Goal: Task Accomplishment & Management: Manage account settings

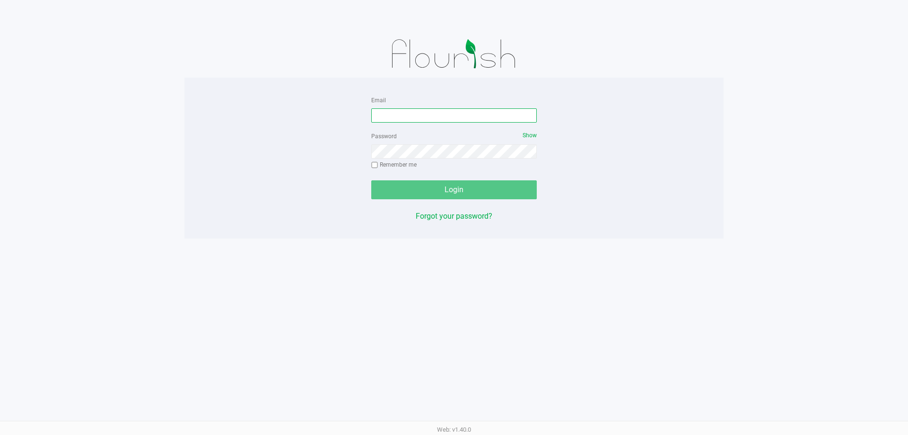
click at [461, 122] on input "Email" at bounding box center [454, 115] width 166 height 14
type input "[EMAIL_ADDRESS][DOMAIN_NAME]"
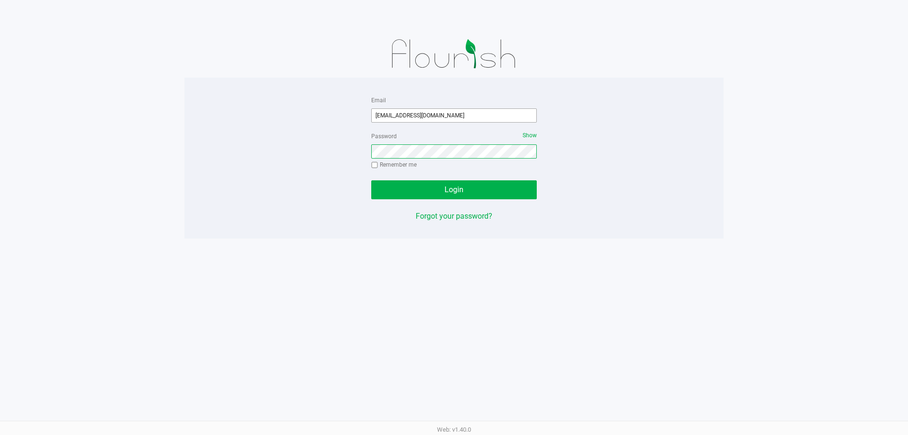
click at [371, 180] on button "Login" at bounding box center [454, 189] width 166 height 19
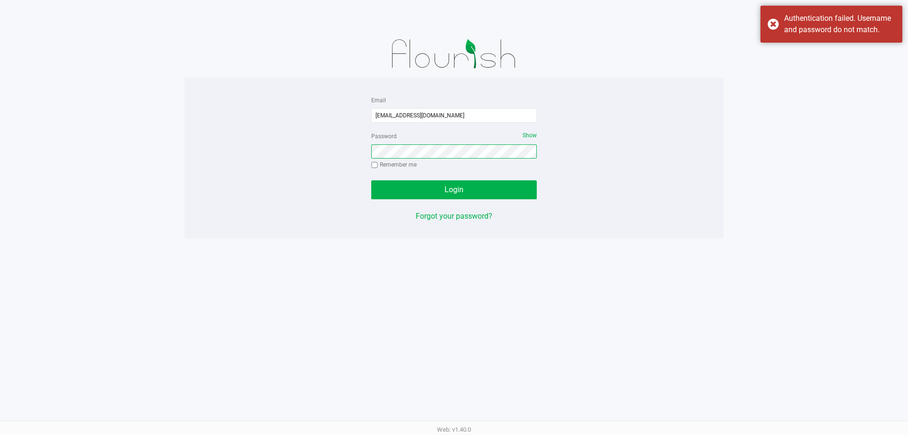
click at [371, 180] on button "Login" at bounding box center [454, 189] width 166 height 19
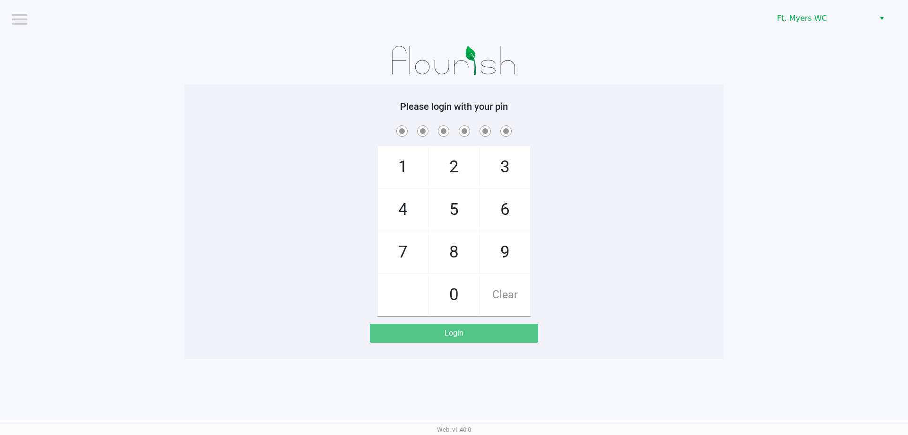
click at [414, 243] on span "7" at bounding box center [403, 252] width 50 height 42
checkbox input "true"
click at [459, 207] on span "5" at bounding box center [454, 210] width 50 height 42
checkbox input "true"
click at [492, 204] on span "6" at bounding box center [505, 210] width 50 height 42
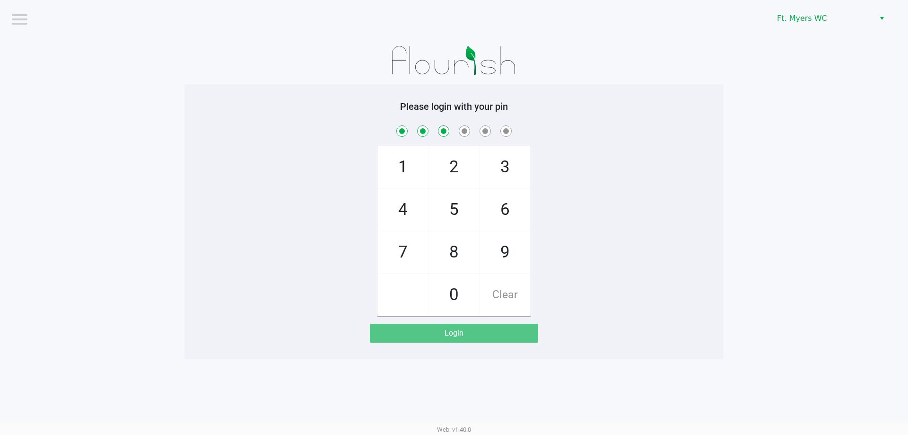
checkbox input "true"
click at [494, 203] on span "6" at bounding box center [505, 210] width 50 height 42
checkbox input "true"
drag, startPoint x: 402, startPoint y: 206, endPoint x: 490, endPoint y: 157, distance: 100.5
click at [403, 207] on span "4" at bounding box center [403, 210] width 50 height 42
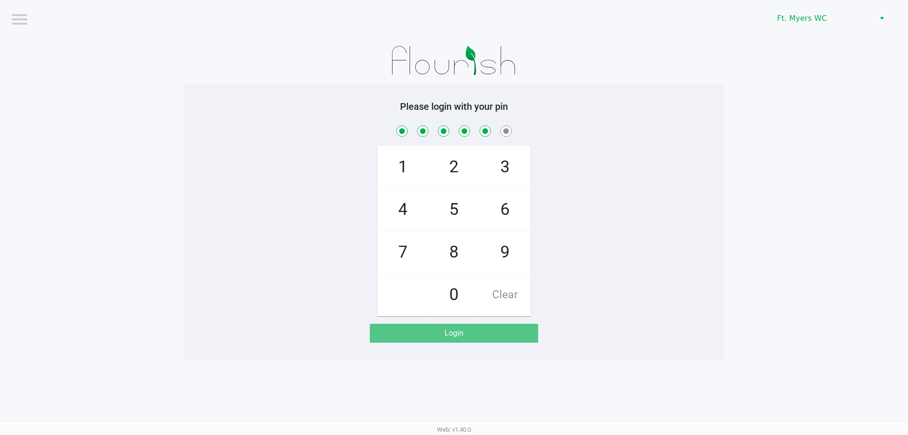
checkbox input "true"
click at [494, 155] on span "3" at bounding box center [505, 167] width 50 height 42
checkbox input "true"
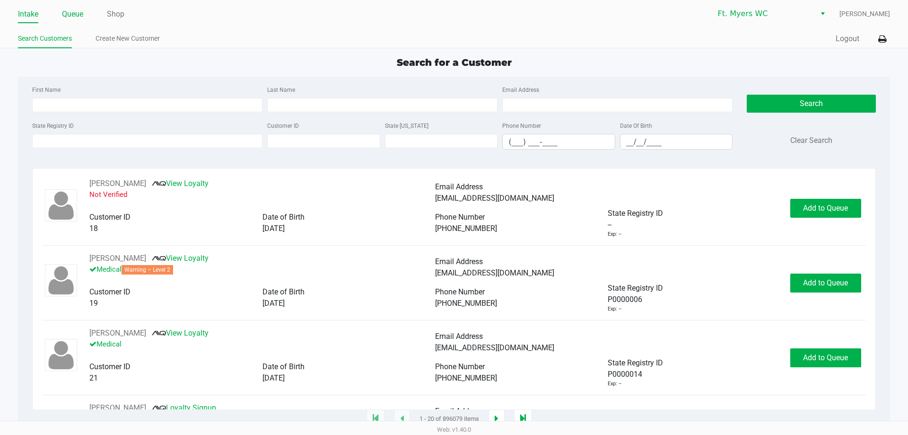
click at [77, 10] on link "Queue" at bounding box center [72, 14] width 21 height 13
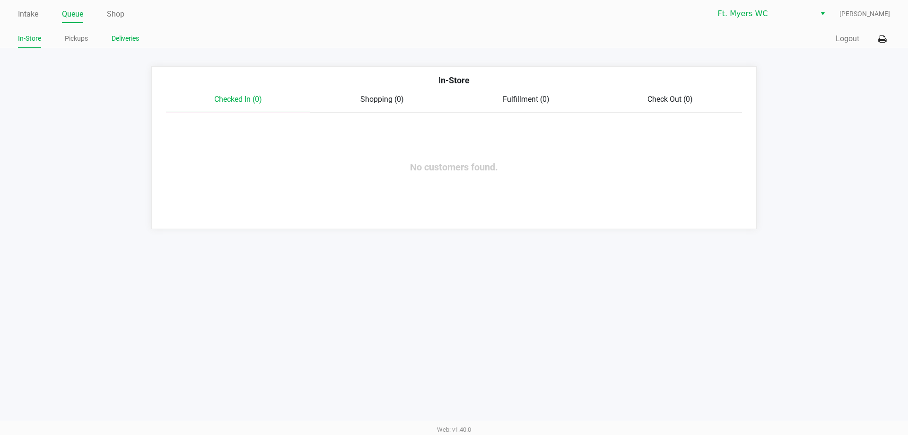
click at [122, 38] on link "Deliveries" at bounding box center [125, 39] width 27 height 12
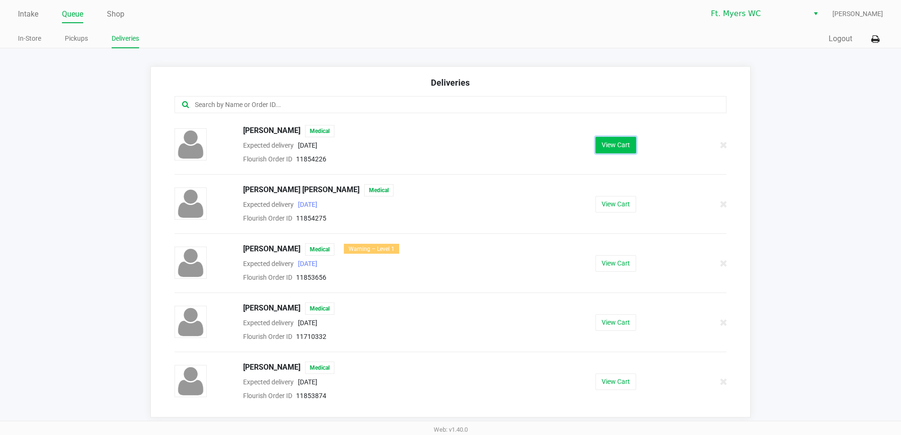
click at [624, 148] on button "View Cart" at bounding box center [615, 145] width 41 height 17
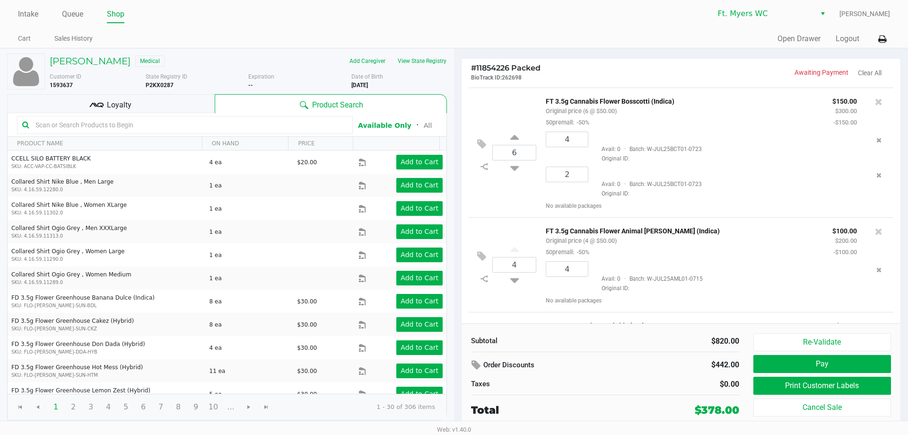
scroll to position [189, 0]
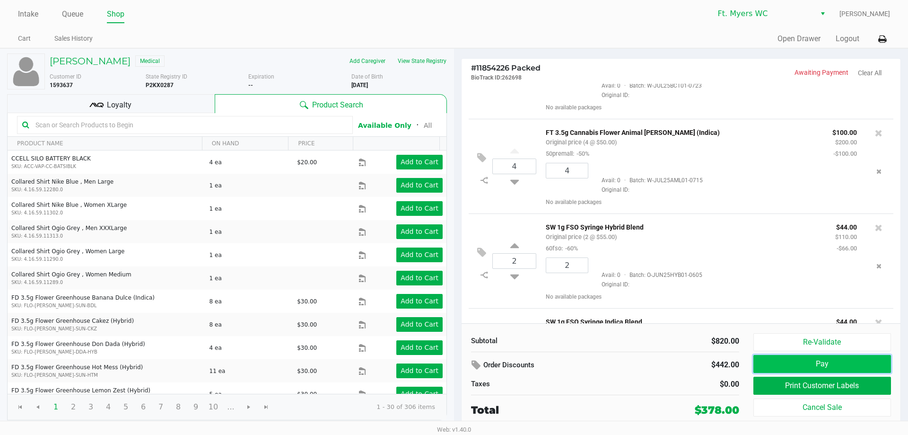
click at [803, 358] on button "Pay" at bounding box center [822, 364] width 138 height 18
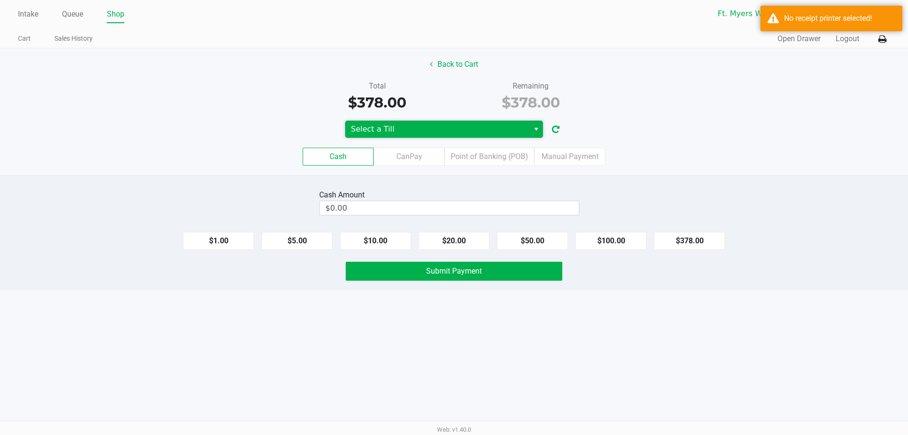
click at [469, 128] on span "Select a Till" at bounding box center [437, 128] width 173 height 11
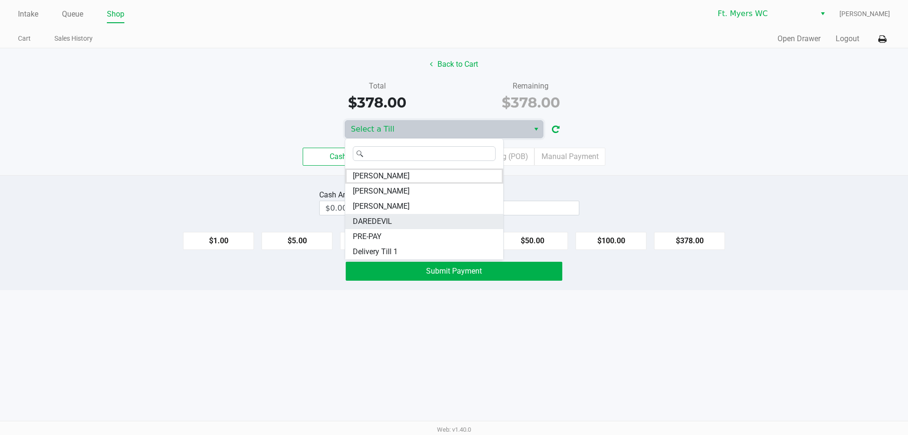
click at [424, 223] on li "DAREDEVIL" at bounding box center [424, 221] width 158 height 15
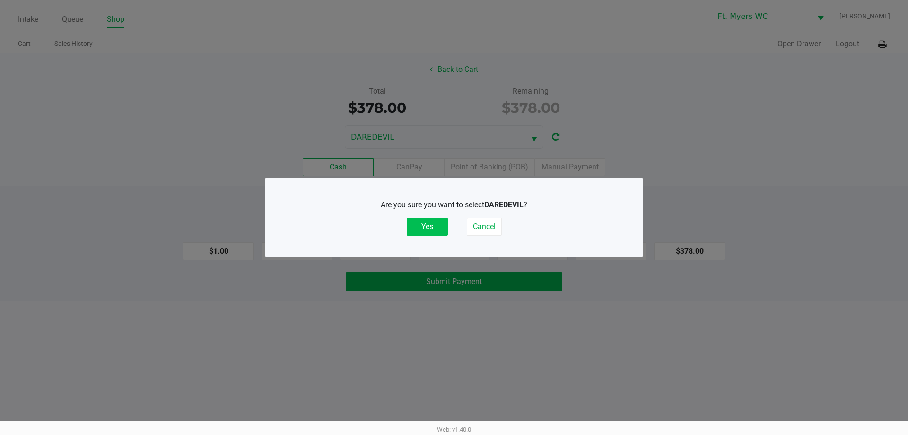
click at [427, 222] on button "Yes" at bounding box center [427, 227] width 41 height 18
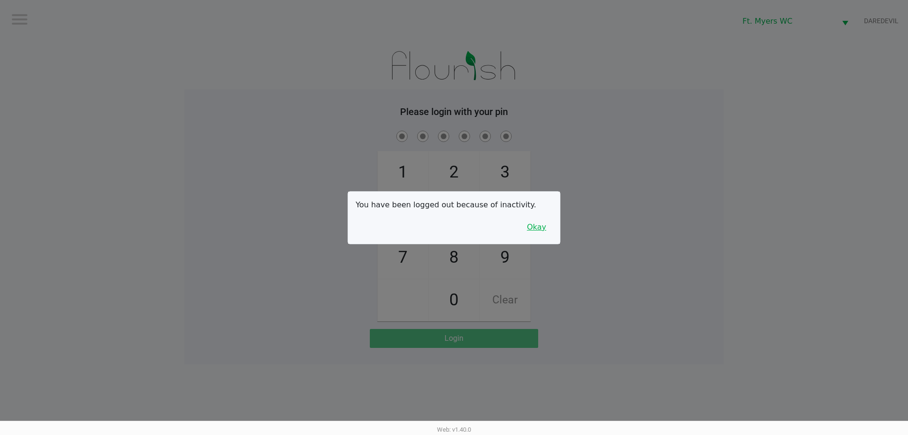
click at [538, 229] on button "Okay" at bounding box center [537, 227] width 32 height 18
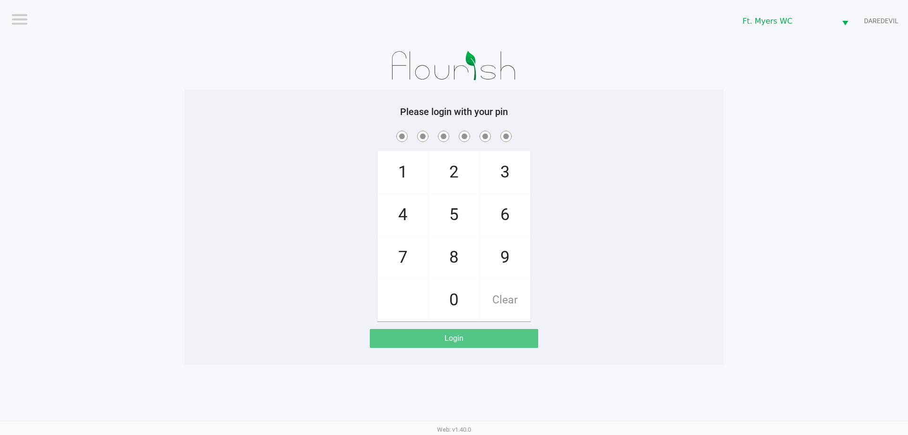
click at [570, 205] on div "1 4 7 2 5 8 0 3 6 9 Clear" at bounding box center [453, 225] width 539 height 192
checkbox input "true"
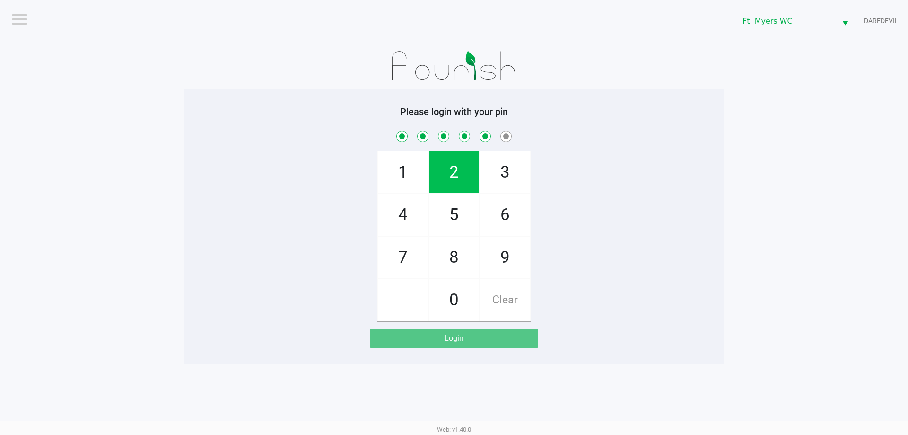
checkbox input "true"
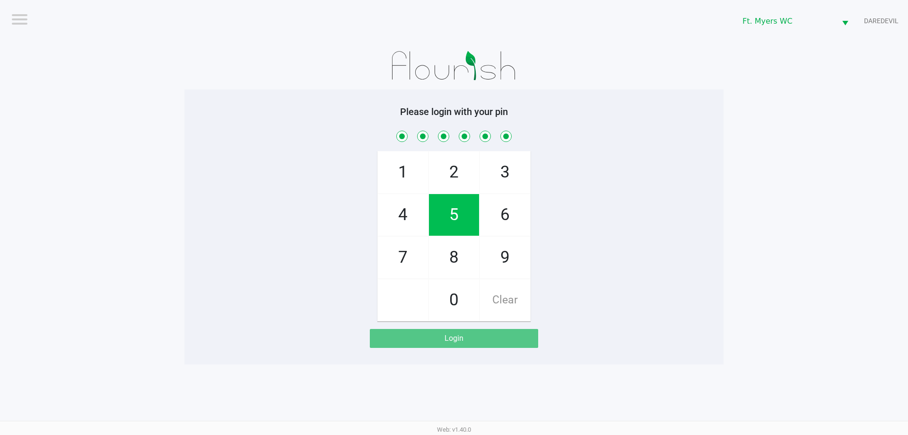
checkbox input "true"
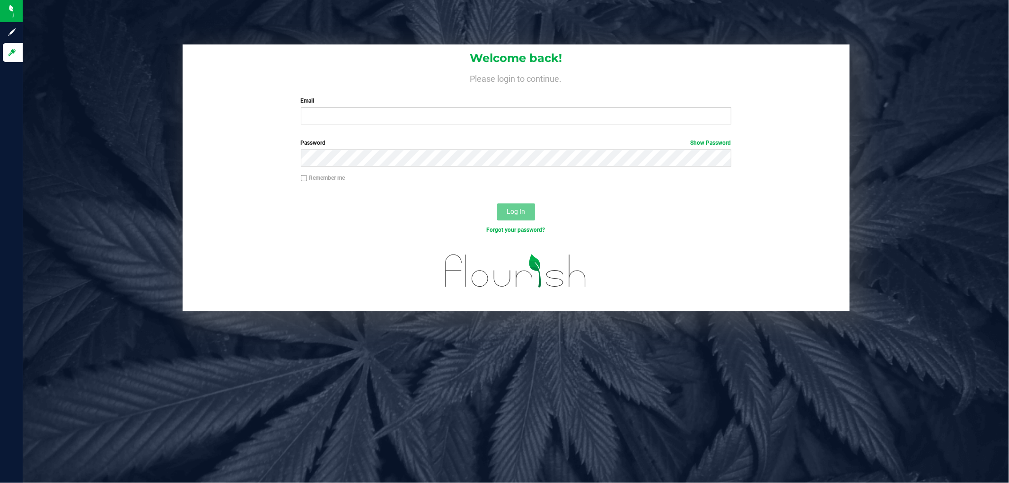
click at [402, 125] on div "Welcome back! Please login to continue. Email Required Please format your email…" at bounding box center [516, 87] width 667 height 87
click at [403, 120] on input "Email" at bounding box center [516, 115] width 430 height 17
type input "[EMAIL_ADDRESS][DOMAIN_NAME]"
click at [497, 203] on button "Log In" at bounding box center [516, 211] width 38 height 17
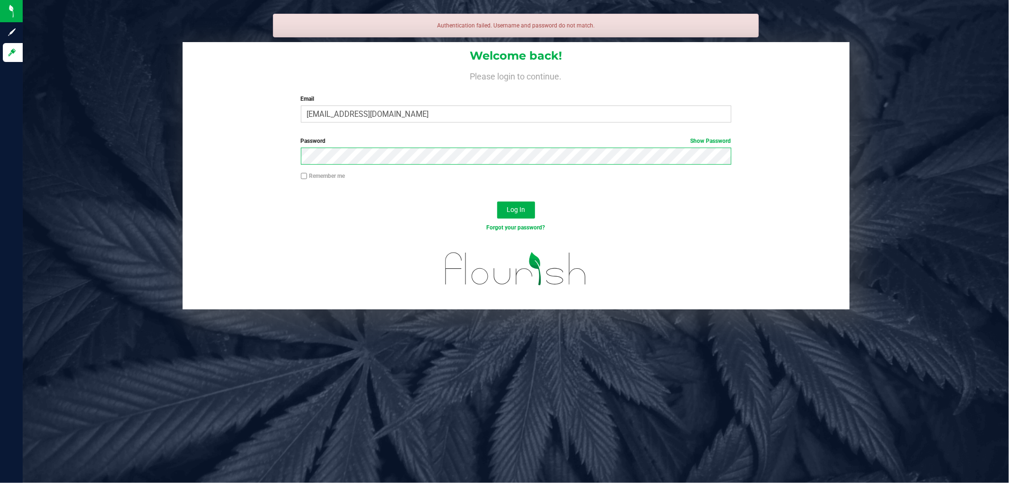
click at [497, 201] on button "Log In" at bounding box center [516, 209] width 38 height 17
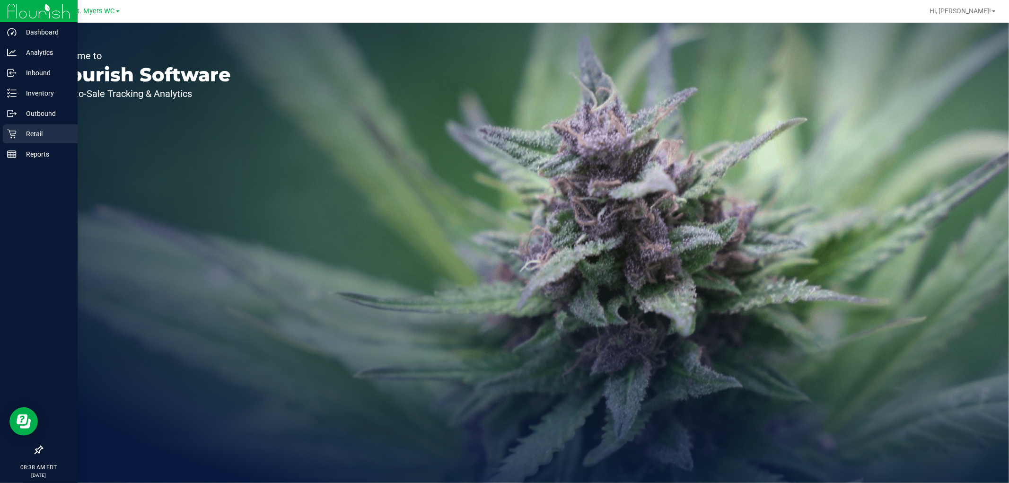
click at [32, 135] on p "Retail" at bounding box center [45, 133] width 57 height 11
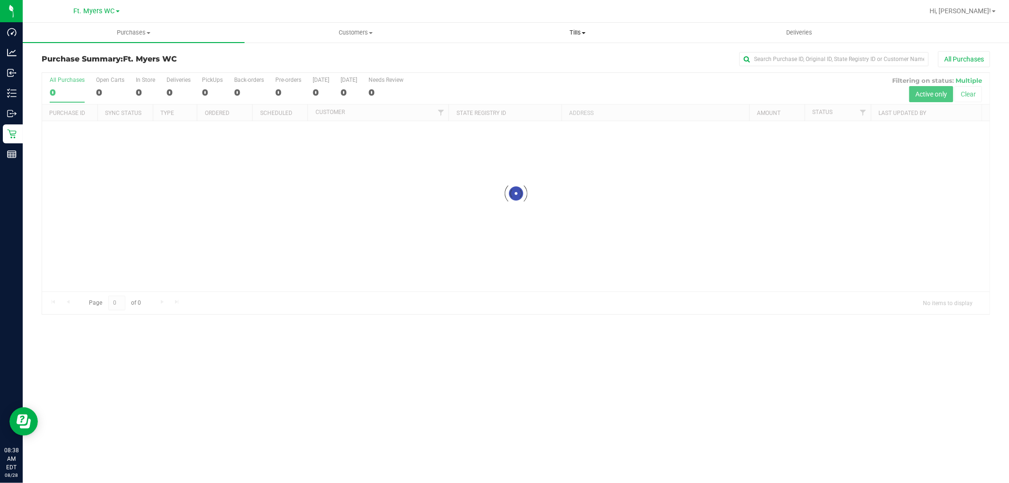
click at [568, 30] on span "Tills" at bounding box center [577, 32] width 221 height 9
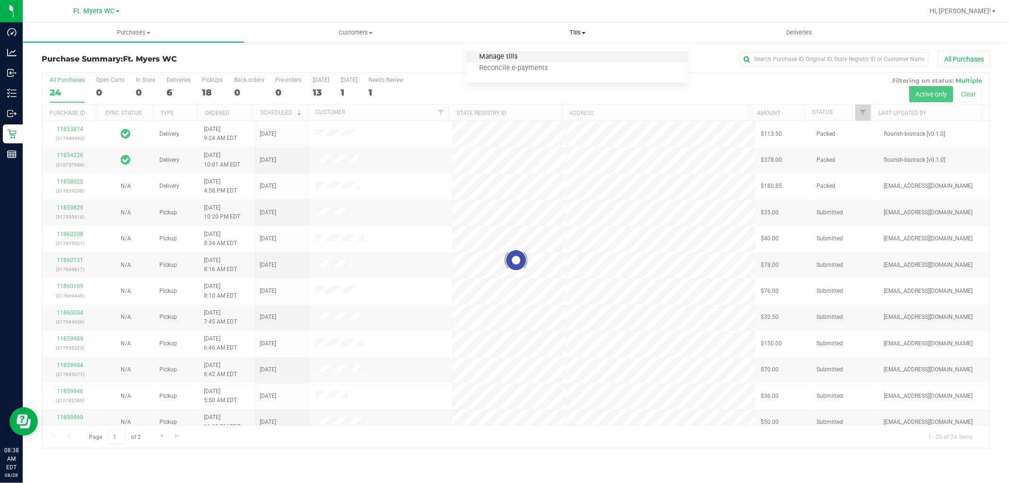
click at [504, 53] on span "Manage tills" at bounding box center [498, 57] width 64 height 8
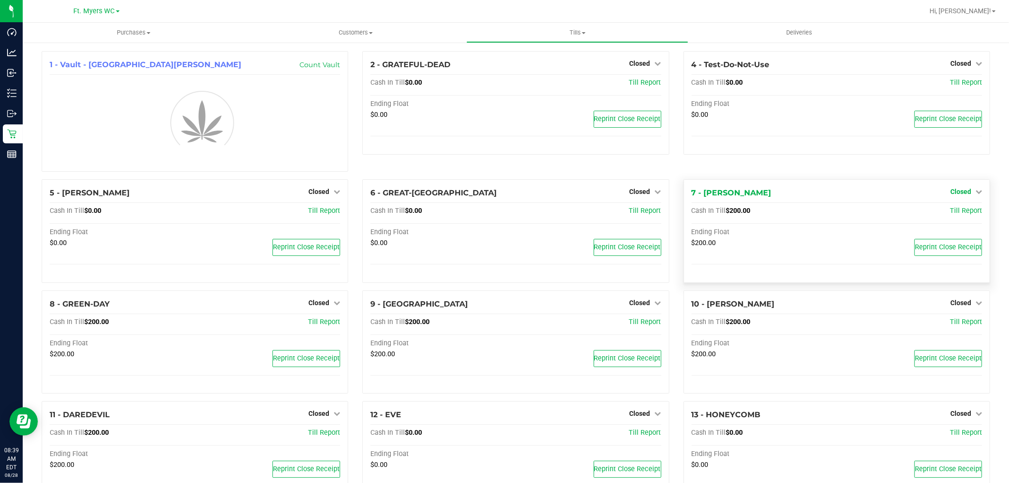
click at [962, 191] on span "Closed" at bounding box center [960, 192] width 21 height 8
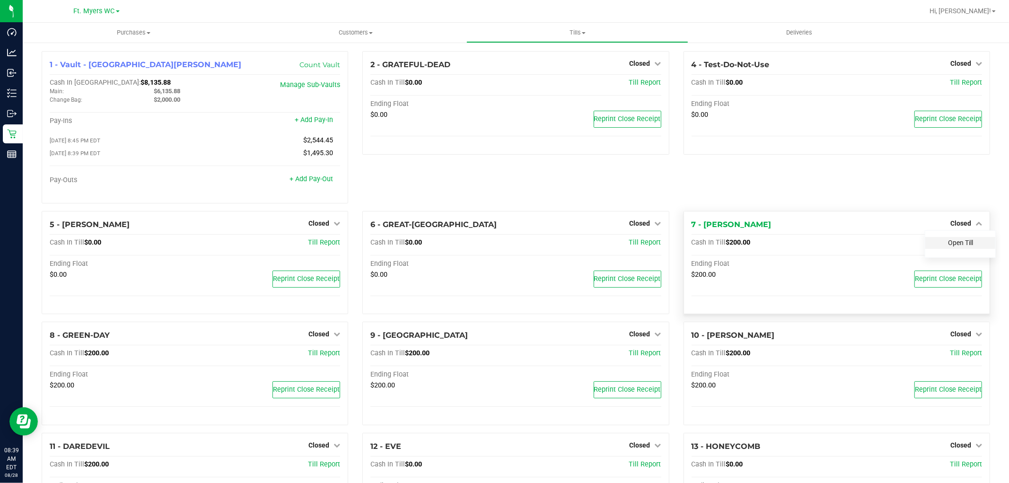
click at [960, 246] on link "Open Till" at bounding box center [960, 243] width 25 height 8
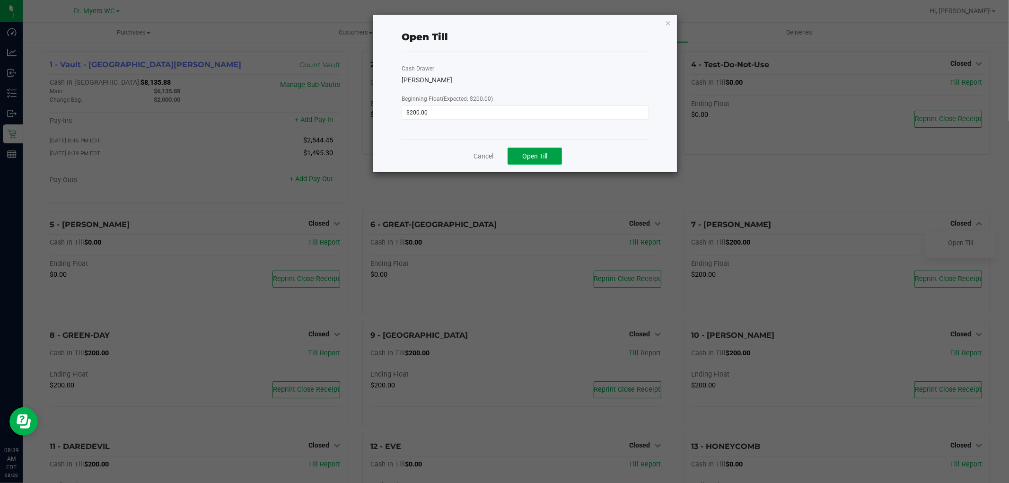
click at [532, 153] on span "Open Till" at bounding box center [534, 156] width 25 height 8
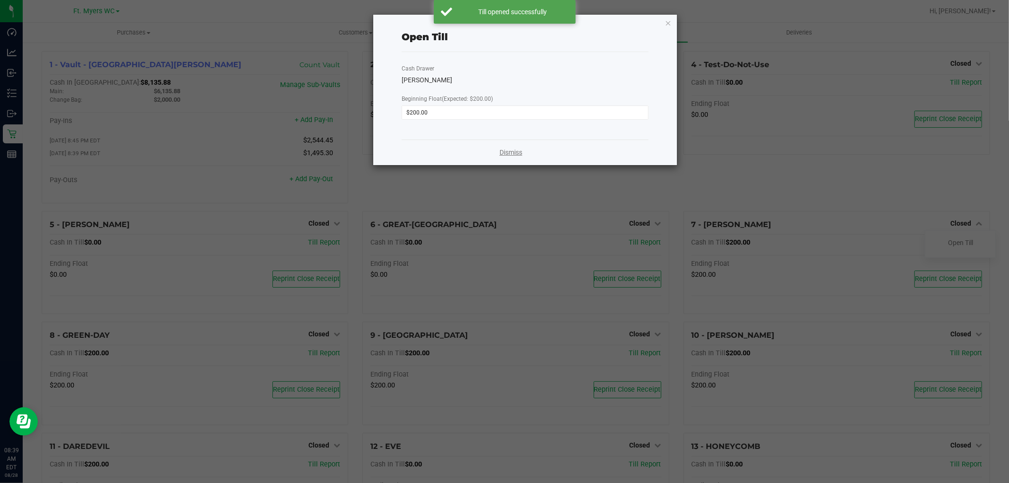
click at [512, 148] on link "Dismiss" at bounding box center [510, 153] width 23 height 10
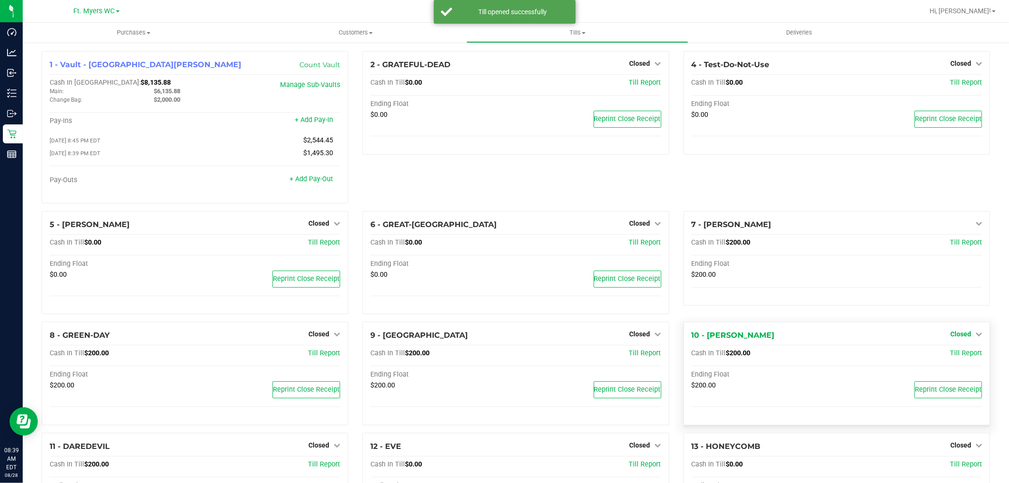
click at [960, 336] on div "1 - Vault - [GEOGRAPHIC_DATA][PERSON_NAME] Count Vault Cash In Vault: $8,135.88…" at bounding box center [516, 352] width 962 height 603
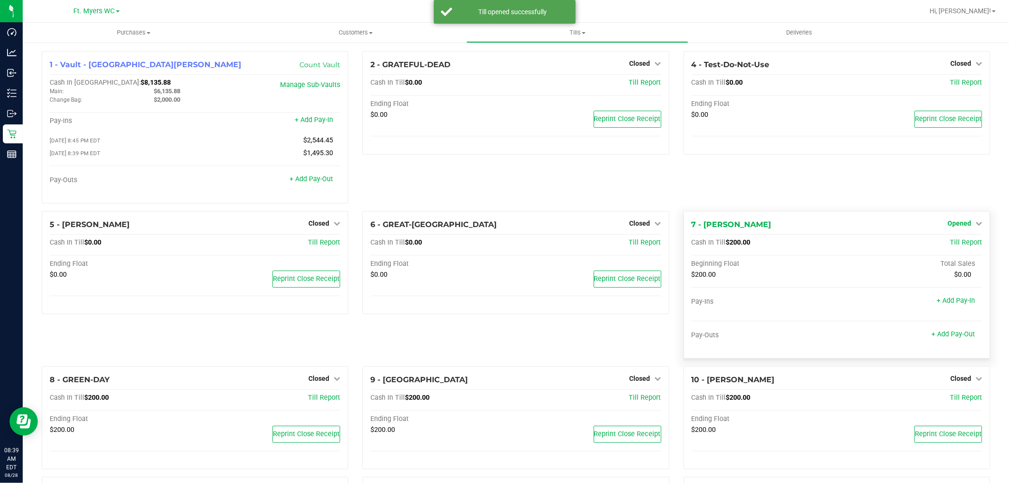
click at [948, 224] on span "Opened" at bounding box center [959, 223] width 24 height 8
click at [948, 245] on link "Close Till" at bounding box center [960, 243] width 26 height 8
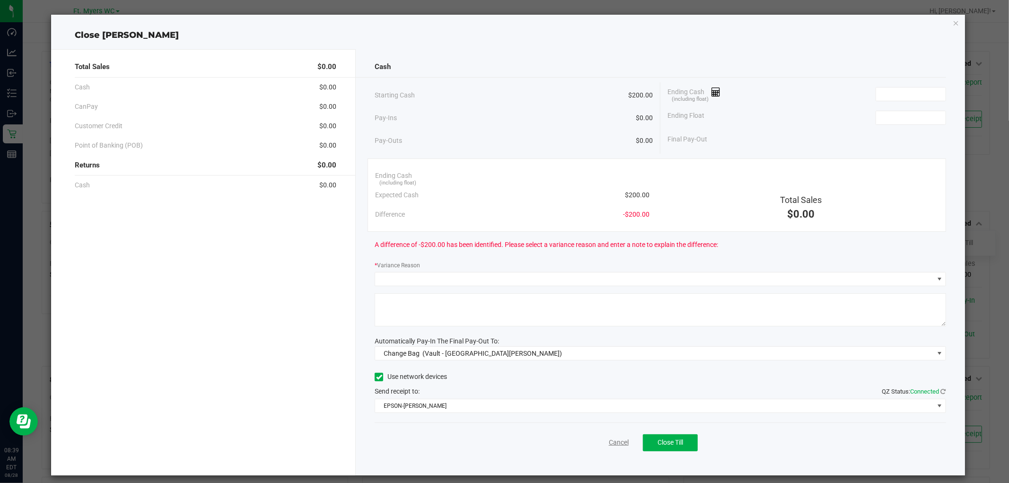
click at [610, 441] on link "Cancel" at bounding box center [619, 442] width 20 height 10
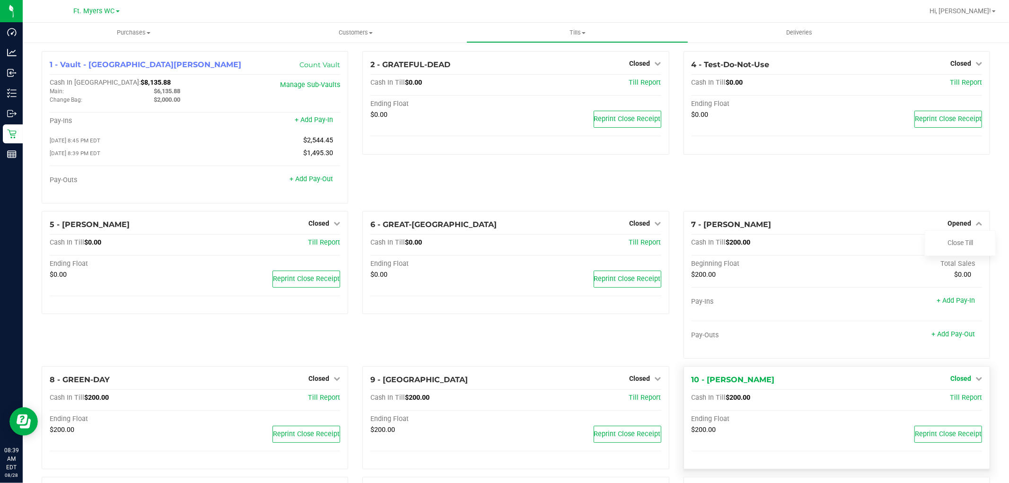
click at [950, 379] on span "Closed" at bounding box center [960, 379] width 21 height 8
click at [953, 395] on div "Open Till" at bounding box center [960, 398] width 70 height 12
click at [954, 400] on link "Open Till" at bounding box center [960, 398] width 25 height 8
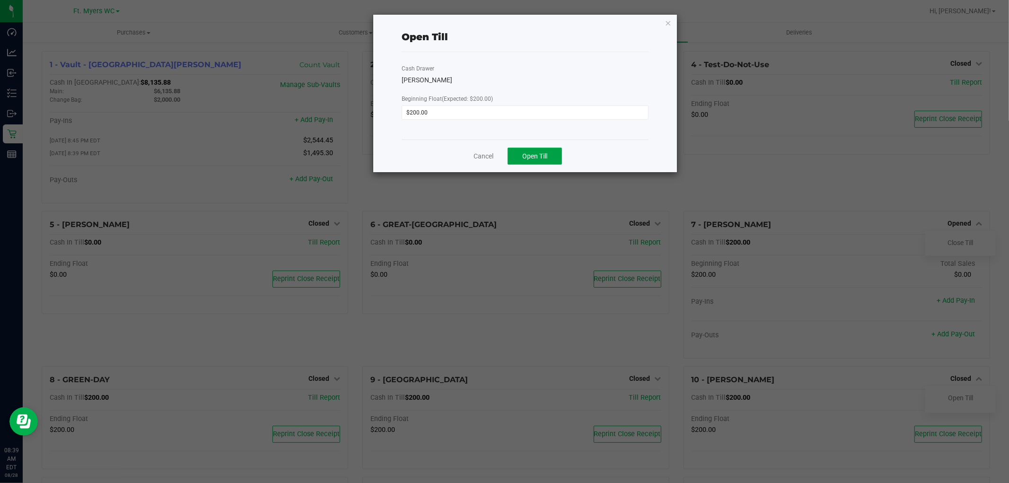
click at [527, 163] on button "Open Till" at bounding box center [534, 156] width 54 height 17
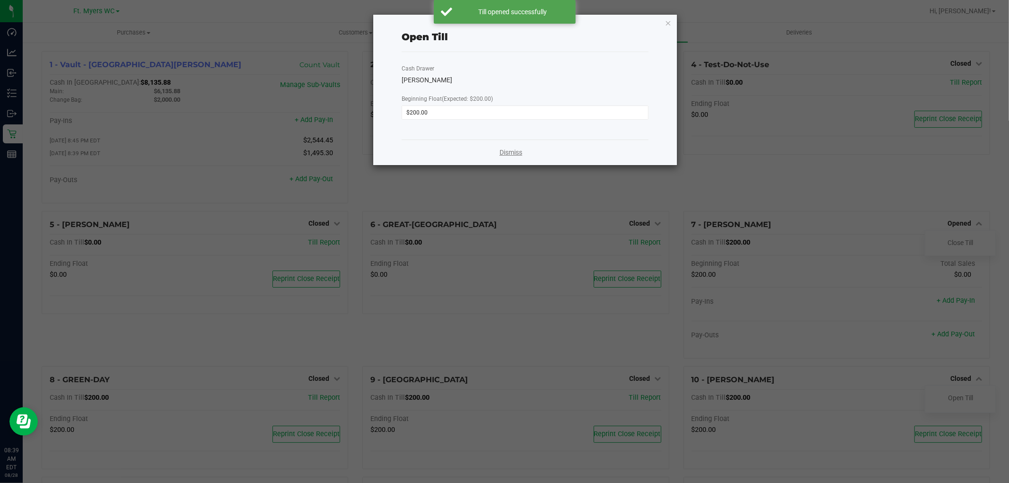
click at [504, 150] on link "Dismiss" at bounding box center [510, 153] width 23 height 10
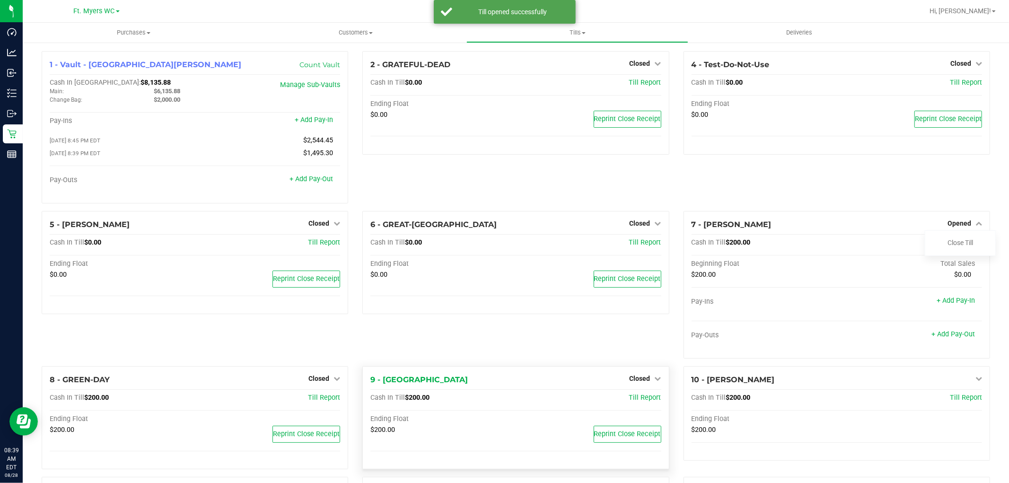
click at [648, 384] on div "Closed" at bounding box center [645, 378] width 32 height 11
click at [637, 381] on span "Closed" at bounding box center [639, 379] width 21 height 8
click at [639, 401] on link "Open Till" at bounding box center [639, 398] width 25 height 8
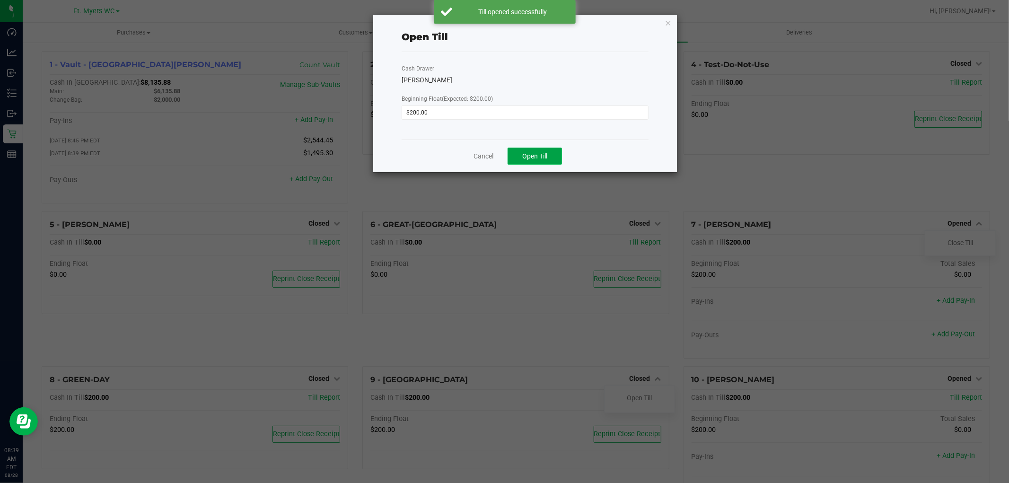
click at [536, 150] on button "Open Till" at bounding box center [534, 156] width 54 height 17
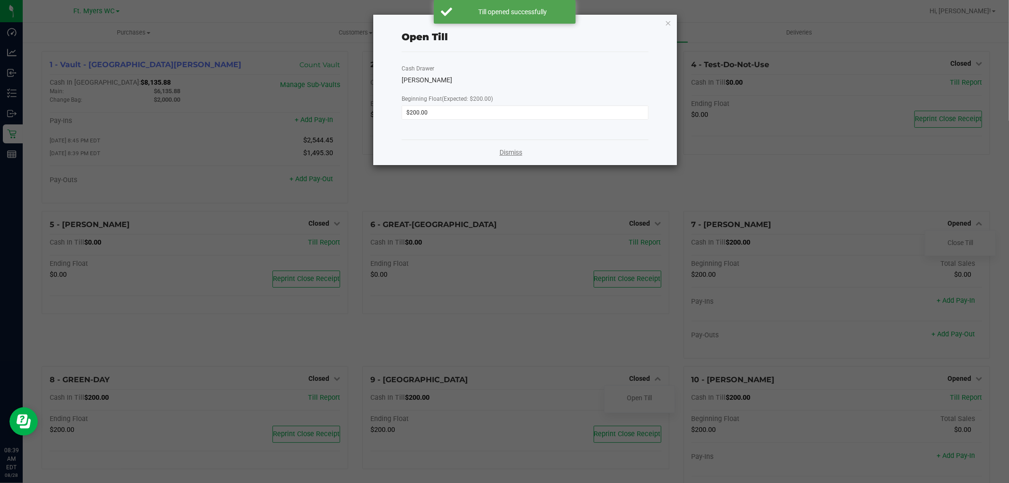
click at [517, 153] on link "Dismiss" at bounding box center [510, 153] width 23 height 10
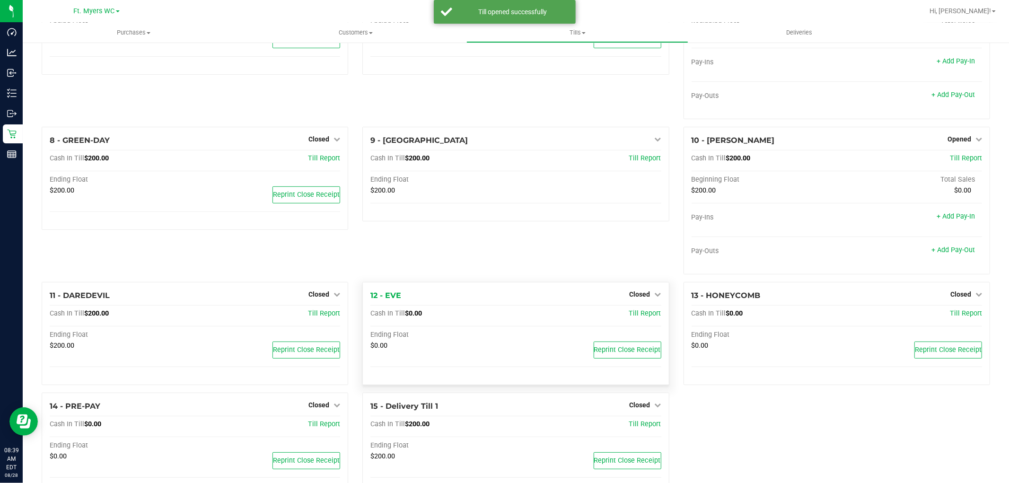
scroll to position [262, 0]
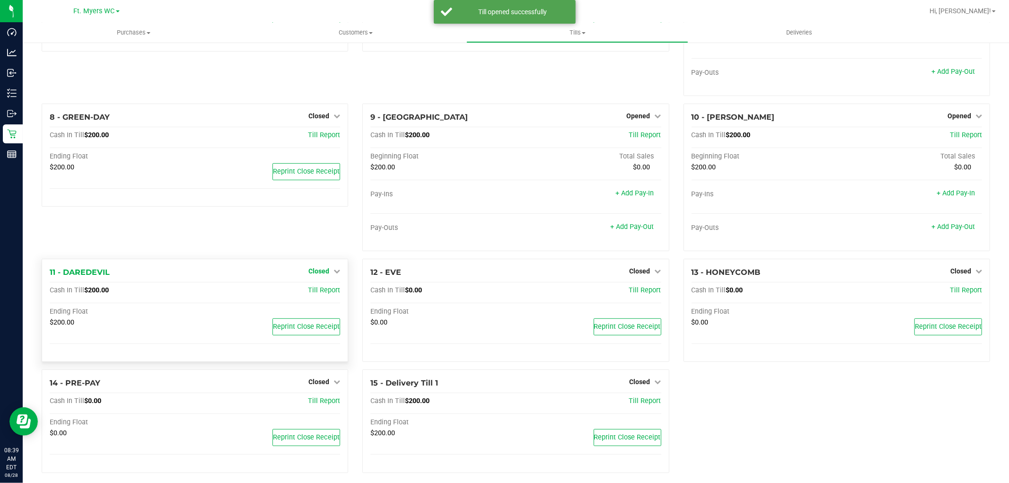
click at [313, 273] on span "Closed" at bounding box center [318, 271] width 21 height 8
click at [315, 294] on link "Open Till" at bounding box center [318, 291] width 25 height 8
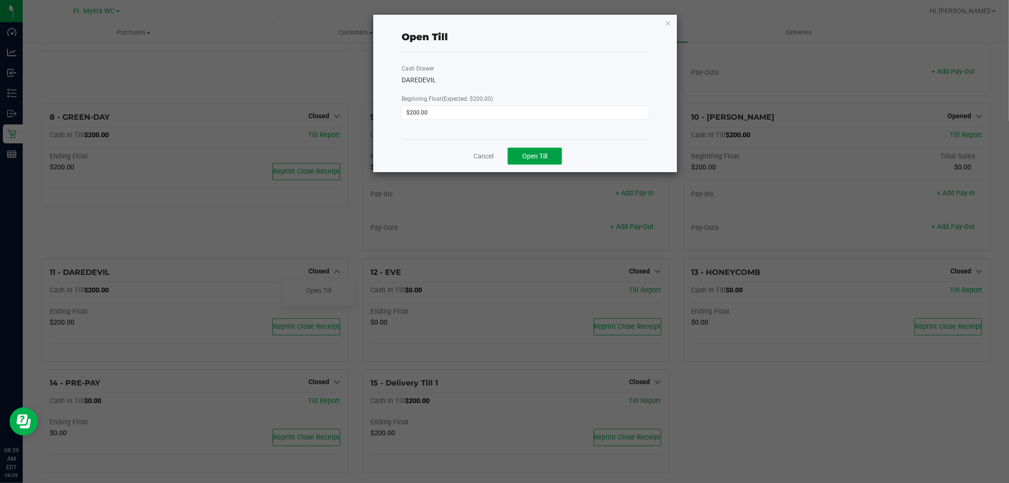
click at [534, 159] on span "Open Till" at bounding box center [534, 156] width 25 height 8
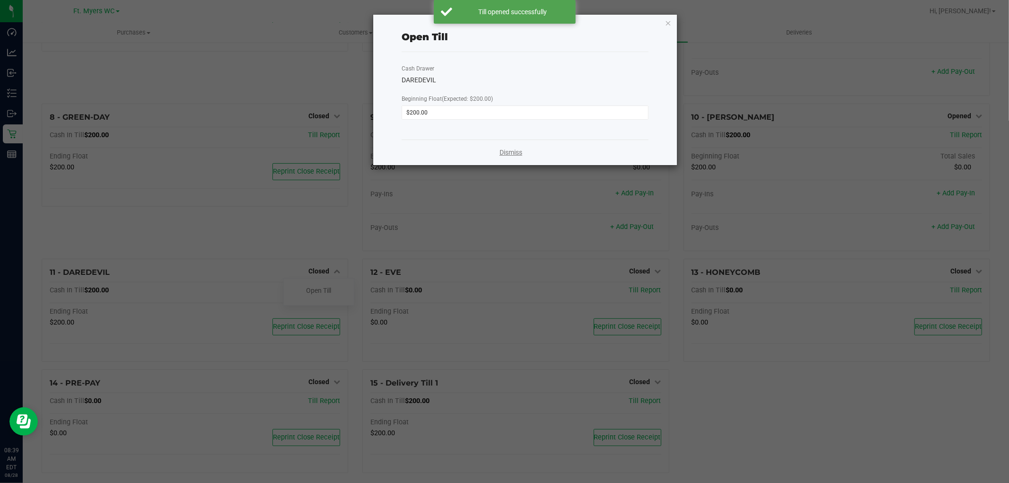
click at [507, 152] on link "Dismiss" at bounding box center [510, 153] width 23 height 10
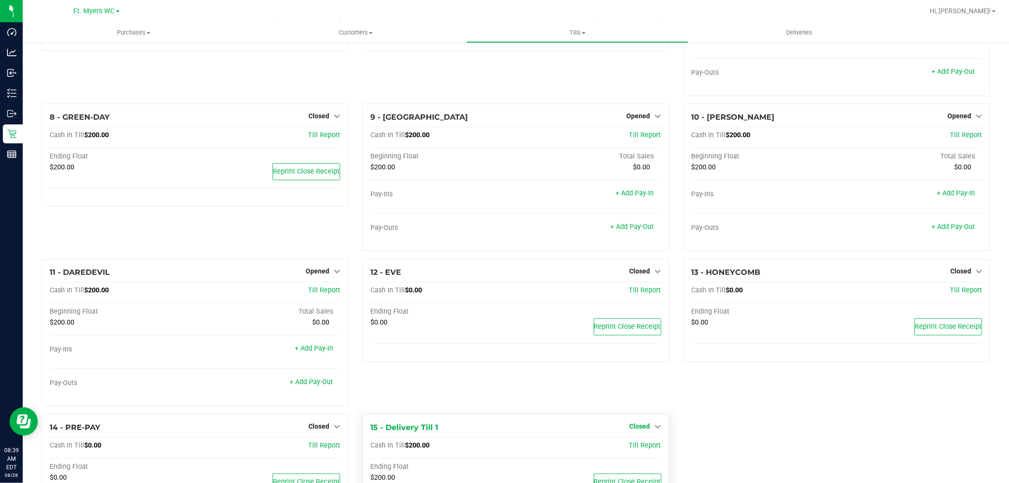
click at [645, 427] on link "Closed" at bounding box center [645, 426] width 32 height 8
click at [640, 448] on link "Open Till" at bounding box center [639, 446] width 25 height 8
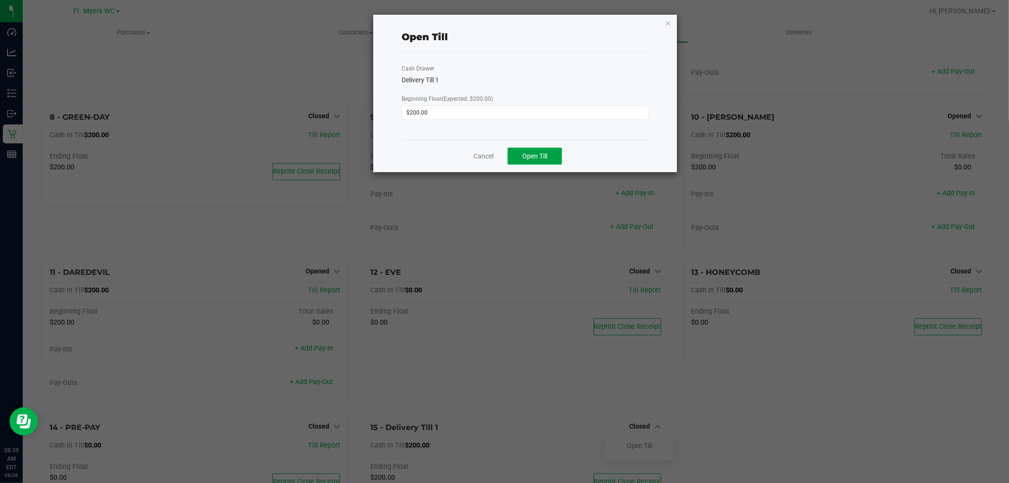
click at [542, 153] on span "Open Till" at bounding box center [534, 156] width 25 height 8
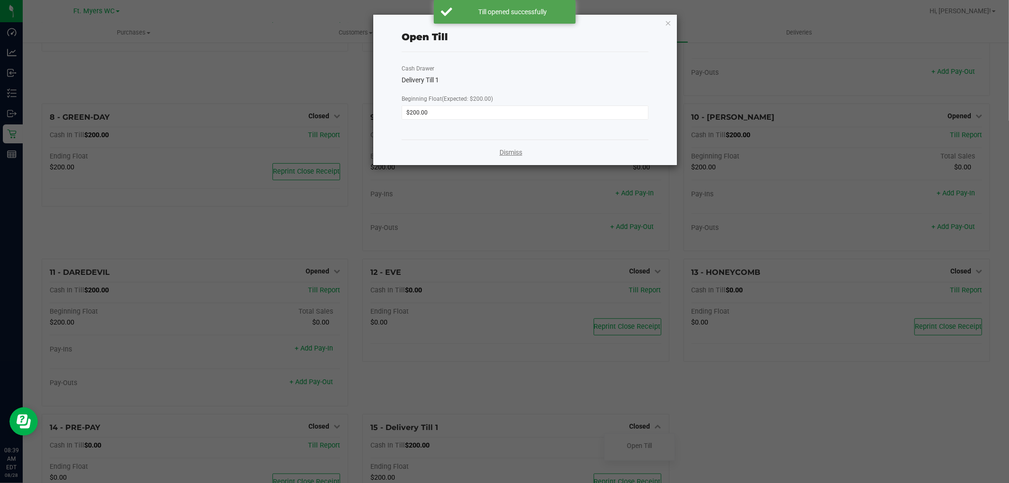
click at [500, 153] on link "Dismiss" at bounding box center [510, 153] width 23 height 10
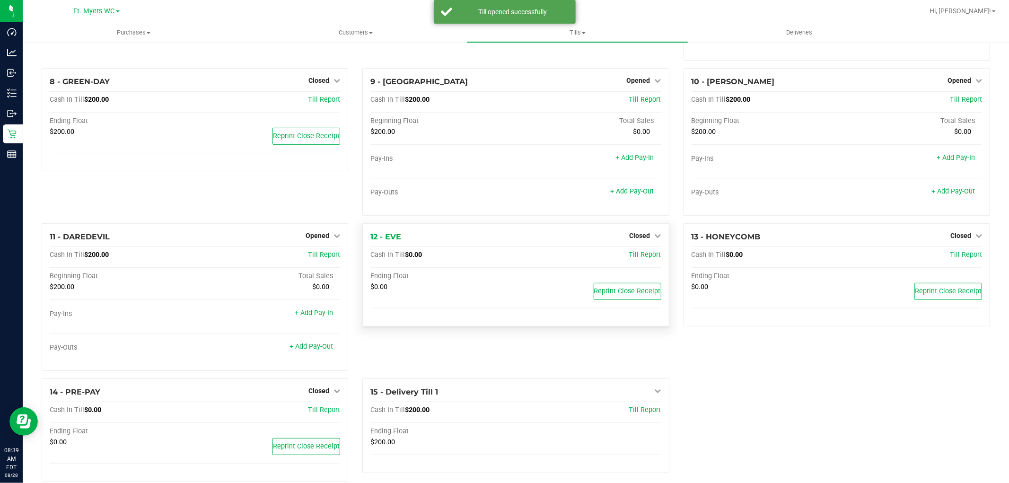
scroll to position [315, 0]
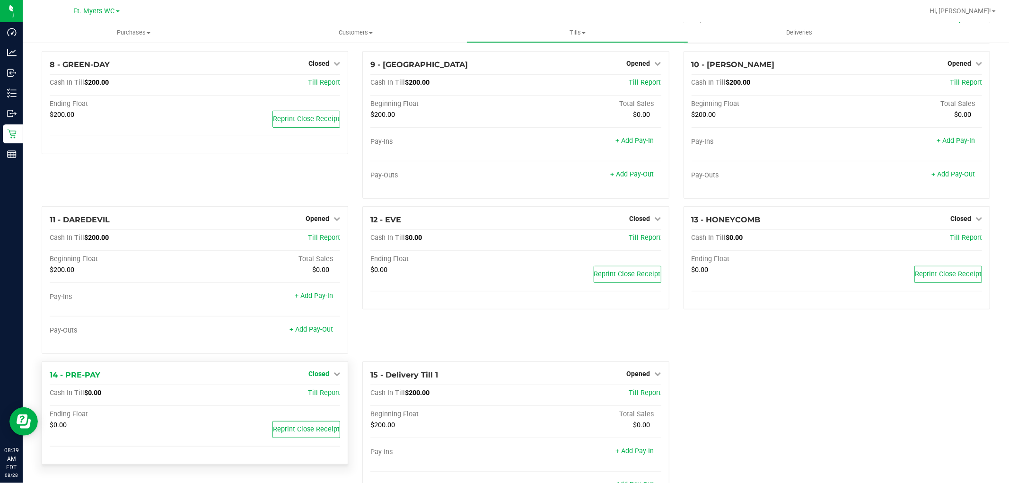
click at [323, 375] on span "Closed" at bounding box center [318, 374] width 21 height 8
click at [317, 397] on link "Open Till" at bounding box center [318, 393] width 25 height 8
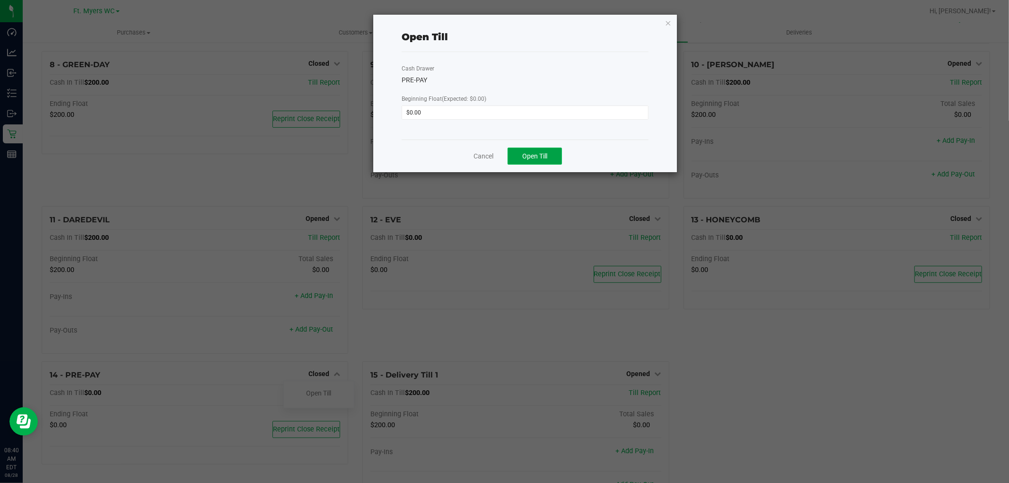
click at [535, 157] on span "Open Till" at bounding box center [534, 156] width 25 height 8
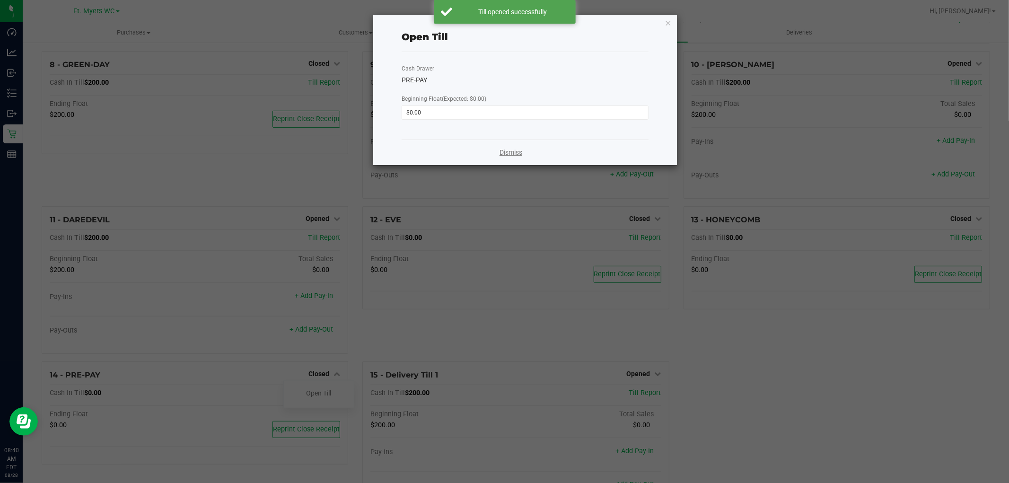
click at [506, 152] on link "Dismiss" at bounding box center [510, 153] width 23 height 10
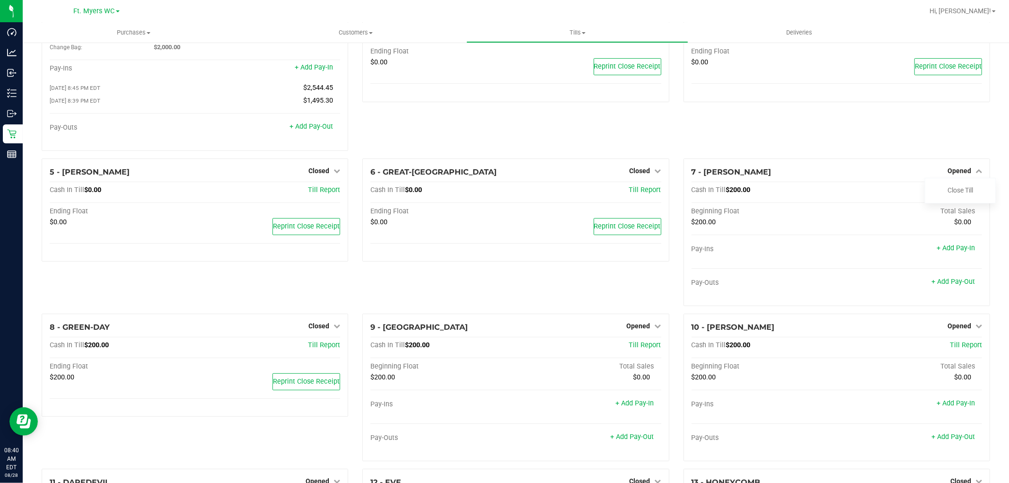
scroll to position [0, 0]
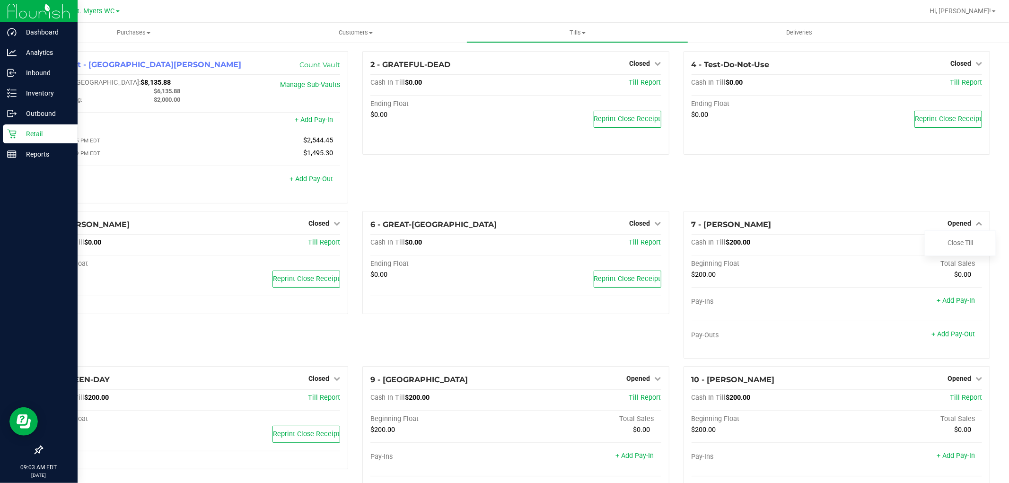
click at [12, 133] on icon at bounding box center [11, 133] width 9 height 9
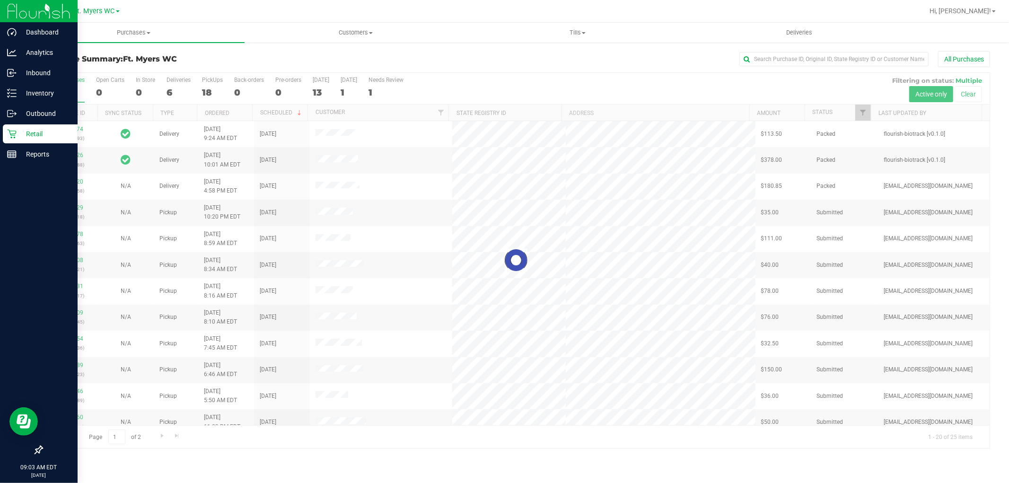
click at [212, 93] on div at bounding box center [515, 260] width 947 height 375
click at [209, 87] on div at bounding box center [515, 260] width 947 height 375
click at [209, 87] on div "18" at bounding box center [212, 92] width 21 height 11
click at [0, 0] on input "PickUps 18" at bounding box center [0, 0] width 0 height 0
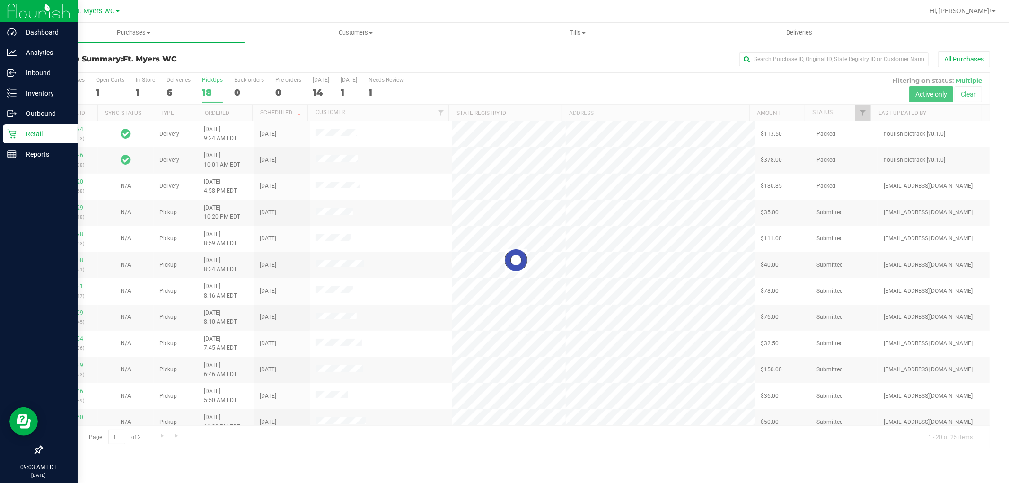
click at [216, 58] on h3 "Purchase Summary: Ft. [PERSON_NAME]" at bounding box center [200, 59] width 316 height 9
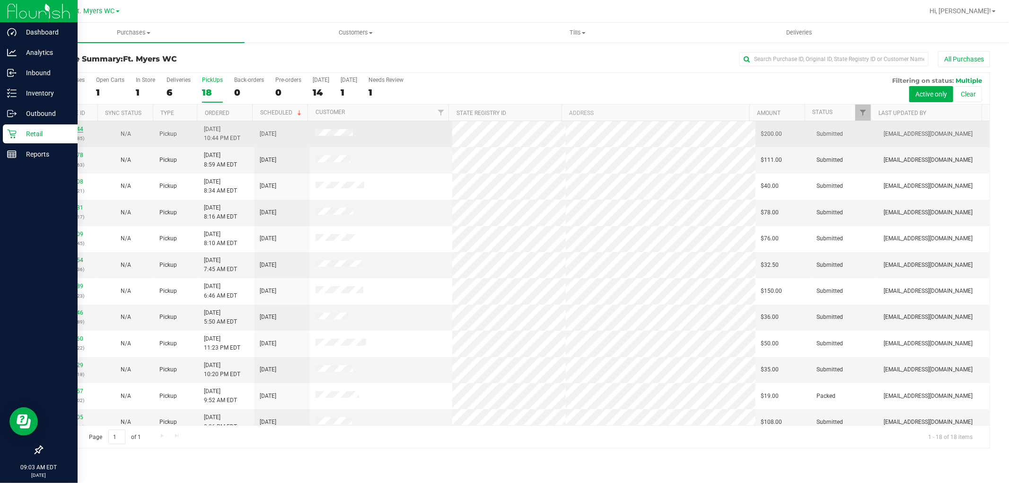
click at [79, 130] on link "11859844" at bounding box center [70, 129] width 26 height 7
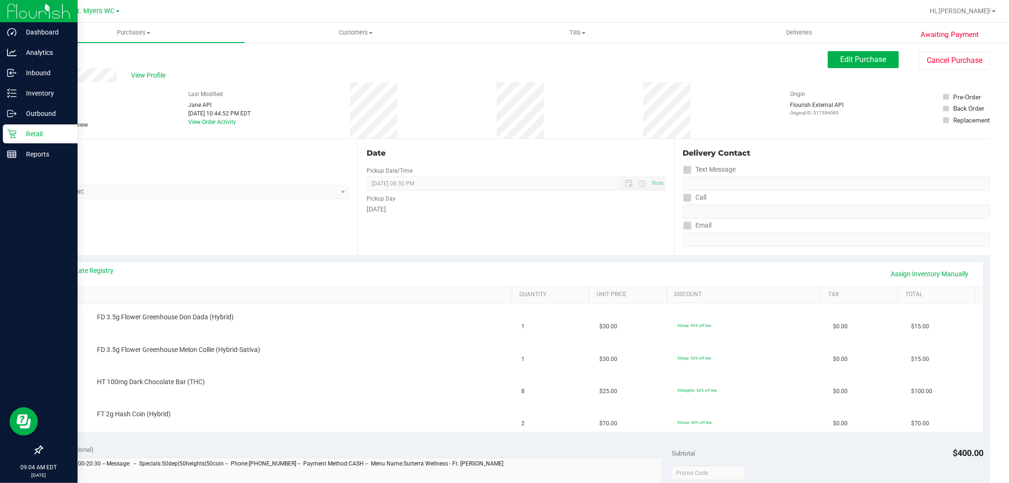
click at [10, 133] on icon at bounding box center [11, 134] width 9 height 9
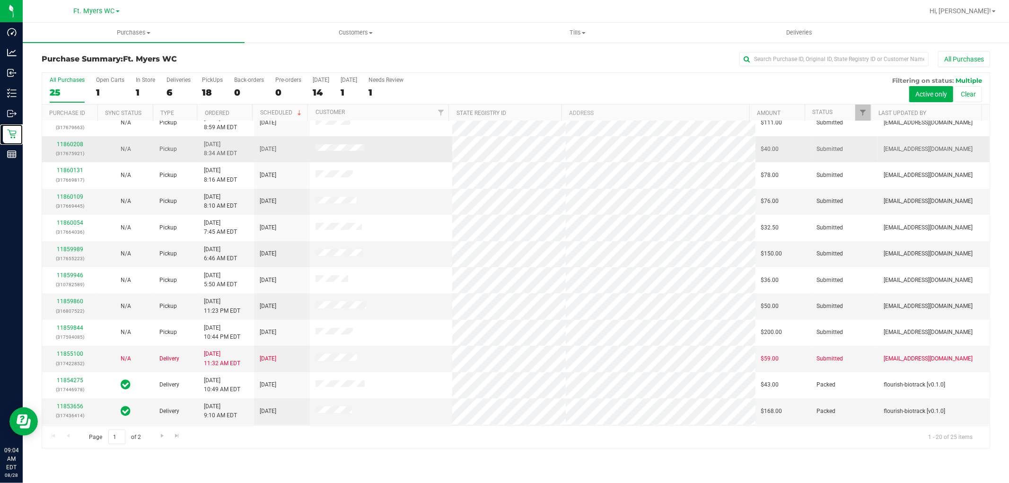
scroll to position [219, 0]
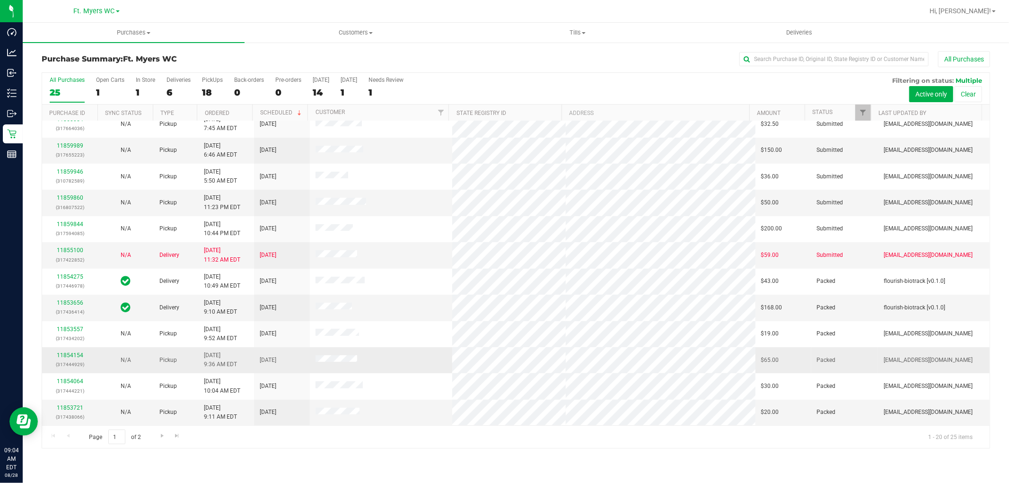
drag, startPoint x: 414, startPoint y: 396, endPoint x: 397, endPoint y: 361, distance: 39.1
click at [225, 85] on div "All Purchases 25 Open Carts 1 In Store 1 Deliveries 6 PickUps 18 Back-orders 0 …" at bounding box center [515, 89] width 947 height 32
click at [218, 93] on div "18" at bounding box center [212, 92] width 21 height 11
click at [0, 0] on input "PickUps 18" at bounding box center [0, 0] width 0 height 0
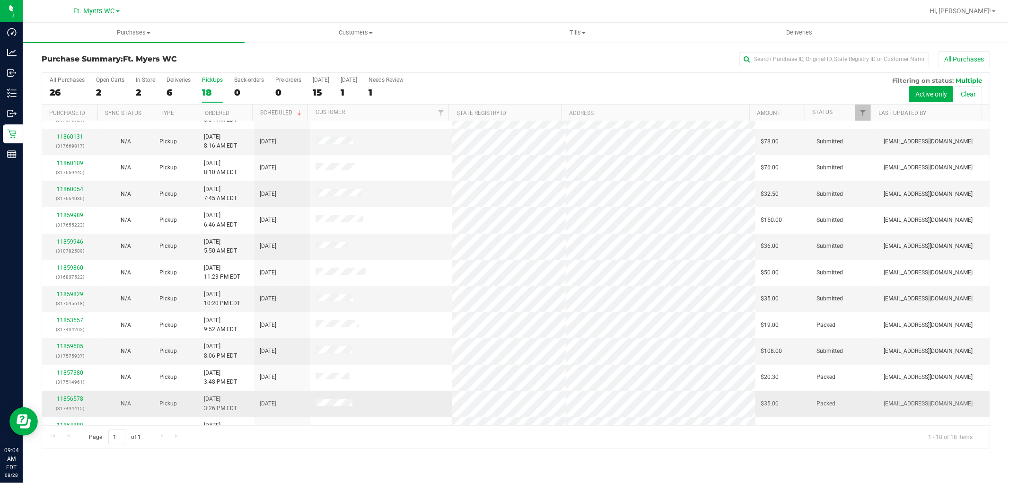
scroll to position [0, 0]
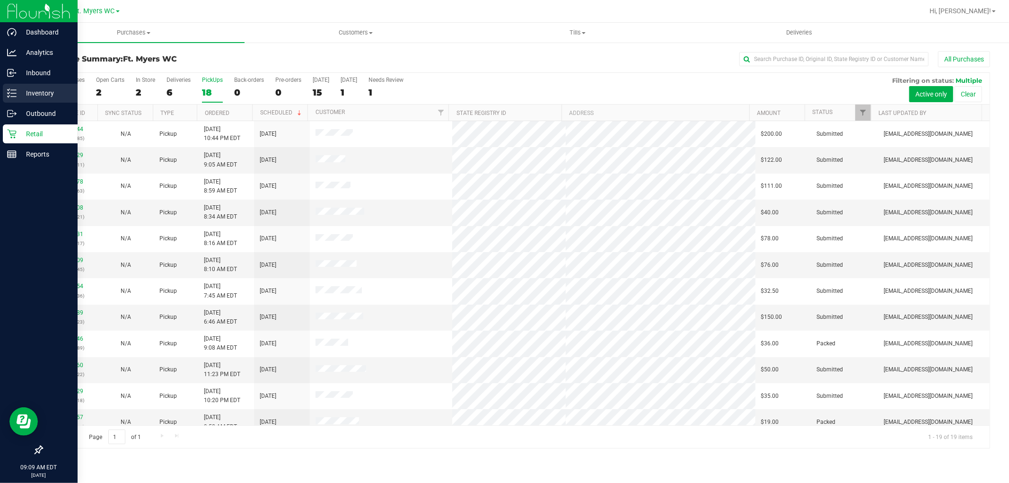
click at [31, 92] on p "Inventory" at bounding box center [45, 92] width 57 height 11
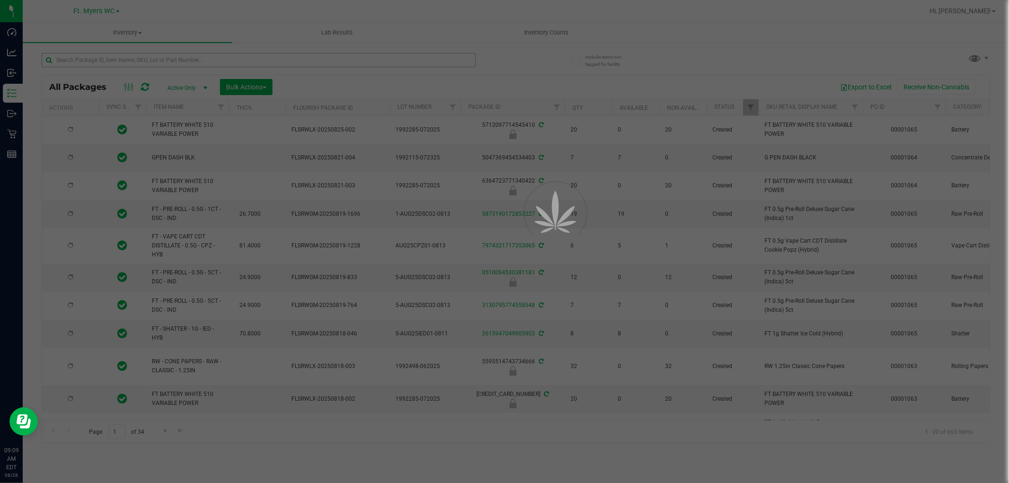
click at [277, 60] on div at bounding box center [504, 241] width 1009 height 483
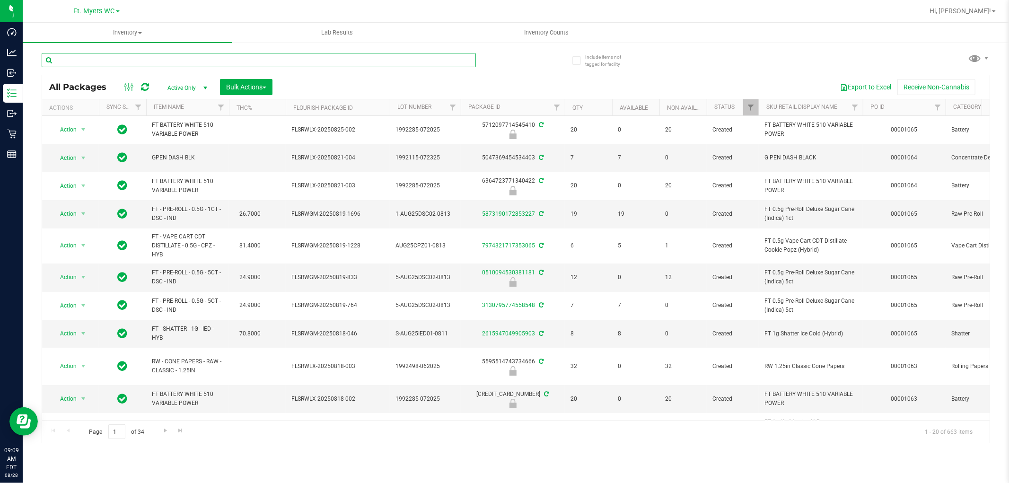
click at [277, 60] on input "text" at bounding box center [259, 60] width 434 height 14
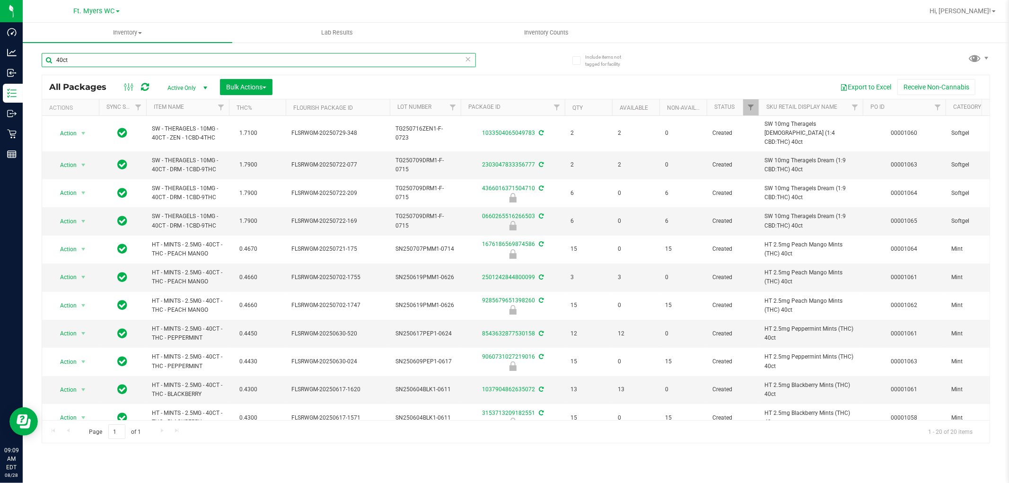
click at [178, 61] on input "40ct" at bounding box center [259, 60] width 434 height 14
type input "c"
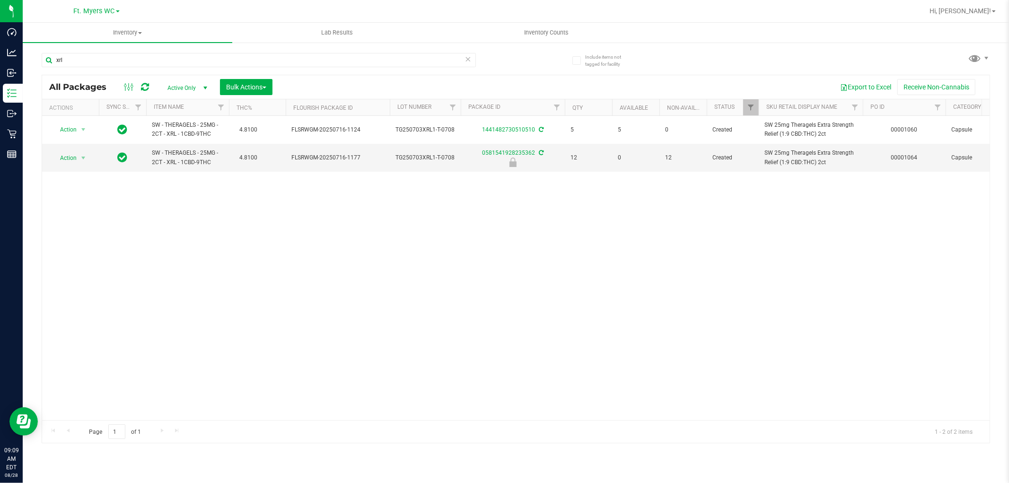
click at [206, 187] on div "Action Action Adjust qty Create package Edit attributes Global inventory Locate…" at bounding box center [515, 268] width 947 height 304
click at [93, 68] on div "xrl" at bounding box center [259, 64] width 434 height 22
click at [92, 63] on input "xrl" at bounding box center [259, 60] width 434 height 14
paste input "Octo-Taster Bow"
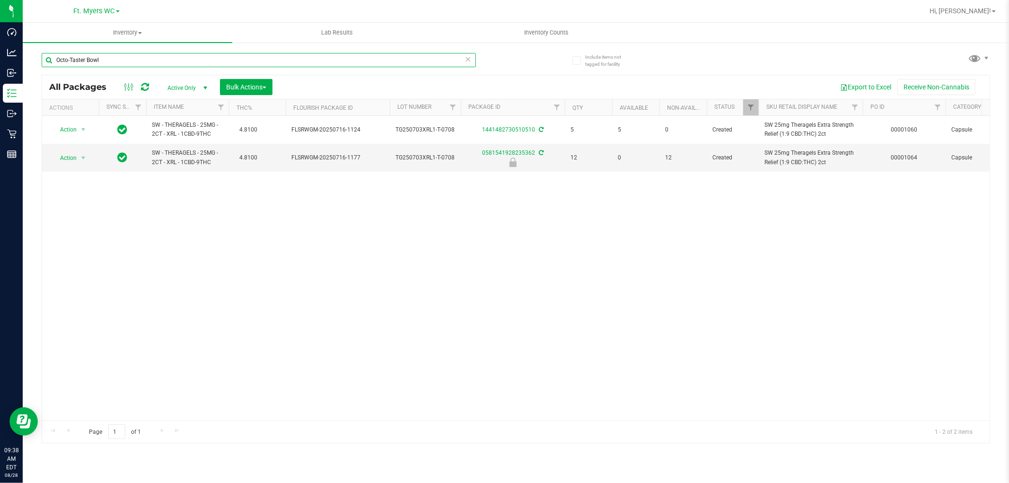
type input "Octo-Taster Bowl"
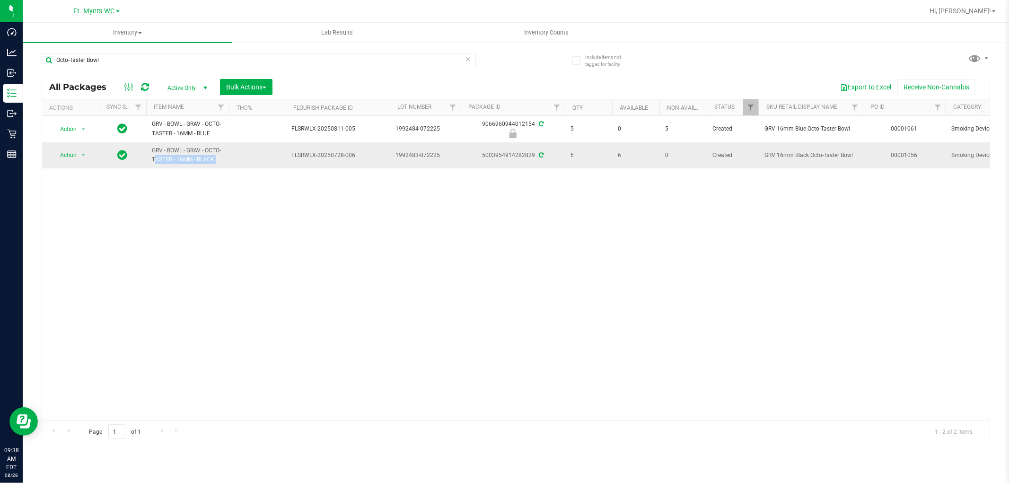
drag, startPoint x: 224, startPoint y: 155, endPoint x: 239, endPoint y: 160, distance: 16.4
click at [239, 160] on td at bounding box center [257, 155] width 57 height 26
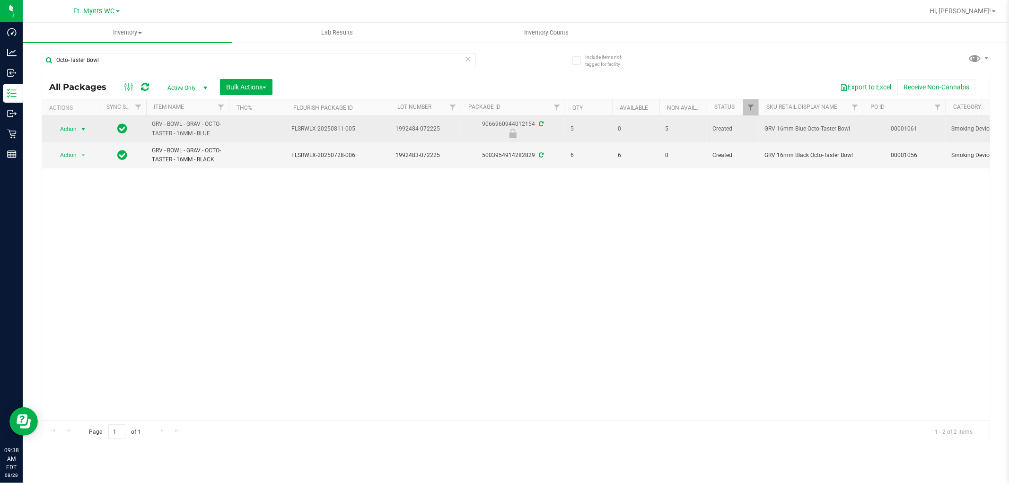
click at [67, 131] on span "Action" at bounding box center [65, 128] width 26 height 13
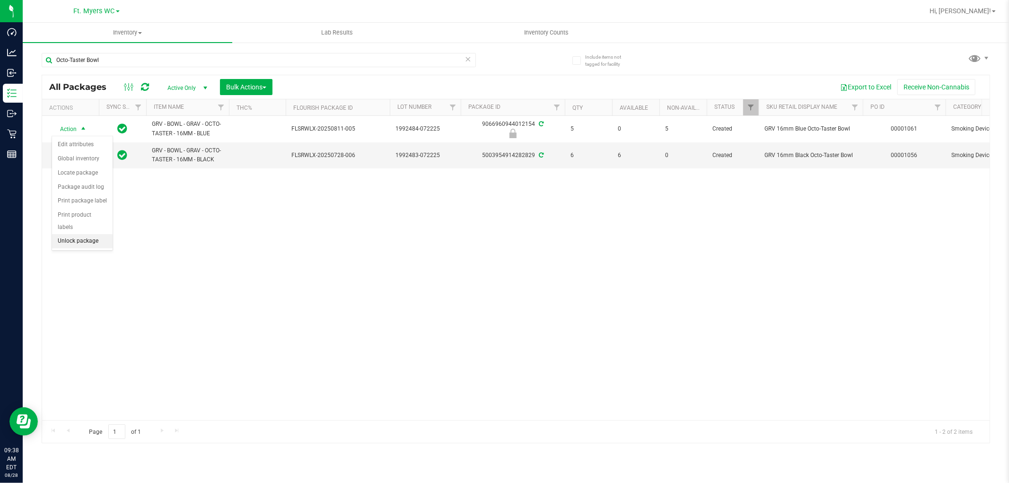
click at [87, 240] on li "Unlock package" at bounding box center [82, 241] width 61 height 14
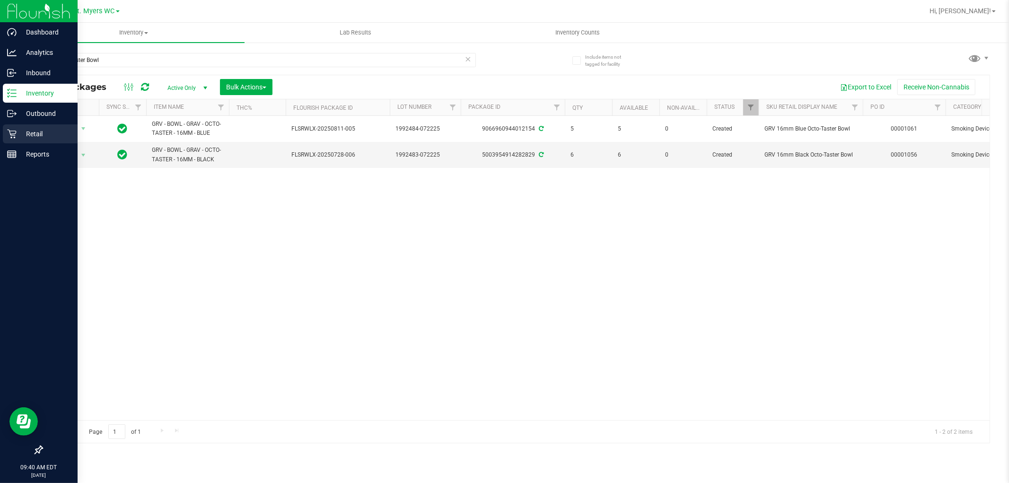
click at [26, 139] on p "Retail" at bounding box center [45, 133] width 57 height 11
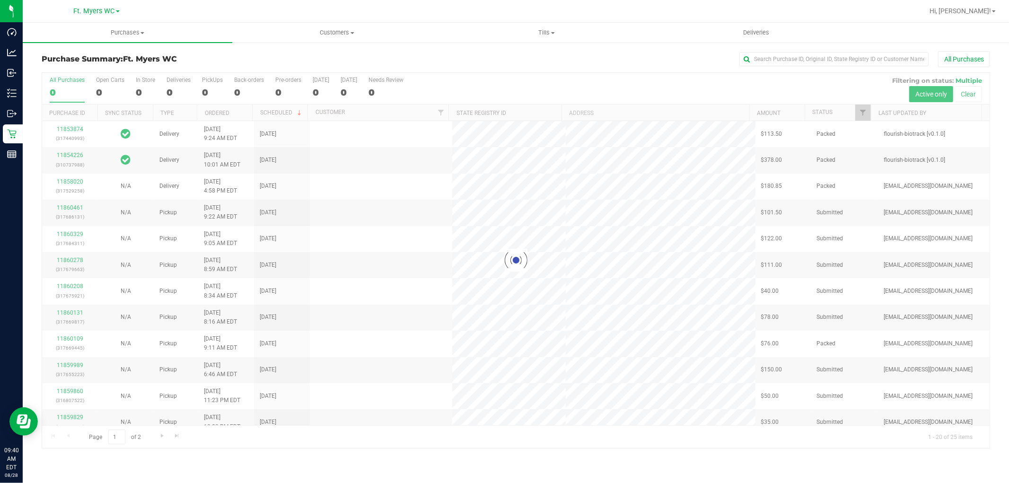
click at [225, 51] on div "Purchase Summary: Ft. [PERSON_NAME] All Purchases" at bounding box center [516, 61] width 948 height 21
click at [209, 95] on div at bounding box center [515, 260] width 947 height 375
click at [209, 90] on div at bounding box center [515, 260] width 947 height 375
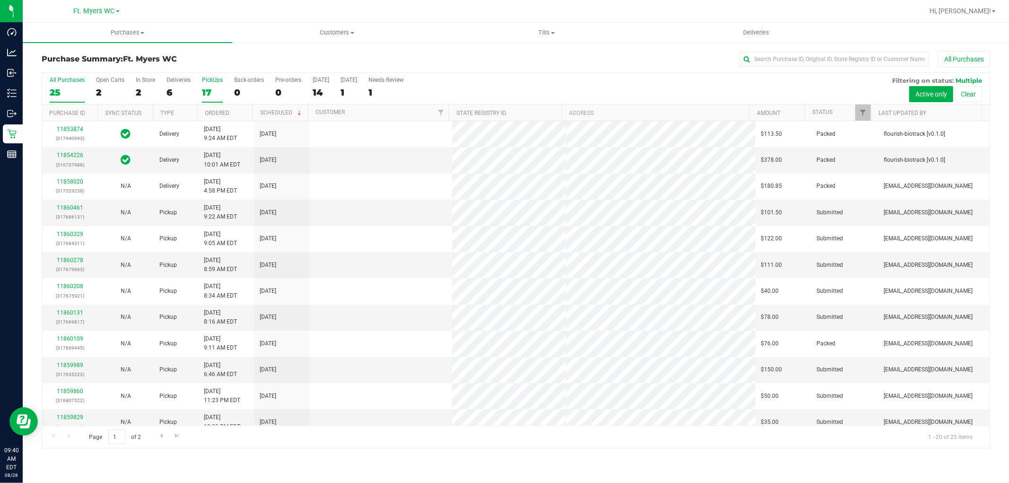
click at [211, 89] on div "17" at bounding box center [212, 92] width 21 height 11
click at [0, 0] on input "PickUps 17" at bounding box center [0, 0] width 0 height 0
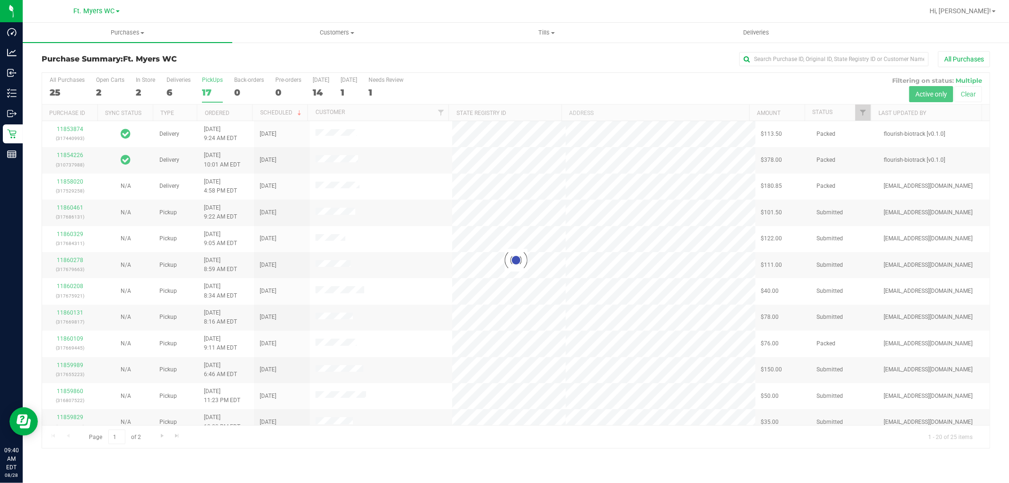
click at [216, 74] on div at bounding box center [515, 260] width 947 height 375
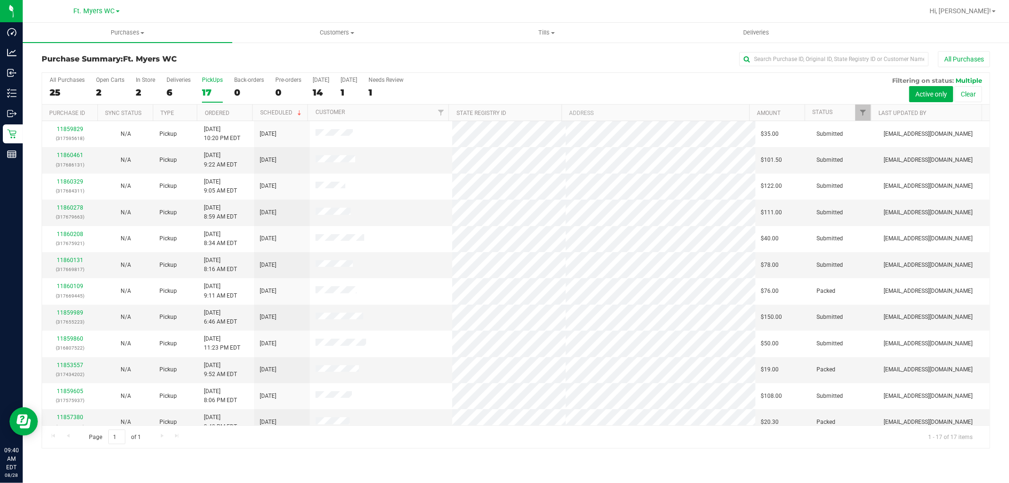
scroll to position [141, 0]
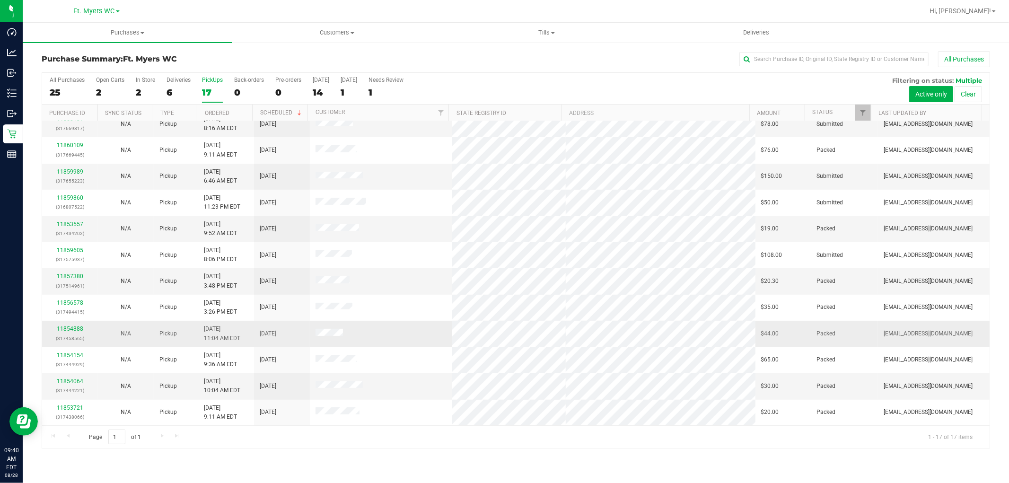
drag, startPoint x: 268, startPoint y: 226, endPoint x: 251, endPoint y: 342, distance: 117.6
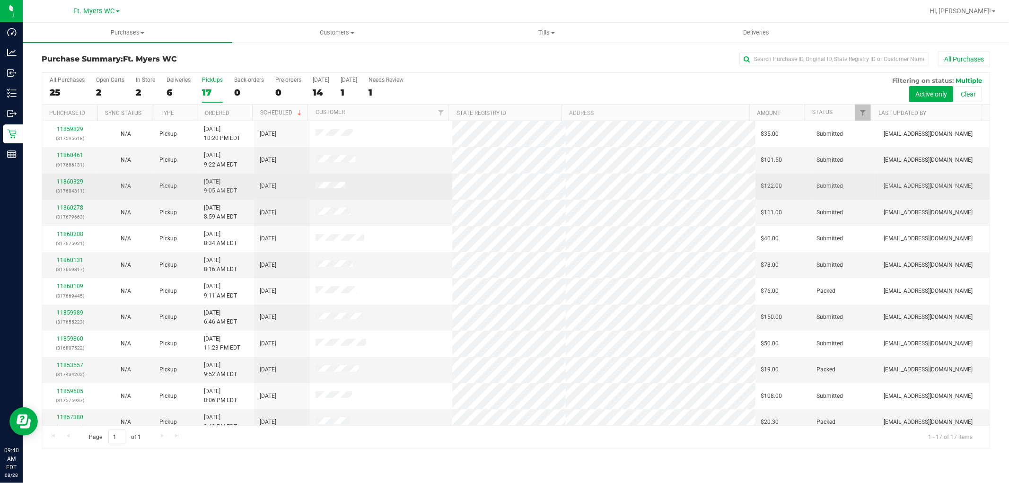
drag, startPoint x: 251, startPoint y: 342, endPoint x: 277, endPoint y: 199, distance: 145.2
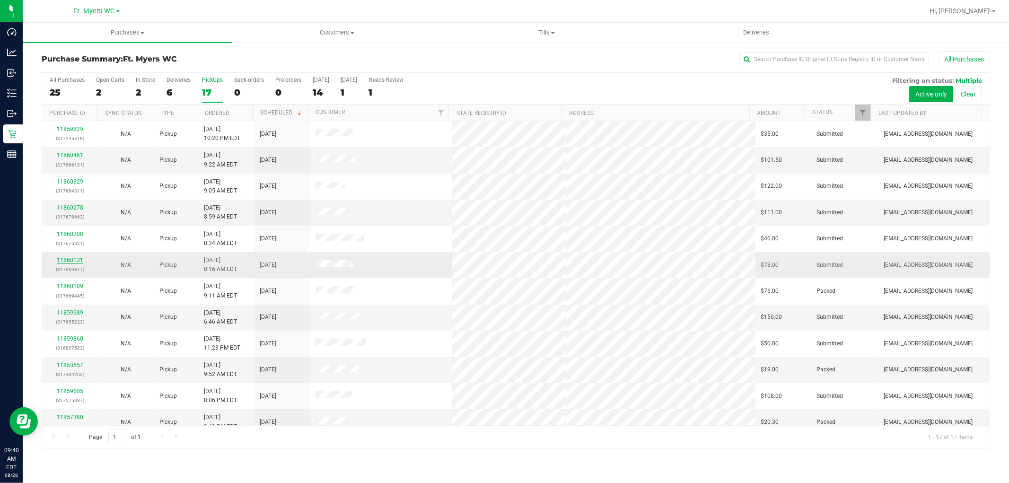
click at [79, 261] on link "11860131" at bounding box center [70, 260] width 26 height 7
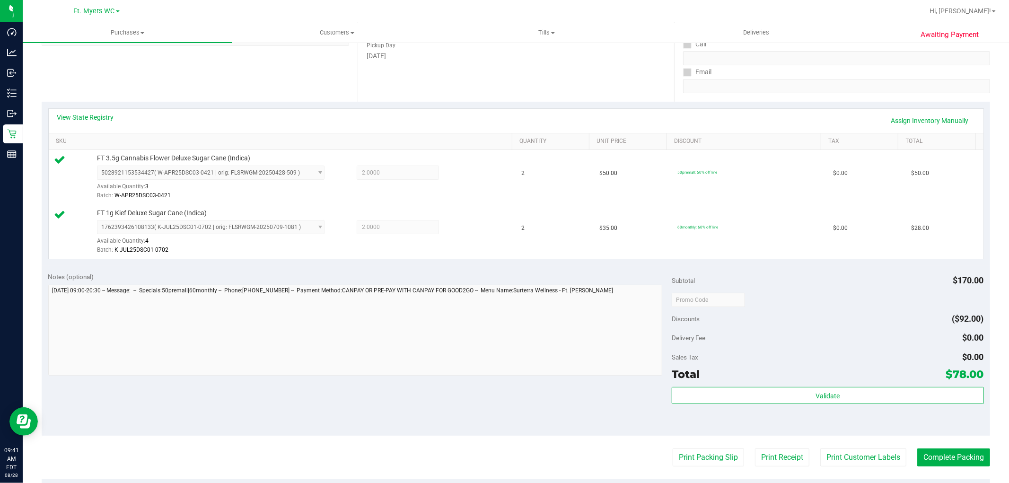
scroll to position [262, 0]
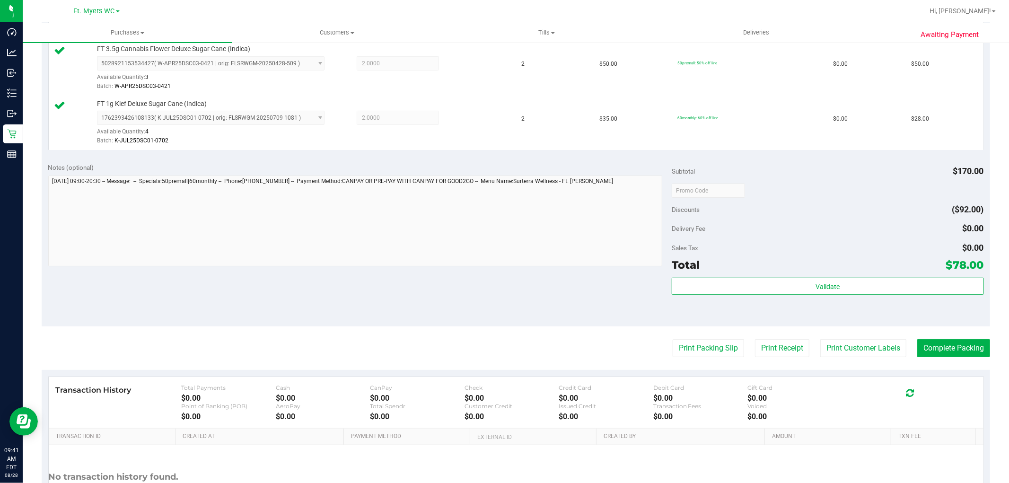
click at [728, 276] on div "Subtotal $170.00 Discounts ($92.00) Delivery Fee $0.00 Sales Tax $0.00 Total $7…" at bounding box center [827, 241] width 312 height 157
click at [731, 276] on div "Subtotal $170.00 Discounts ($92.00) Delivery Fee $0.00 Sales Tax $0.00 Total $7…" at bounding box center [827, 241] width 312 height 157
click at [732, 276] on div "Subtotal $170.00 Discounts ($92.00) Delivery Fee $0.00 Sales Tax $0.00 Total $7…" at bounding box center [827, 241] width 312 height 157
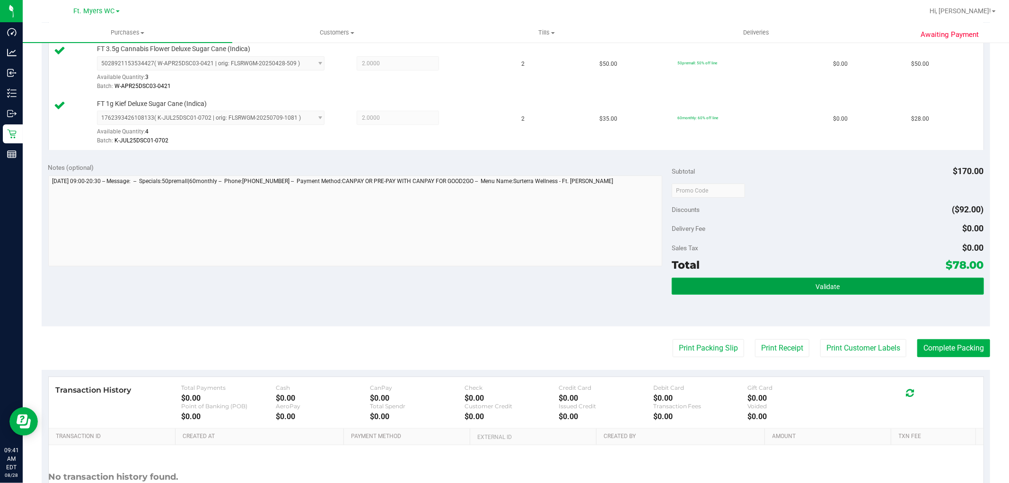
click at [733, 284] on button "Validate" at bounding box center [827, 286] width 312 height 17
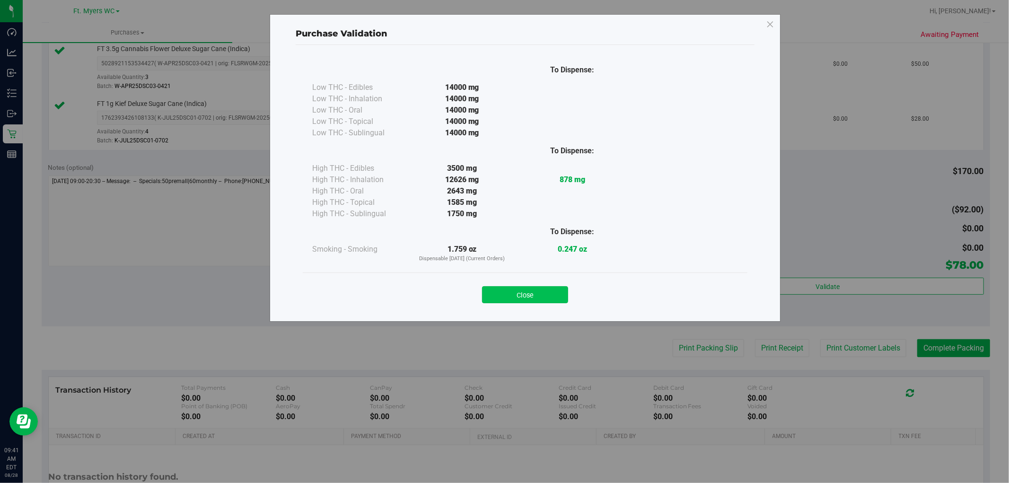
click at [544, 288] on button "Close" at bounding box center [525, 294] width 86 height 17
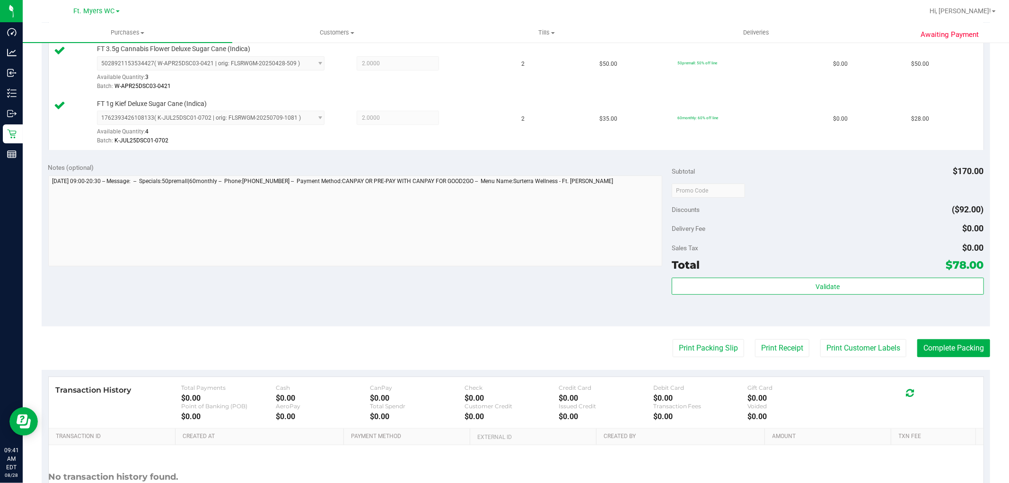
click at [509, 276] on div "Notes (optional) Subtotal $170.00 Discounts ($92.00) Delivery Fee $0.00 Sales T…" at bounding box center [516, 241] width 948 height 170
click at [672, 349] on button "Print Packing Slip" at bounding box center [707, 348] width 71 height 18
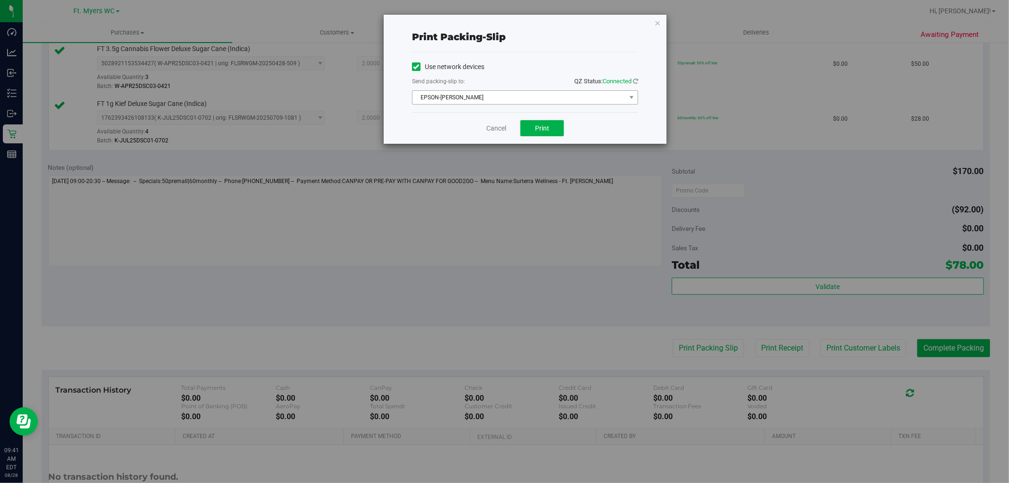
click at [488, 101] on span "EPSON-[PERSON_NAME]" at bounding box center [518, 97] width 213 height 13
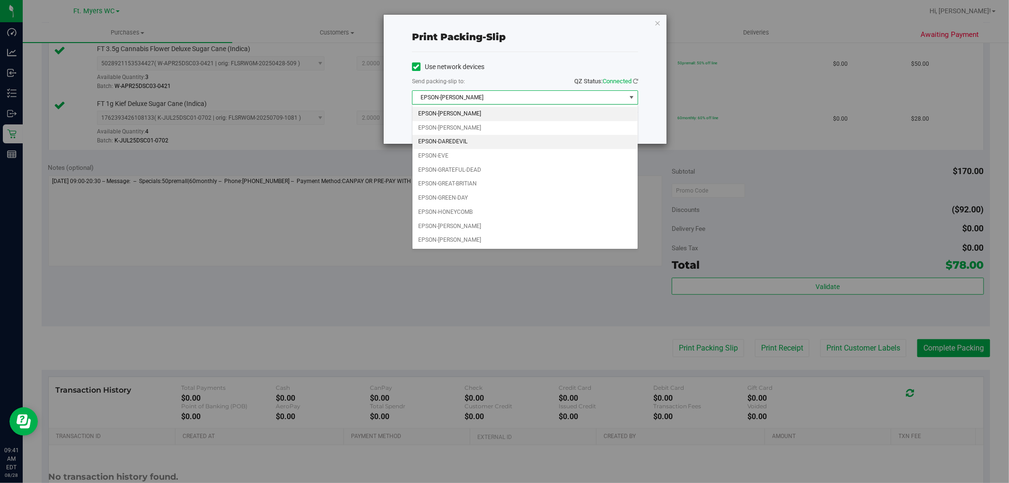
click at [473, 144] on li "EPSON-DAREDEVIL" at bounding box center [524, 142] width 225 height 14
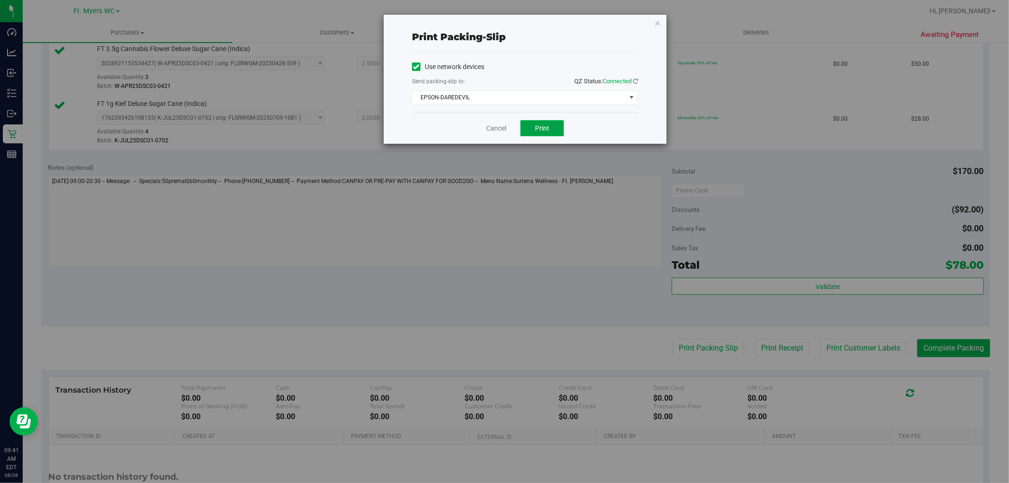
click at [535, 125] on button "Print" at bounding box center [542, 128] width 44 height 16
click at [504, 124] on link "Cancel" at bounding box center [496, 128] width 20 height 10
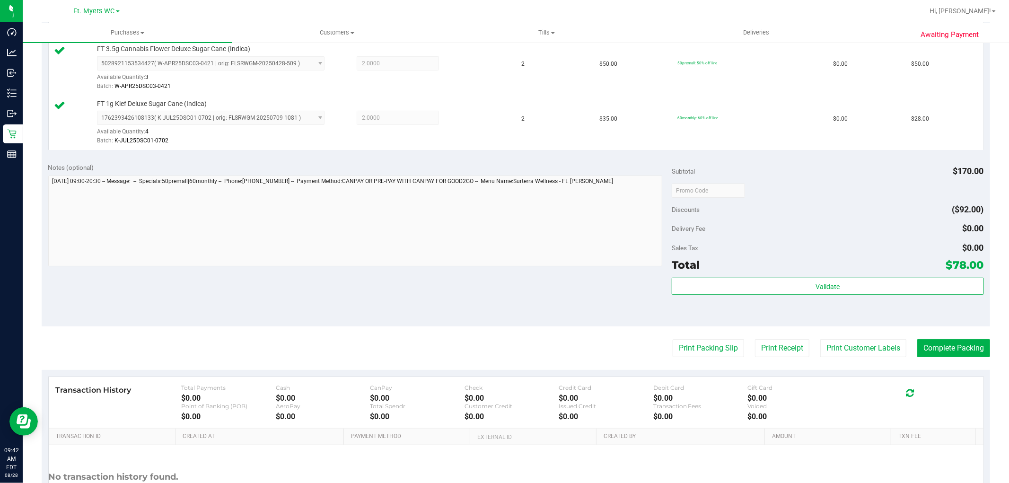
click at [854, 303] on div "Validate" at bounding box center [827, 299] width 312 height 43
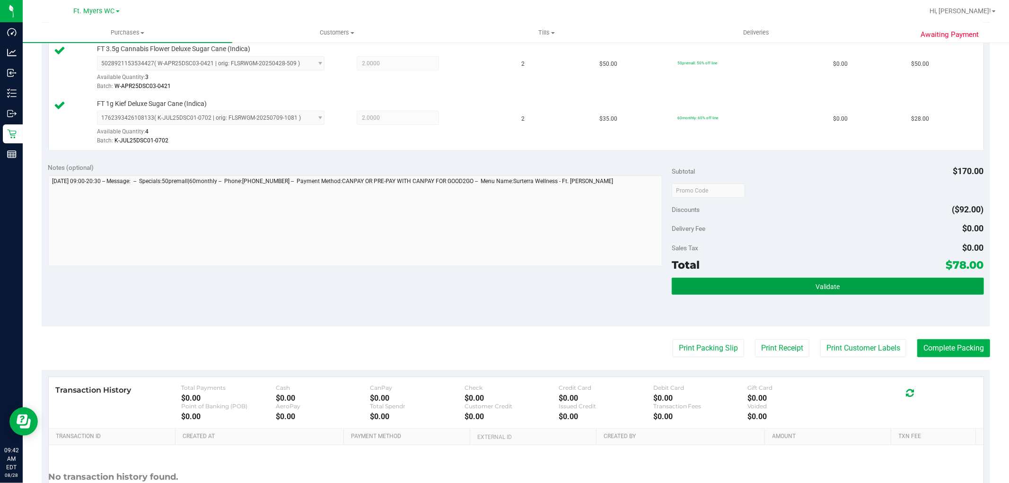
click at [859, 291] on button "Validate" at bounding box center [827, 286] width 312 height 17
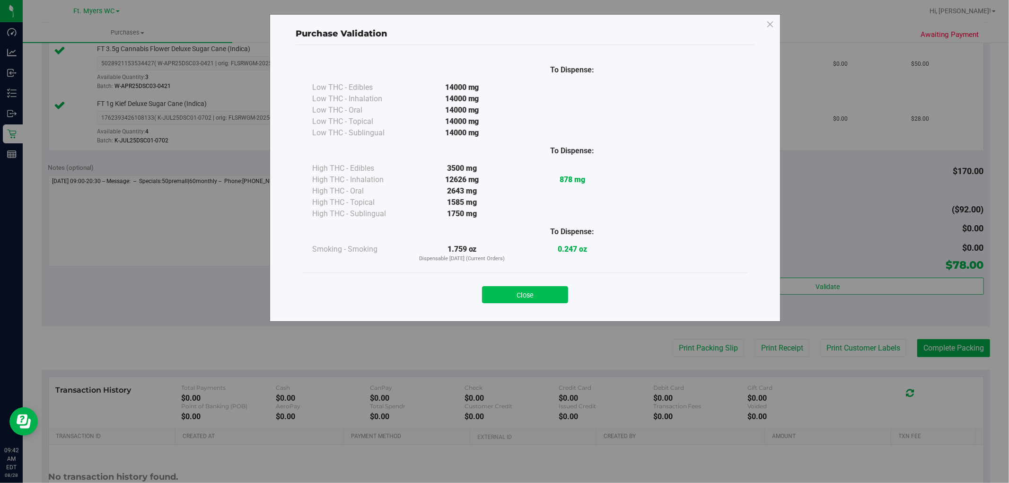
click at [537, 300] on button "Close" at bounding box center [525, 294] width 86 height 17
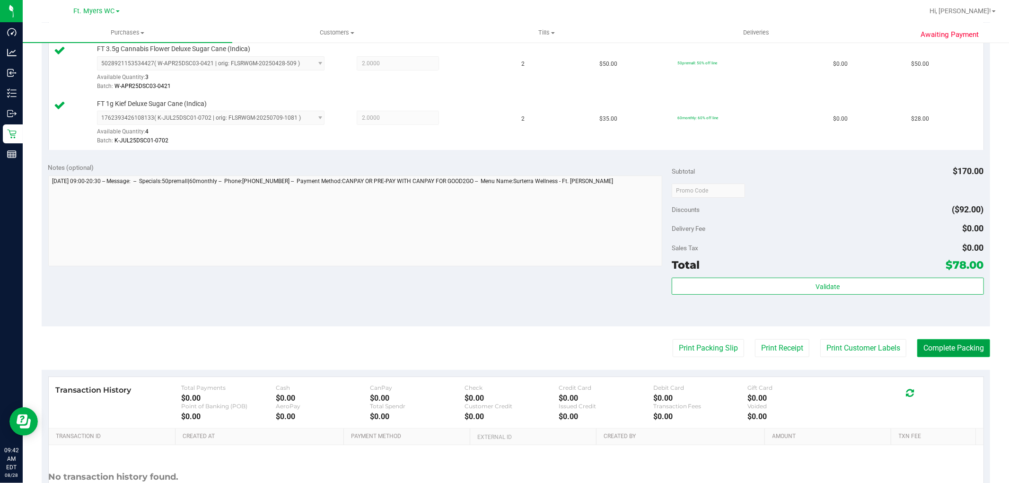
click at [961, 339] on button "Complete Packing" at bounding box center [953, 348] width 73 height 18
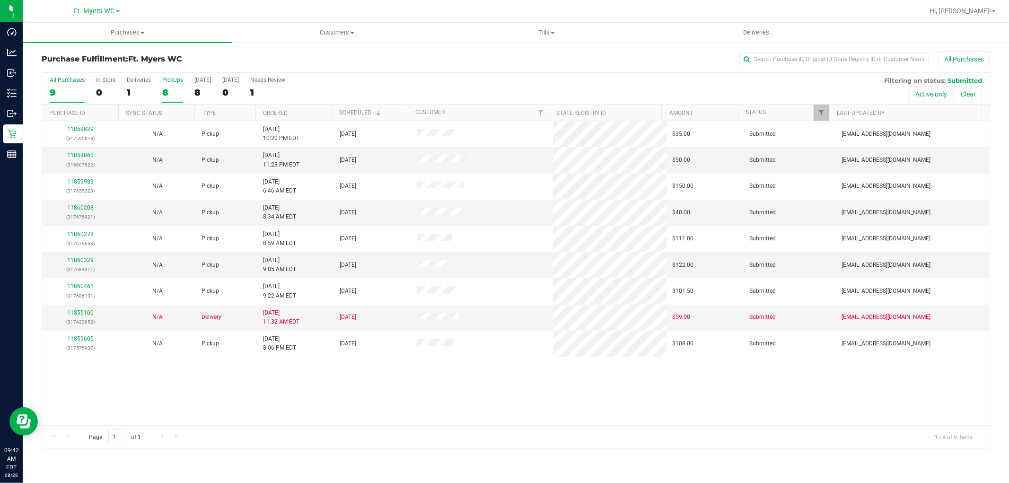
click at [163, 99] on label "PickUps 8" at bounding box center [172, 90] width 21 height 26
click at [0, 0] on input "PickUps 8" at bounding box center [0, 0] width 0 height 0
click at [176, 68] on div "Purchase Fulfillment: Ft. [PERSON_NAME] All Purchases" at bounding box center [516, 61] width 948 height 21
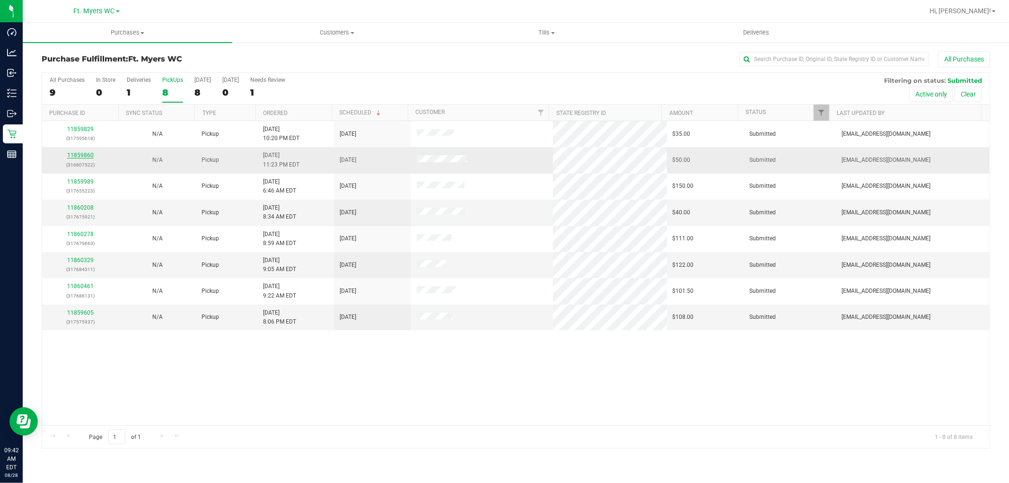
click at [85, 157] on link "11859860" at bounding box center [80, 155] width 26 height 7
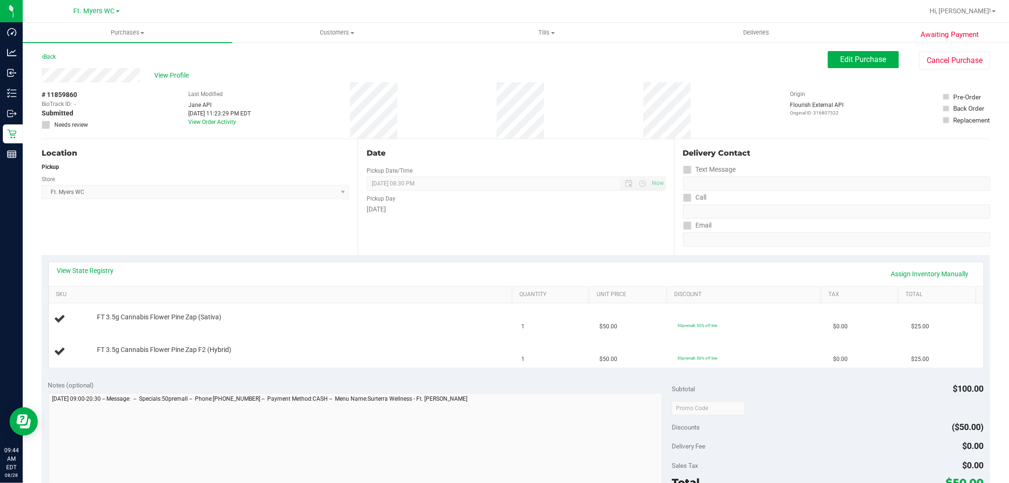
click at [535, 209] on div "[DATE]" at bounding box center [515, 209] width 298 height 10
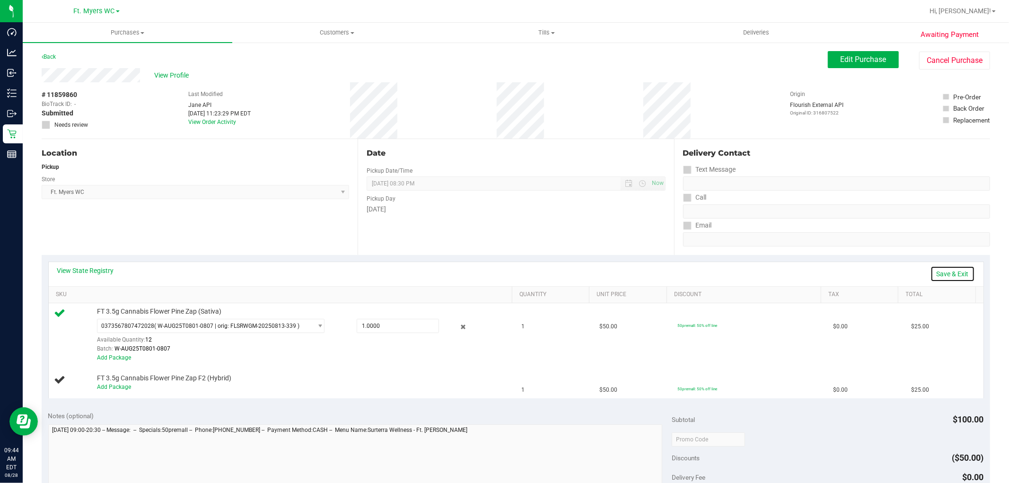
click at [930, 267] on link "Save & Exit" at bounding box center [952, 274] width 44 height 16
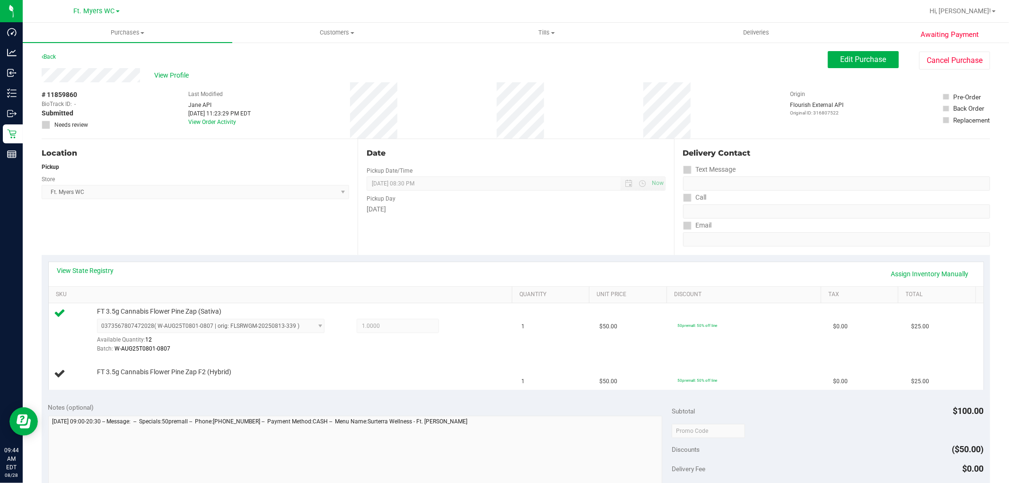
click at [617, 238] on div "Date Pickup Date/Time [DATE] Now [DATE] 08:30 PM Now Pickup Day [DATE]" at bounding box center [515, 197] width 316 height 116
click at [500, 361] on td "FT 3.5g Cannabis Flower Pine Zap F2 (Hybrid)" at bounding box center [282, 374] width 467 height 32
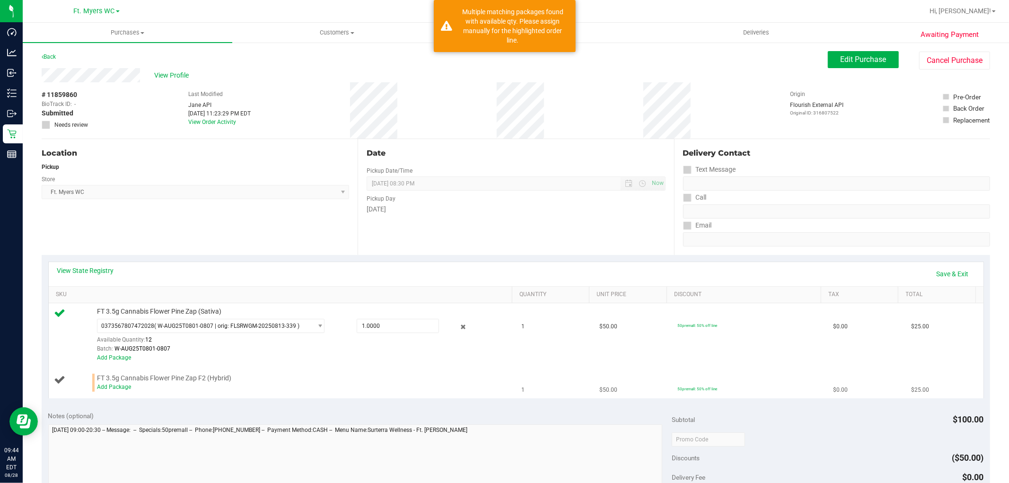
click at [110, 392] on td "FT 3.5g Cannabis Flower Pine Zap F2 (Hybrid) Add Package" at bounding box center [282, 382] width 467 height 32
click at [123, 375] on span "FT 3.5g Cannabis Flower Pine Zap F2 (Hybrid)" at bounding box center [164, 378] width 134 height 9
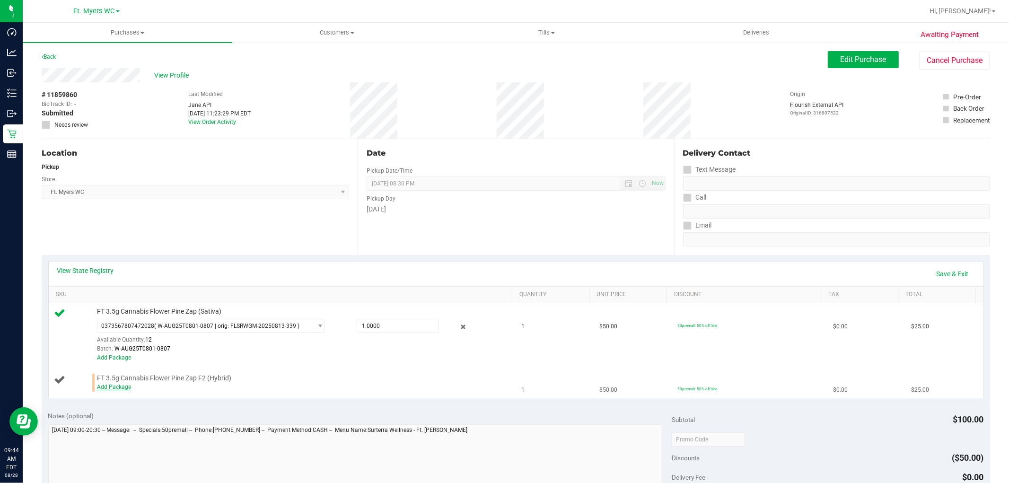
click at [118, 389] on link "Add Package" at bounding box center [114, 386] width 34 height 7
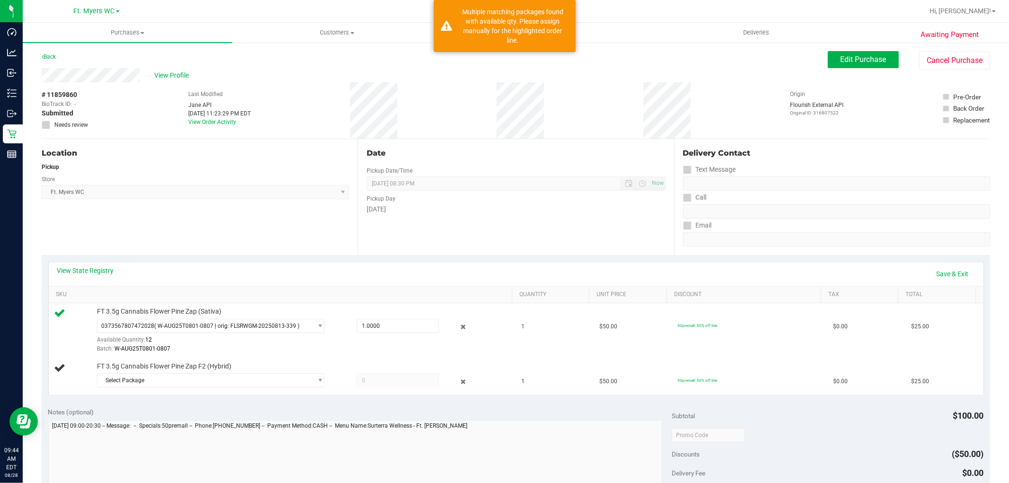
click at [162, 396] on div "View State Registry Save & Exit SKU Quantity Unit Price Discount Tax Total FT 3…" at bounding box center [516, 328] width 948 height 146
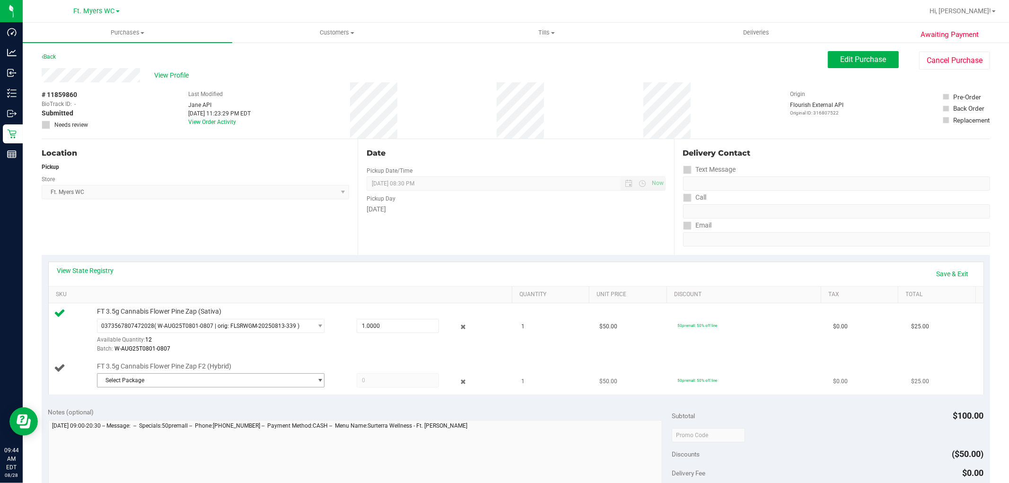
click at [181, 379] on span "Select Package" at bounding box center [204, 380] width 215 height 13
click at [179, 426] on li "0055532560879682 ( W-JUL25PZT01-0708 | orig: FLSRWGM-20250714-318 )" at bounding box center [207, 419] width 223 height 13
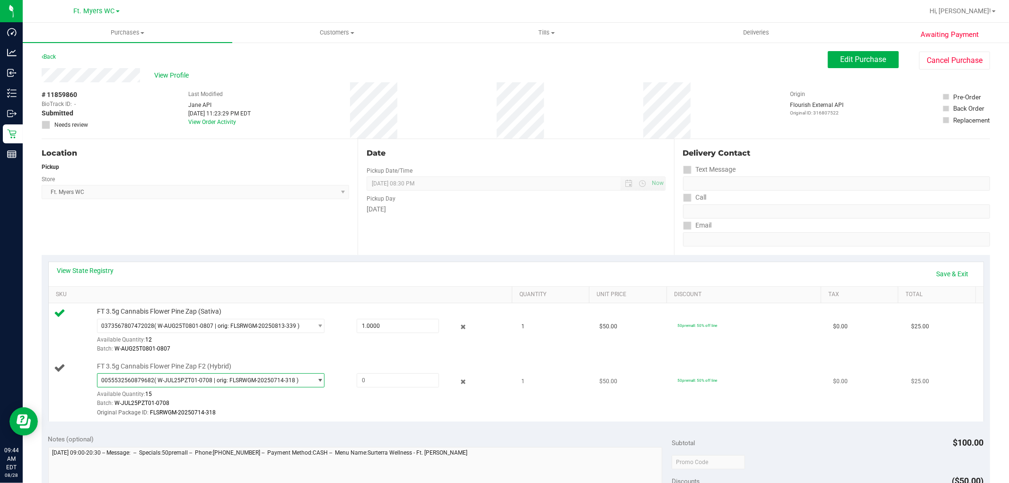
click at [190, 373] on span "0055532560879682 ( W-JUL25PZT01-0708 | orig: FLSRWGM-20250714-318 )" at bounding box center [210, 380] width 227 height 14
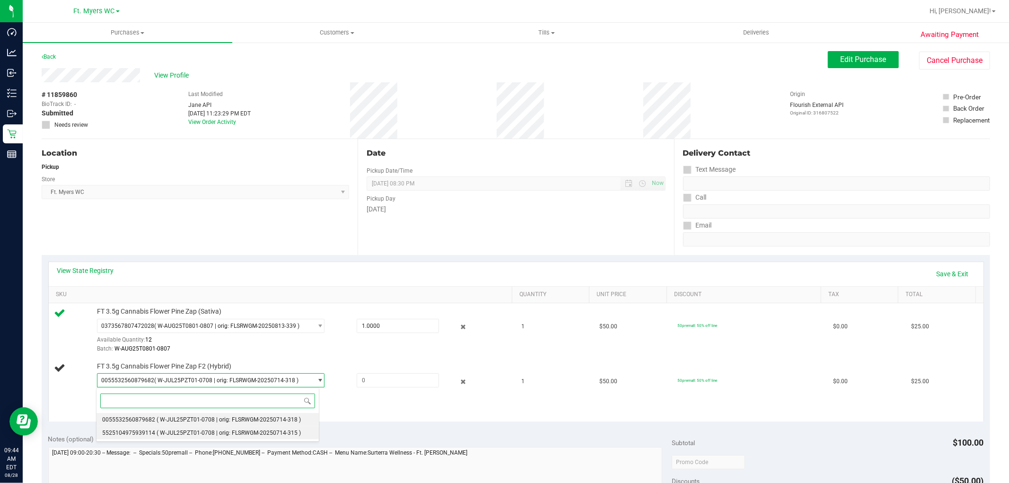
click at [171, 431] on span "( W-JUL25PZT01-0708 | orig: FLSRWGM-20250714-315 )" at bounding box center [229, 432] width 144 height 7
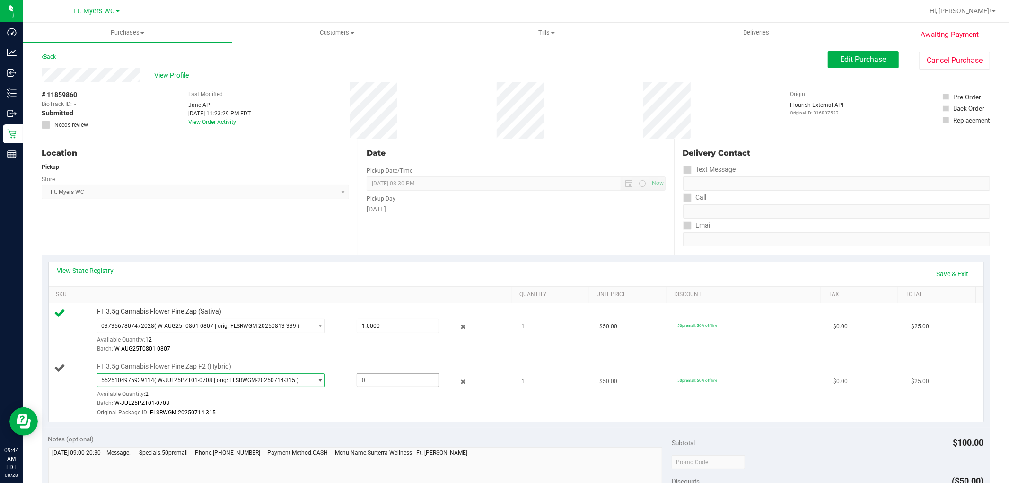
click at [379, 383] on span at bounding box center [398, 380] width 82 height 14
type input "1"
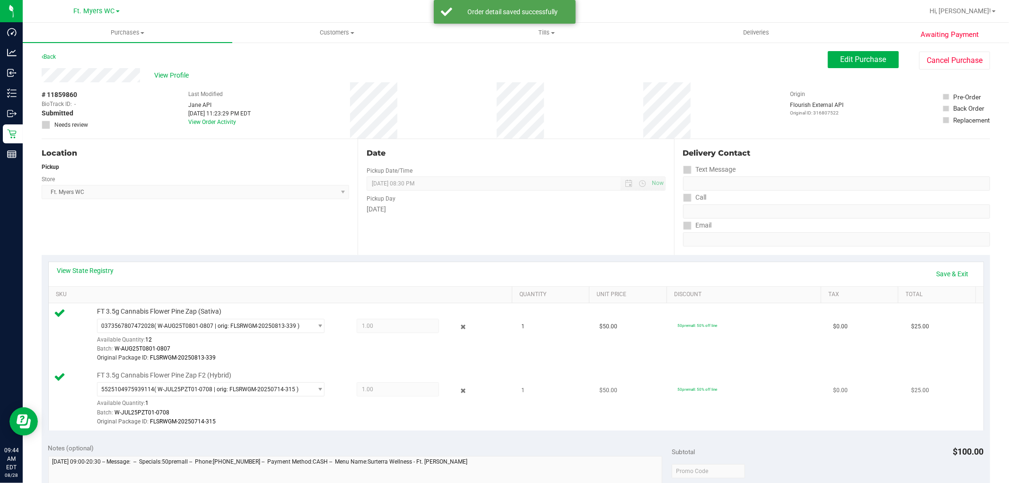
click at [348, 427] on td "FT 3.5g Cannabis Flower Pine Zap F2 (Hybrid) 5525104975939114 ( W-JUL25PZT01-07…" at bounding box center [282, 398] width 467 height 63
click at [929, 261] on div "View State Registry Save & Exit SKU Quantity Unit Price Discount Tax Total FT 3…" at bounding box center [515, 345] width 935 height 169
click at [936, 269] on link "Save & Exit" at bounding box center [952, 274] width 44 height 16
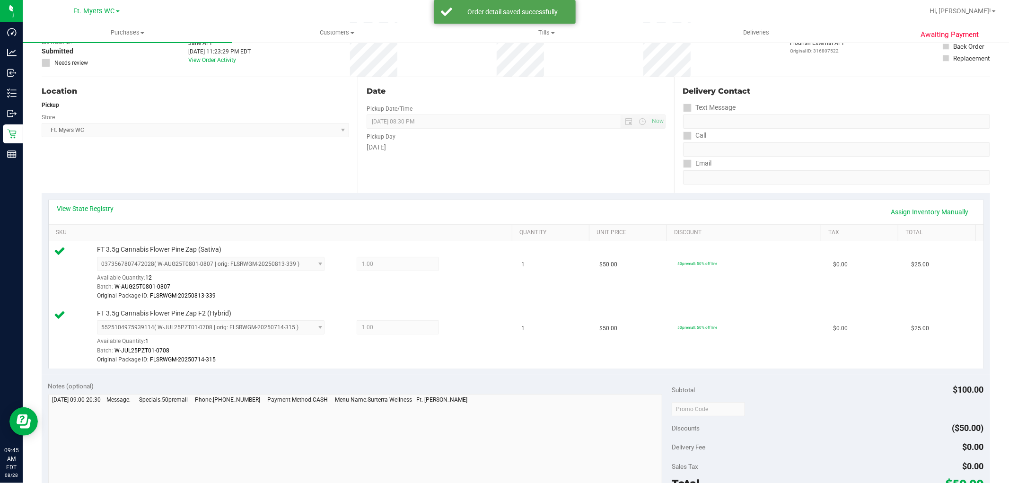
scroll to position [210, 0]
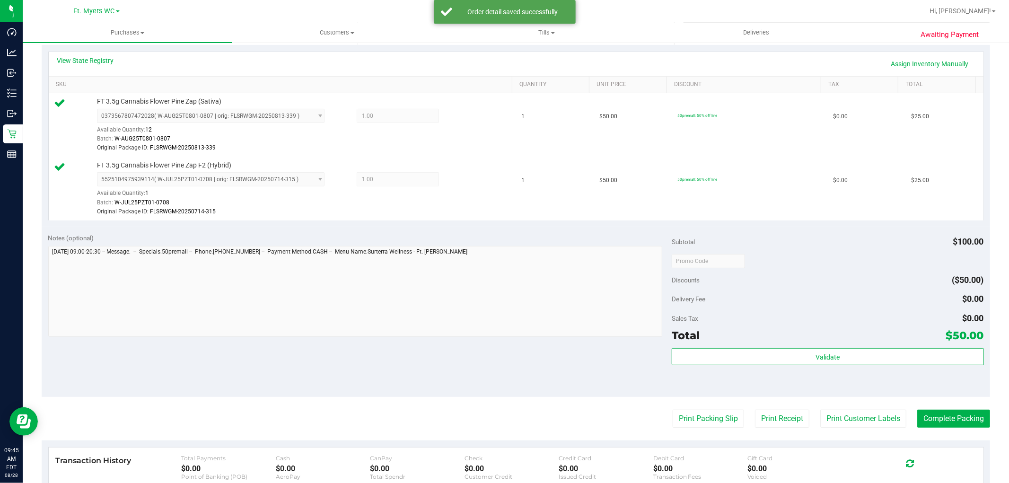
click at [809, 338] on div "Total $50.00" at bounding box center [827, 335] width 312 height 17
click at [811, 348] on button "Validate" at bounding box center [827, 356] width 312 height 17
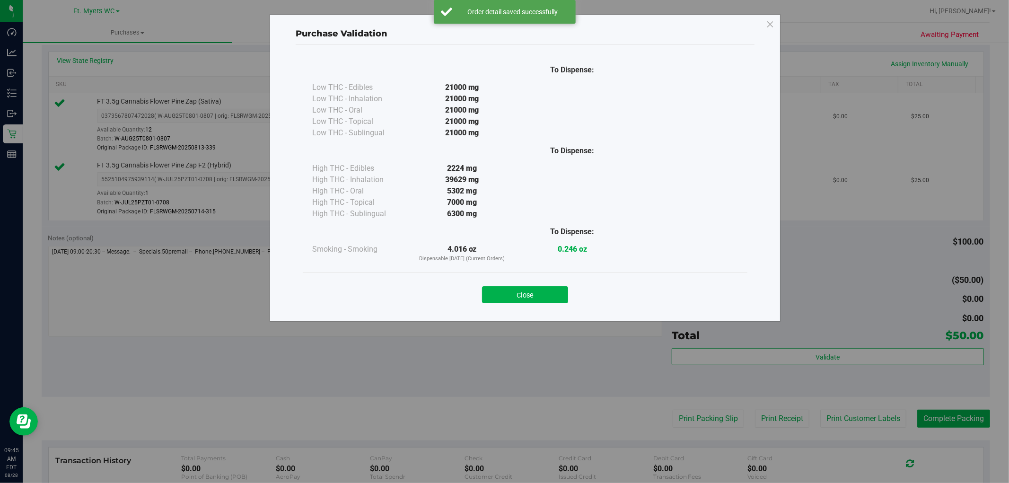
click at [533, 314] on div "Purchase Validation To Dispense: Low THC - Edibles 21000 mg" at bounding box center [525, 167] width 511 height 307
click at [544, 289] on button "Close" at bounding box center [525, 294] width 86 height 17
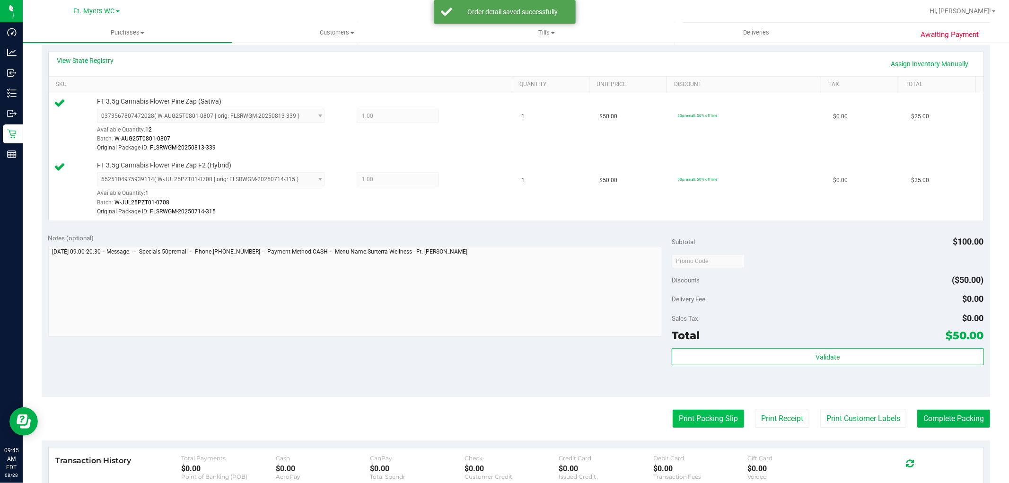
drag, startPoint x: 697, startPoint y: 407, endPoint x: 700, endPoint y: 419, distance: 12.9
click at [697, 407] on purchase-details "Back Edit Purchase Cancel Purchase View Profile # 11859860 BioTrack ID: - Submi…" at bounding box center [516, 229] width 948 height 776
click at [700, 419] on button "Print Packing Slip" at bounding box center [707, 419] width 71 height 18
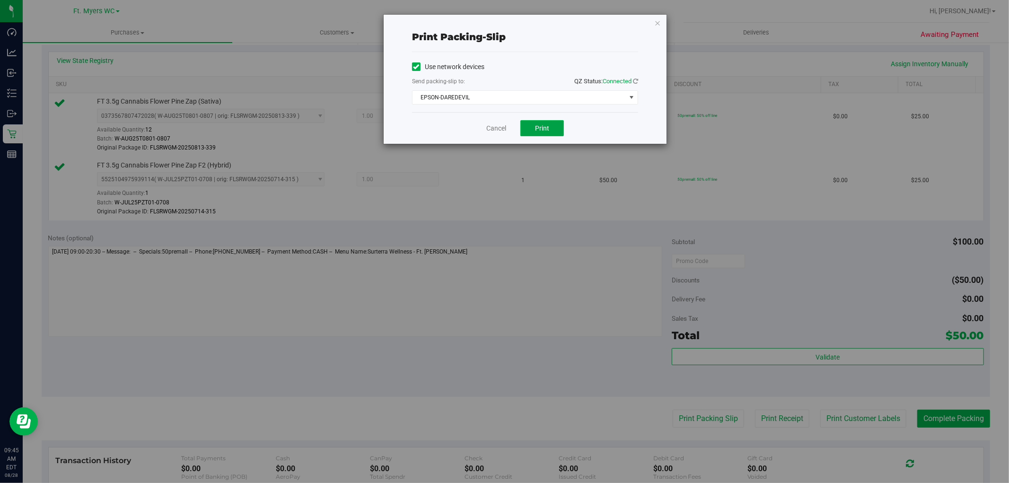
click at [540, 127] on span "Print" at bounding box center [542, 128] width 14 height 8
click at [482, 127] on div "Cancel Print" at bounding box center [525, 128] width 226 height 32
click at [492, 128] on link "Cancel" at bounding box center [496, 128] width 20 height 10
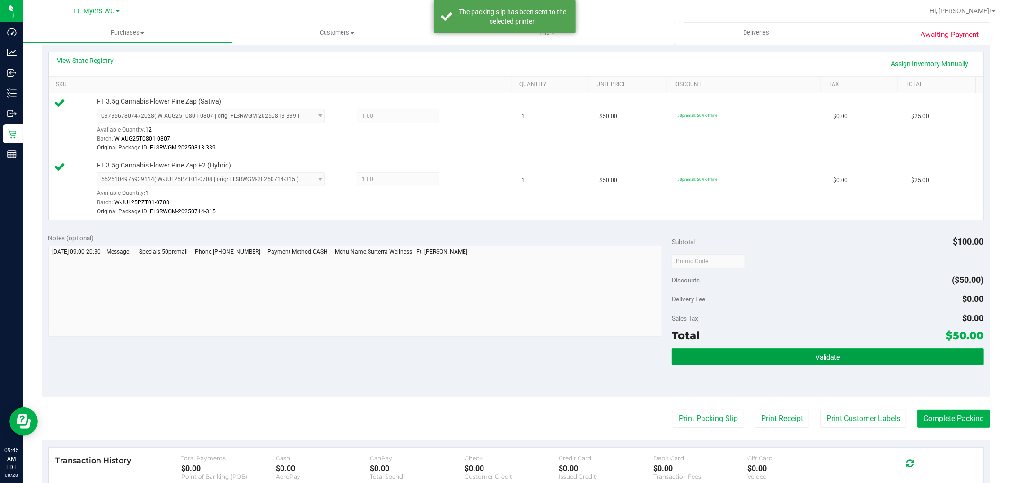
click at [866, 355] on button "Validate" at bounding box center [827, 356] width 312 height 17
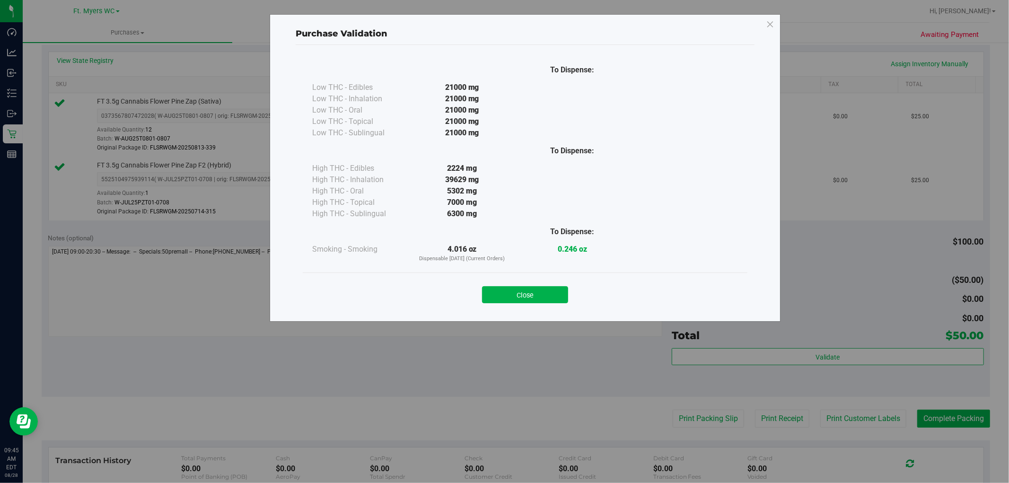
click at [578, 297] on div "Close" at bounding box center [525, 292] width 430 height 24
click at [546, 290] on button "Close" at bounding box center [525, 294] width 86 height 17
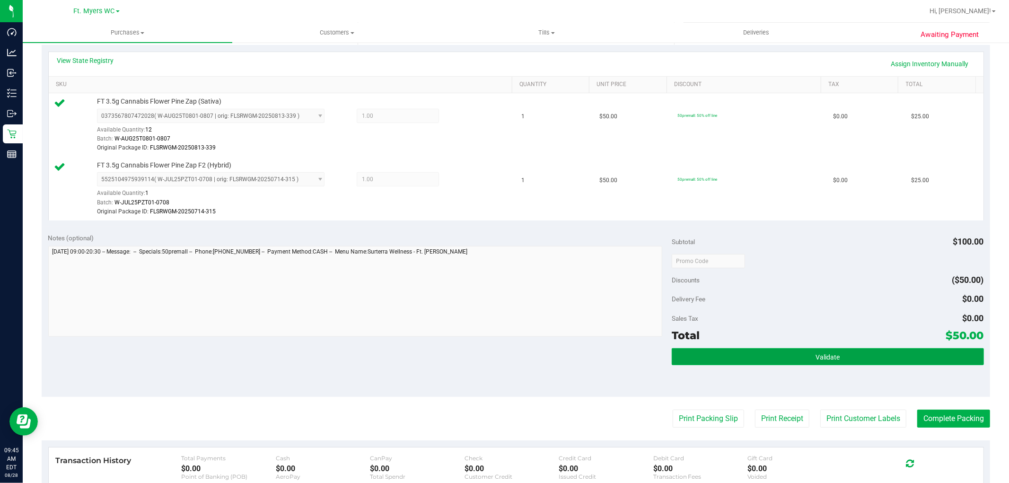
click at [830, 353] on span "Validate" at bounding box center [827, 357] width 24 height 8
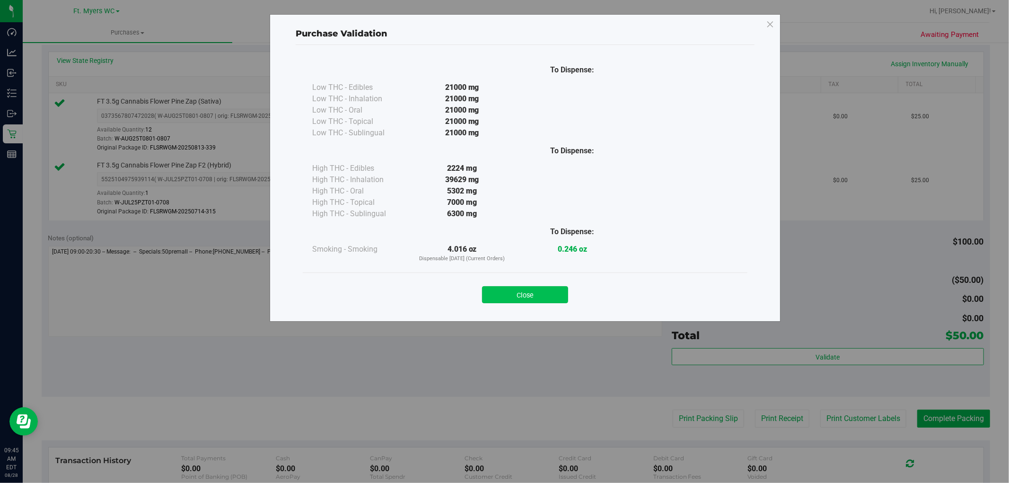
click at [542, 296] on button "Close" at bounding box center [525, 294] width 86 height 17
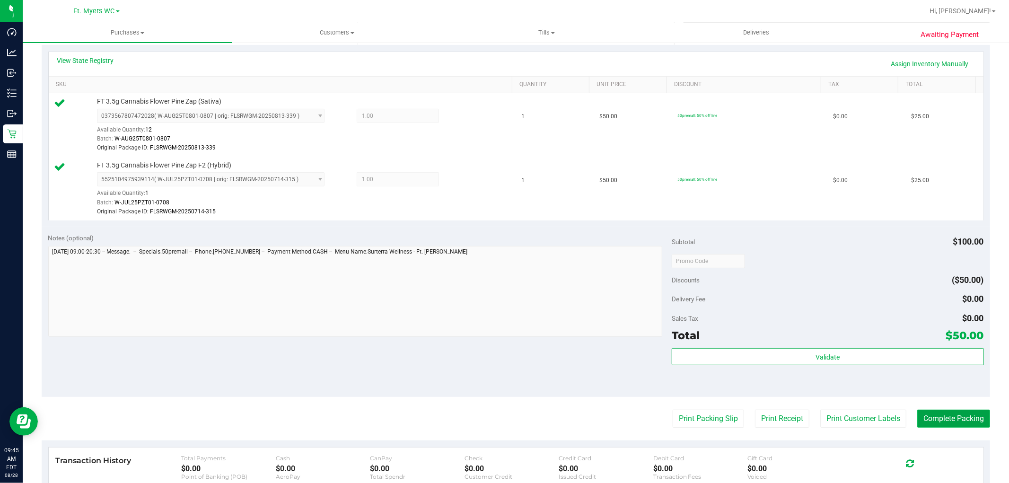
click at [967, 422] on button "Complete Packing" at bounding box center [953, 419] width 73 height 18
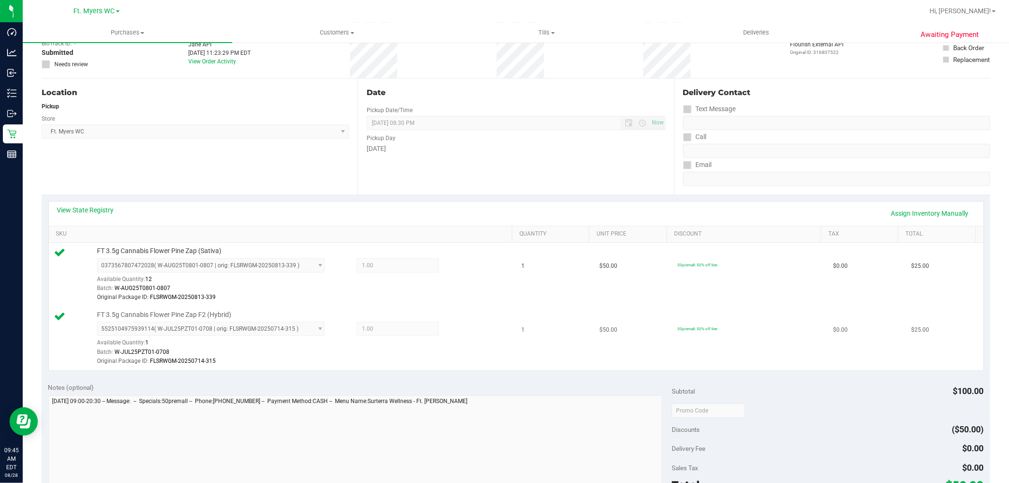
scroll to position [0, 0]
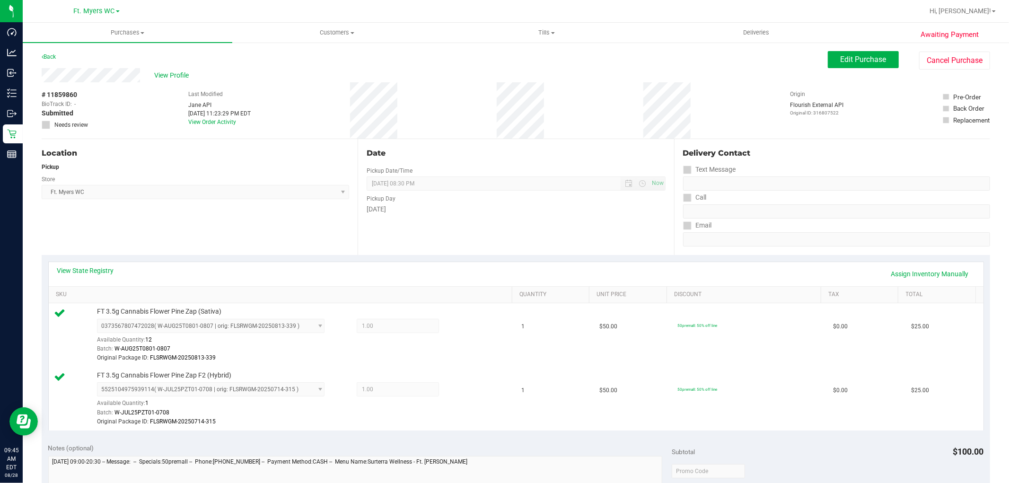
click at [500, 143] on div "Date Pickup Date/Time [DATE] Now [DATE] 08:30 PM Now Pickup Day [DATE]" at bounding box center [515, 197] width 316 height 116
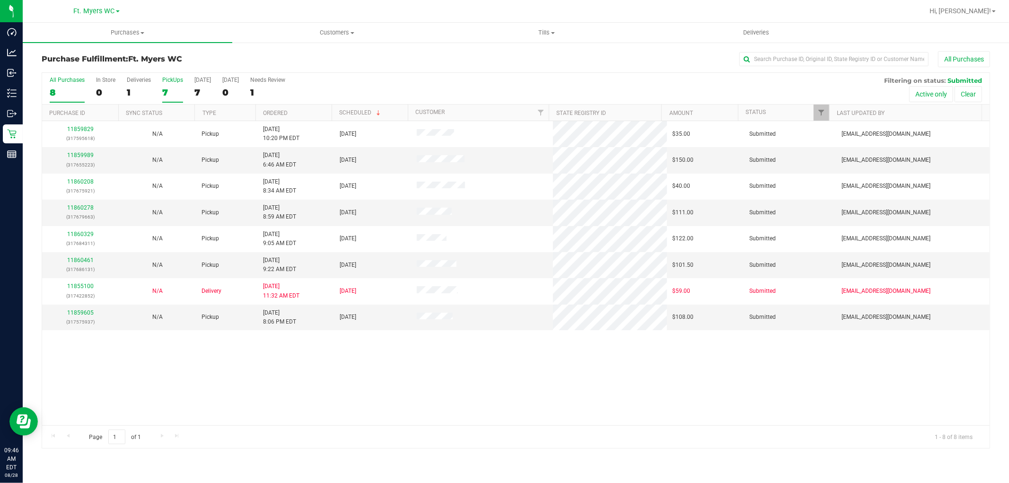
click at [163, 90] on div "7" at bounding box center [172, 92] width 21 height 11
click at [0, 0] on input "PickUps 7" at bounding box center [0, 0] width 0 height 0
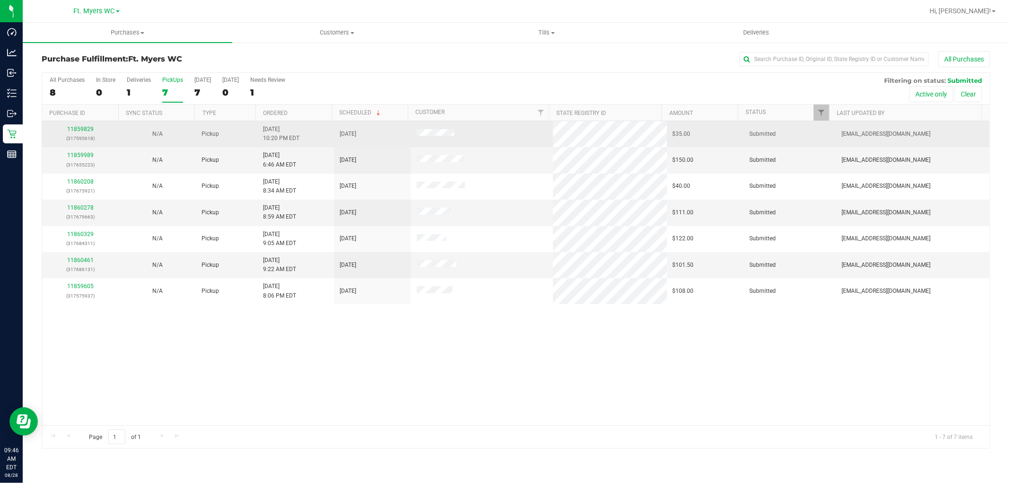
click at [76, 134] on p "(317595618)" at bounding box center [80, 138] width 65 height 9
click at [73, 131] on link "11859829" at bounding box center [80, 129] width 26 height 7
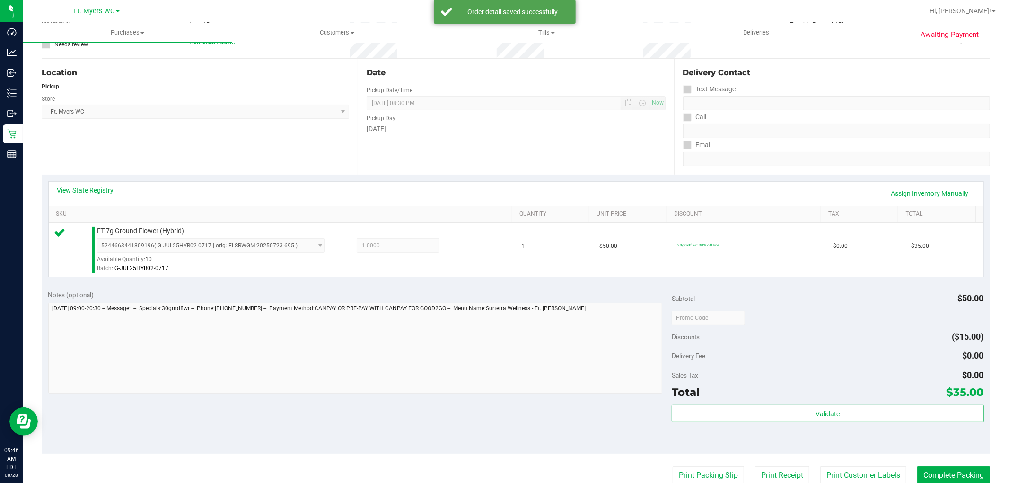
scroll to position [157, 0]
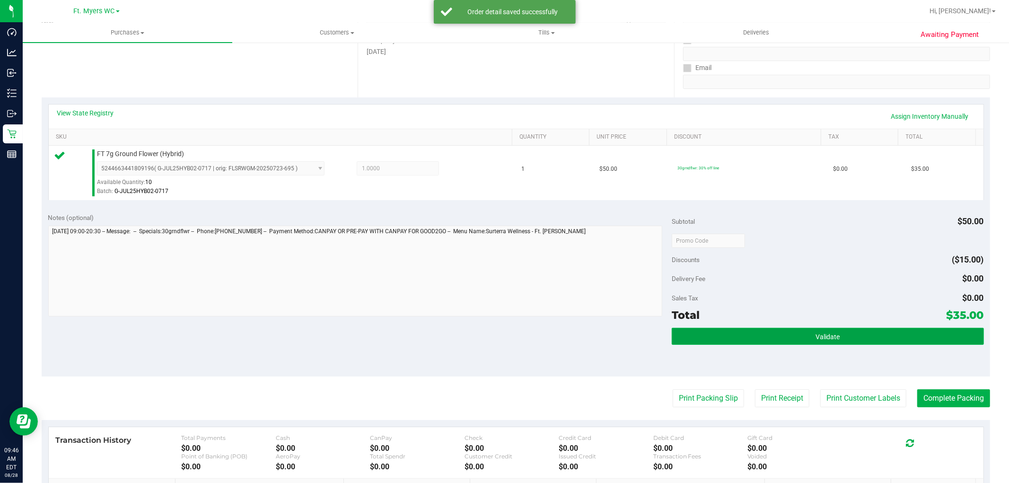
click at [834, 344] on button "Validate" at bounding box center [827, 336] width 312 height 17
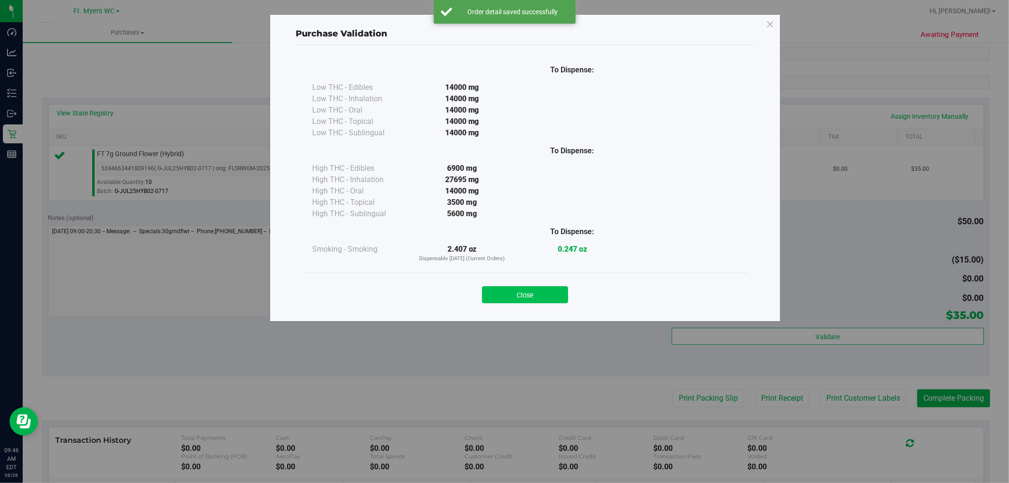
click at [561, 301] on button "Close" at bounding box center [525, 294] width 86 height 17
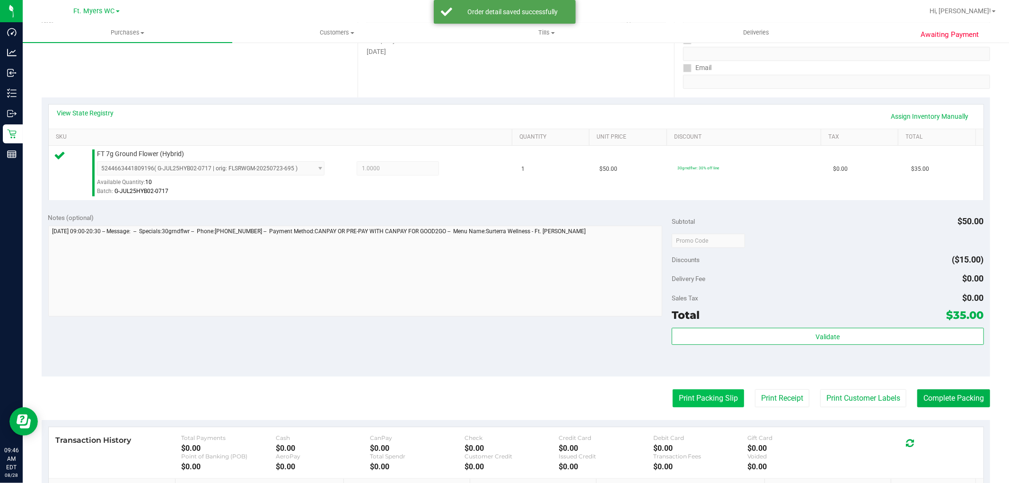
click at [672, 407] on button "Print Packing Slip" at bounding box center [707, 398] width 71 height 18
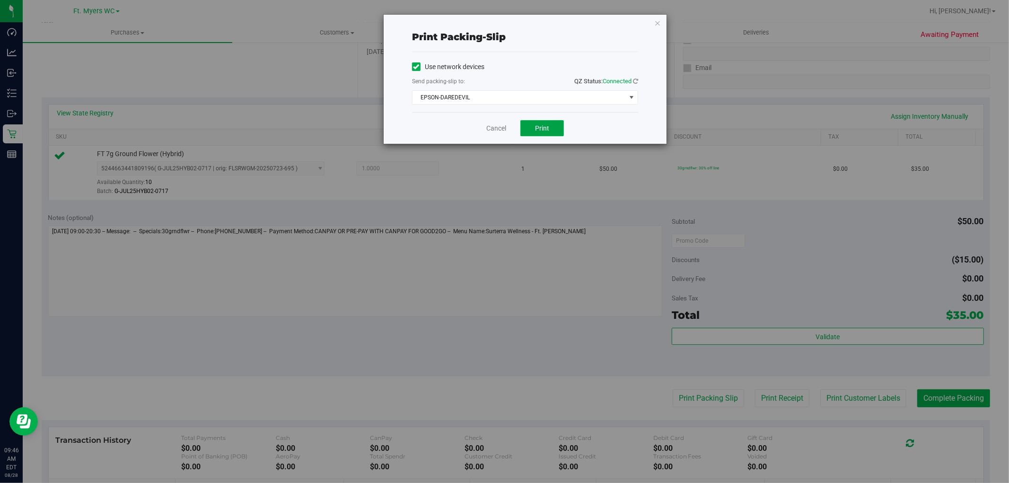
click at [537, 125] on span "Print" at bounding box center [542, 128] width 14 height 8
click at [499, 128] on link "Cancel" at bounding box center [496, 128] width 20 height 10
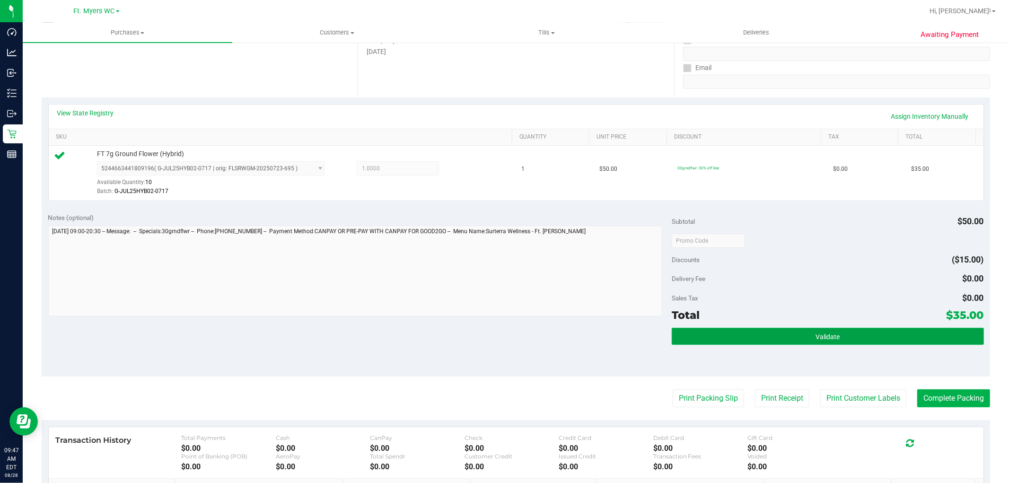
click at [726, 341] on button "Validate" at bounding box center [827, 336] width 312 height 17
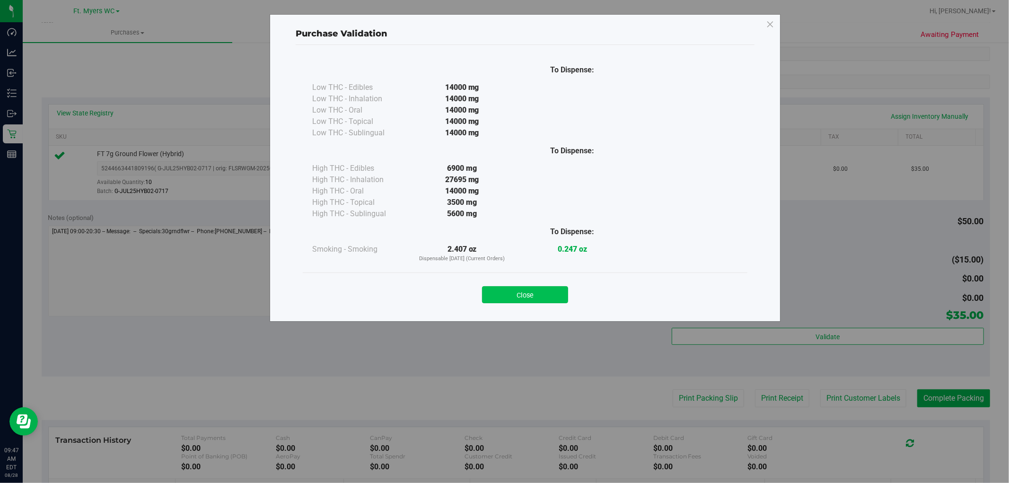
click at [552, 287] on button "Close" at bounding box center [525, 294] width 86 height 17
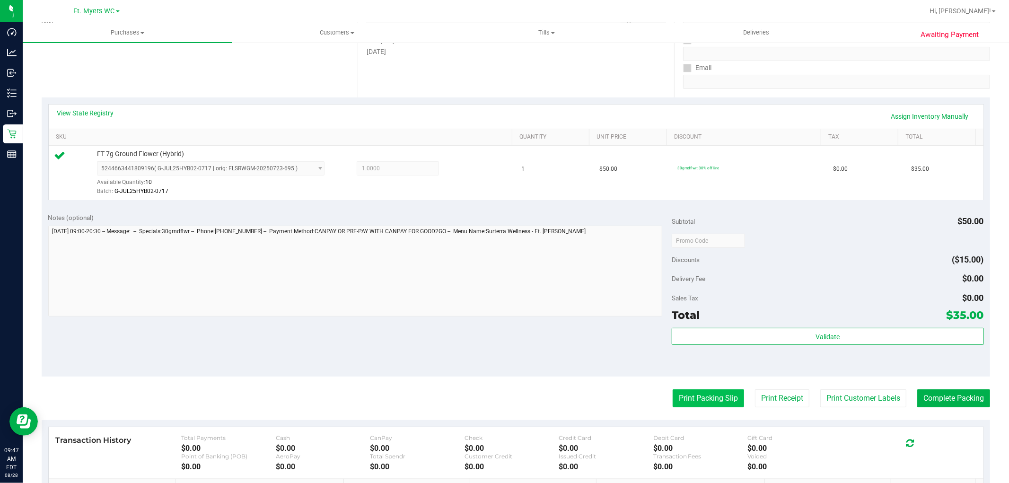
click at [697, 400] on button "Print Packing Slip" at bounding box center [707, 398] width 71 height 18
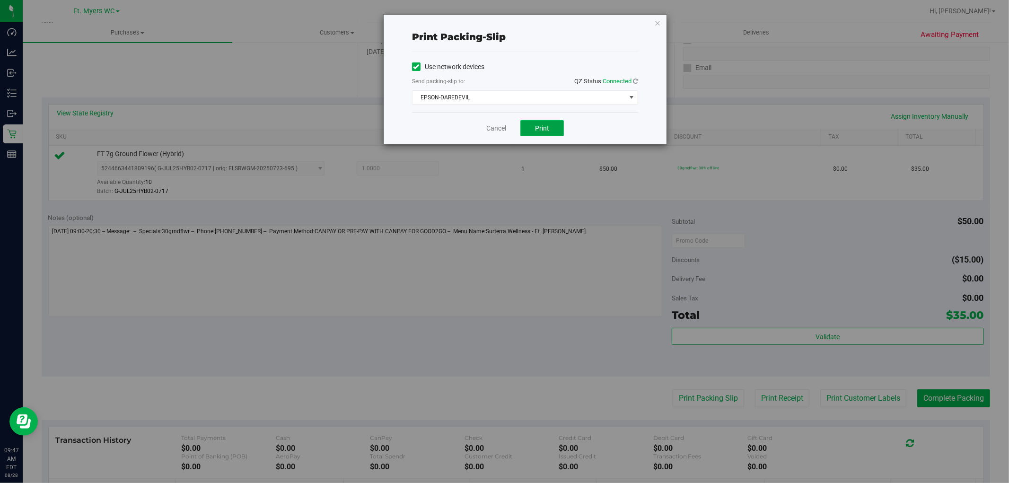
click at [552, 127] on button "Print" at bounding box center [542, 128] width 44 height 16
click at [497, 131] on link "Cancel" at bounding box center [496, 128] width 20 height 10
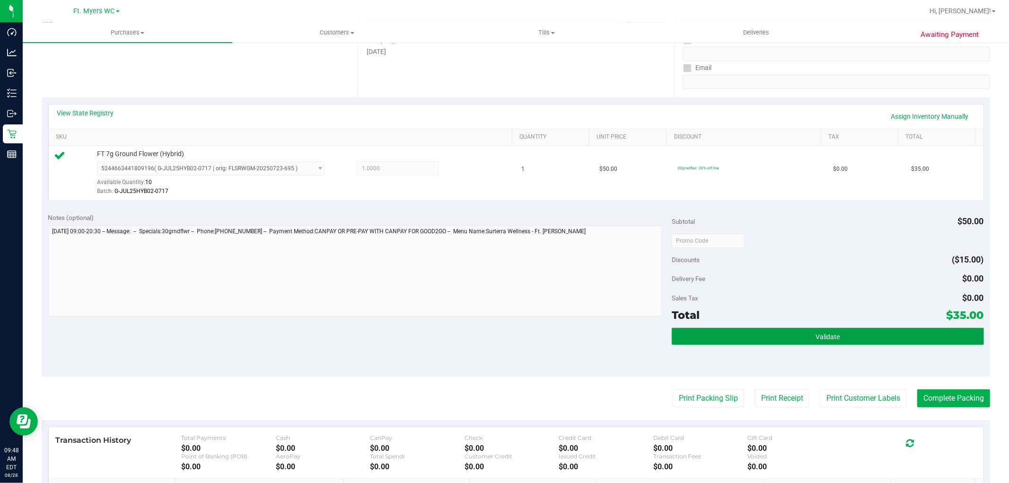
drag, startPoint x: 871, startPoint y: 339, endPoint x: 866, endPoint y: 338, distance: 4.8
click at [871, 338] on button "Validate" at bounding box center [827, 336] width 312 height 17
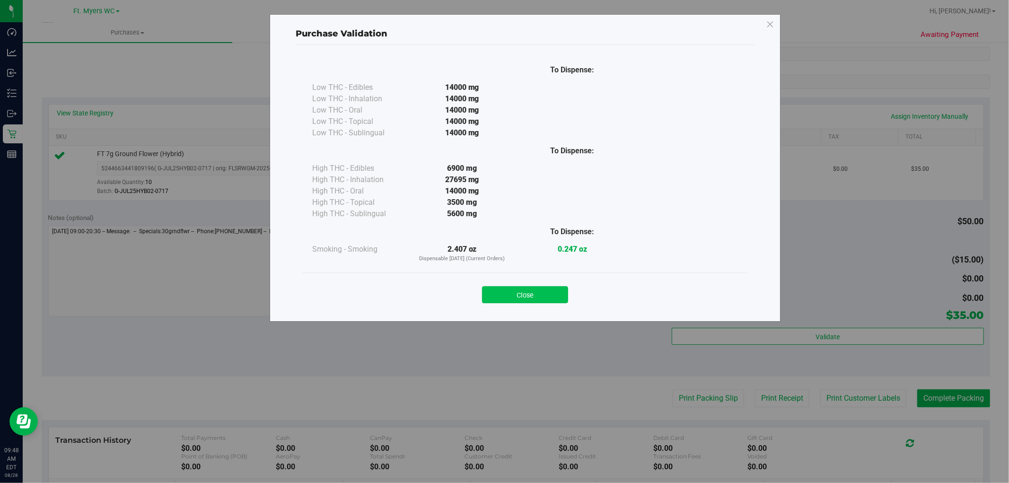
click at [551, 295] on button "Close" at bounding box center [525, 294] width 86 height 17
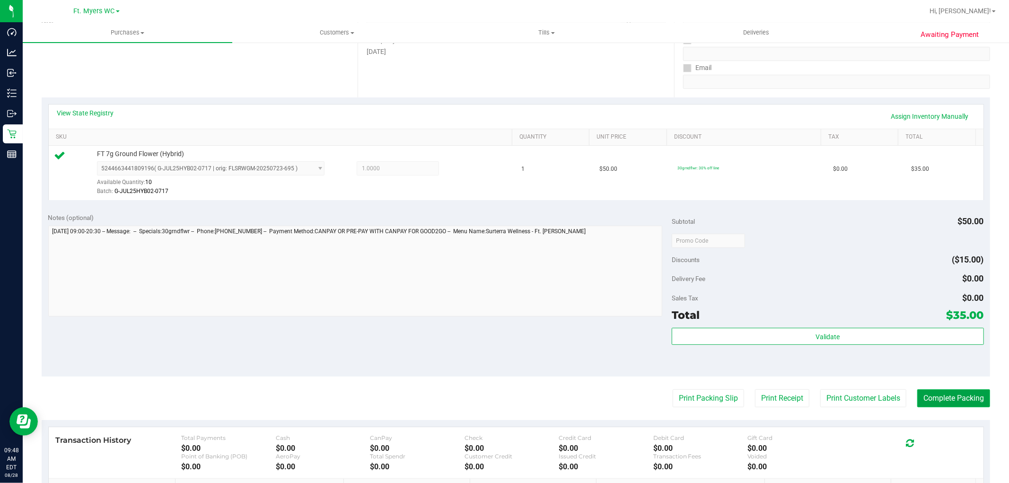
click at [954, 395] on button "Complete Packing" at bounding box center [953, 398] width 73 height 18
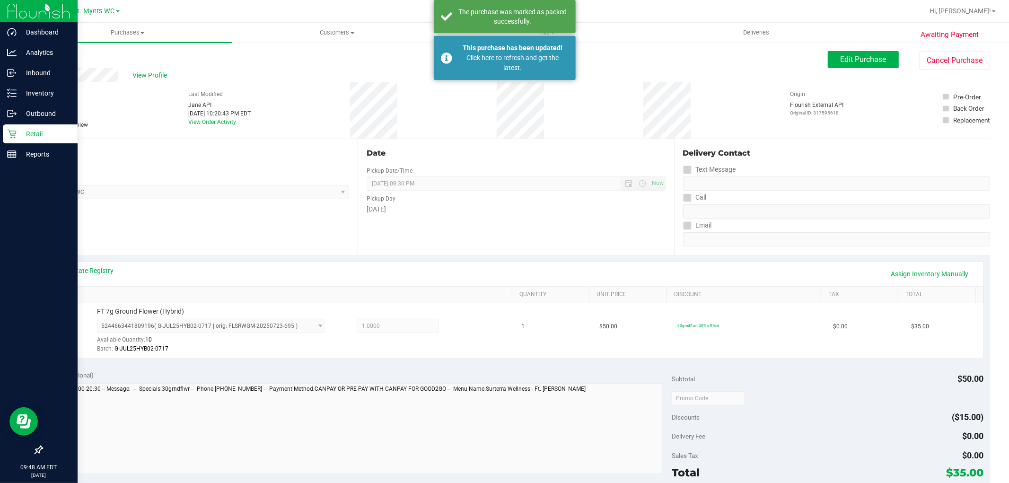
click at [9, 140] on div "Retail" at bounding box center [40, 133] width 75 height 19
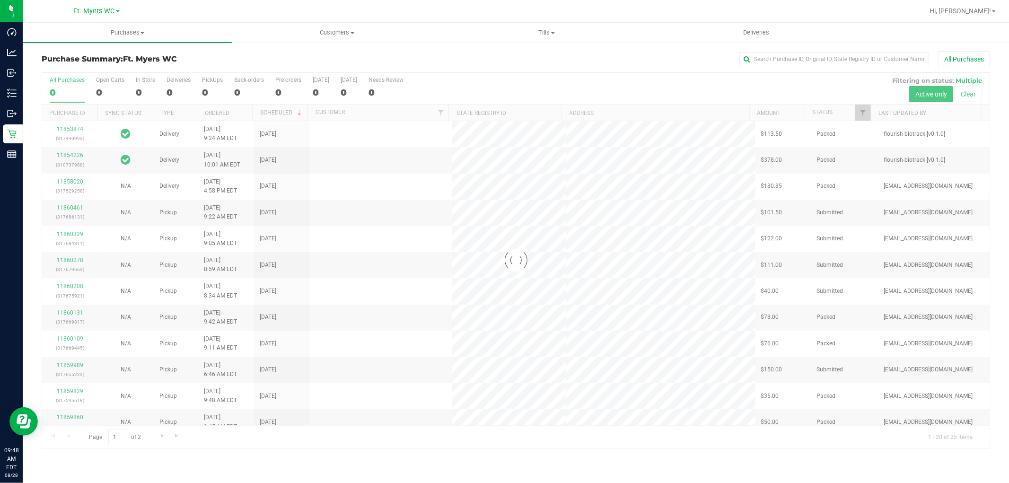
click at [216, 88] on div at bounding box center [515, 260] width 947 height 375
click at [206, 87] on div at bounding box center [515, 260] width 947 height 375
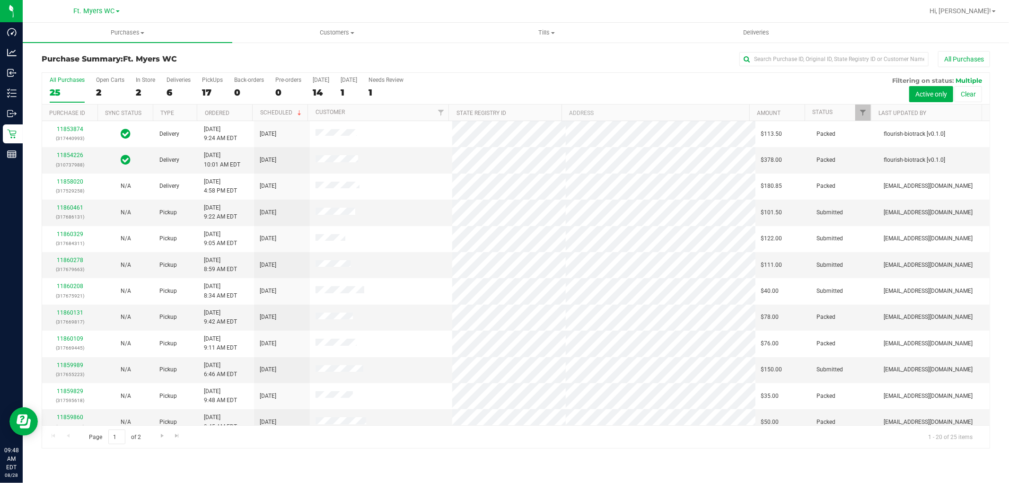
click at [206, 87] on div "17" at bounding box center [212, 92] width 21 height 11
click at [0, 0] on input "PickUps 17" at bounding box center [0, 0] width 0 height 0
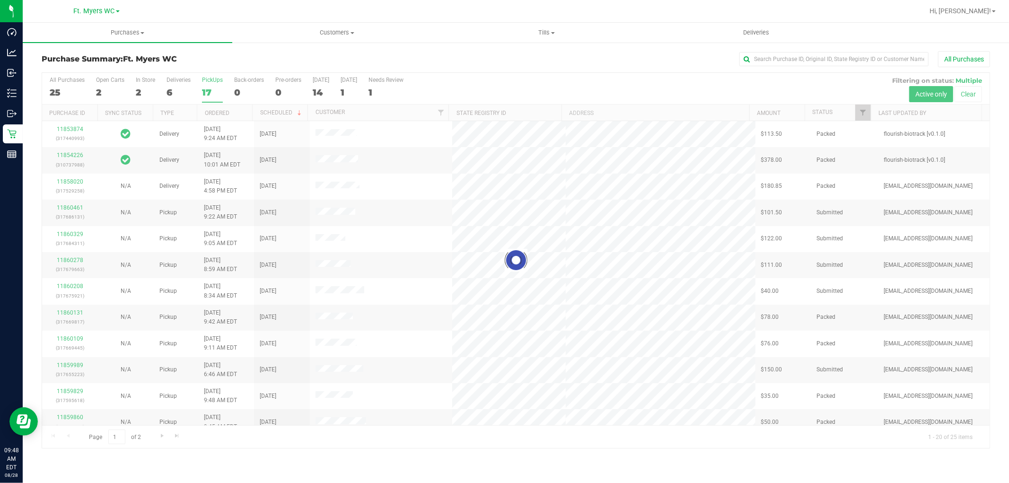
click at [224, 49] on div "Purchase Summary: Ft. [PERSON_NAME] All Purchases Loading... All Purchases 25 O…" at bounding box center [516, 250] width 986 height 416
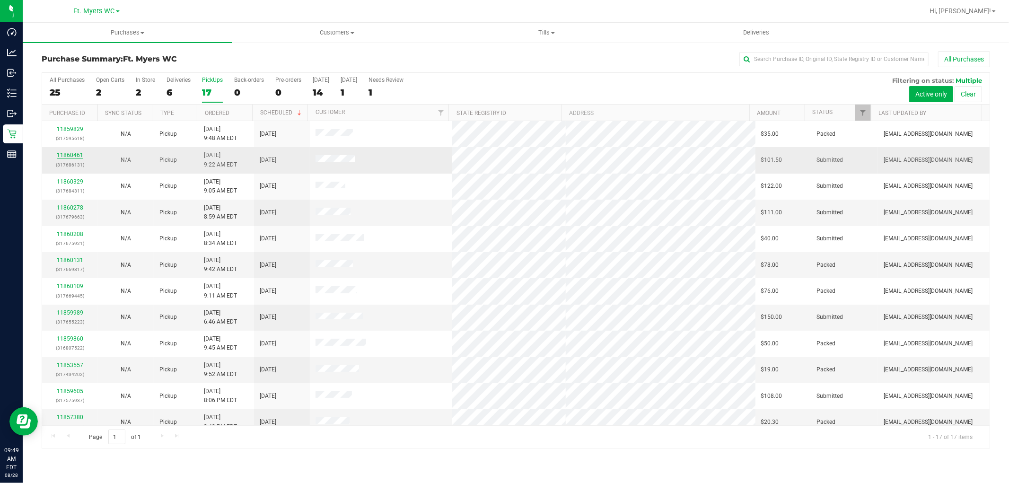
click at [81, 154] on link "11860461" at bounding box center [70, 155] width 26 height 7
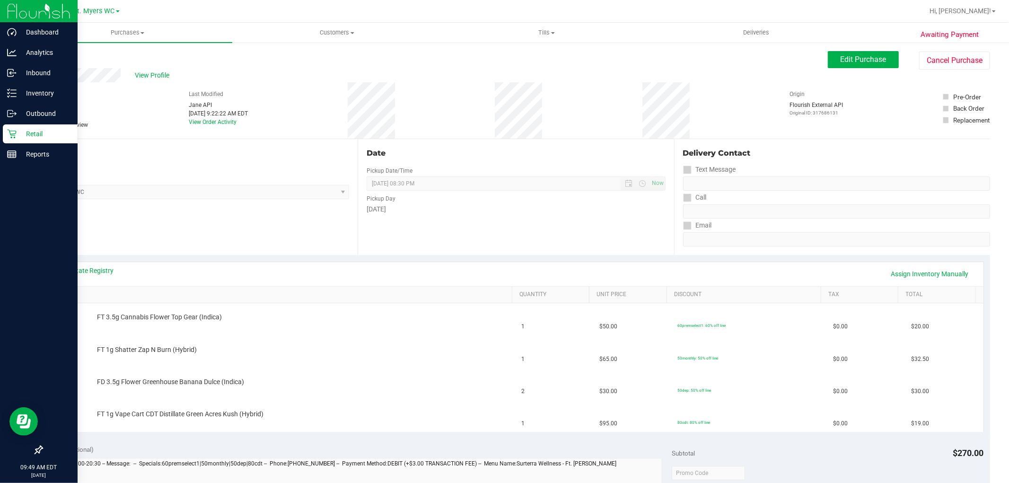
click at [41, 128] on p "Retail" at bounding box center [45, 133] width 57 height 11
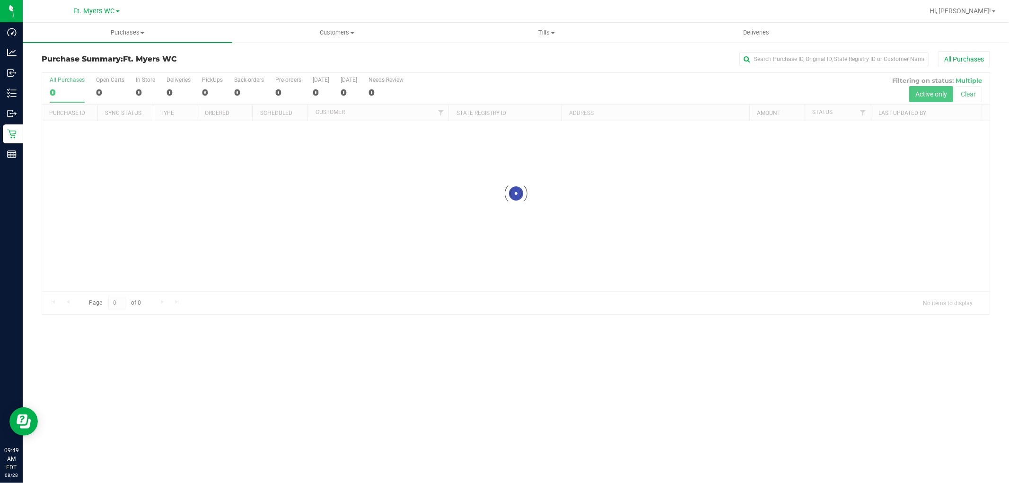
click at [212, 82] on div at bounding box center [515, 193] width 947 height 241
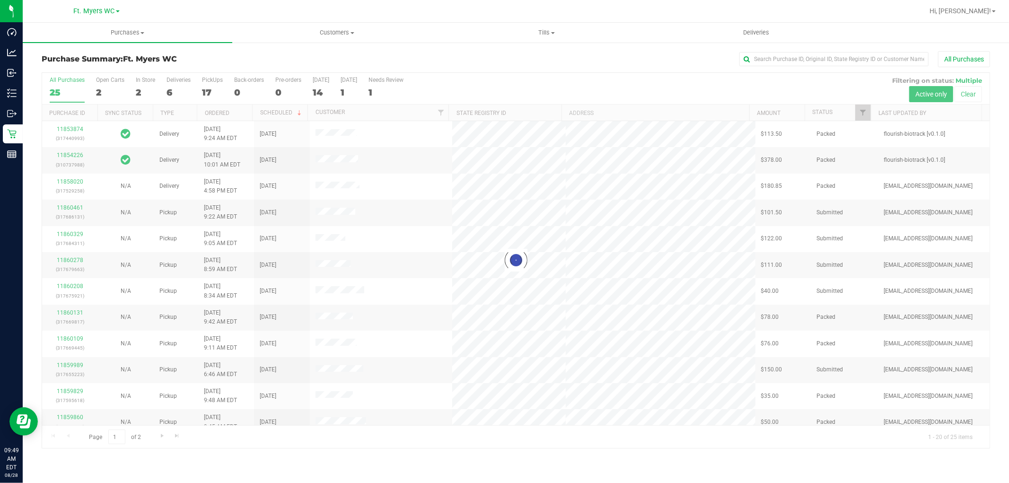
click at [216, 83] on div at bounding box center [515, 260] width 947 height 375
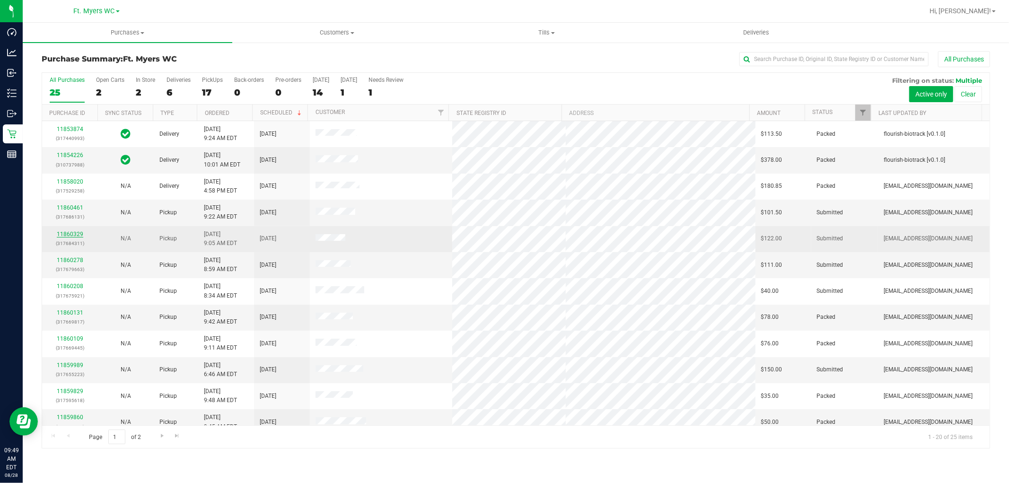
click at [77, 234] on link "11860329" at bounding box center [70, 234] width 26 height 7
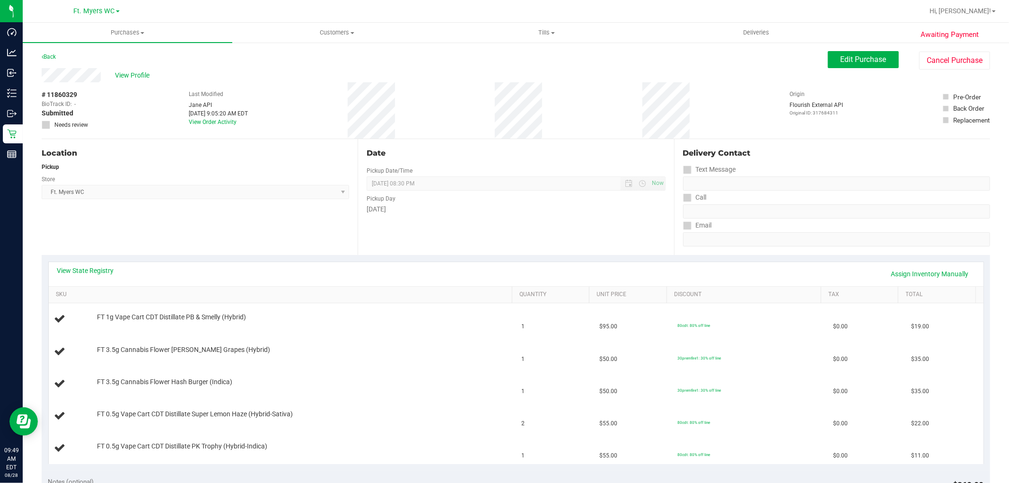
scroll to position [52, 0]
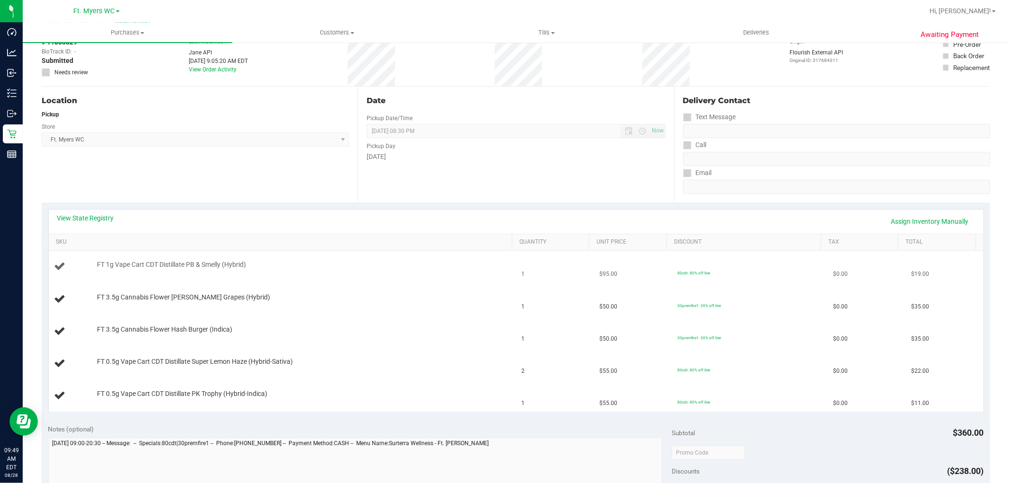
click at [436, 272] on div "FT 1g Vape Cart CDT Distillate PB & Smelly (Hybrid)" at bounding box center [282, 266] width 456 height 13
click at [433, 273] on td "FT 1g Vape Cart CDT Distillate PB & Smelly (Hybrid)" at bounding box center [282, 267] width 467 height 32
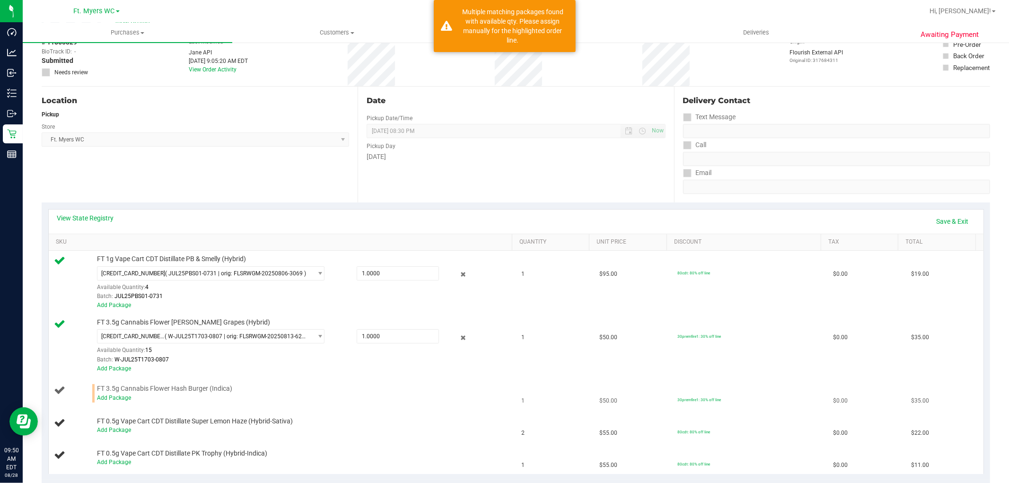
click at [123, 393] on div "Add Package" at bounding box center [302, 397] width 410 height 9
click at [124, 405] on td "FT 3.5g Cannabis Flower Hash Burger (Indica) Add Package" at bounding box center [282, 393] width 467 height 32
click at [124, 400] on link "Add Package" at bounding box center [114, 397] width 34 height 7
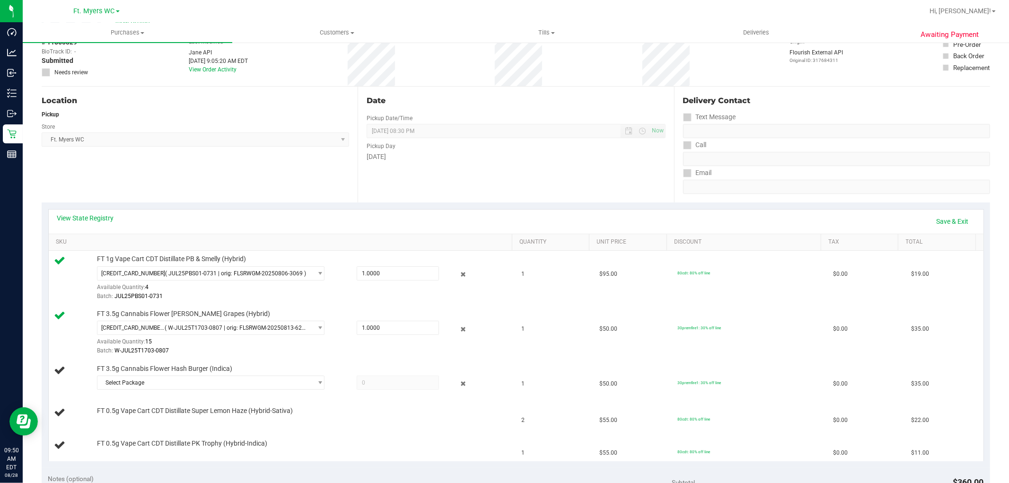
click at [186, 398] on td "FT 0.5g Vape Cart CDT Distillate Super Lemon Haze (Hybrid-Sativa)" at bounding box center [282, 413] width 467 height 32
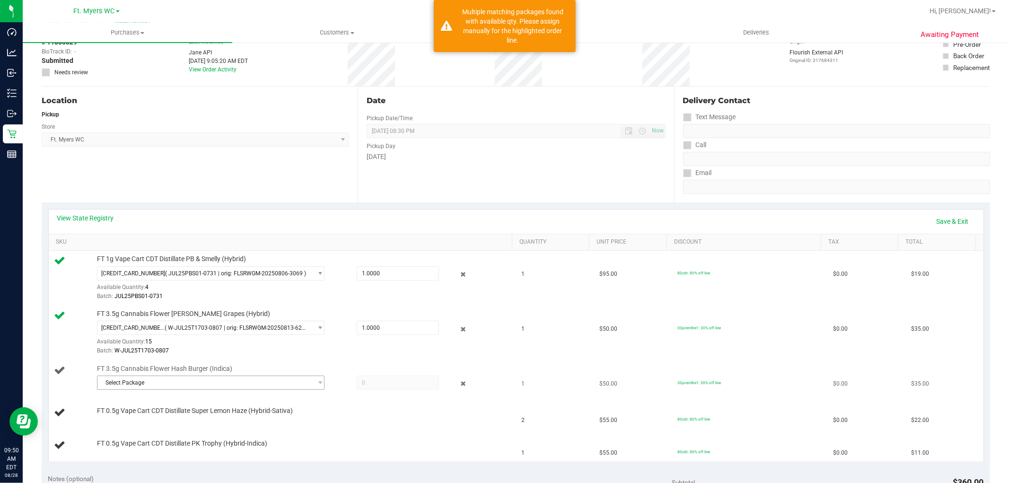
click at [189, 385] on span "Select Package" at bounding box center [204, 382] width 215 height 13
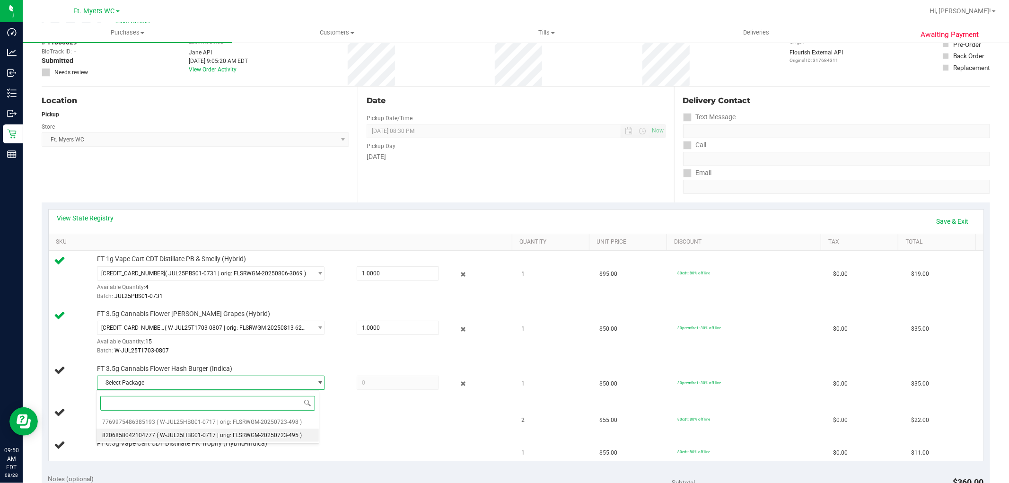
click at [180, 434] on span "( W-JUL25HBG01-0717 | orig: FLSRWGM-20250723-495 )" at bounding box center [229, 435] width 145 height 7
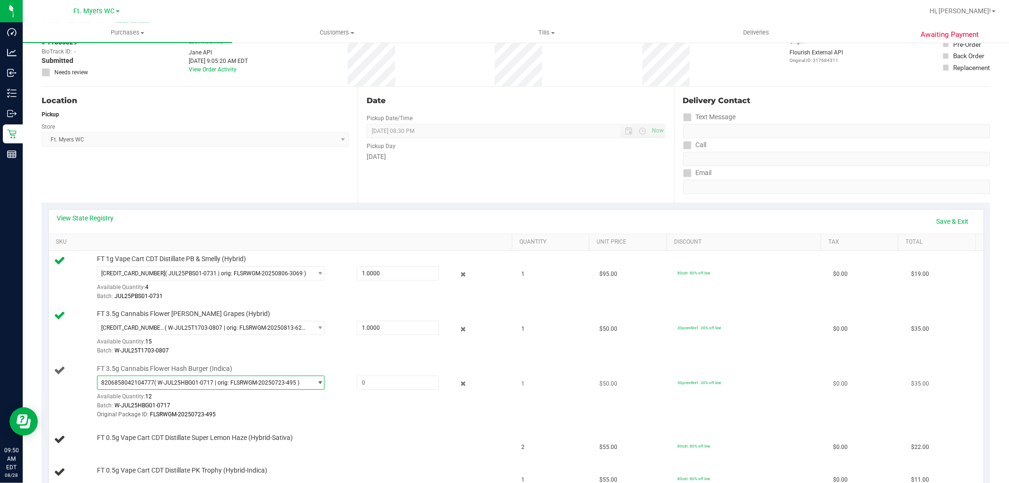
click at [197, 386] on span "( W-JUL25HBG01-0717 | orig: FLSRWGM-20250723-495 )" at bounding box center [226, 382] width 145 height 7
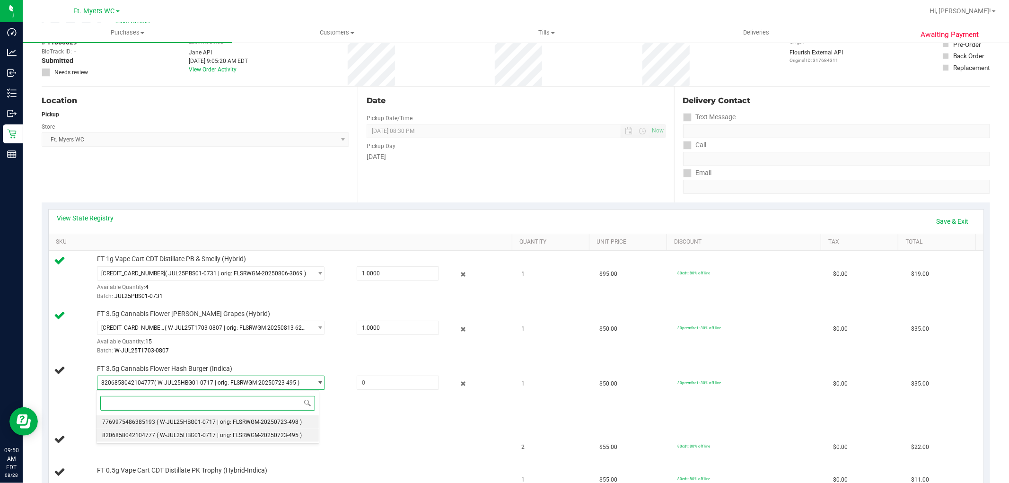
click at [188, 421] on span "( W-JUL25HBG01-0717 | orig: FLSRWGM-20250723-498 )" at bounding box center [229, 421] width 145 height 7
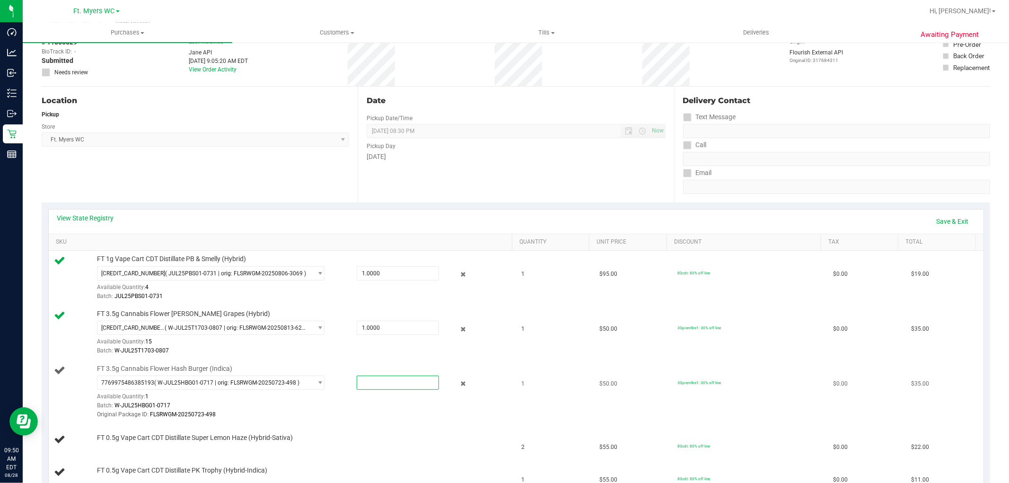
click at [368, 382] on span at bounding box center [398, 382] width 82 height 14
type input "1"
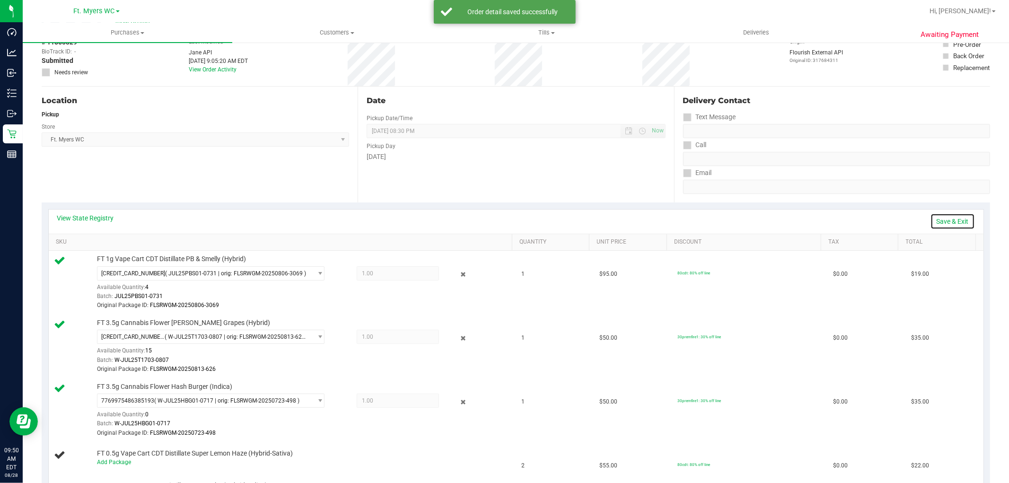
click at [951, 226] on link "Save & Exit" at bounding box center [952, 221] width 44 height 16
click at [759, 343] on td "30premfire1: 30% off line" at bounding box center [749, 346] width 156 height 64
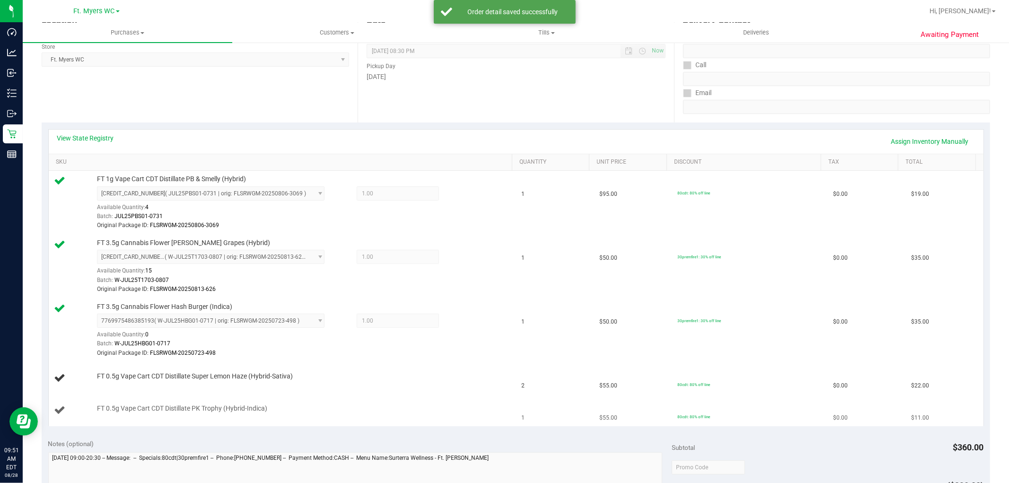
scroll to position [210, 0]
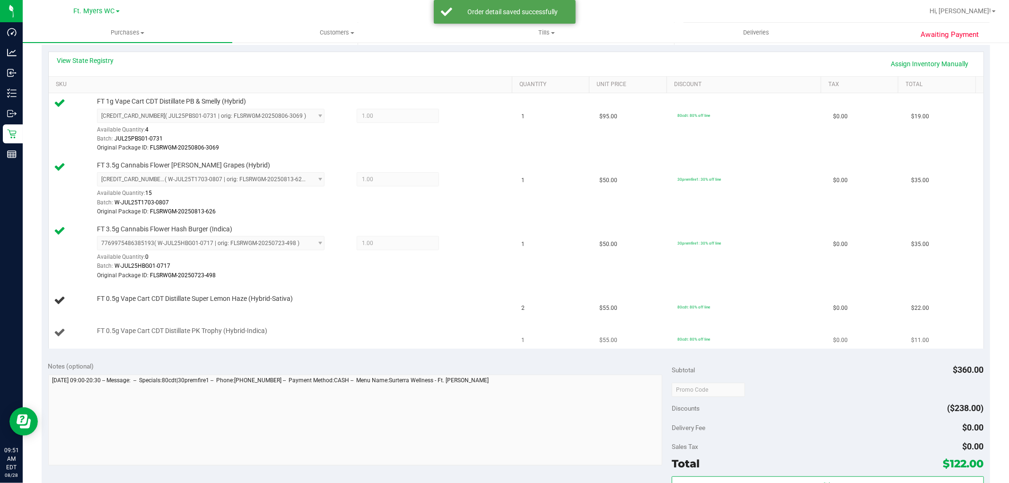
click at [490, 333] on div "FT 0.5g Vape Cart CDT Distillate PK Trophy (Hybrid-Indica)" at bounding box center [299, 330] width 415 height 9
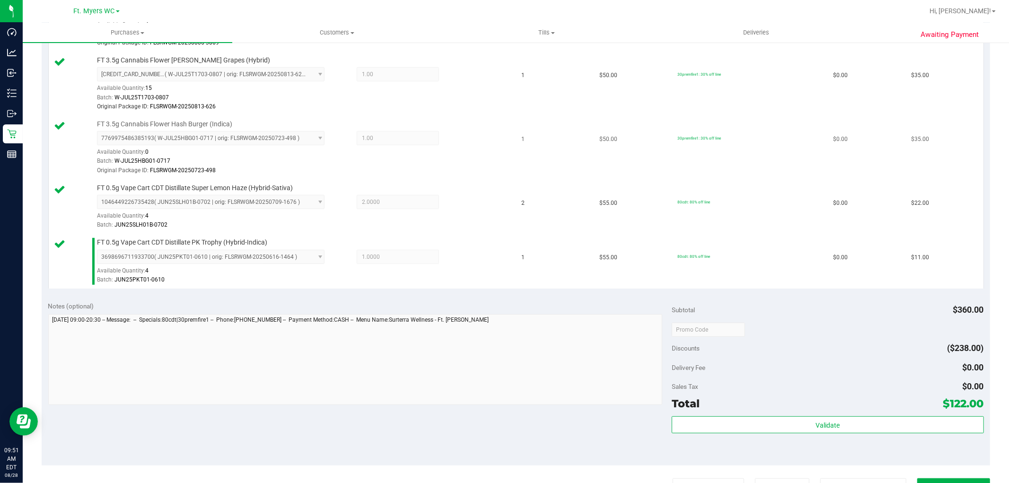
scroll to position [537, 0]
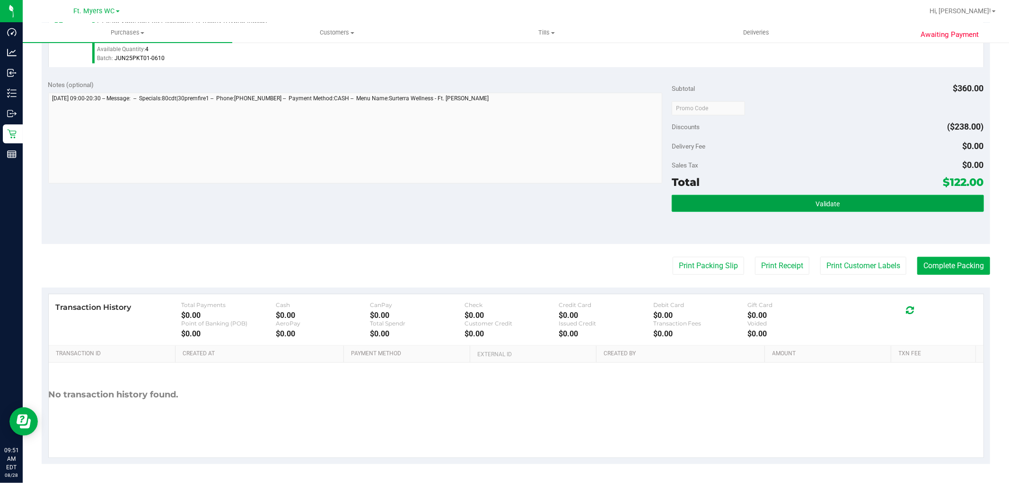
click at [744, 201] on button "Validate" at bounding box center [827, 203] width 312 height 17
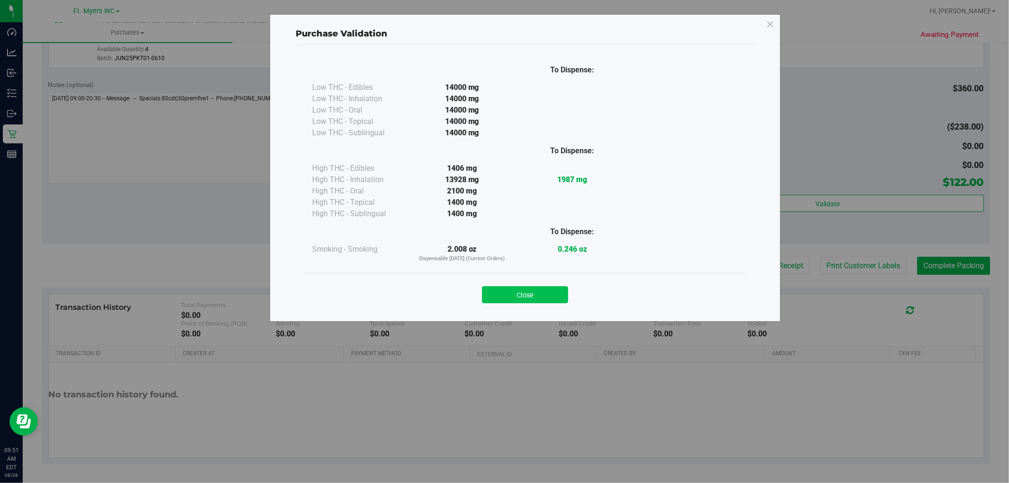
click at [541, 296] on button "Close" at bounding box center [525, 294] width 86 height 17
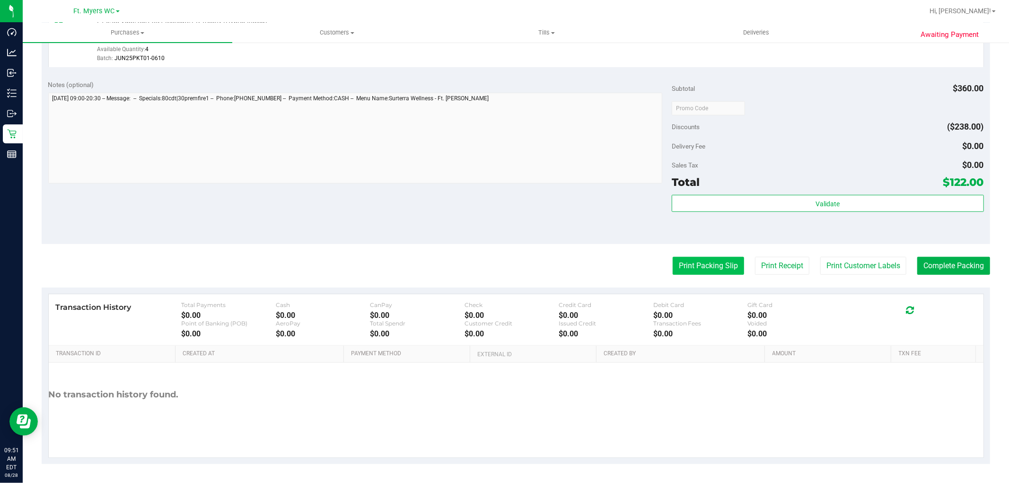
click at [682, 259] on button "Print Packing Slip" at bounding box center [707, 266] width 71 height 18
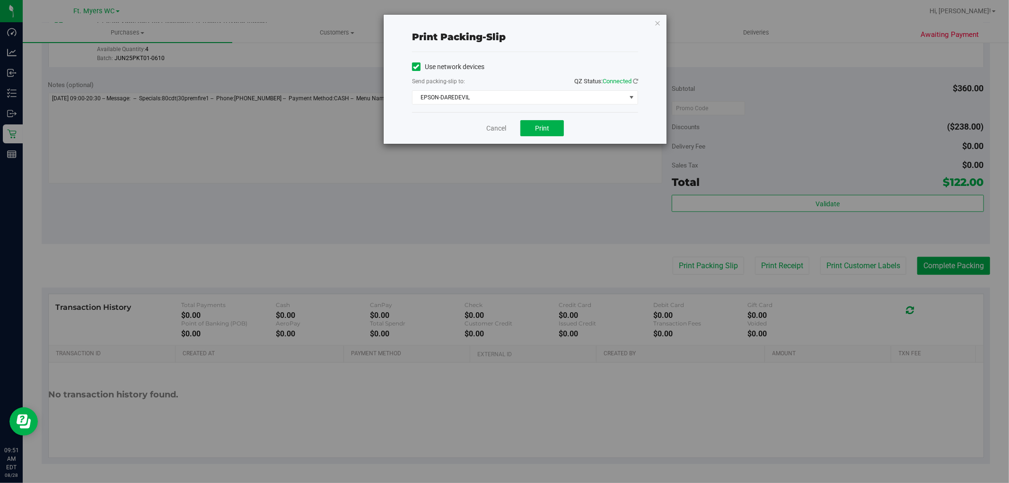
click at [518, 122] on div "Cancel Print" at bounding box center [525, 128] width 226 height 32
click at [533, 123] on button "Print" at bounding box center [542, 128] width 44 height 16
click at [495, 131] on link "Cancel" at bounding box center [496, 128] width 20 height 10
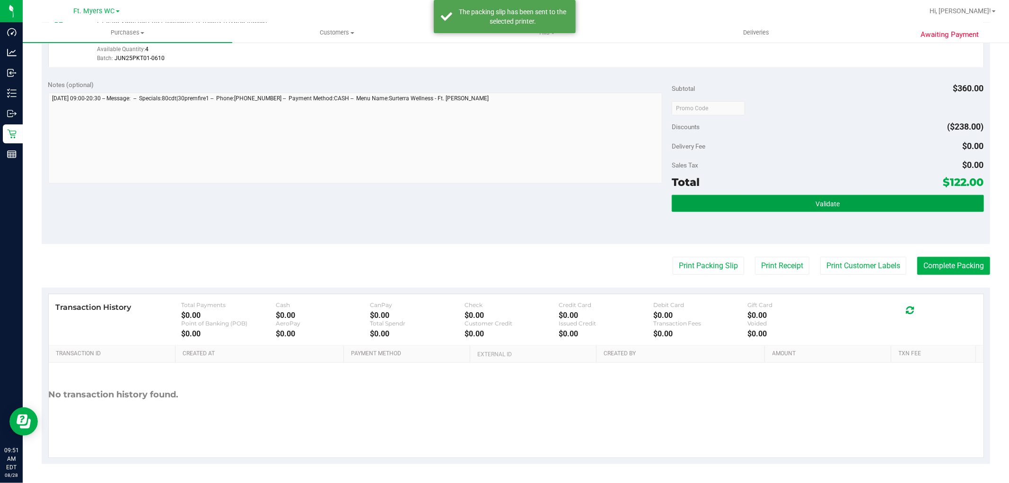
click at [946, 204] on button "Validate" at bounding box center [827, 203] width 312 height 17
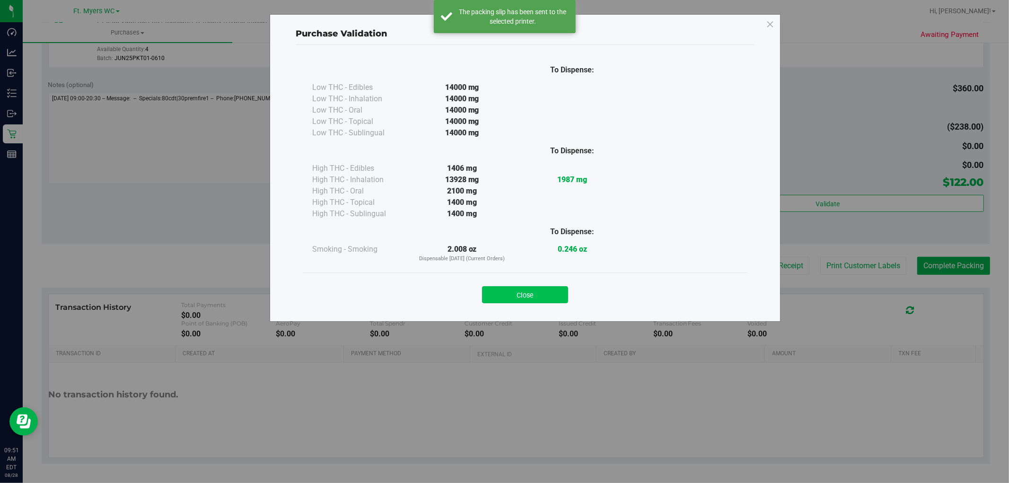
click at [556, 291] on button "Close" at bounding box center [525, 294] width 86 height 17
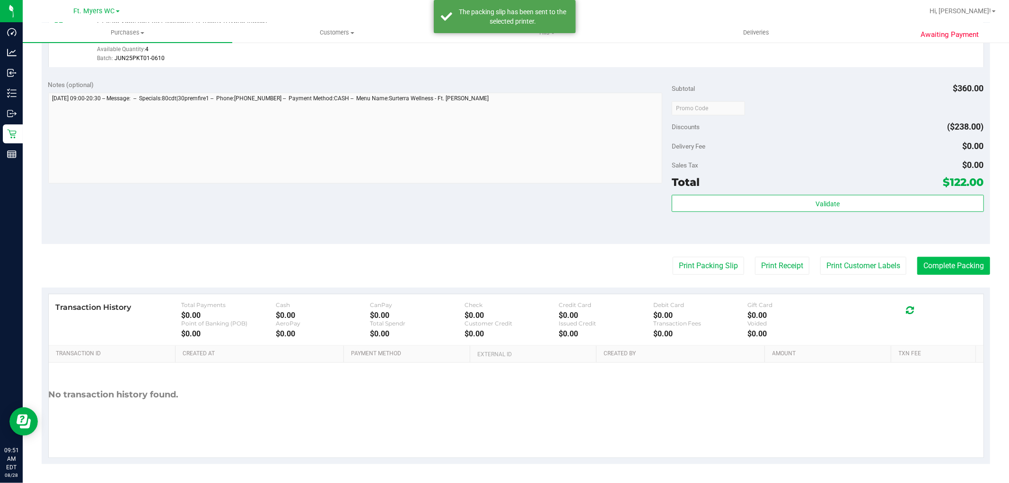
drag, startPoint x: 918, startPoint y: 249, endPoint x: 938, endPoint y: 265, distance: 25.6
click at [938, 265] on button "Complete Packing" at bounding box center [953, 266] width 73 height 18
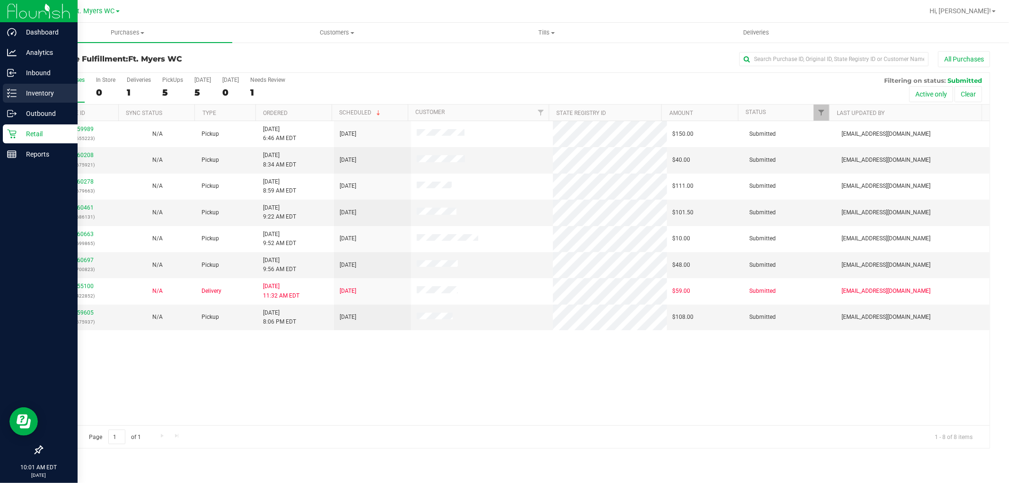
click at [8, 95] on icon at bounding box center [11, 92] width 9 height 9
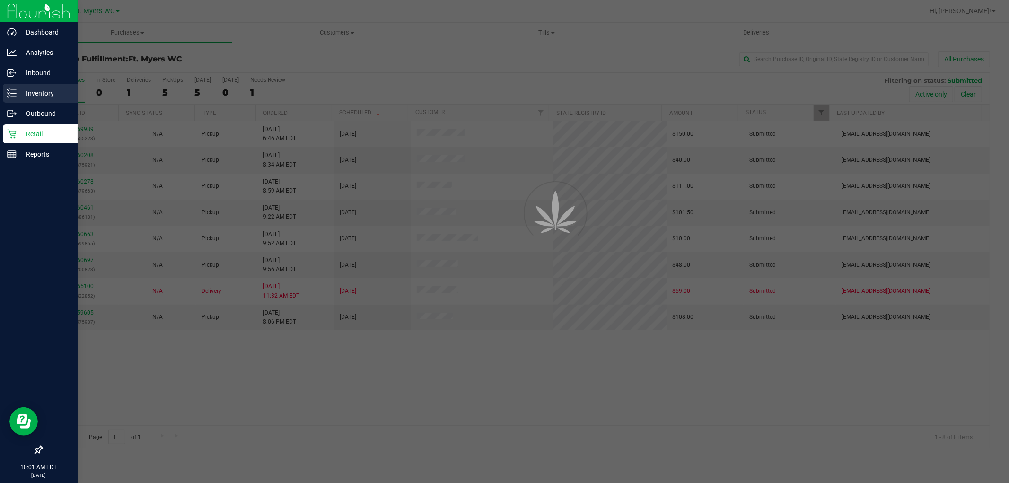
click at [8, 95] on icon at bounding box center [11, 92] width 9 height 9
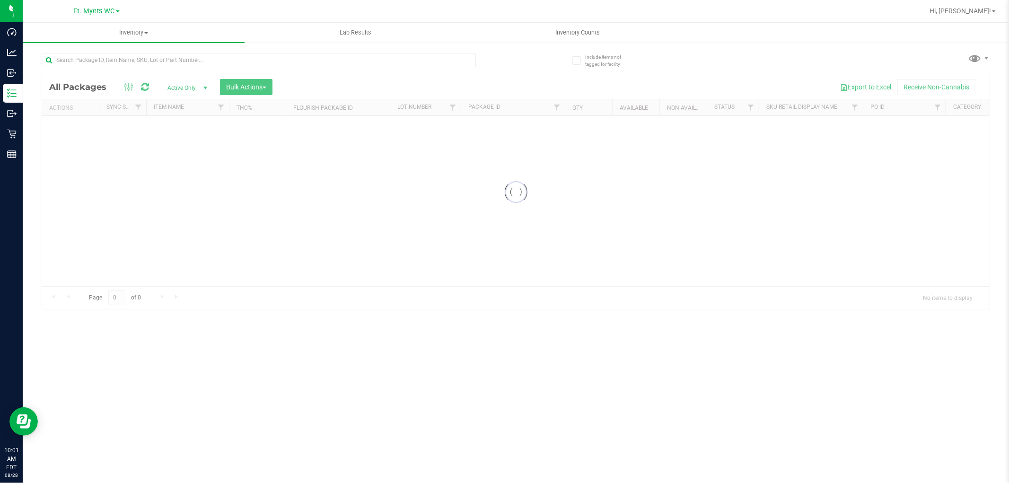
click at [136, 69] on div at bounding box center [259, 64] width 434 height 22
click at [129, 59] on div "Inventory All packages All inventory Waste log Create inventory Lab Results Inv…" at bounding box center [516, 253] width 986 height 460
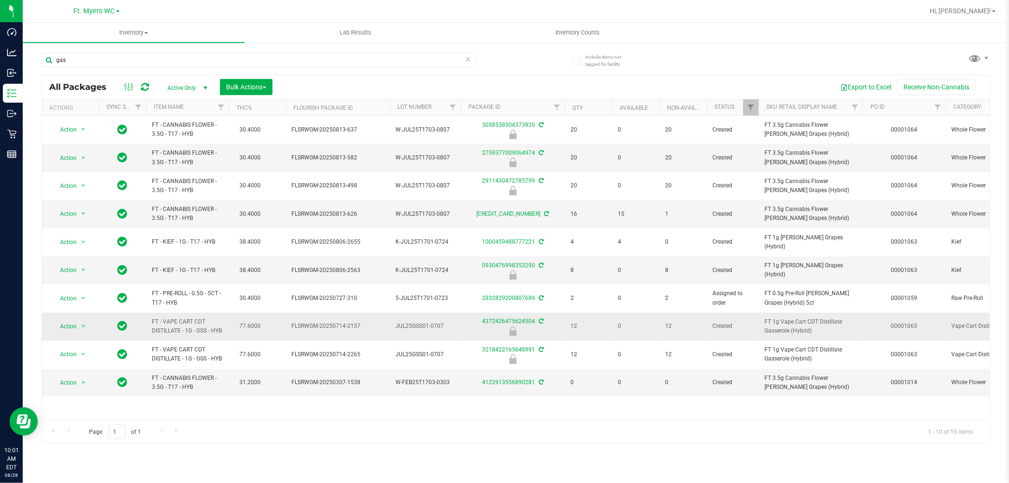
drag, startPoint x: 223, startPoint y: 334, endPoint x: 140, endPoint y: 317, distance: 84.0
copy tr "FT - VAPE CART CDT DISTILLATE - 1G - GSS - HYB"
click at [155, 65] on input "gas" at bounding box center [259, 60] width 434 height 14
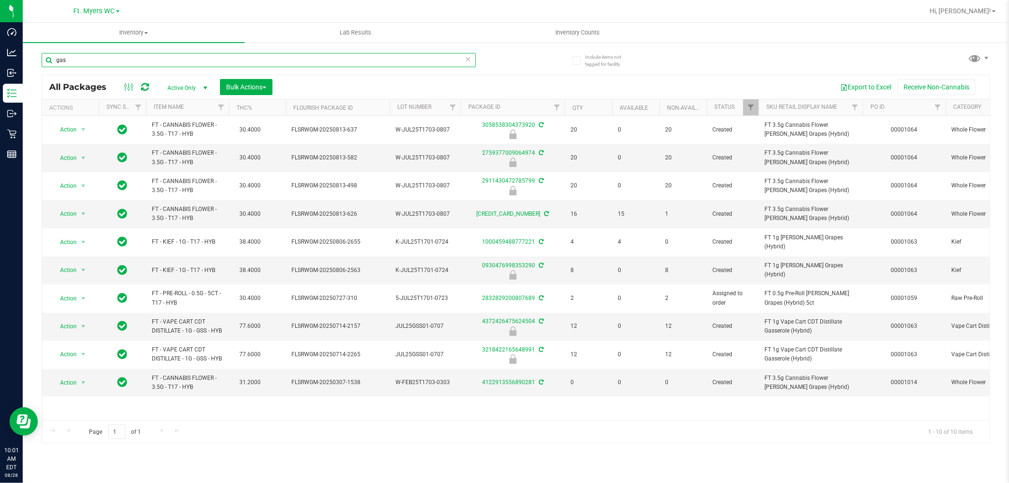
paste input "FT - VAPE CART CDT DISTILLATE - 1G - GSS - HYB"
type input "FT - VAPE CART CDT DISTILLATE - 1G - GSS - HYB"
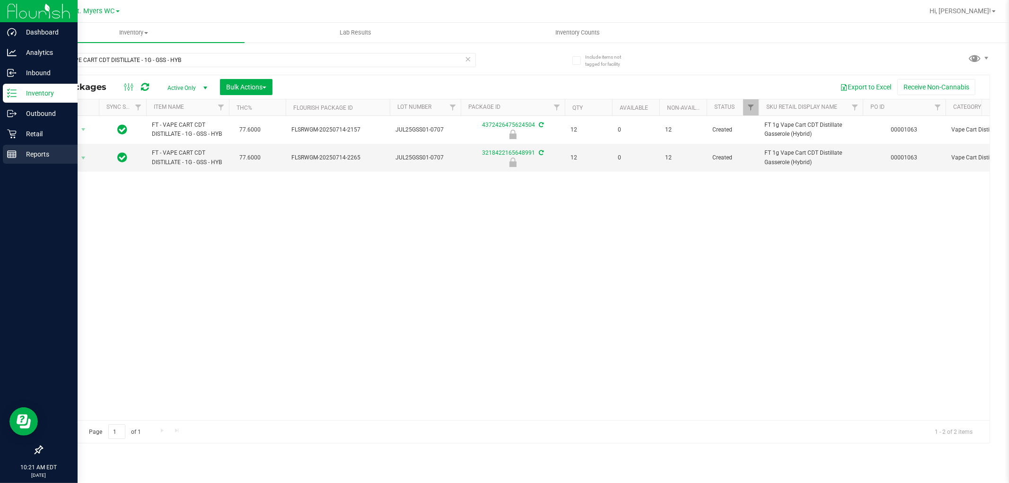
click at [19, 161] on div "Reports" at bounding box center [40, 154] width 75 height 19
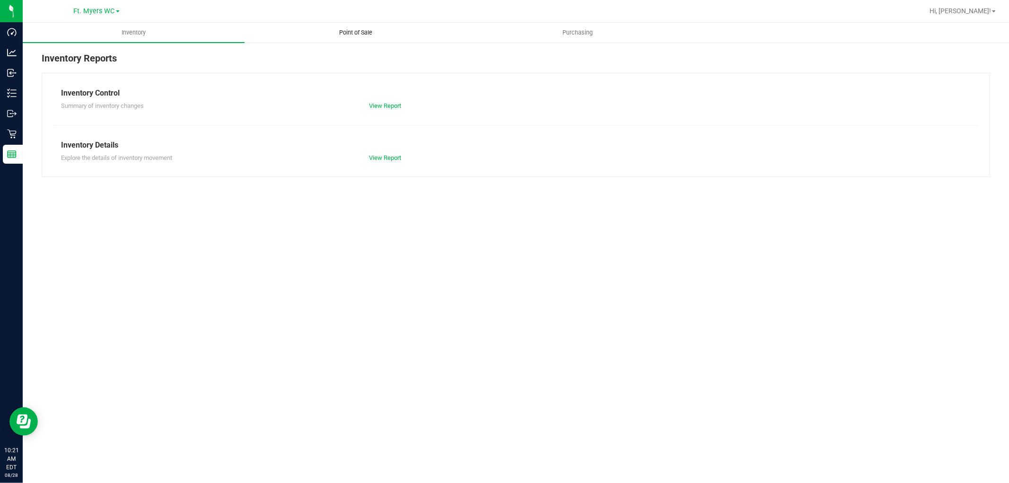
click at [348, 40] on uib-tab-heading "Point of Sale" at bounding box center [355, 32] width 221 height 19
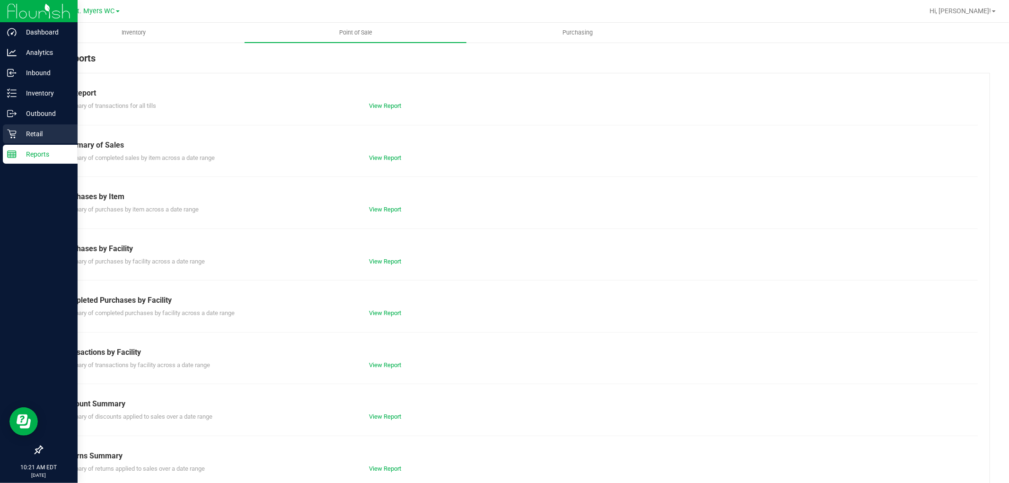
click at [19, 132] on p "Retail" at bounding box center [45, 133] width 57 height 11
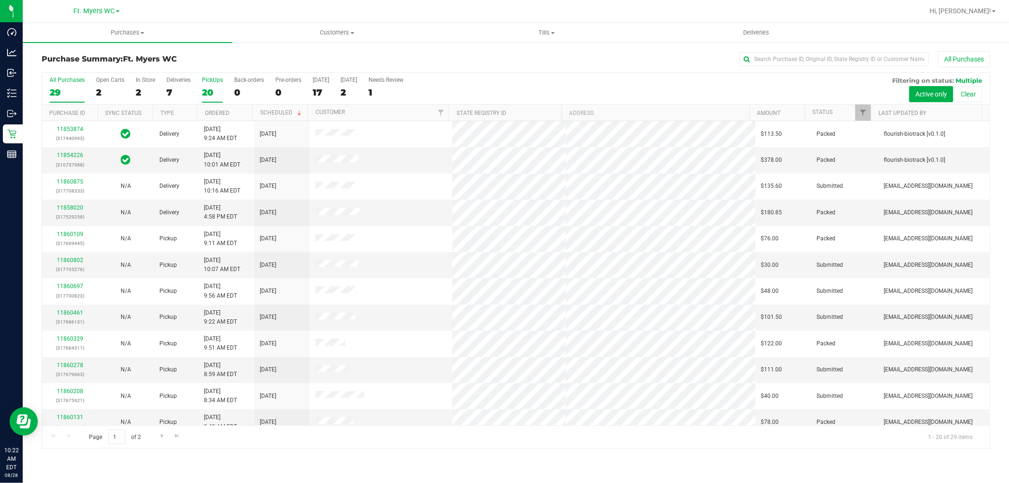
click at [204, 101] on label "PickUps 20" at bounding box center [212, 90] width 21 height 26
click at [0, 0] on input "PickUps 20" at bounding box center [0, 0] width 0 height 0
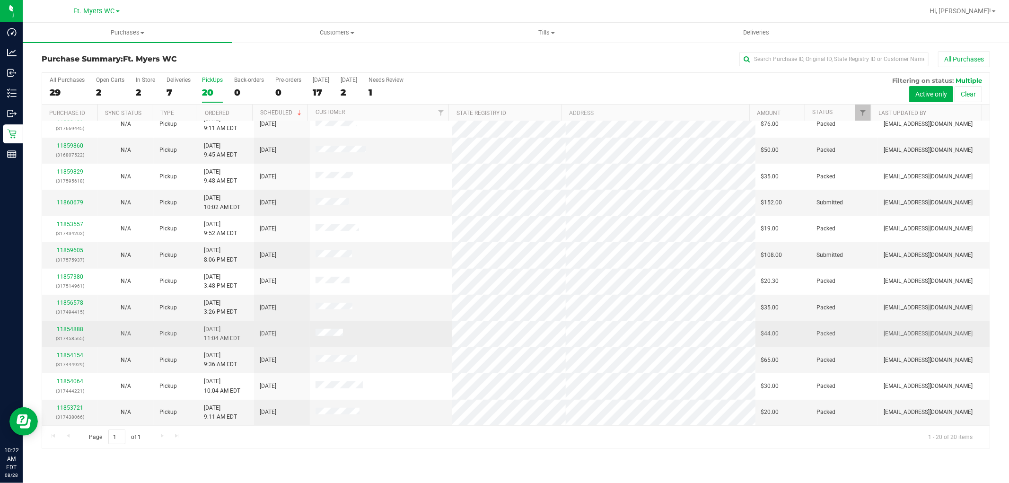
scroll to position [9, 0]
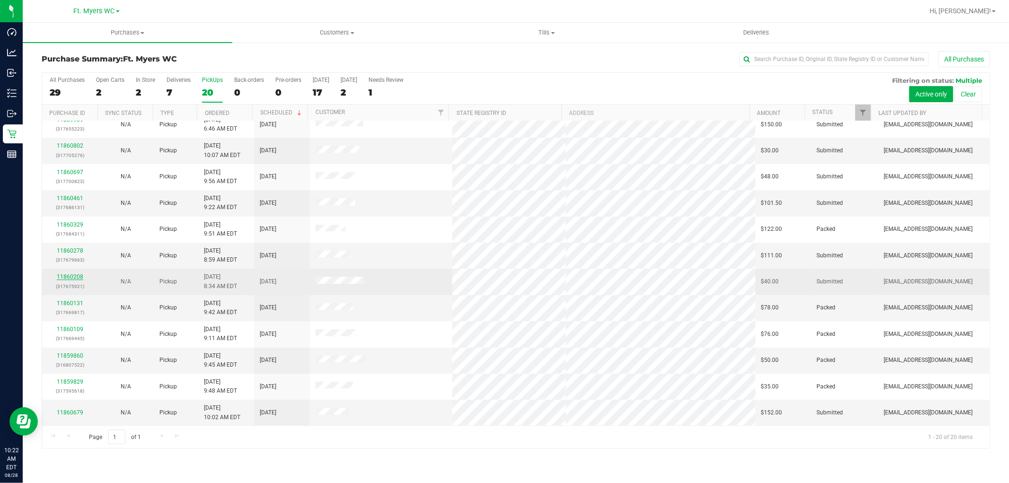
click at [80, 275] on link "11860208" at bounding box center [70, 276] width 26 height 7
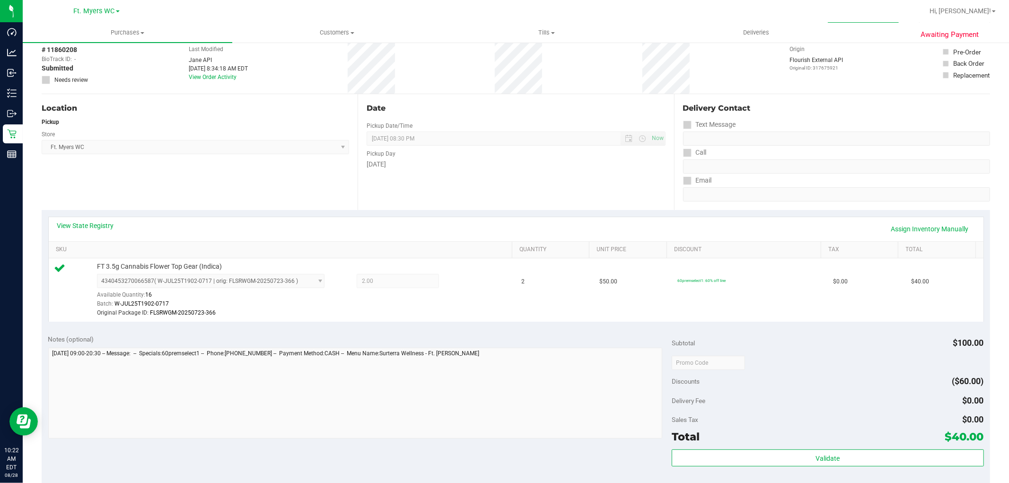
scroll to position [105, 0]
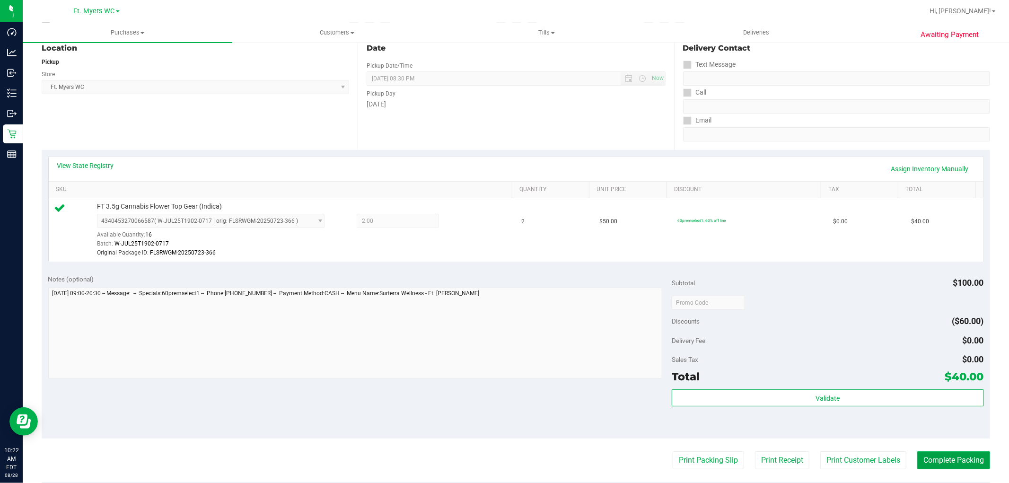
click at [954, 468] on button "Complete Packing" at bounding box center [953, 460] width 73 height 18
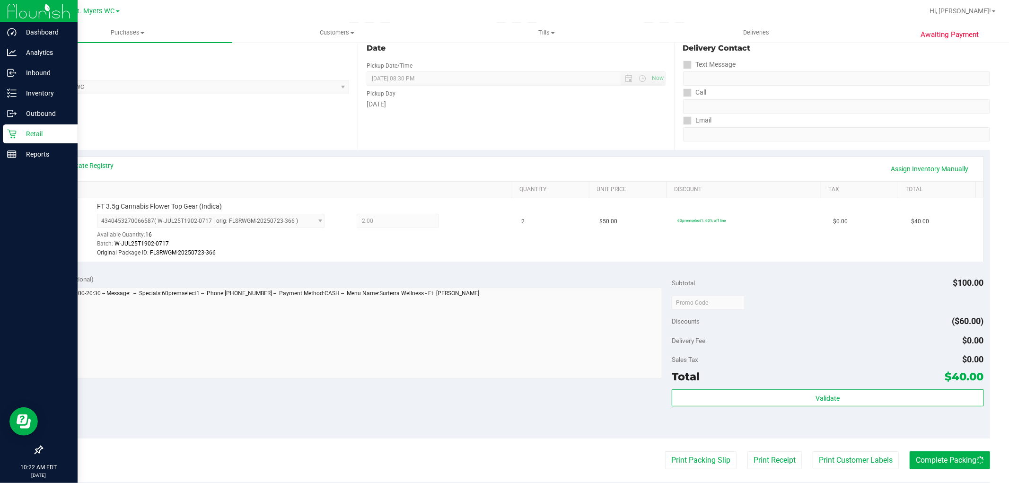
click at [25, 141] on div "Retail" at bounding box center [40, 133] width 75 height 19
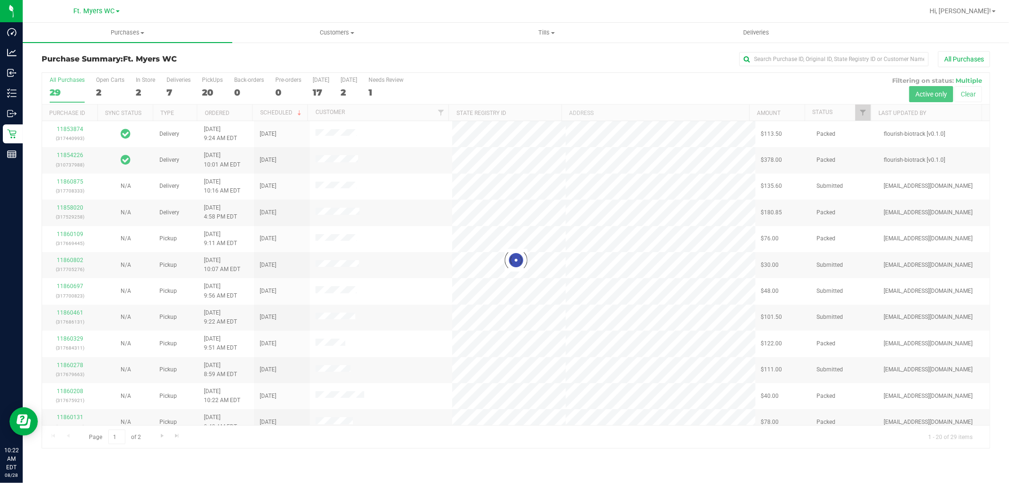
click at [211, 82] on div at bounding box center [515, 260] width 947 height 375
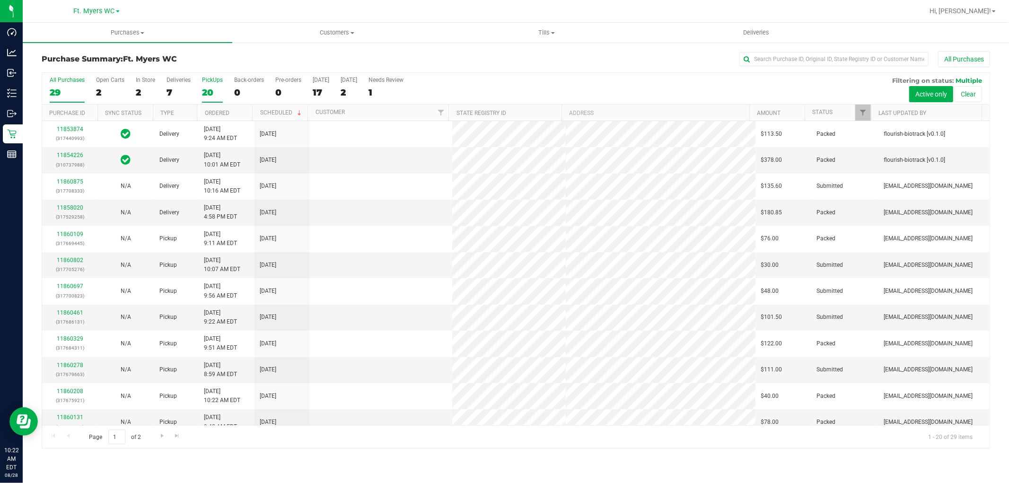
click at [215, 83] on div "PickUps" at bounding box center [212, 80] width 21 height 7
click at [0, 0] on input "PickUps 20" at bounding box center [0, 0] width 0 height 0
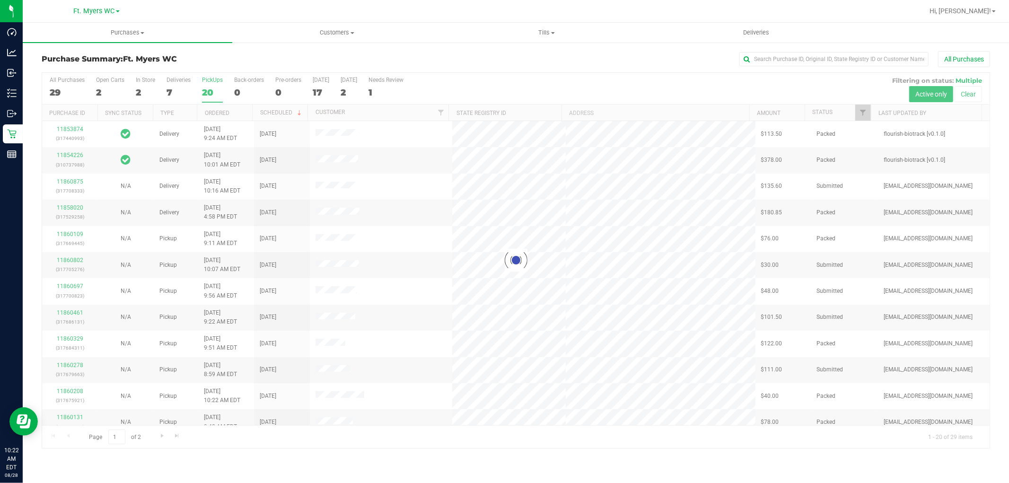
click at [227, 64] on div "Purchase Summary: Ft. [PERSON_NAME] All Purchases" at bounding box center [516, 61] width 948 height 21
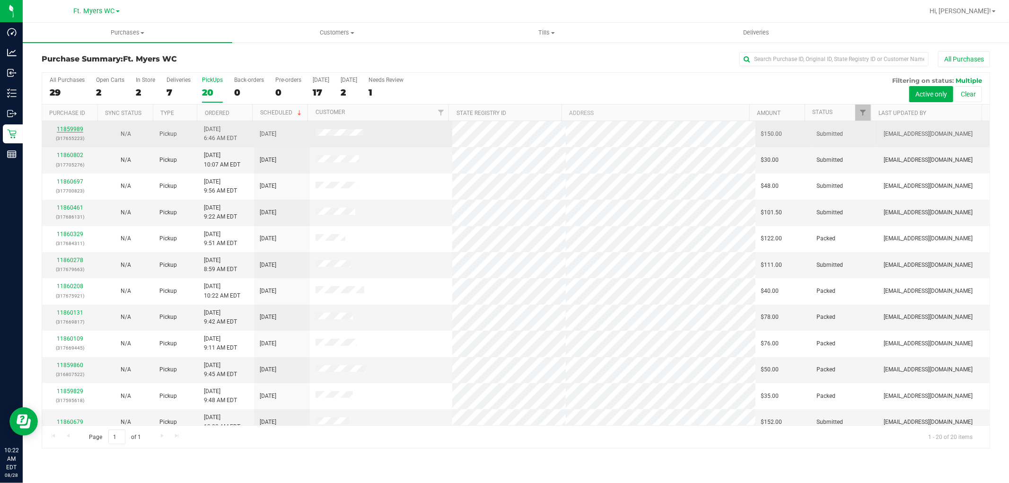
click at [67, 130] on link "11859989" at bounding box center [70, 129] width 26 height 7
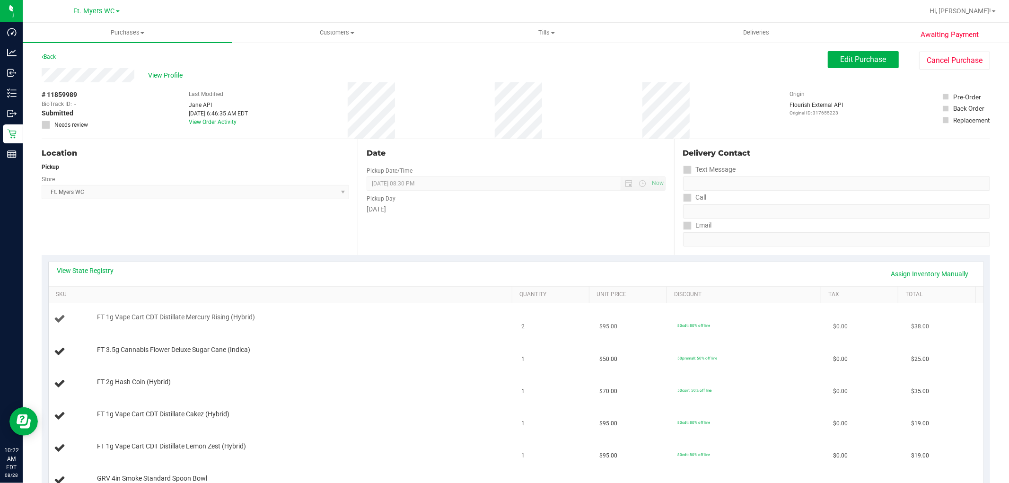
scroll to position [105, 0]
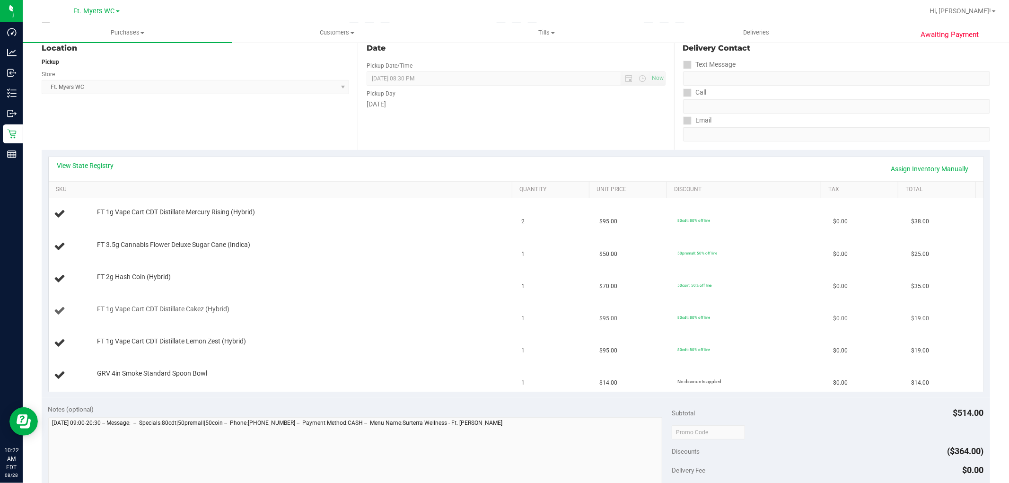
click at [450, 303] on td "FT 1g Vape Cart CDT Distillate Cakez (Hybrid)" at bounding box center [282, 311] width 467 height 32
click at [450, 287] on td "FT 2g Hash Coin (Hybrid)" at bounding box center [282, 279] width 467 height 32
click at [445, 376] on div "GRV 4in Smoke Standard Spoon Bowl" at bounding box center [299, 373] width 415 height 9
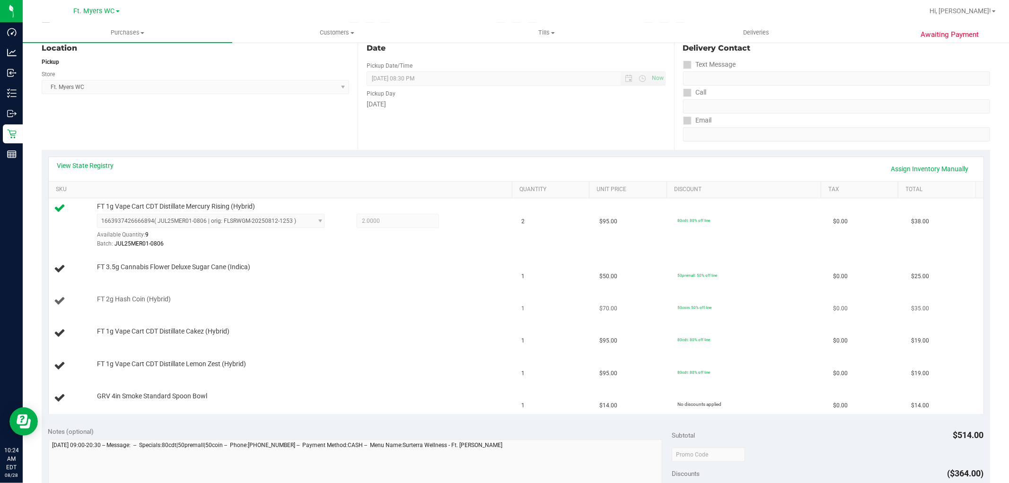
click at [569, 313] on td "1" at bounding box center [555, 301] width 78 height 32
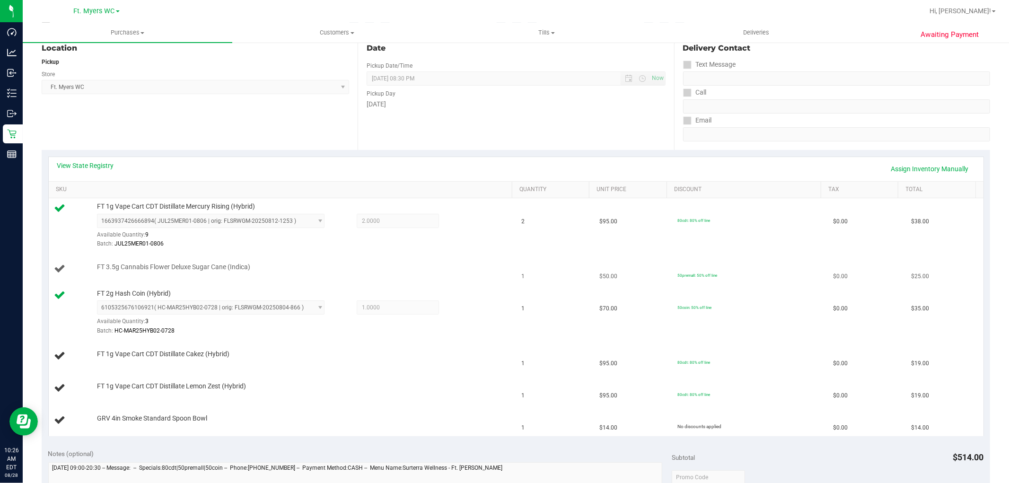
click at [356, 276] on td "FT 3.5g Cannabis Flower Deluxe Sugar Cane (Indica)" at bounding box center [282, 269] width 467 height 32
click at [353, 266] on div "FT 3.5g Cannabis Flower Deluxe Sugar Cane (Indica)" at bounding box center [299, 266] width 415 height 9
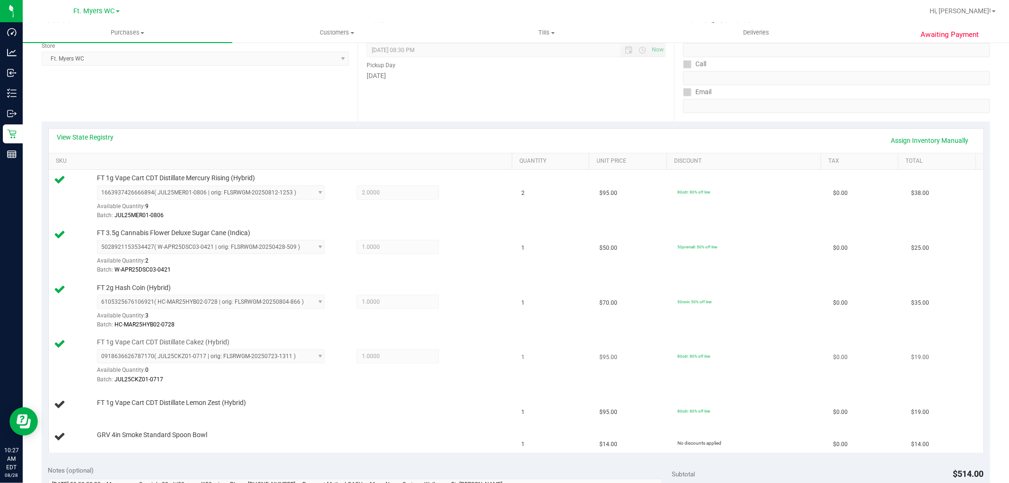
scroll to position [157, 0]
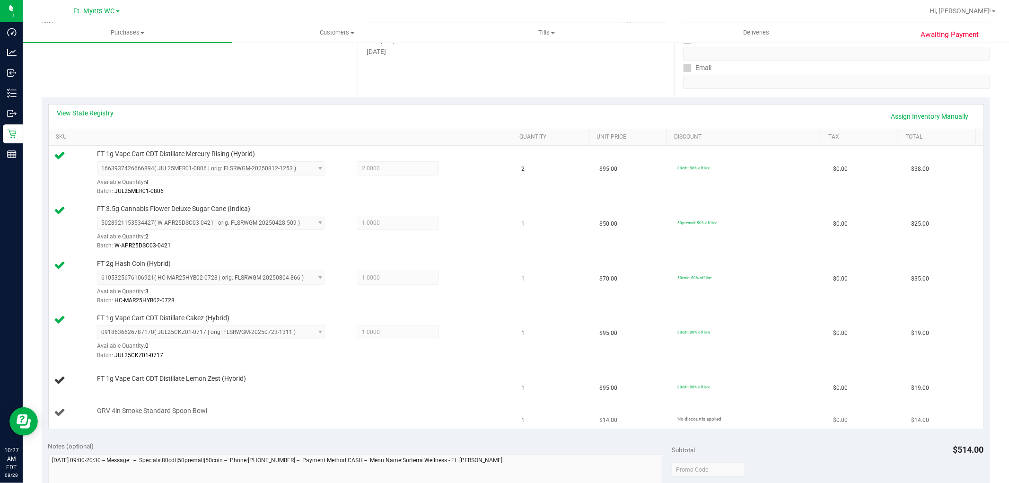
click at [421, 403] on td "GRV 4in Smoke Standard Spoon Bowl" at bounding box center [282, 413] width 467 height 32
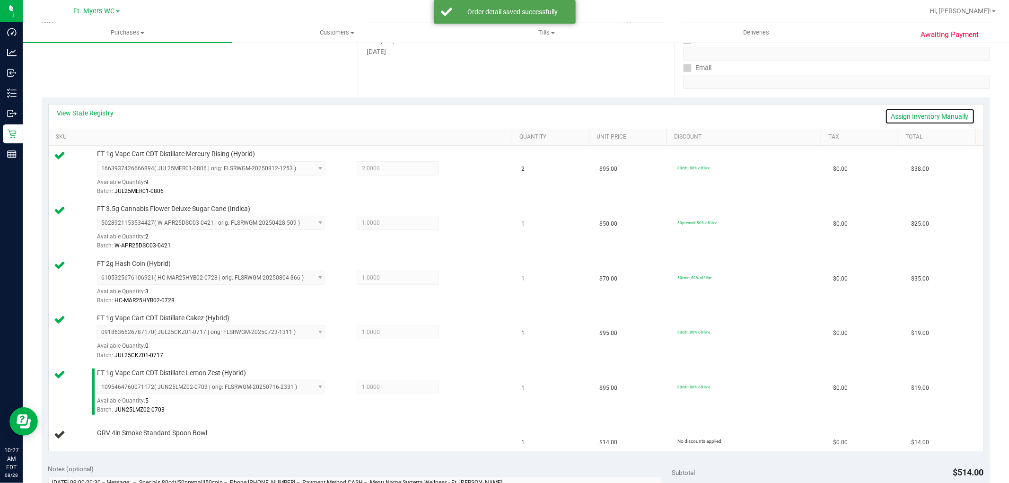
click at [895, 116] on link "Assign Inventory Manually" at bounding box center [930, 116] width 90 height 16
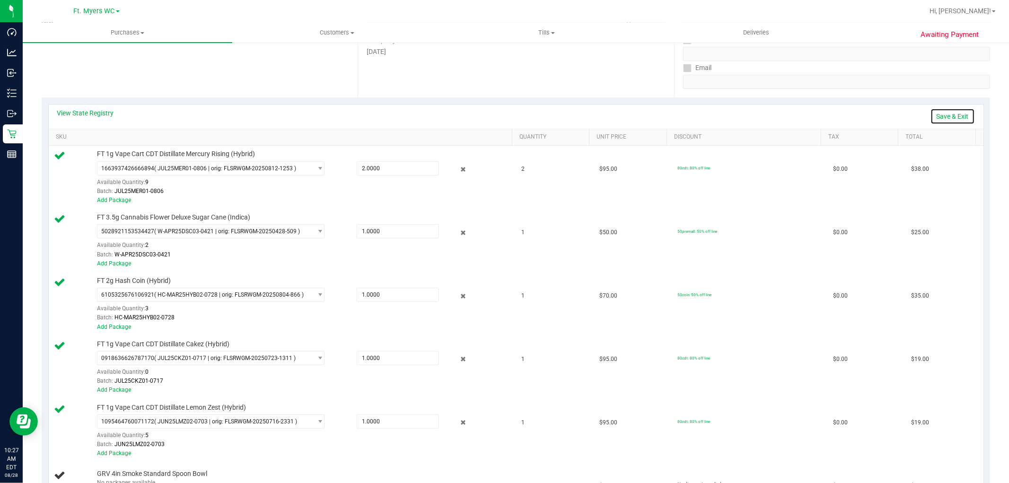
click at [947, 122] on link "Save & Exit" at bounding box center [952, 116] width 44 height 16
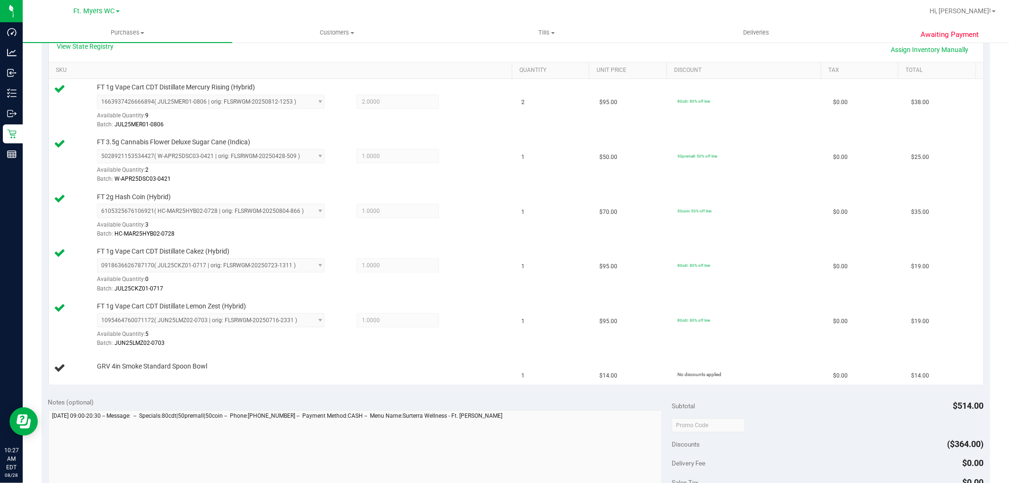
scroll to position [262, 0]
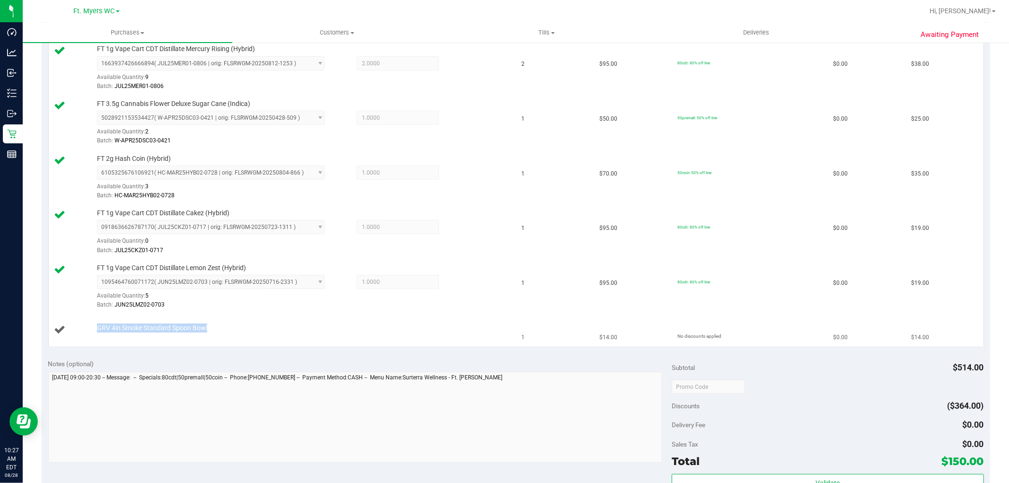
drag, startPoint x: 216, startPoint y: 328, endPoint x: 99, endPoint y: 323, distance: 116.9
click at [99, 323] on td "GRV 4in Smoke Standard Spoon Bowl" at bounding box center [282, 330] width 467 height 32
copy span "GRV 4in Smoke Standard Spoon Bowl"
click at [635, 149] on td "$50.00" at bounding box center [632, 123] width 78 height 55
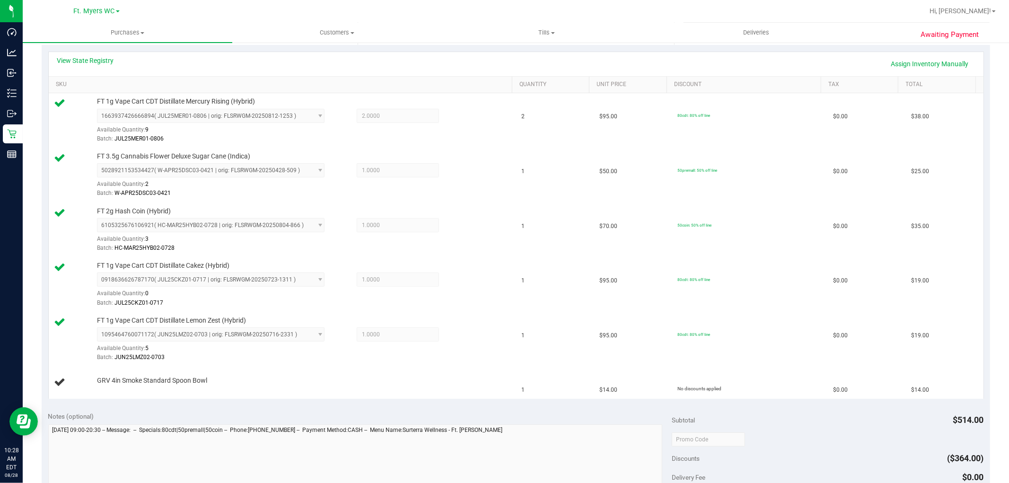
click at [912, 74] on div "View State Registry Assign Inventory Manually" at bounding box center [516, 64] width 934 height 24
click at [914, 64] on link "Assign Inventory Manually" at bounding box center [930, 64] width 90 height 16
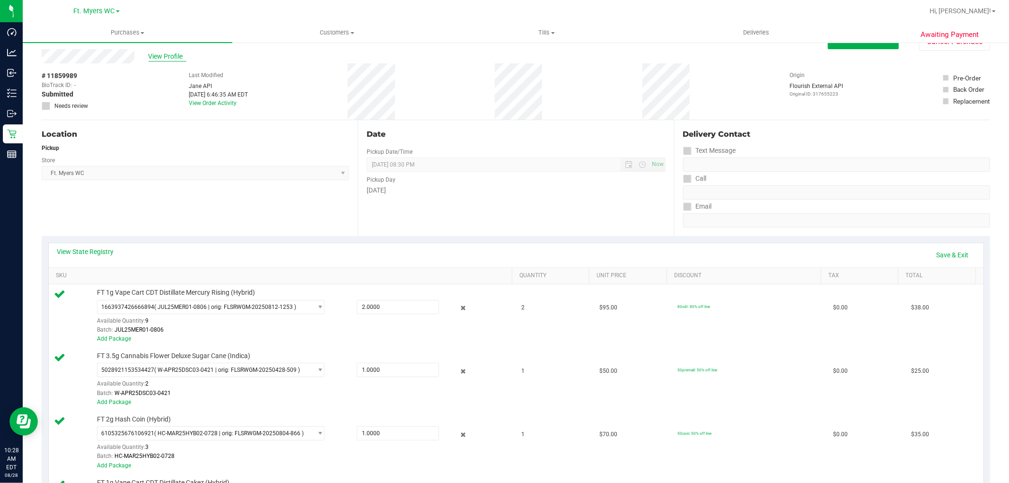
scroll to position [0, 0]
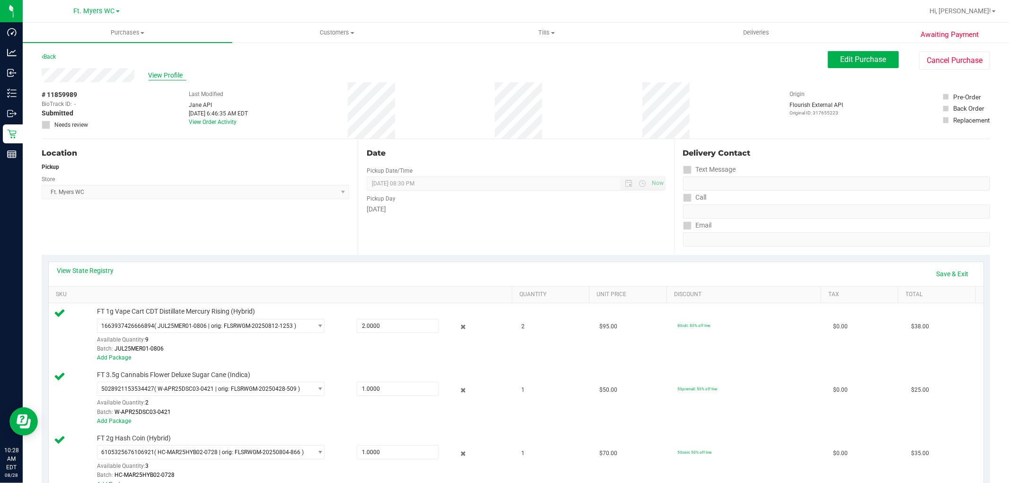
click at [159, 79] on span "View Profile" at bounding box center [167, 75] width 38 height 10
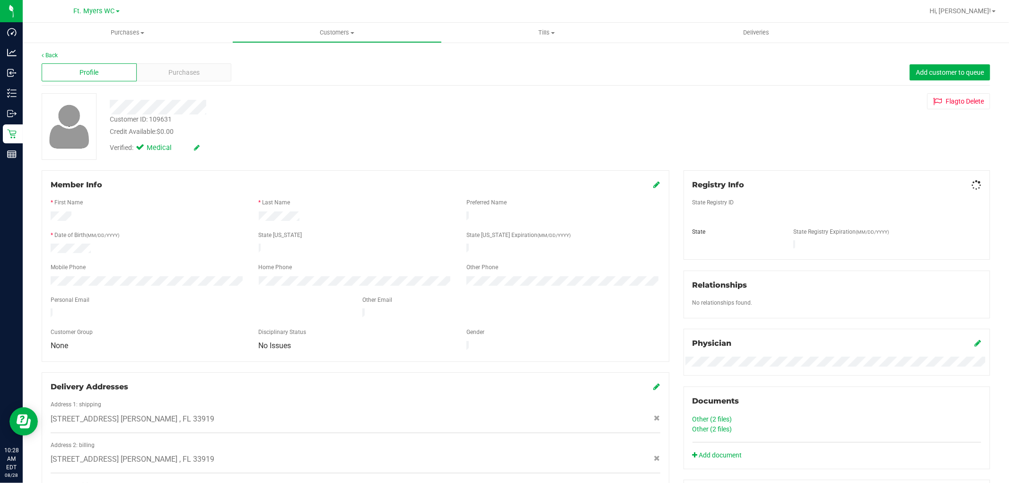
click at [179, 75] on span "Purchases" at bounding box center [183, 73] width 31 height 10
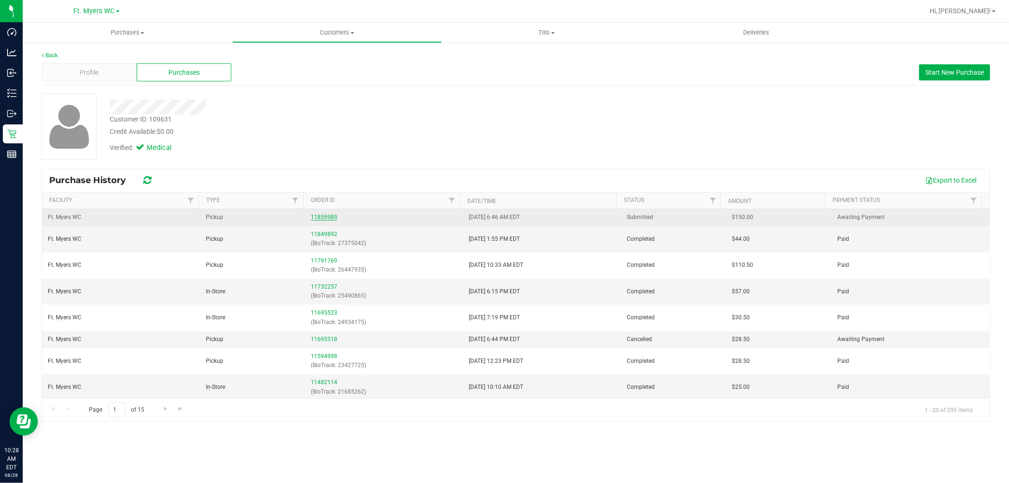
click at [324, 218] on link "11859989" at bounding box center [324, 217] width 26 height 7
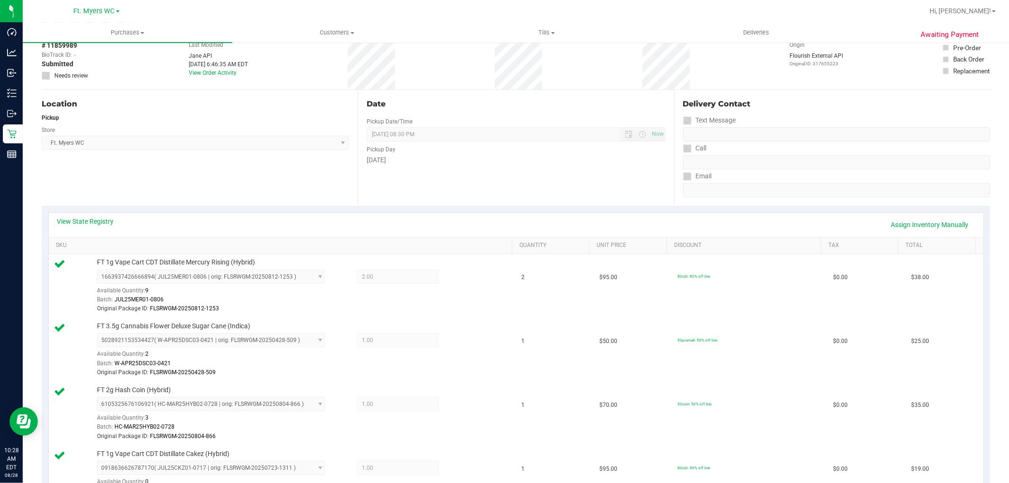
scroll to position [210, 0]
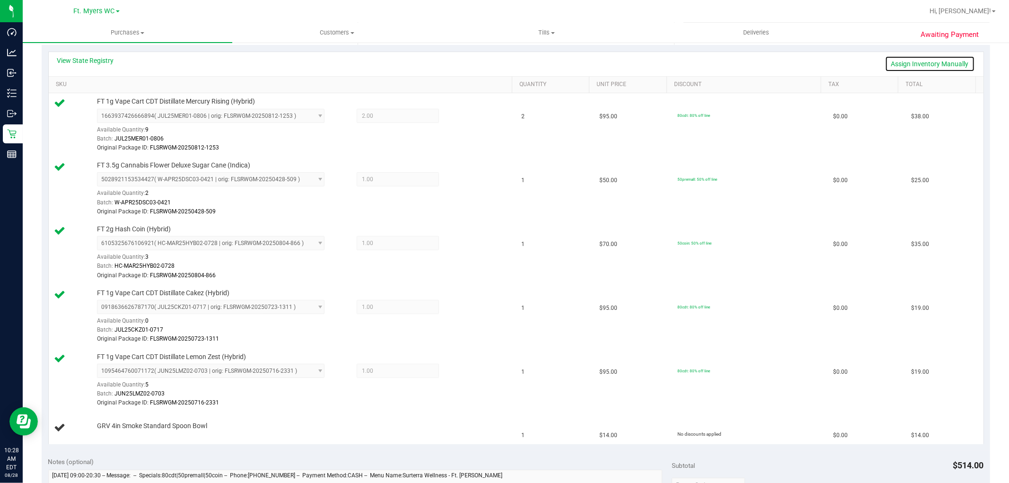
click at [885, 61] on link "Assign Inventory Manually" at bounding box center [930, 64] width 90 height 16
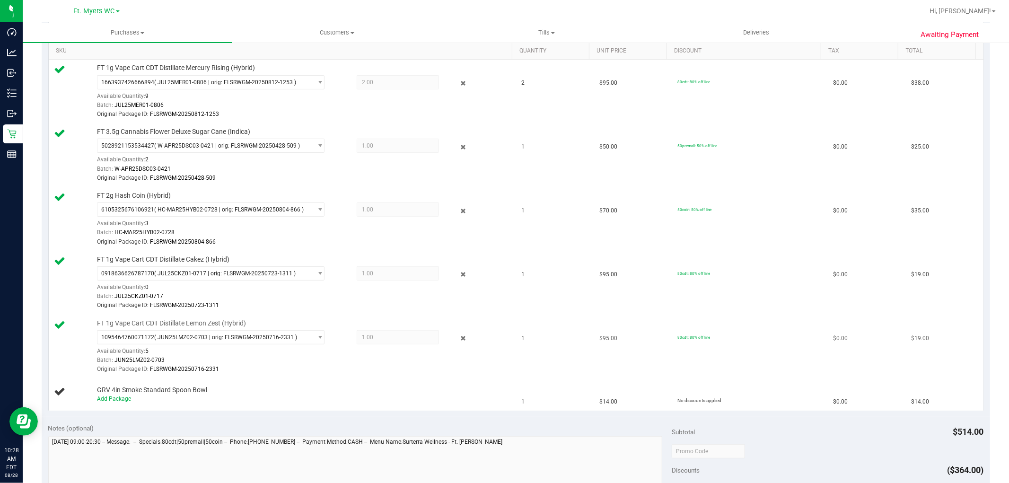
scroll to position [262, 0]
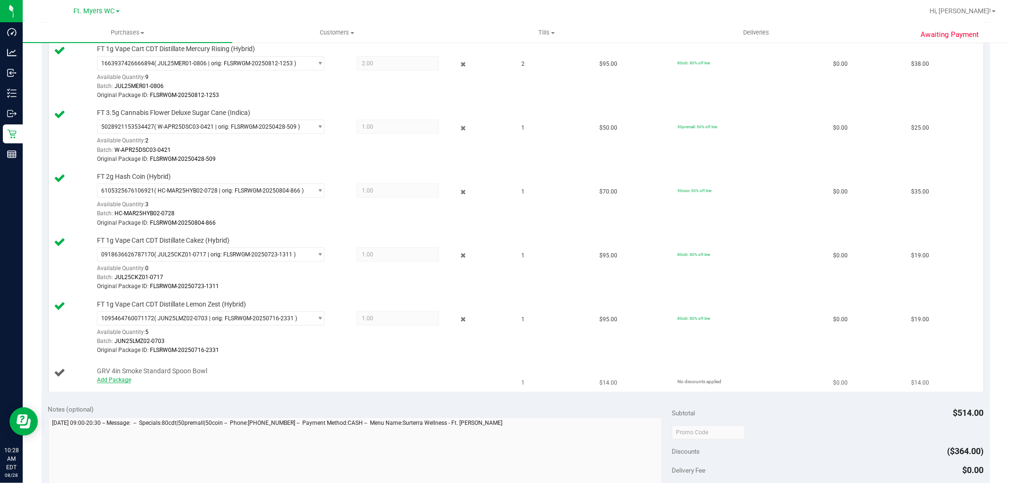
click at [120, 379] on link "Add Package" at bounding box center [114, 379] width 34 height 7
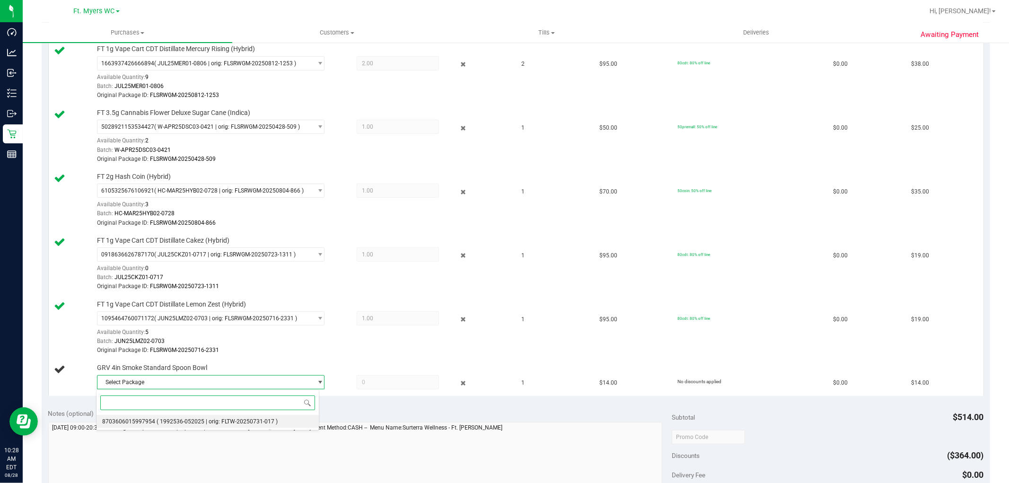
click at [202, 418] on span "( 1992536-052025 | orig: FLTW-20250731-017 )" at bounding box center [217, 421] width 121 height 7
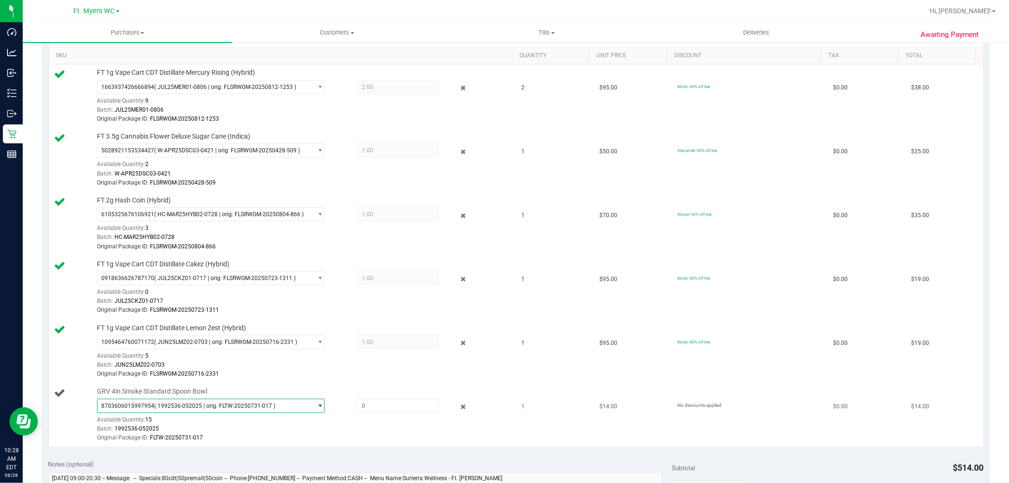
scroll to position [315, 0]
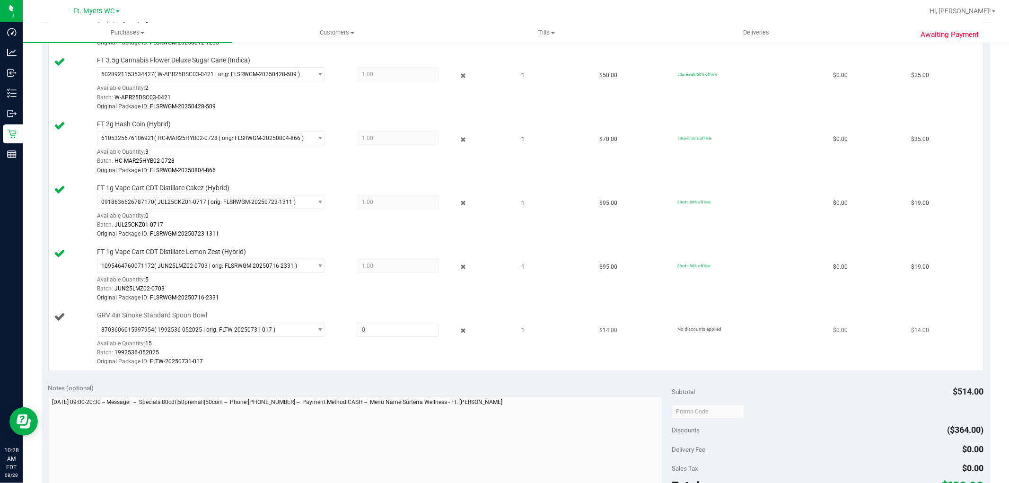
click at [412, 343] on div "8703606015997954 ( 1992536-052025 | orig: FLTW-20250731-017 ) 8703606015997954 …" at bounding box center [302, 344] width 410 height 44
click at [403, 329] on span at bounding box center [398, 329] width 82 height 14
type input "1"
type input "1.0000"
click at [617, 252] on td "$95.00" at bounding box center [632, 276] width 78 height 64
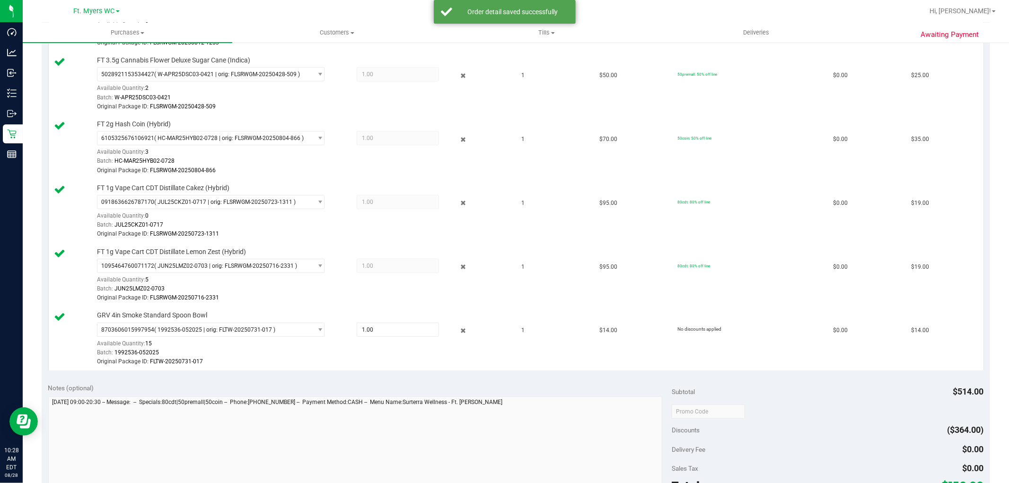
scroll to position [0, 0]
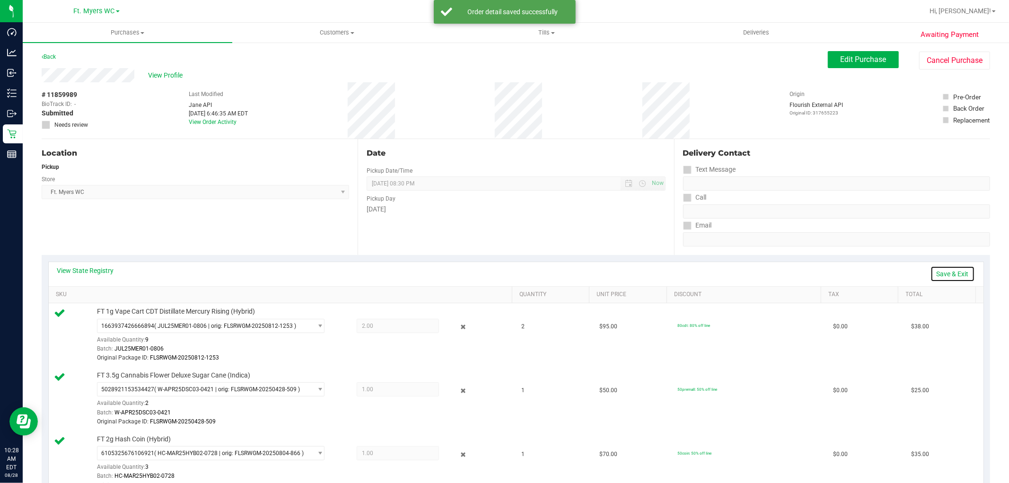
click at [949, 277] on link "Save & Exit" at bounding box center [952, 274] width 44 height 16
click at [586, 178] on span "[DATE] 08:30 PM Now" at bounding box center [515, 183] width 298 height 14
click at [596, 144] on div "Date Pickup Date/Time [DATE] Now [DATE] 08:30 PM Now Pickup Day [DATE]" at bounding box center [515, 197] width 316 height 116
click at [609, 131] on div "# 11859989 BioTrack ID: - Submitted Needs review Last Modified [PERSON_NAME] AP…" at bounding box center [516, 110] width 948 height 56
click at [619, 128] on div "# 11859989 BioTrack ID: - Submitted Needs review Last Modified [PERSON_NAME] AP…" at bounding box center [516, 110] width 948 height 56
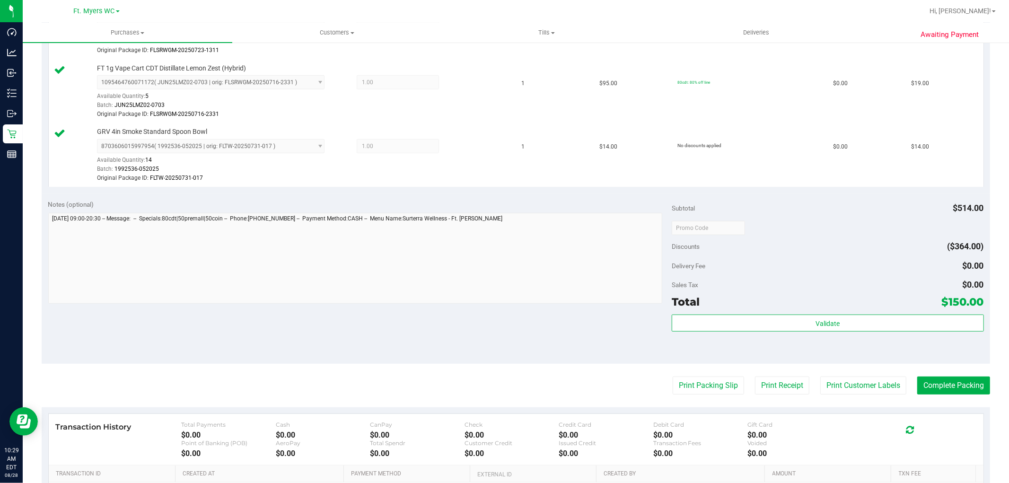
scroll to position [620, 0]
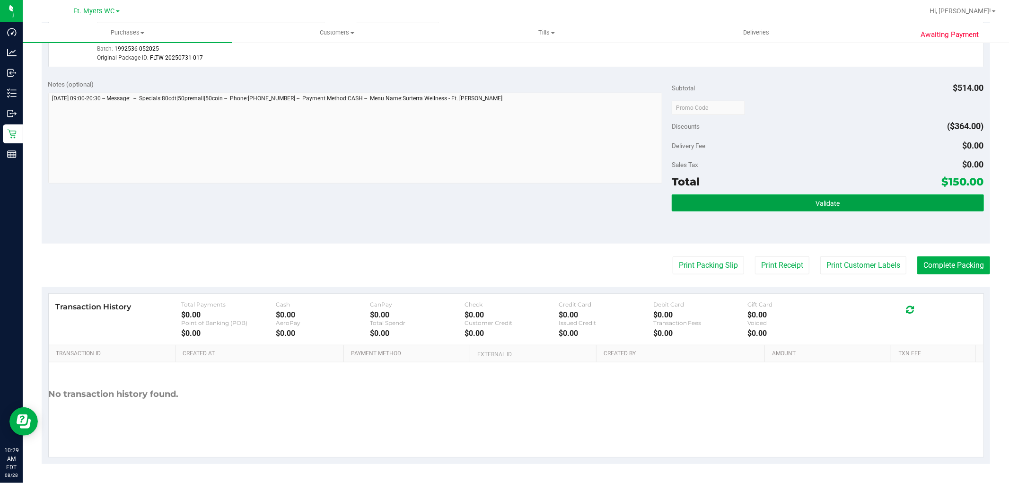
click at [772, 201] on button "Validate" at bounding box center [827, 202] width 312 height 17
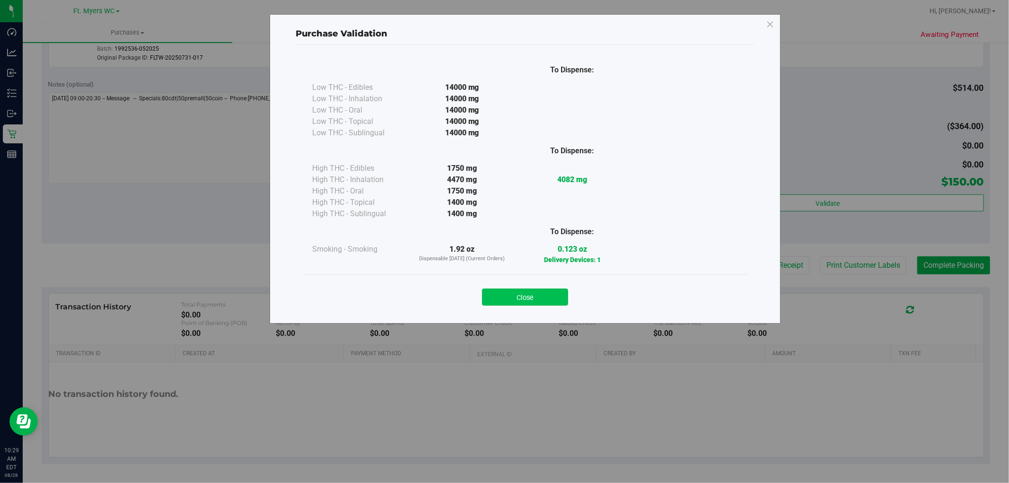
click at [532, 290] on button "Close" at bounding box center [525, 296] width 86 height 17
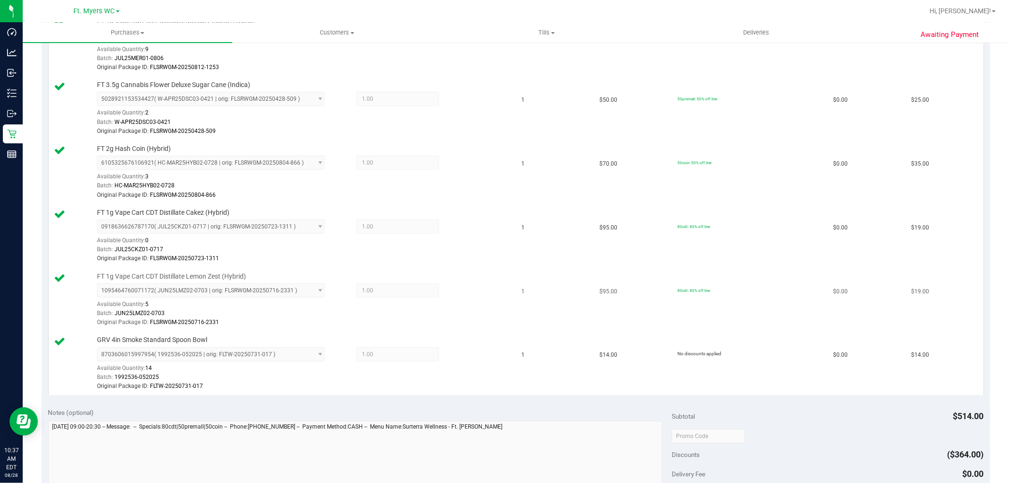
scroll to position [357, 0]
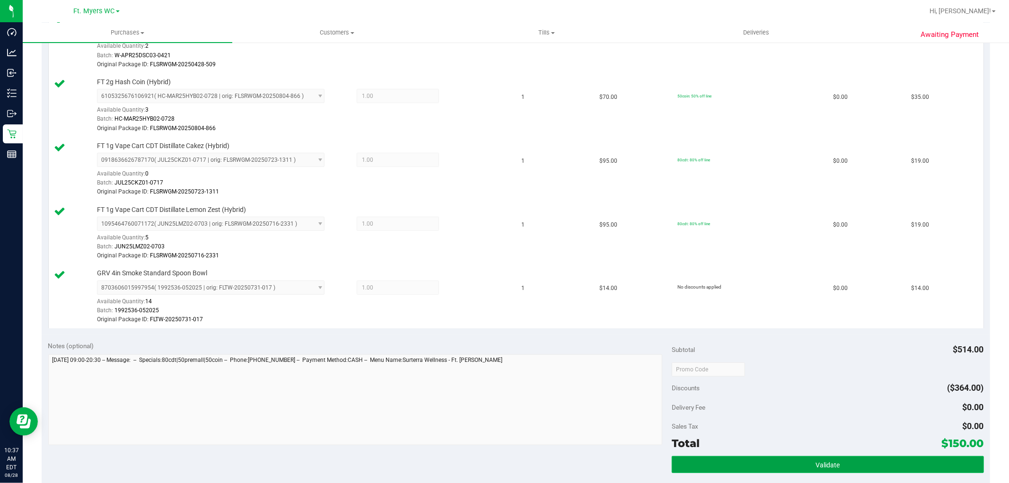
click at [815, 465] on span "Validate" at bounding box center [827, 465] width 24 height 8
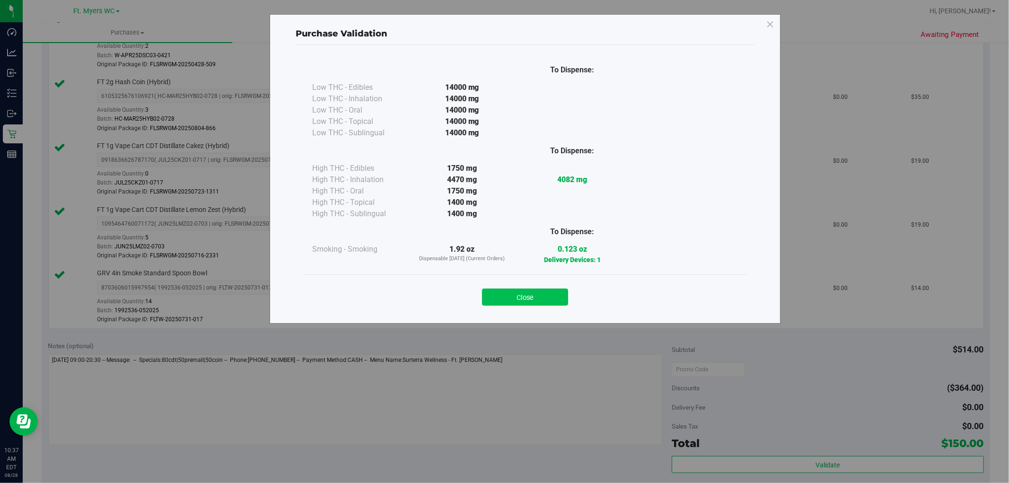
click at [545, 296] on button "Close" at bounding box center [525, 296] width 86 height 17
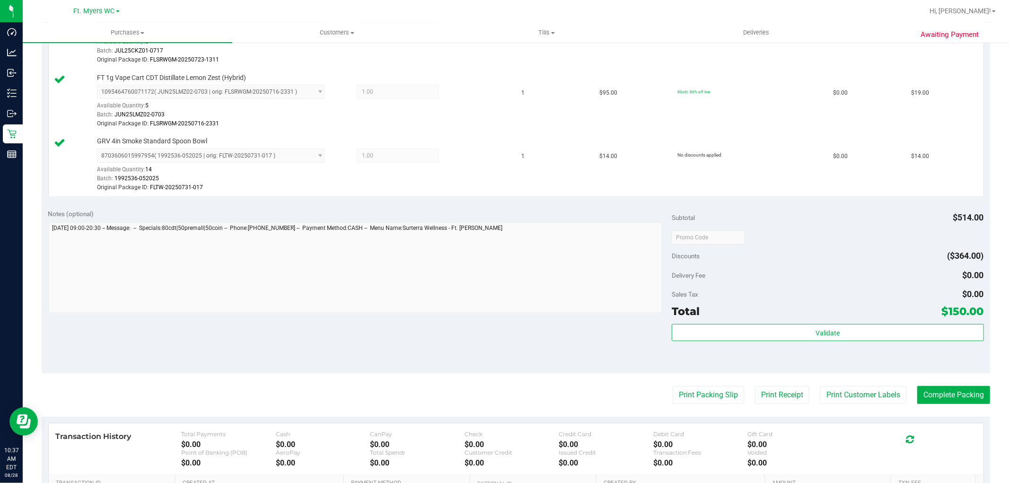
scroll to position [620, 0]
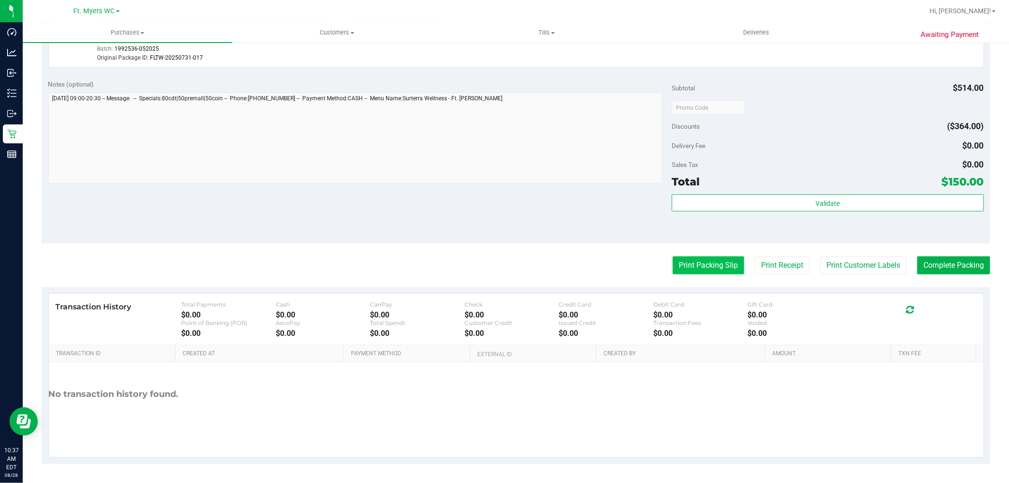
click at [693, 272] on button "Print Packing Slip" at bounding box center [707, 265] width 71 height 18
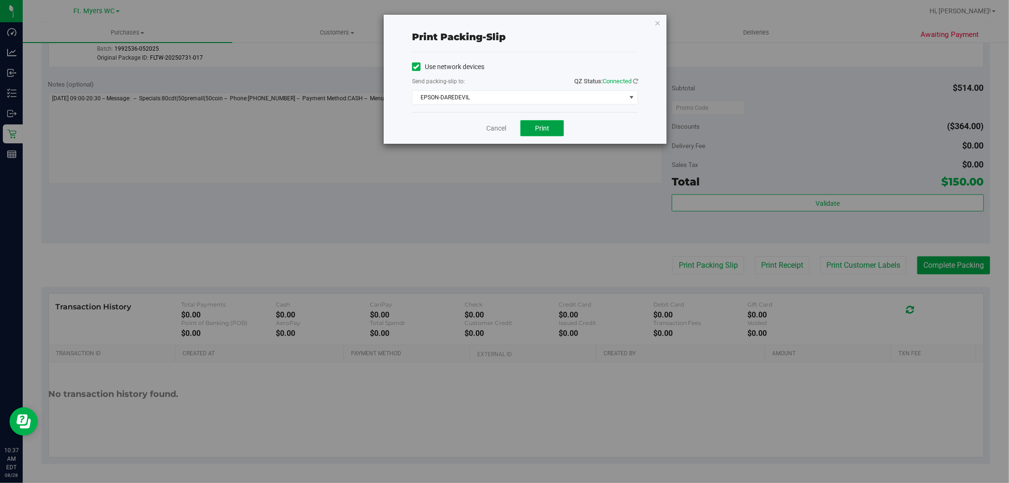
click at [540, 131] on span "Print" at bounding box center [542, 128] width 14 height 8
click at [499, 130] on link "Cancel" at bounding box center [496, 128] width 20 height 10
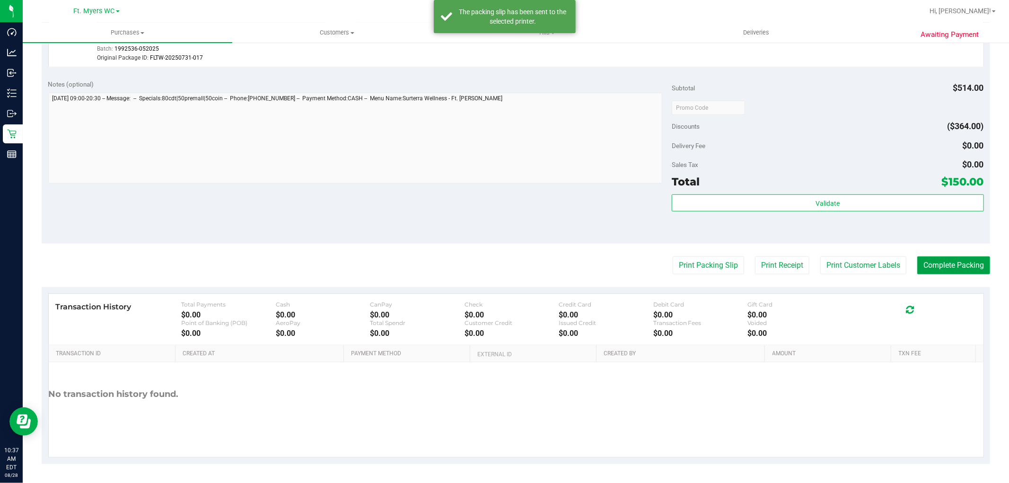
click at [942, 259] on button "Complete Packing" at bounding box center [953, 265] width 73 height 18
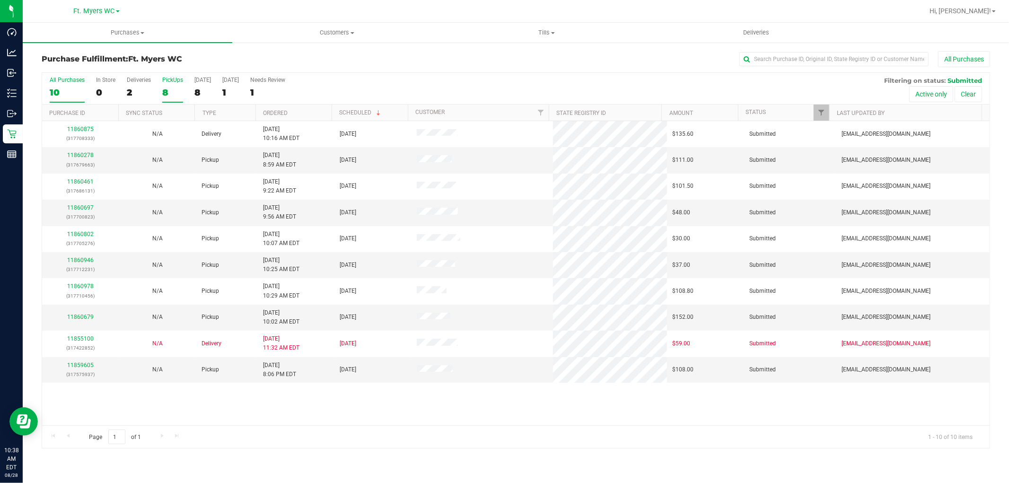
click at [177, 87] on label "PickUps 8" at bounding box center [172, 90] width 21 height 26
click at [0, 0] on input "PickUps 8" at bounding box center [0, 0] width 0 height 0
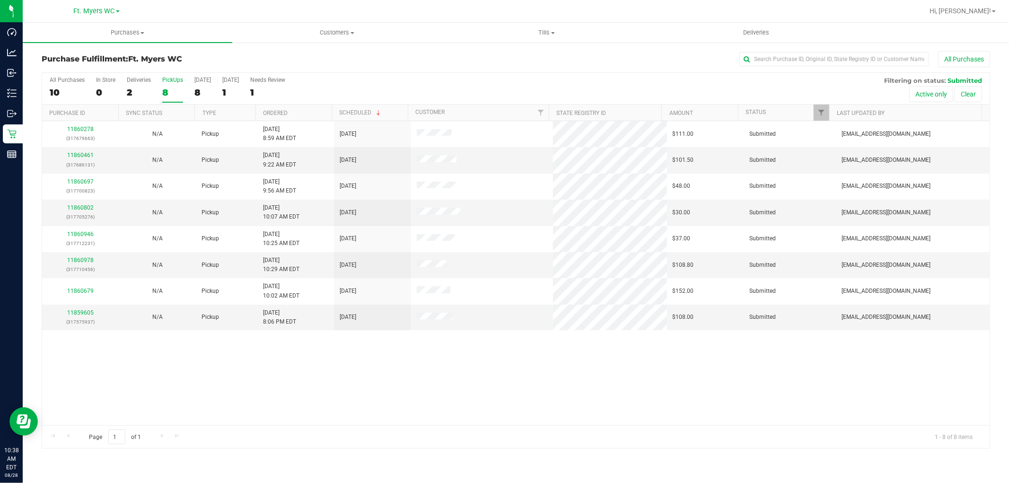
click at [195, 67] on div "Purchase Fulfillment: Ft. [PERSON_NAME] All Purchases" at bounding box center [516, 61] width 948 height 21
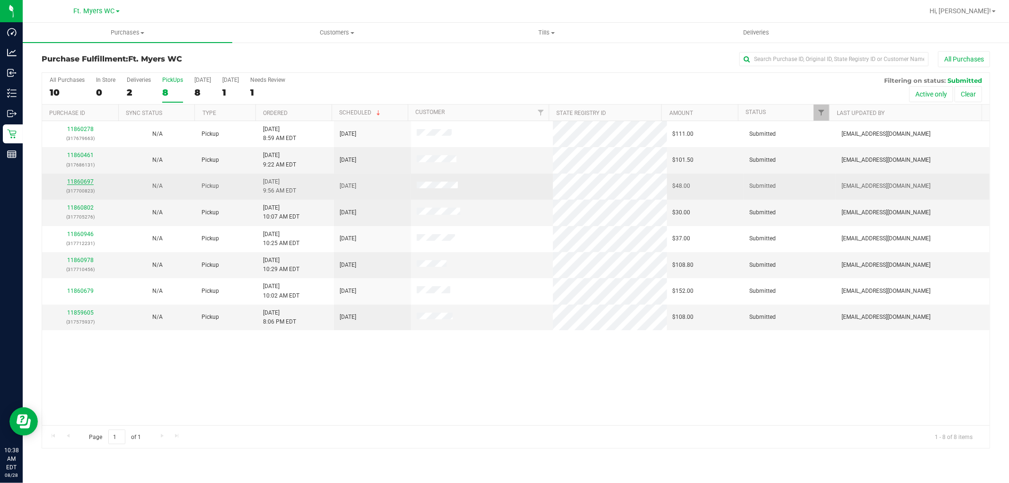
click at [85, 178] on link "11860697" at bounding box center [80, 181] width 26 height 7
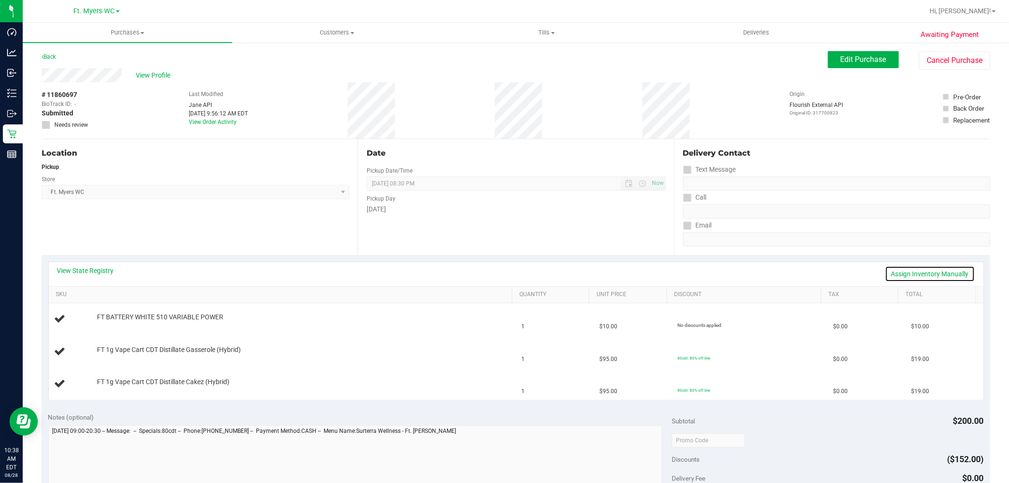
click at [911, 273] on link "Assign Inventory Manually" at bounding box center [930, 274] width 90 height 16
click at [120, 319] on div "Add Package" at bounding box center [302, 323] width 410 height 9
click at [129, 322] on link "Add Package" at bounding box center [114, 323] width 34 height 7
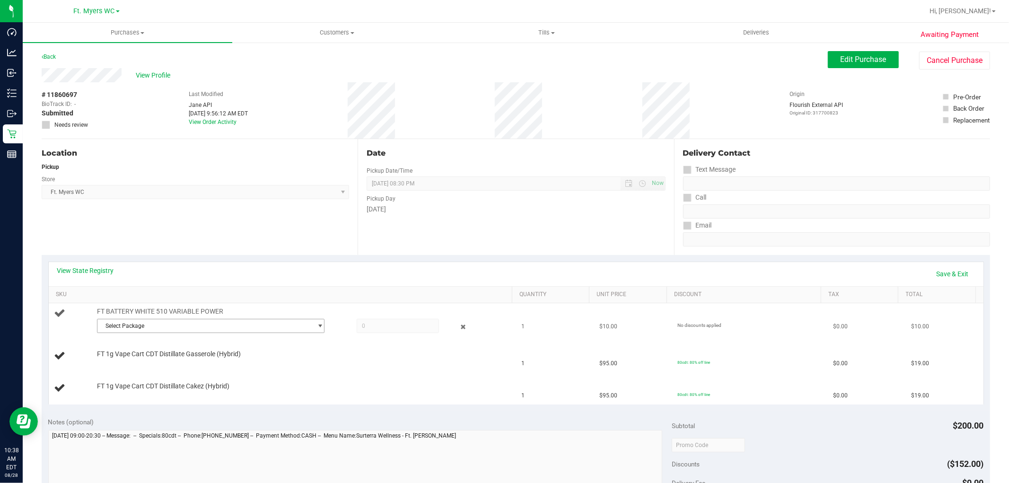
click at [153, 329] on span "Select Package" at bounding box center [204, 325] width 215 height 13
click at [178, 356] on span at bounding box center [207, 346] width 223 height 22
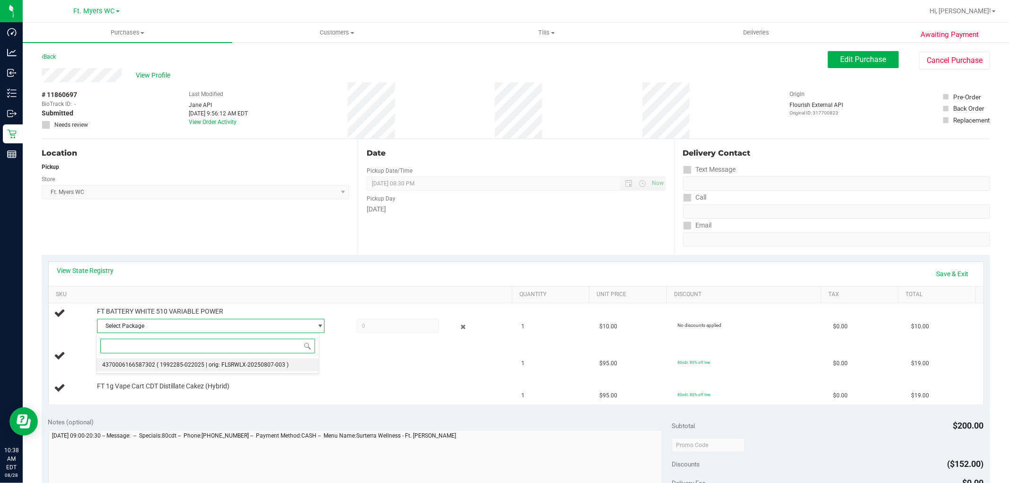
click at [188, 360] on li "4370006166587302 ( 1992285-022025 | orig: FLSRWLX-20250807-003 )" at bounding box center [207, 364] width 223 height 13
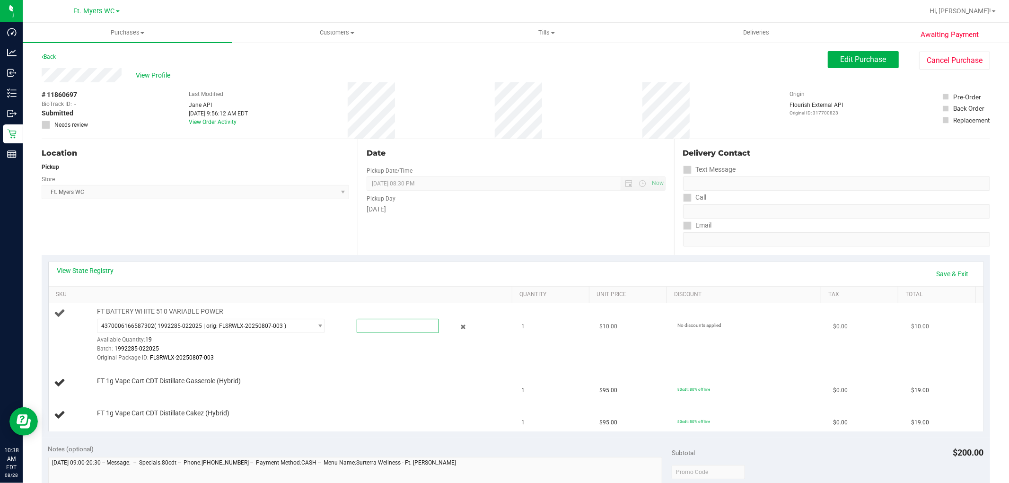
click at [417, 329] on span at bounding box center [398, 326] width 82 height 14
type input "1"
type input "1.0000"
click at [452, 276] on div "View State Registry Save & Exit" at bounding box center [515, 274] width 917 height 16
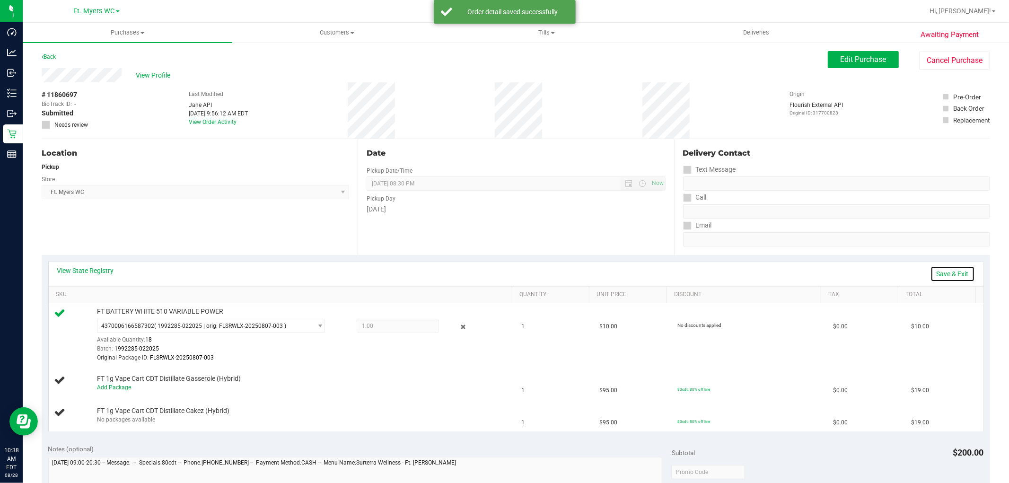
click at [954, 273] on link "Save & Exit" at bounding box center [952, 274] width 44 height 16
click at [574, 240] on div "Date Pickup Date/Time [DATE] Now [DATE] 08:30 PM Now Pickup Day [DATE]" at bounding box center [515, 197] width 316 height 116
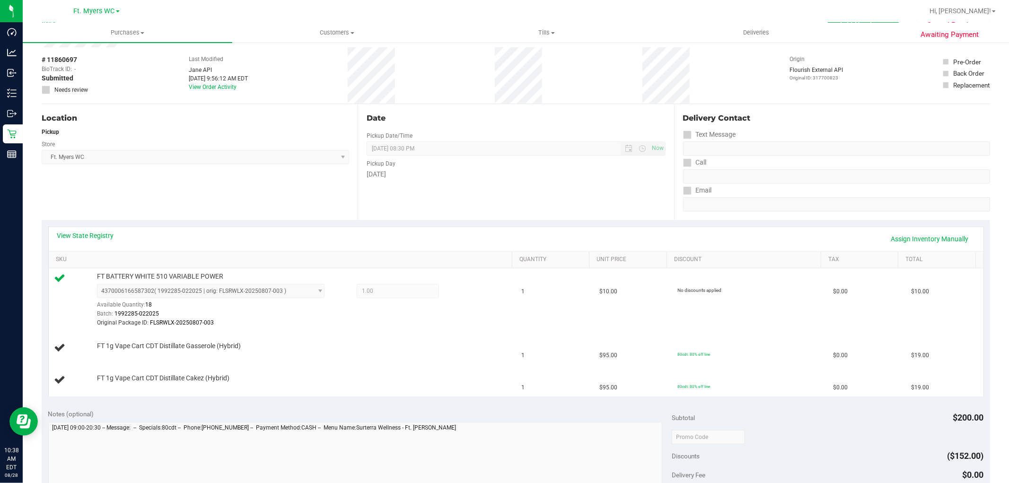
scroll to position [52, 0]
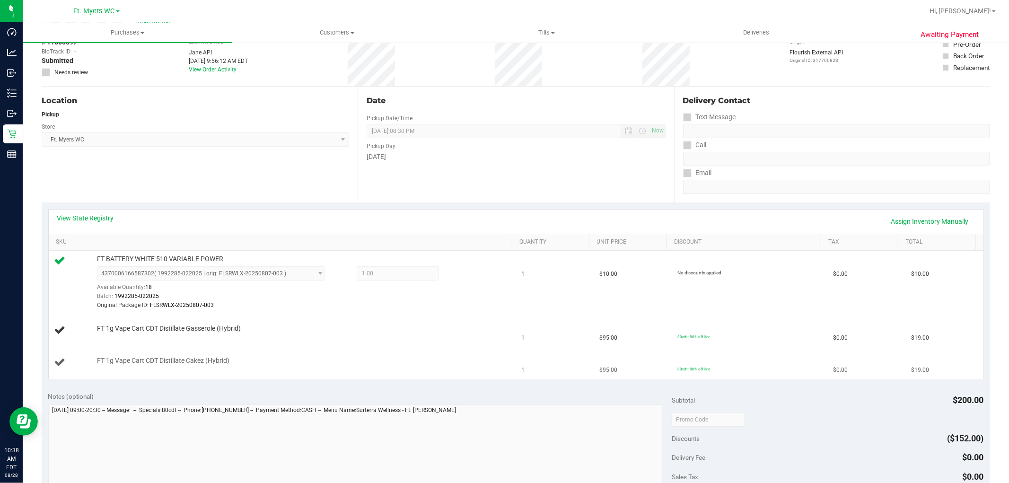
click at [455, 362] on div "FT 1g Vape Cart CDT Distillate Cakez (Hybrid)" at bounding box center [299, 360] width 415 height 9
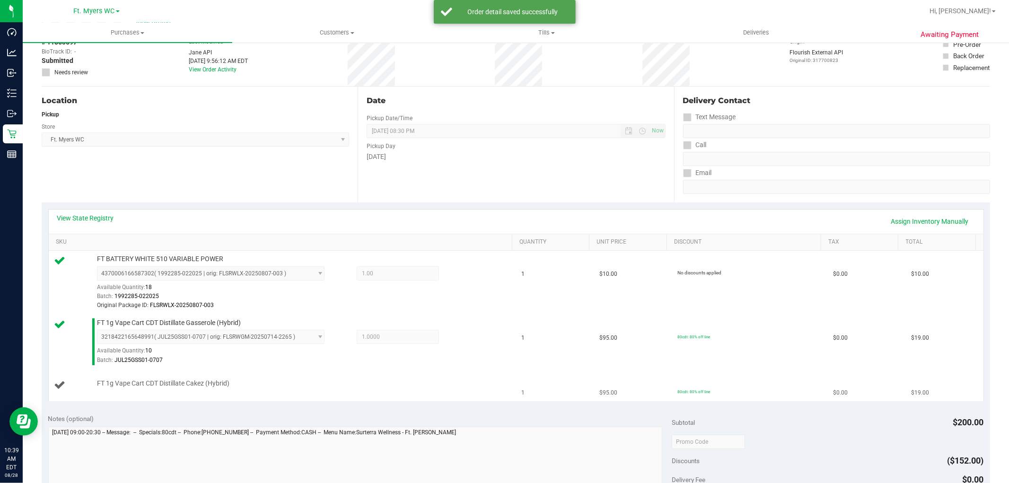
click at [187, 379] on span "FT 1g Vape Cart CDT Distillate Cakez (Hybrid)" at bounding box center [163, 383] width 132 height 9
click at [189, 386] on span "FT 1g Vape Cart CDT Distillate Cakez (Hybrid)" at bounding box center [163, 383] width 132 height 9
click at [187, 386] on span "FT 1g Vape Cart CDT Distillate Cakez (Hybrid)" at bounding box center [163, 383] width 132 height 9
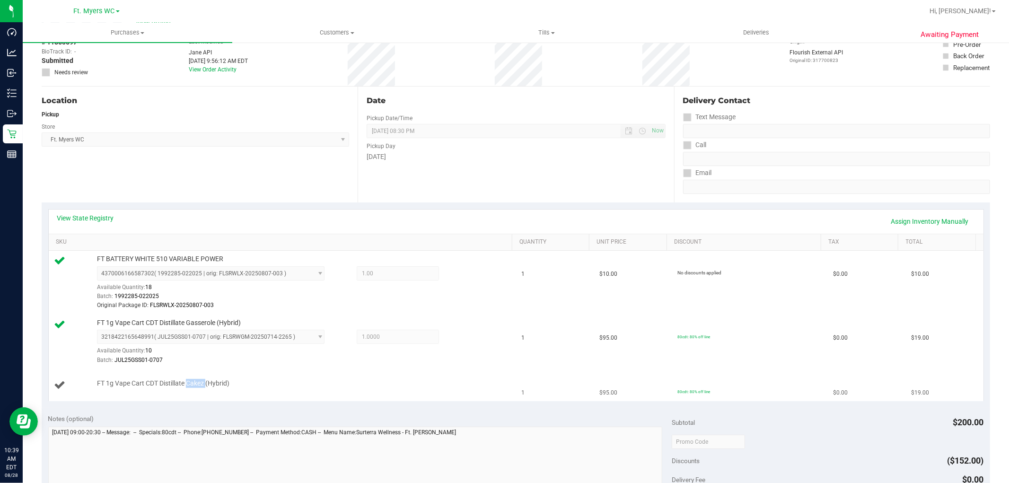
click at [187, 386] on span "FT 1g Vape Cart CDT Distillate Cakez (Hybrid)" at bounding box center [163, 383] width 132 height 9
copy div "FT 1g Vape Cart CDT Distillate Cakez (Hybrid)"
click at [301, 164] on div "Location Pickup Store Ft. [PERSON_NAME] Select Store [PERSON_NAME][GEOGRAPHIC_D…" at bounding box center [200, 145] width 316 height 116
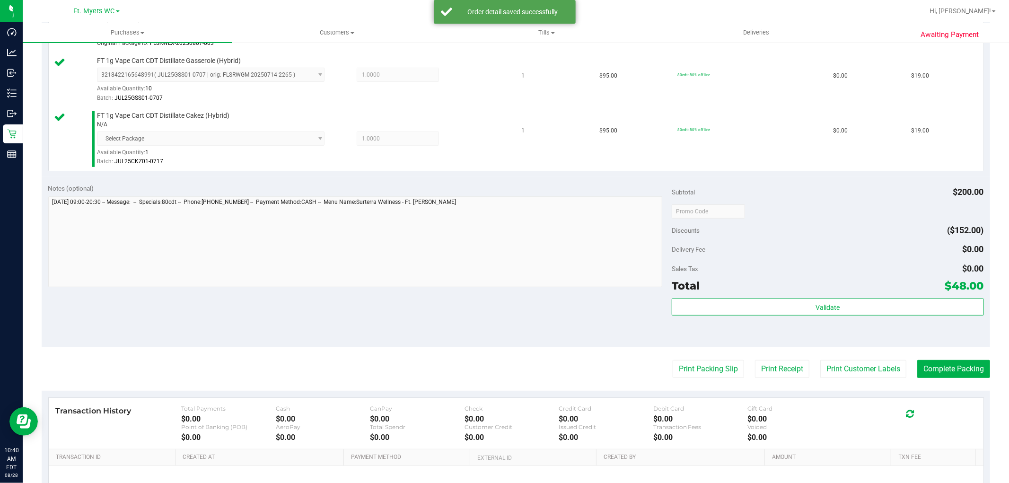
scroll to position [315, 0]
click at [795, 322] on div "Validate" at bounding box center [827, 319] width 312 height 43
click at [790, 319] on div "Validate" at bounding box center [827, 319] width 312 height 43
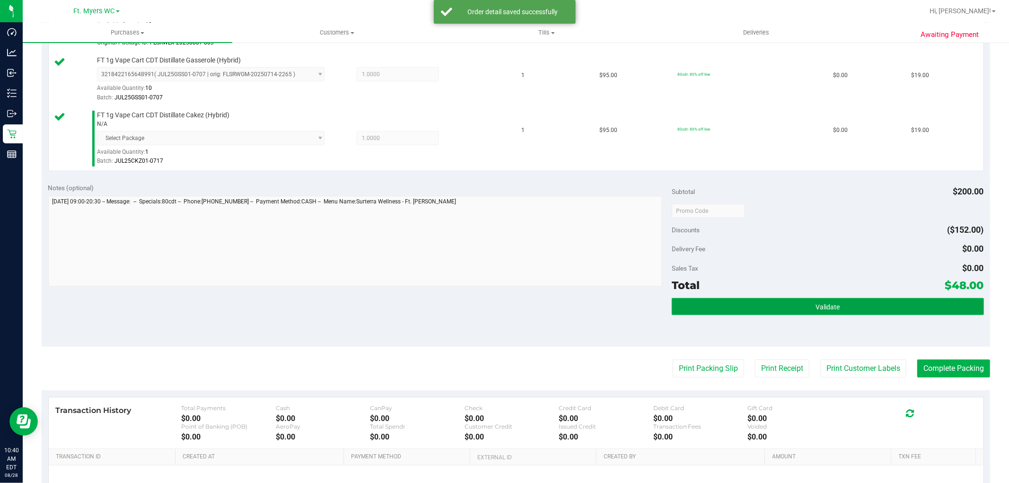
click at [774, 311] on button "Validate" at bounding box center [827, 306] width 312 height 17
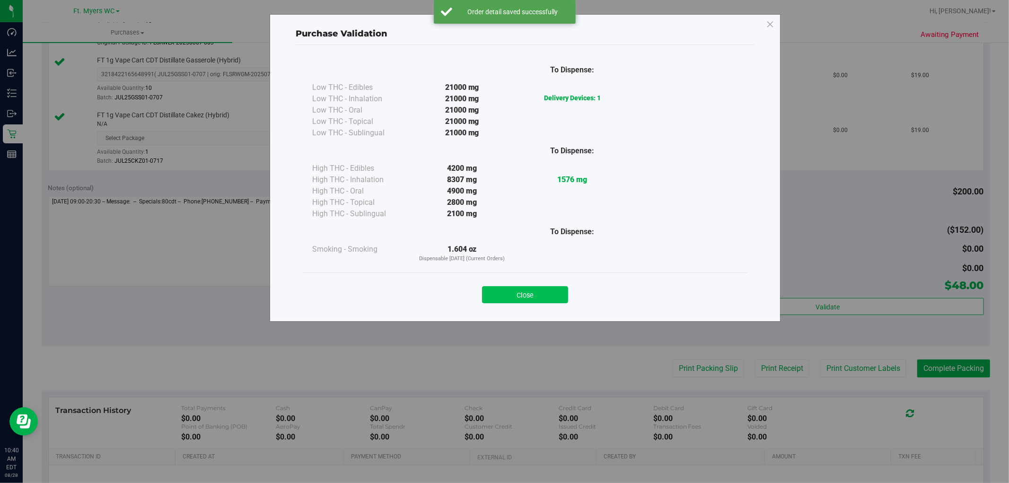
drag, startPoint x: 516, startPoint y: 309, endPoint x: 523, endPoint y: 292, distance: 18.3
click at [516, 304] on div "Close" at bounding box center [525, 291] width 444 height 38
click at [528, 284] on div "Close" at bounding box center [525, 292] width 430 height 24
click at [558, 290] on button "Close" at bounding box center [525, 294] width 86 height 17
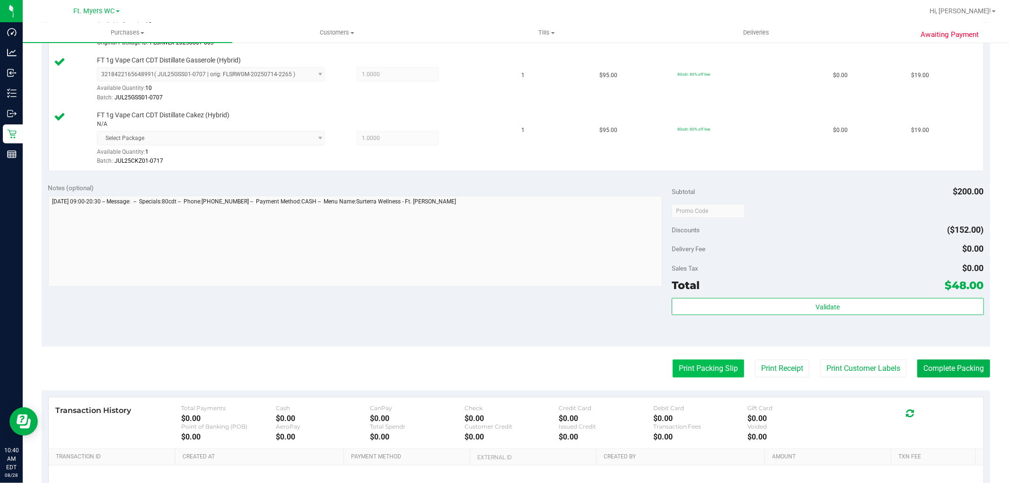
click at [695, 365] on button "Print Packing Slip" at bounding box center [707, 368] width 71 height 18
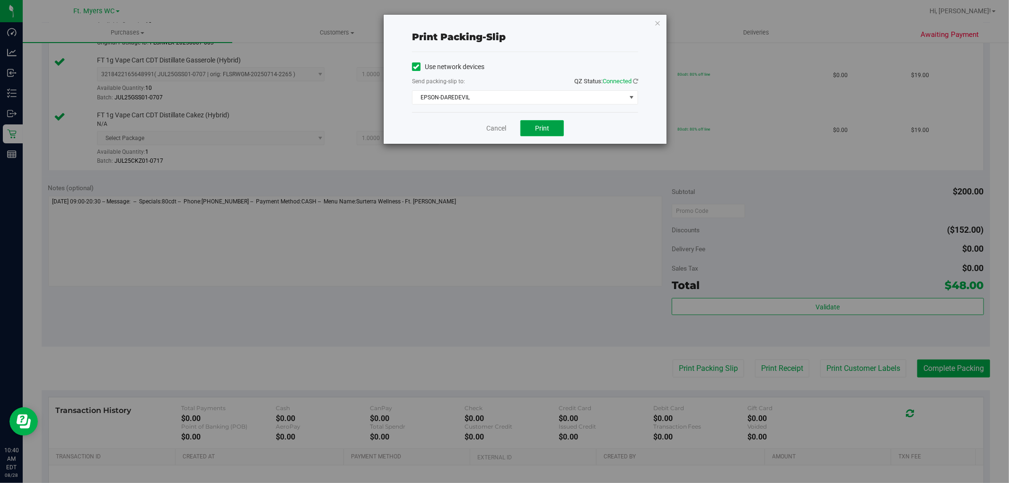
click at [536, 130] on span "Print" at bounding box center [542, 128] width 14 height 8
click at [497, 126] on link "Cancel" at bounding box center [496, 128] width 20 height 10
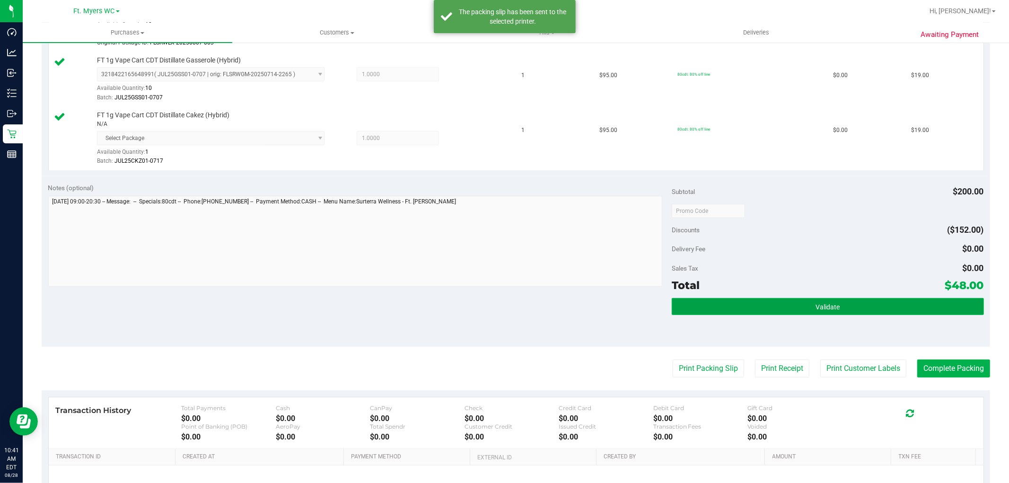
click at [842, 314] on button "Validate" at bounding box center [827, 306] width 312 height 17
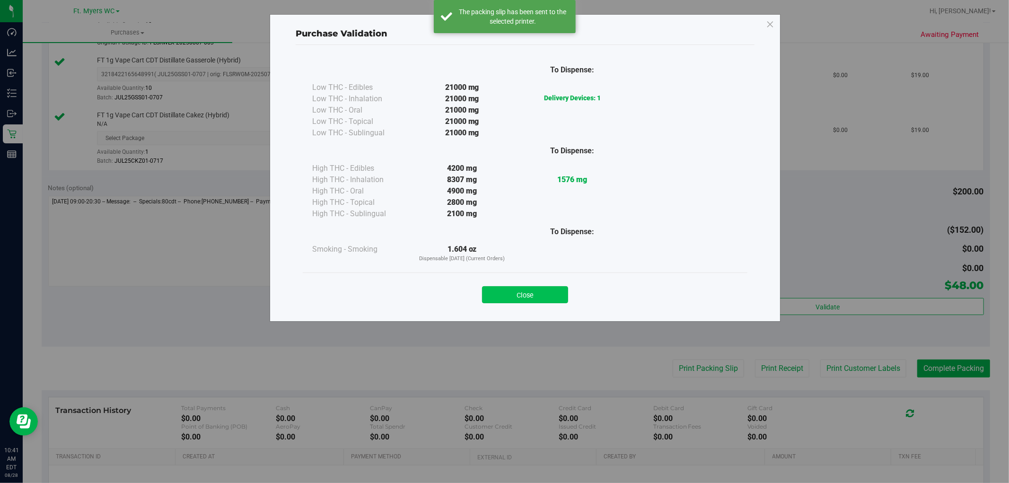
click at [556, 303] on button "Close" at bounding box center [525, 294] width 86 height 17
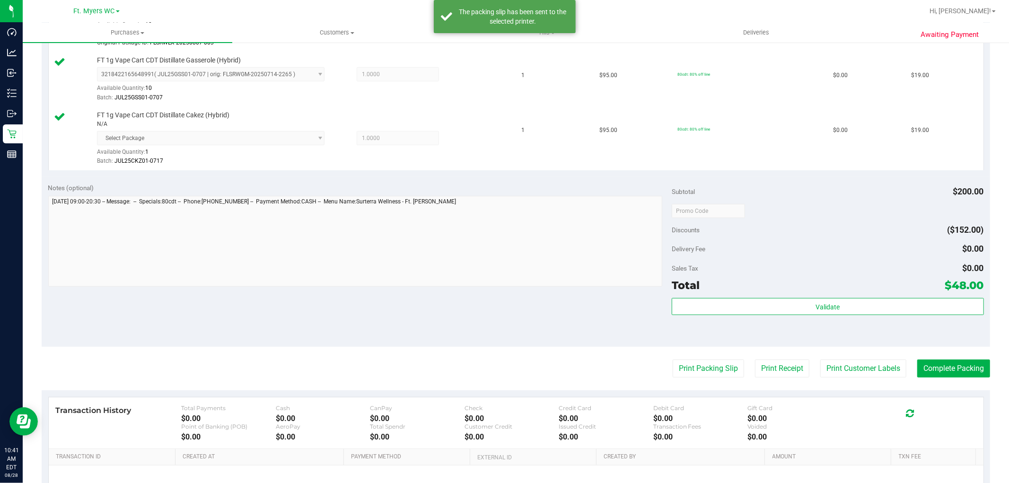
click at [941, 355] on purchase-details "Back Edit Purchase Cancel Purchase View Profile # 11860697 BioTrack ID: - Submi…" at bounding box center [516, 151] width 948 height 831
click at [947, 371] on button "Complete Packing" at bounding box center [953, 368] width 73 height 18
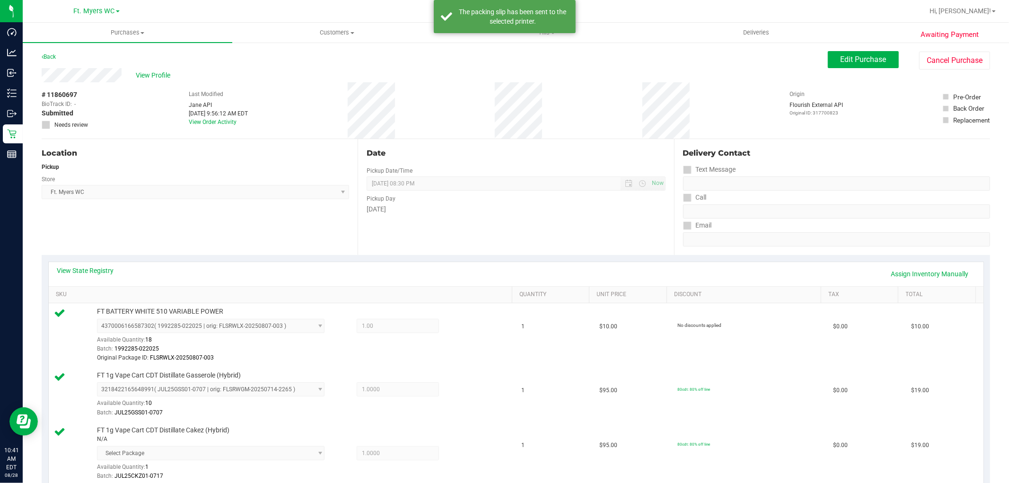
drag, startPoint x: 427, startPoint y: 3, endPoint x: 424, endPoint y: -15, distance: 18.2
click at [467, 84] on div "# 11860697 BioTrack ID: - Submitted Needs review Last Modified [PERSON_NAME] AP…" at bounding box center [516, 110] width 948 height 56
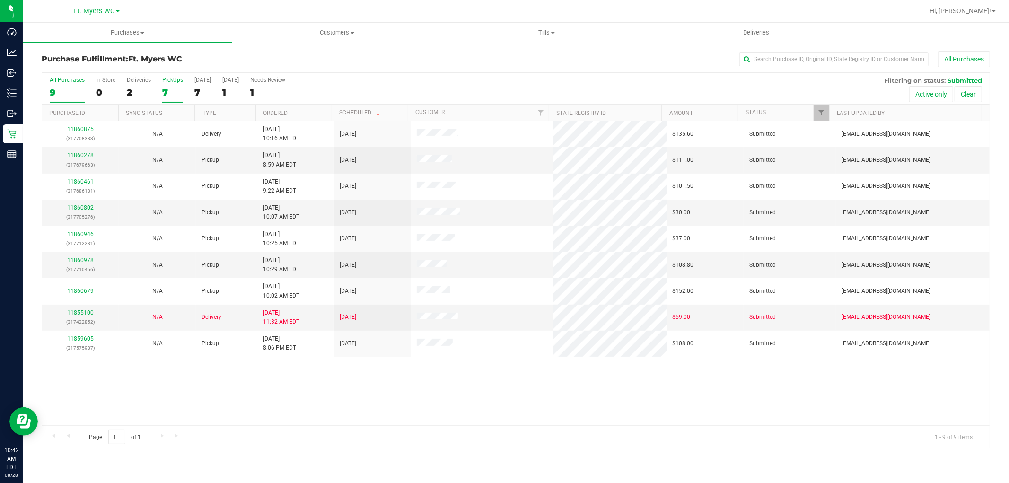
click at [165, 88] on div "7" at bounding box center [172, 92] width 21 height 11
click at [0, 0] on input "PickUps 7" at bounding box center [0, 0] width 0 height 0
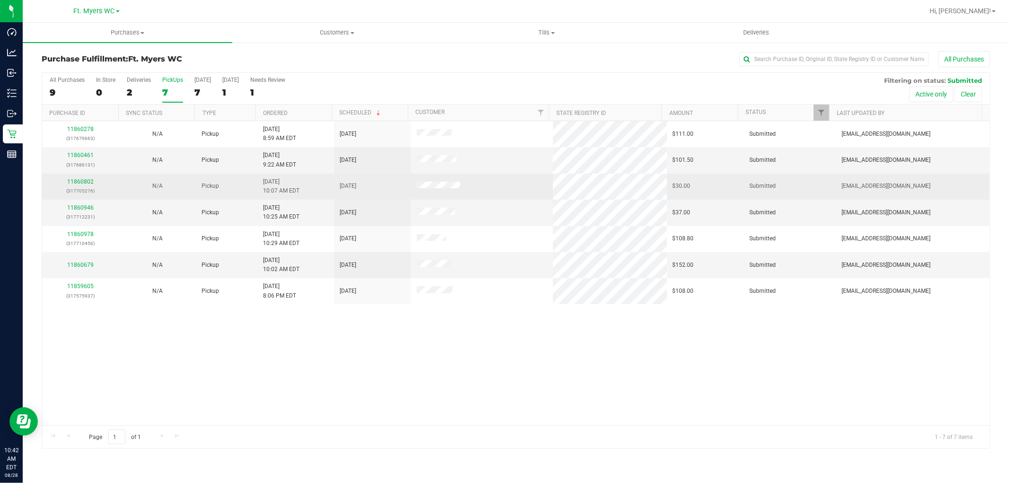
click at [352, 174] on td "[DATE]" at bounding box center [372, 187] width 77 height 26
click at [306, 174] on td "[DATE] 10:07 AM EDT" at bounding box center [295, 187] width 77 height 26
click at [87, 183] on link "11860802" at bounding box center [80, 181] width 26 height 7
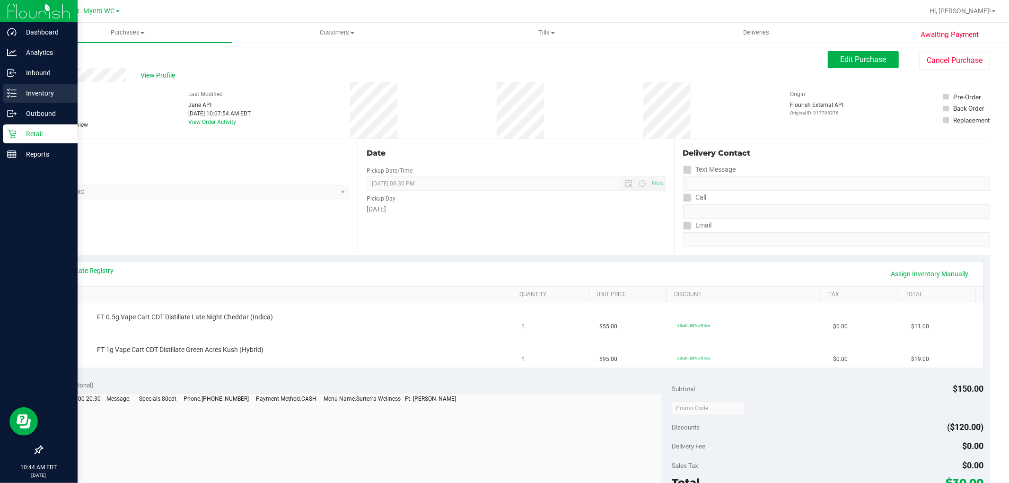
click at [18, 91] on p "Inventory" at bounding box center [45, 92] width 57 height 11
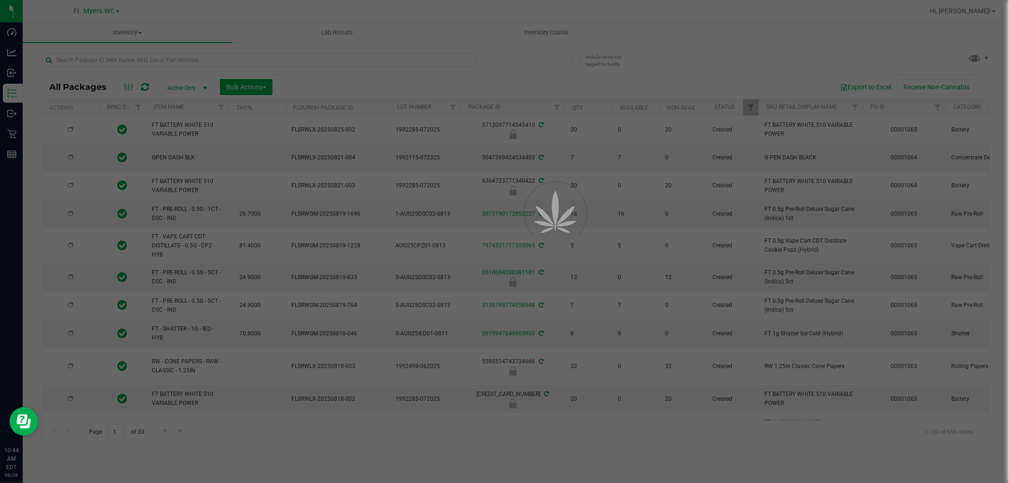
type input "[DATE]"
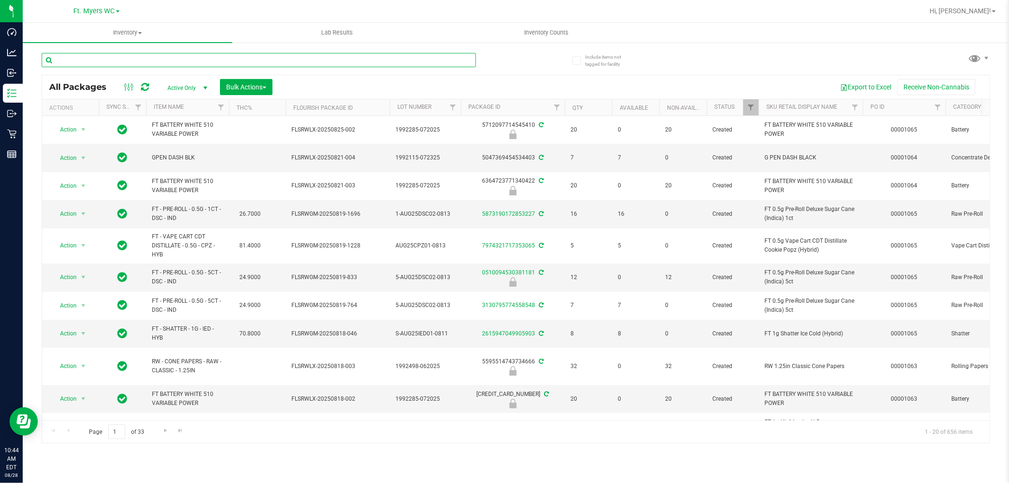
click at [114, 59] on input "text" at bounding box center [259, 60] width 434 height 14
paste input "FT 1g Crumble Mauve Mochi (Hybrid)"
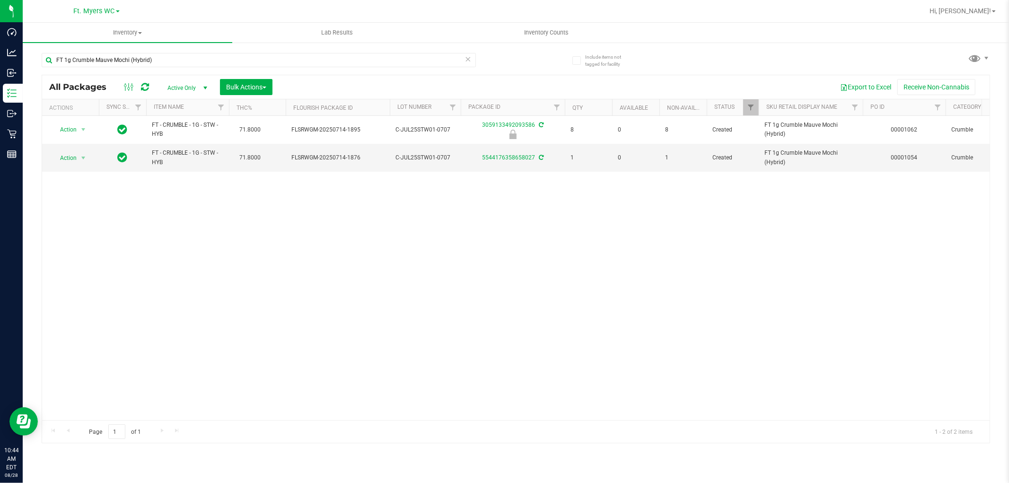
click at [330, 179] on div "Action Action Edit attributes Global inventory Locate package Package audit log…" at bounding box center [515, 268] width 947 height 304
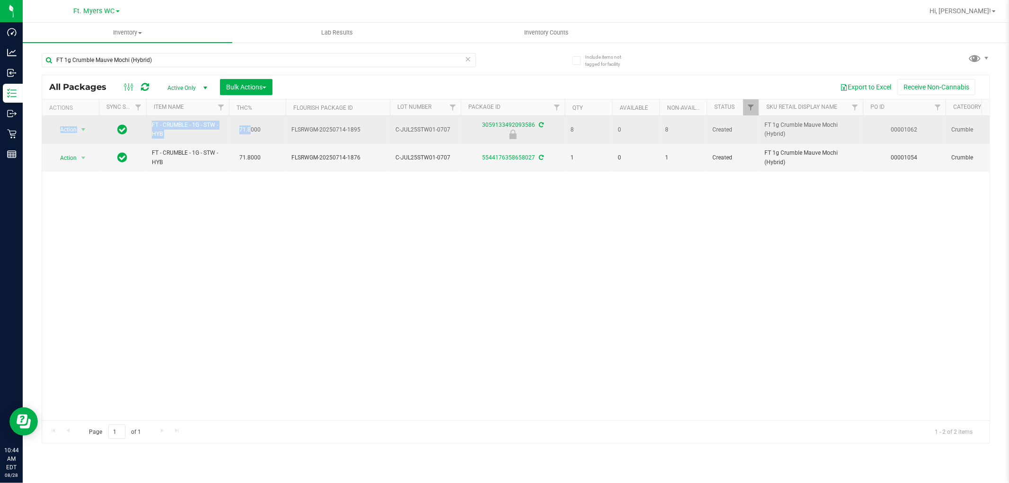
drag, startPoint x: 280, startPoint y: 142, endPoint x: 252, endPoint y: 133, distance: 30.1
click at [252, 133] on div "Action Action Edit attributes Global inventory Locate package Package audit log…" at bounding box center [515, 268] width 947 height 304
click at [252, 133] on span "71.8000" at bounding box center [250, 130] width 31 height 14
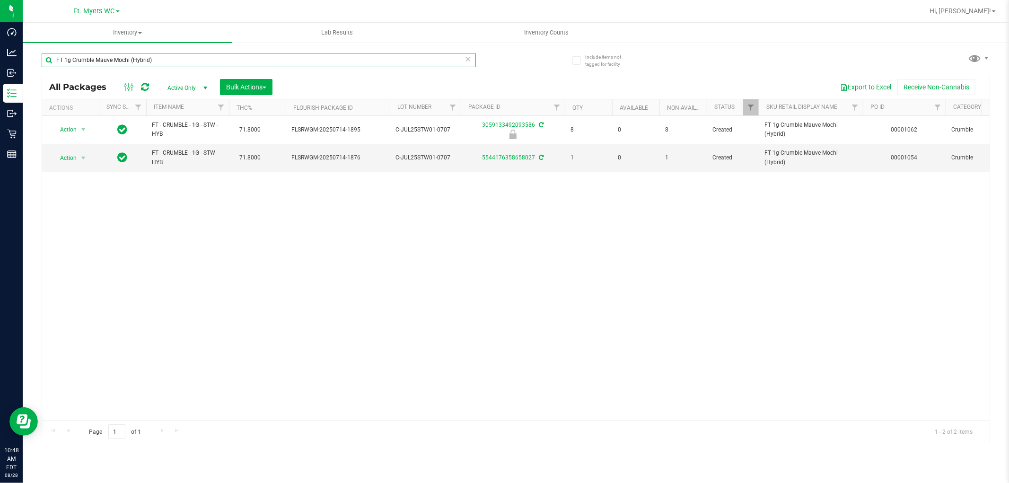
click at [205, 64] on input "FT 1g Crumble Mauve Mochi (Hybrid)" at bounding box center [259, 60] width 434 height 14
type input "spoon"
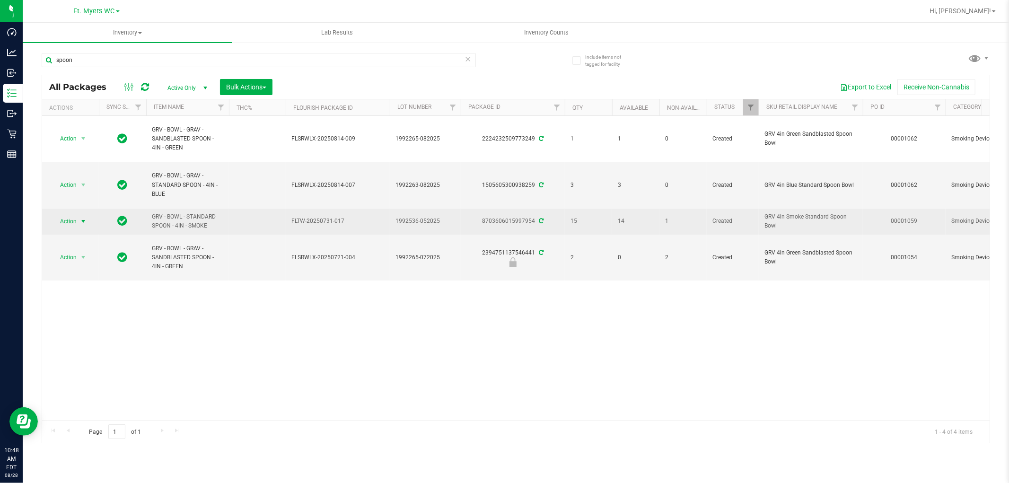
click at [83, 221] on span "select" at bounding box center [83, 222] width 8 height 8
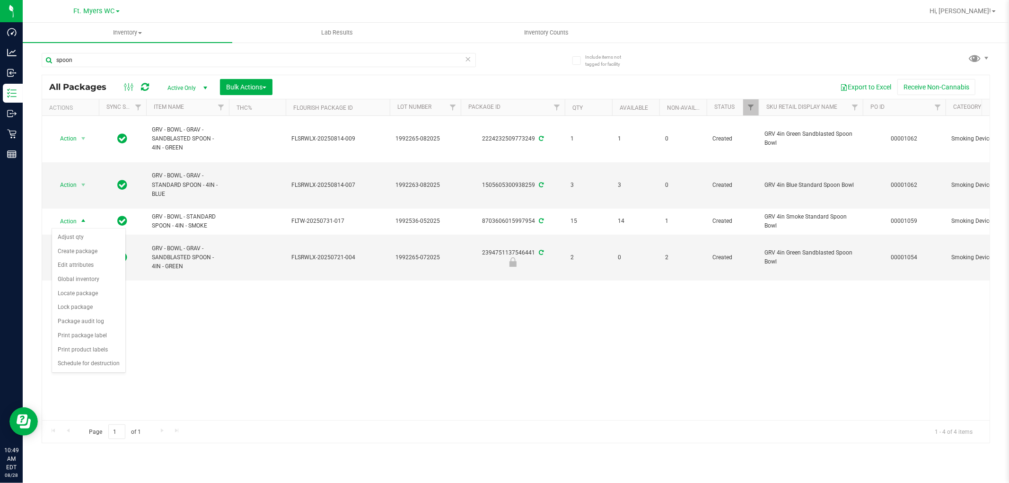
click at [229, 320] on div "Action Action Adjust qty Create package Edit attributes Global inventory Locate…" at bounding box center [515, 268] width 947 height 304
drag, startPoint x: 218, startPoint y: 174, endPoint x: 232, endPoint y: 180, distance: 14.6
click at [232, 180] on td at bounding box center [257, 185] width 57 height 46
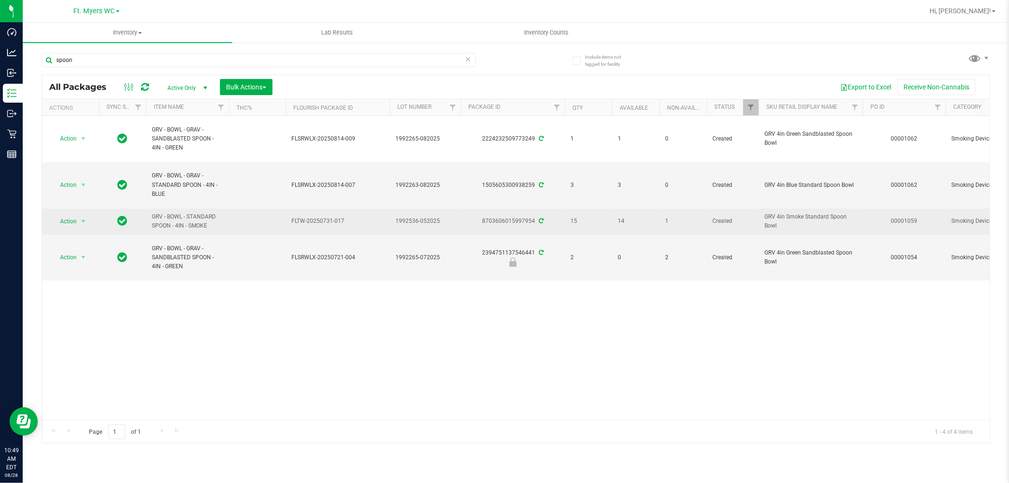
drag, startPoint x: 227, startPoint y: 224, endPoint x: 164, endPoint y: 210, distance: 65.3
click at [164, 210] on td "GRV - BOWL - STANDARD SPOON - 4IN - SMOKE" at bounding box center [187, 222] width 83 height 26
click at [174, 221] on span "GRV - BOWL - STANDARD SPOON - 4IN - SMOKE" at bounding box center [187, 221] width 71 height 18
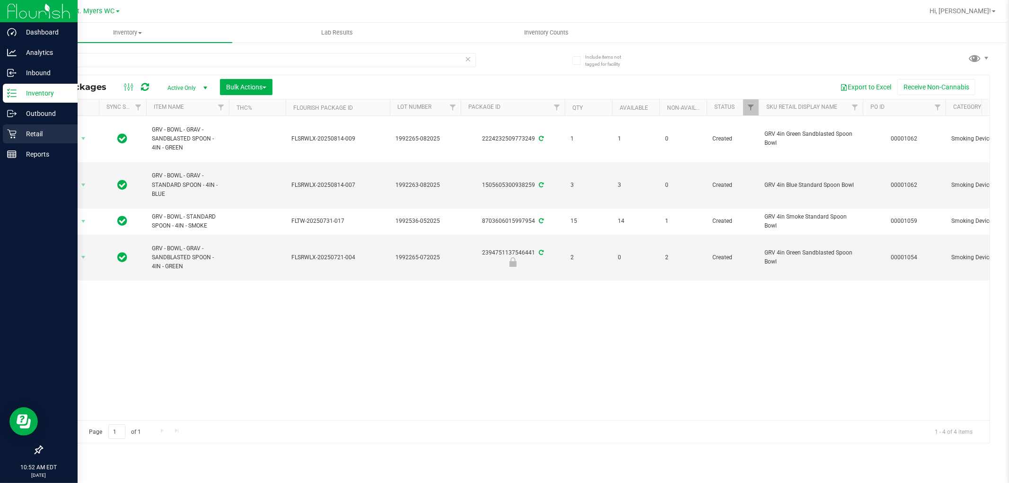
click at [23, 133] on p "Retail" at bounding box center [45, 133] width 57 height 11
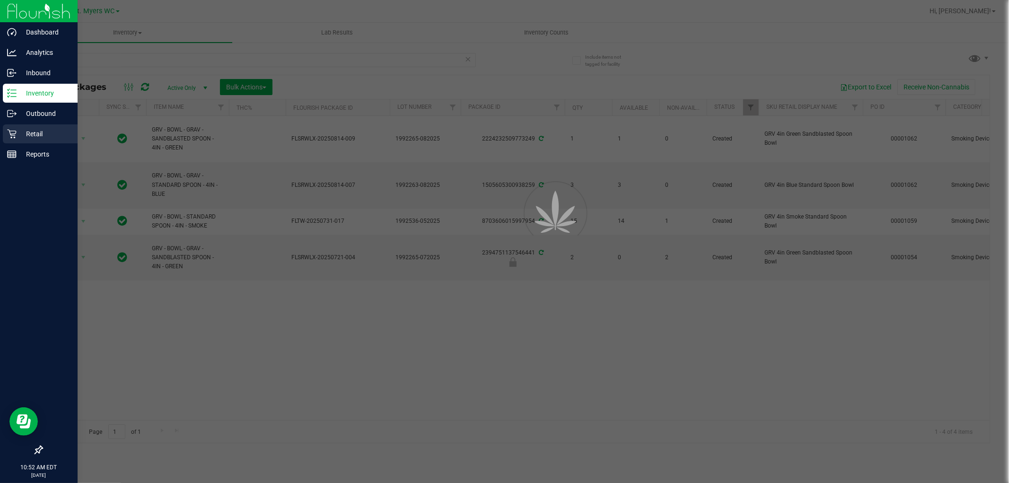
click at [20, 131] on p "Retail" at bounding box center [45, 133] width 57 height 11
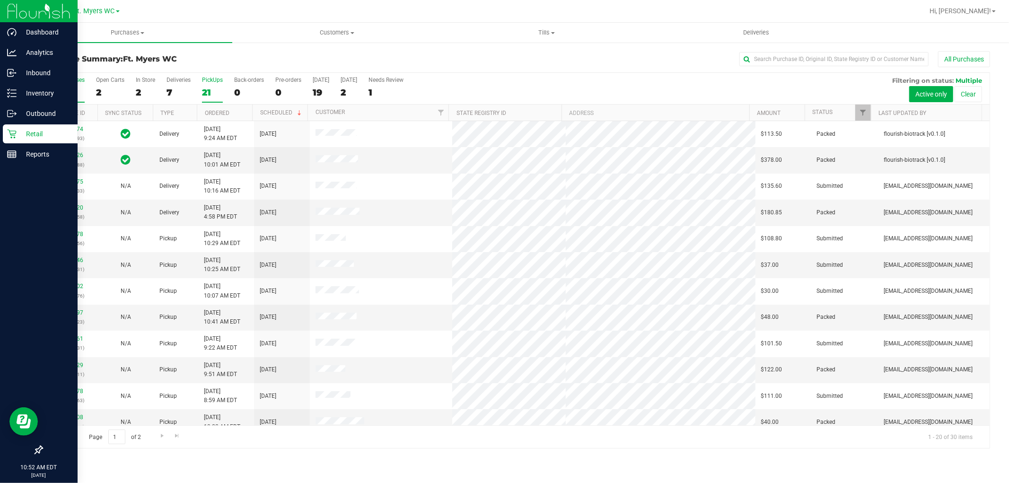
click at [216, 87] on label "PickUps 21" at bounding box center [212, 90] width 21 height 26
click at [0, 0] on input "PickUps 21" at bounding box center [0, 0] width 0 height 0
click at [223, 75] on div at bounding box center [515, 260] width 947 height 375
drag, startPoint x: 233, startPoint y: 190, endPoint x: 244, endPoint y: 296, distance: 107.0
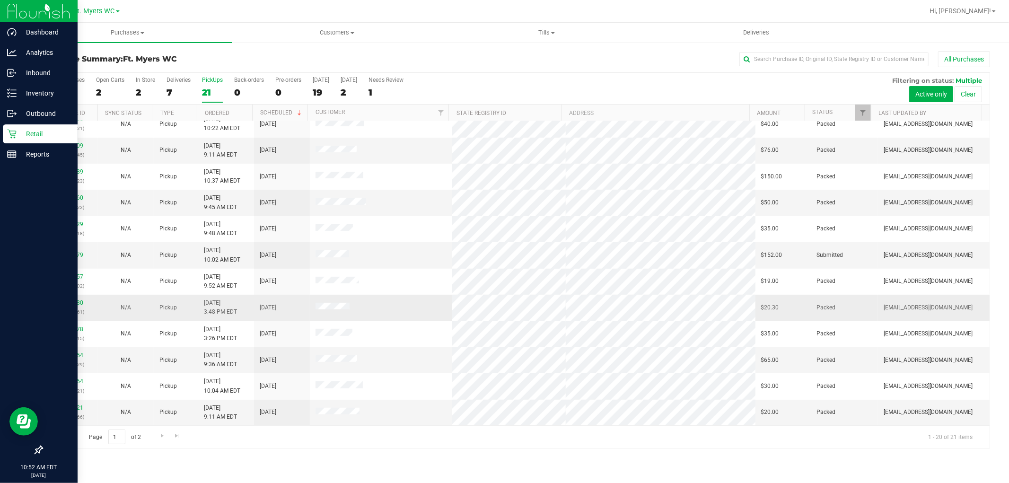
drag, startPoint x: 247, startPoint y: 184, endPoint x: 247, endPoint y: 317, distance: 132.9
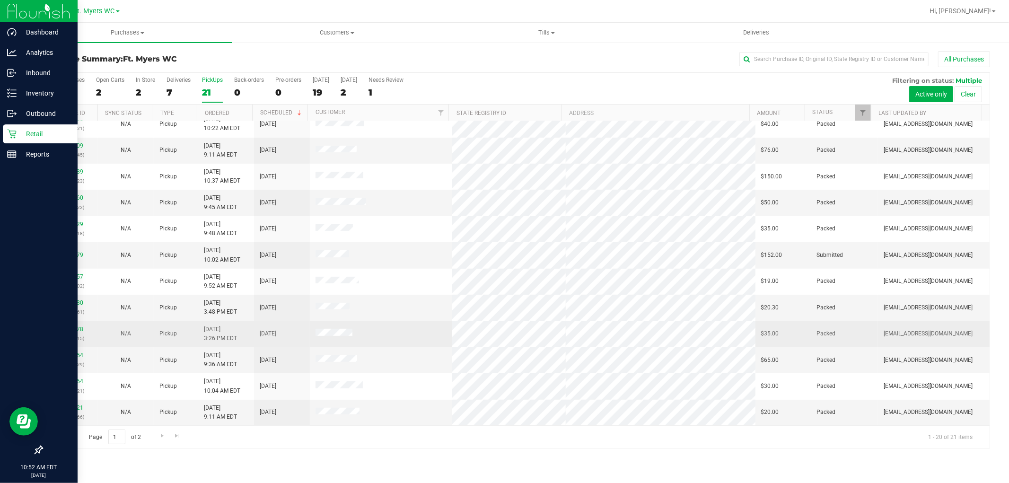
drag, startPoint x: 256, startPoint y: 228, endPoint x: 256, endPoint y: 340, distance: 112.5
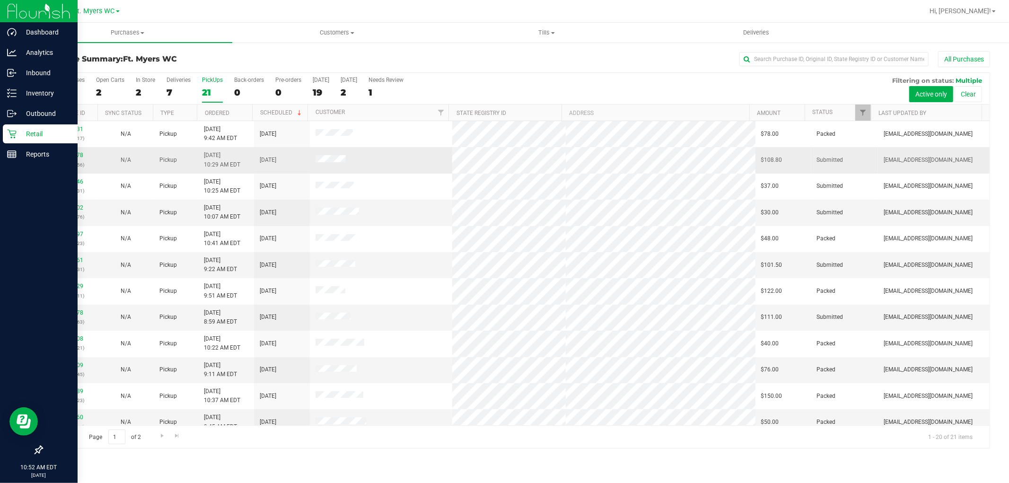
drag, startPoint x: 221, startPoint y: 283, endPoint x: 249, endPoint y: 173, distance: 113.5
click at [240, 213] on td "[DATE] 10:07 AM EDT" at bounding box center [226, 213] width 56 height 26
click at [84, 209] on div "11860802 (317705276)" at bounding box center [70, 212] width 44 height 18
click at [78, 206] on link "11860802" at bounding box center [70, 207] width 26 height 7
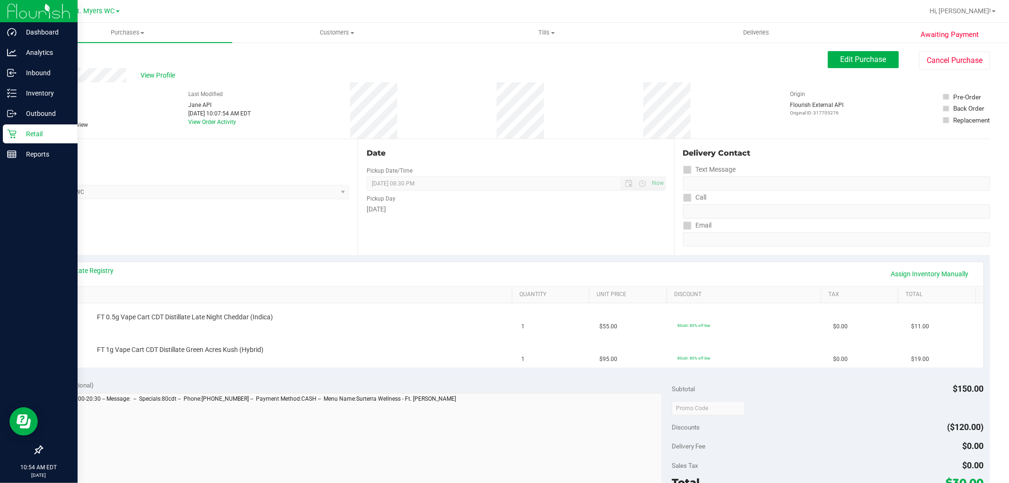
click at [192, 251] on div "Location Pickup Store Ft. [PERSON_NAME] Select Store [PERSON_NAME][GEOGRAPHIC_D…" at bounding box center [200, 197] width 316 height 116
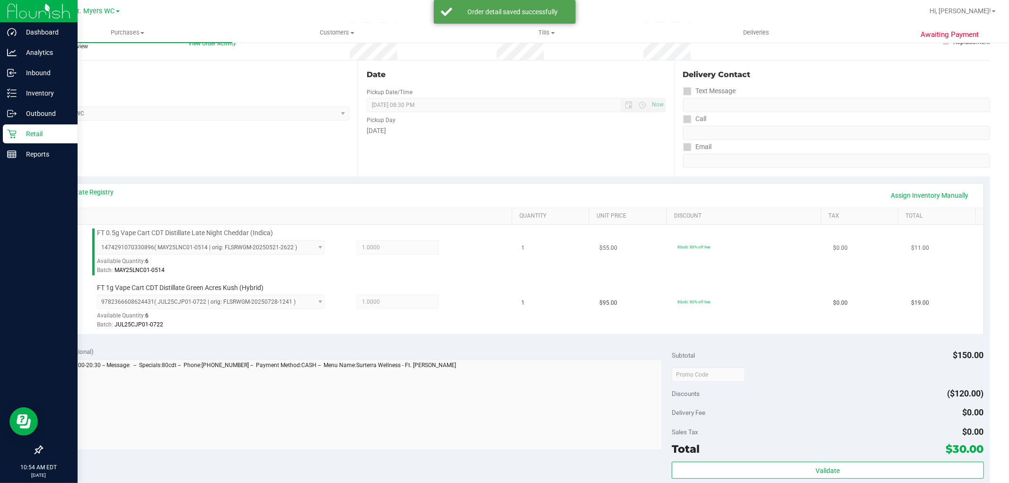
scroll to position [210, 0]
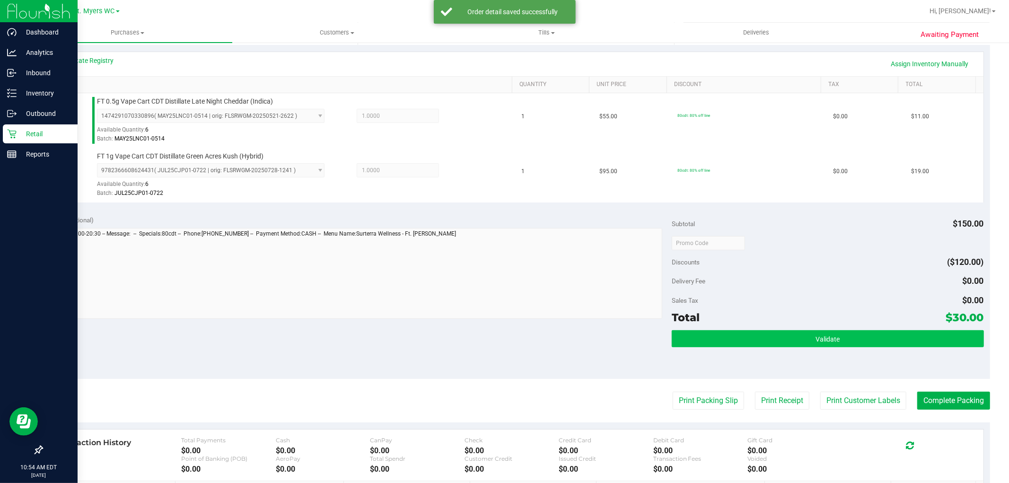
drag, startPoint x: 752, startPoint y: 319, endPoint x: 760, endPoint y: 334, distance: 16.9
click at [755, 321] on div "Total $30.00" at bounding box center [827, 317] width 312 height 17
click at [760, 334] on button "Validate" at bounding box center [827, 338] width 312 height 17
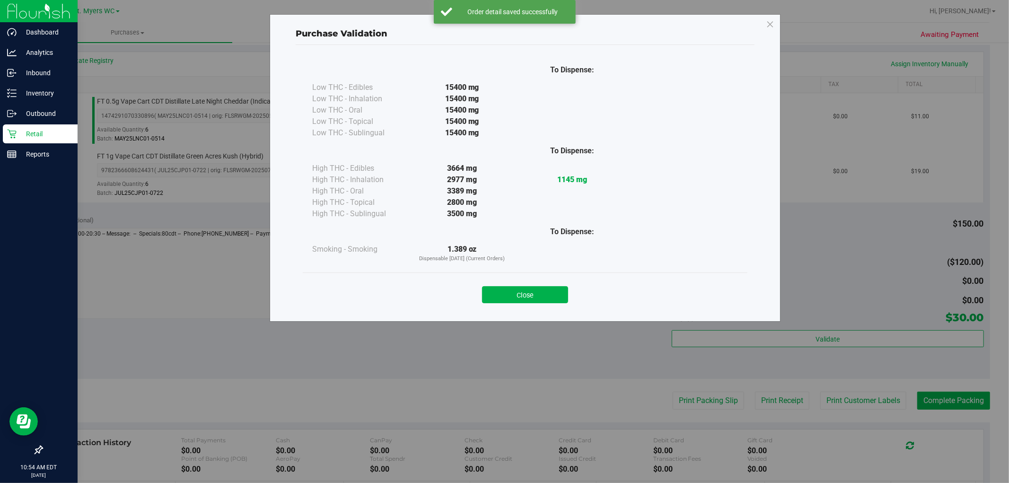
click at [517, 315] on div "Purchase Validation To Dispense: Low THC - Edibles 15400 mg" at bounding box center [525, 167] width 511 height 307
click at [538, 298] on button "Close" at bounding box center [525, 294] width 86 height 17
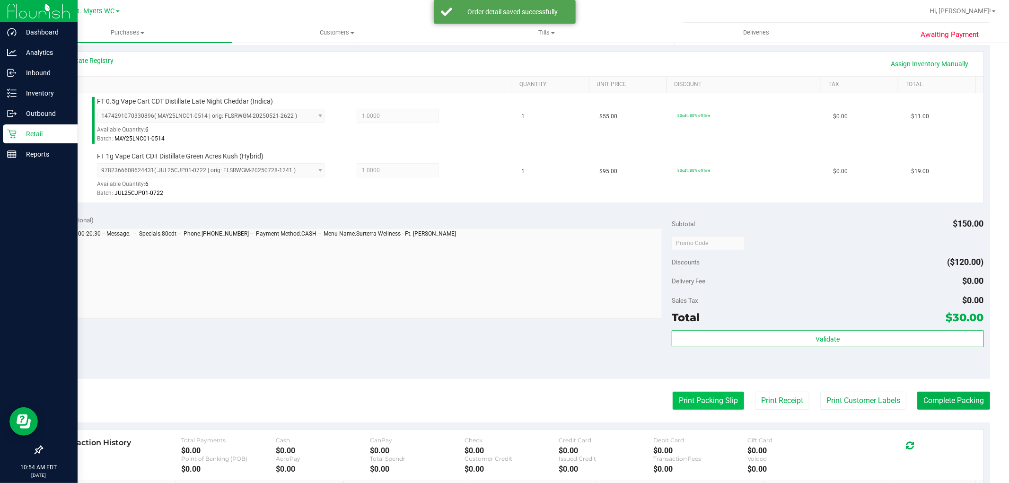
click at [707, 392] on button "Print Packing Slip" at bounding box center [707, 401] width 71 height 18
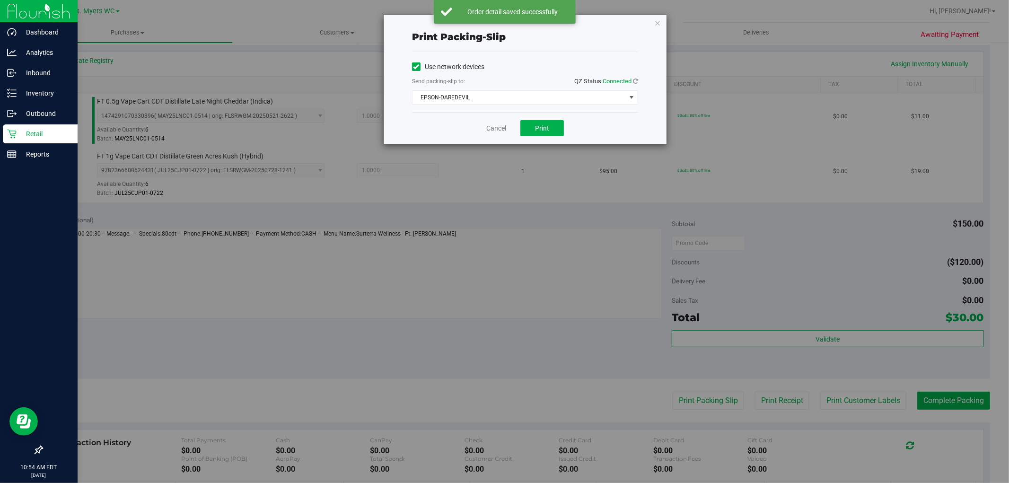
click at [556, 145] on div "Print packing-slip Use network devices Send packing-slip to: QZ Status: Connect…" at bounding box center [508, 241] width 1016 height 483
click at [549, 133] on button "Print" at bounding box center [542, 128] width 44 height 16
click at [494, 130] on link "Cancel" at bounding box center [496, 128] width 20 height 10
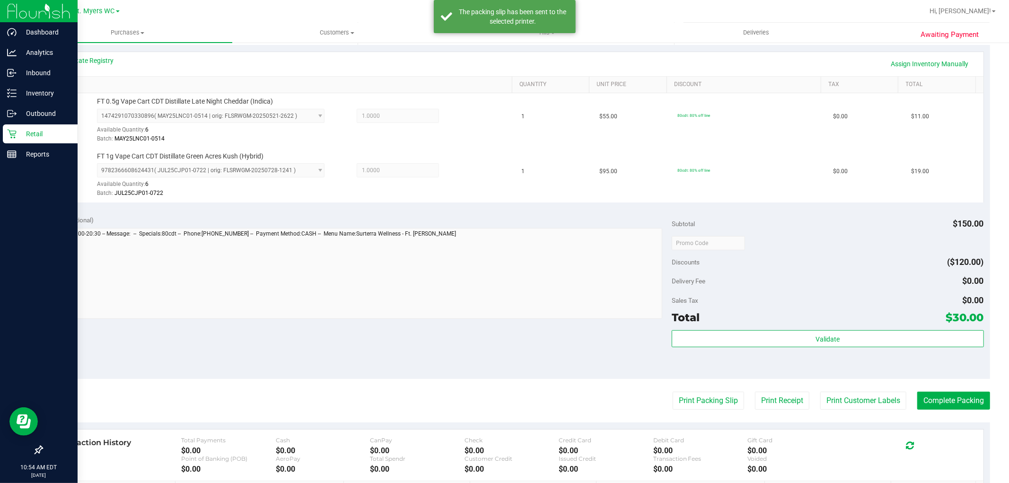
click at [875, 326] on div "Subtotal $150.00 Discounts ($120.00) Delivery Fee $0.00 Sales Tax $0.00 Total $…" at bounding box center [827, 293] width 312 height 157
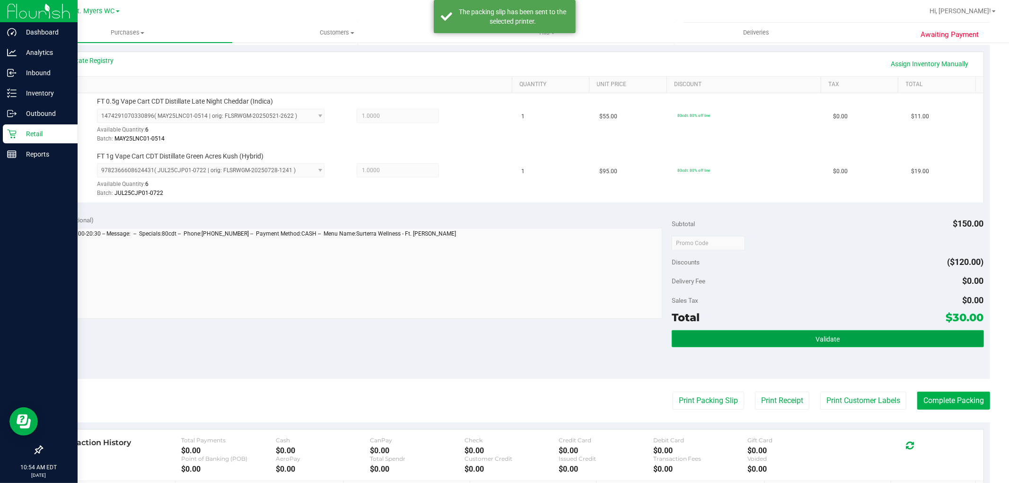
click at [875, 334] on button "Validate" at bounding box center [827, 338] width 312 height 17
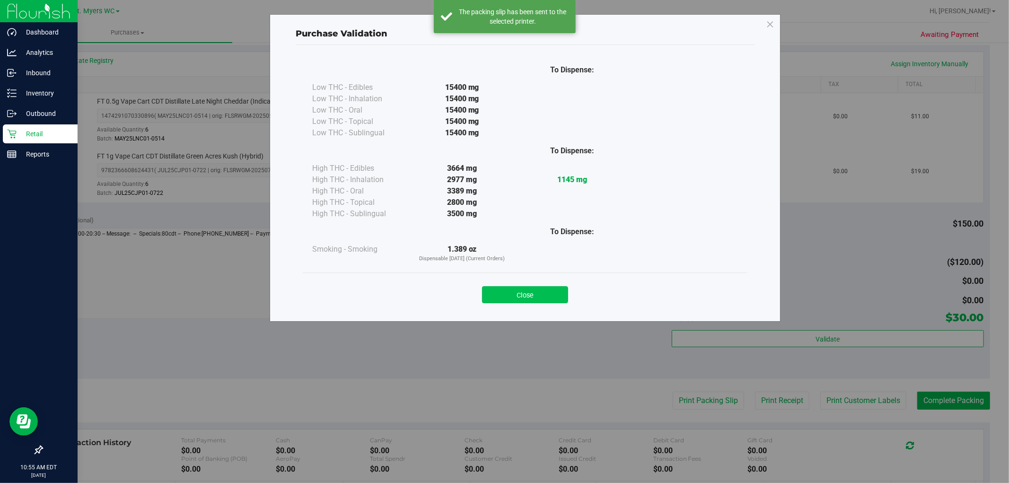
click at [541, 287] on button "Close" at bounding box center [525, 294] width 86 height 17
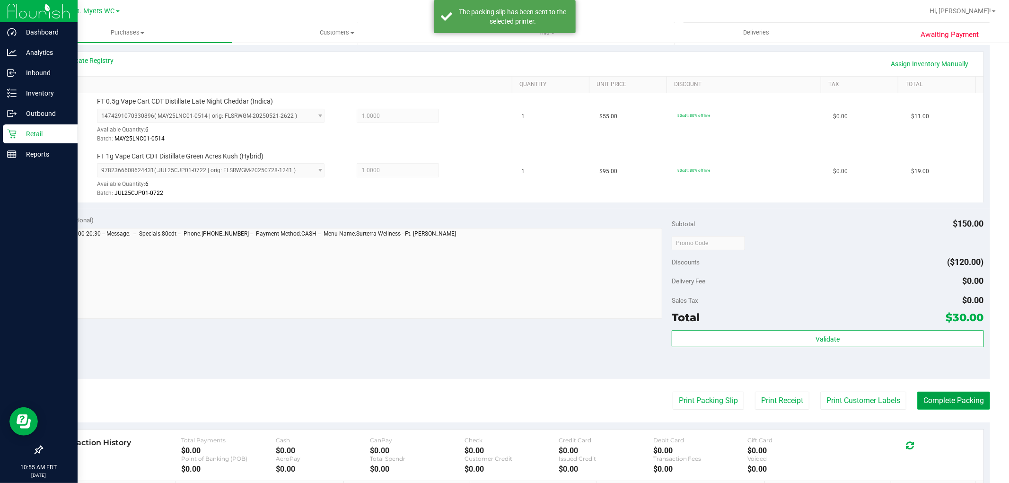
click at [971, 393] on button "Complete Packing" at bounding box center [953, 401] width 73 height 18
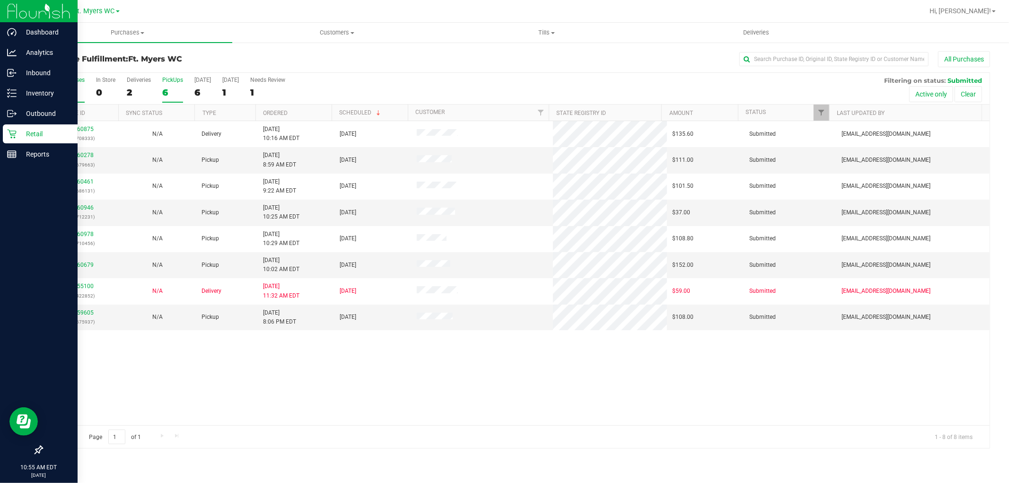
click at [165, 85] on label "PickUps 6" at bounding box center [172, 90] width 21 height 26
click at [0, 0] on input "PickUps 6" at bounding box center [0, 0] width 0 height 0
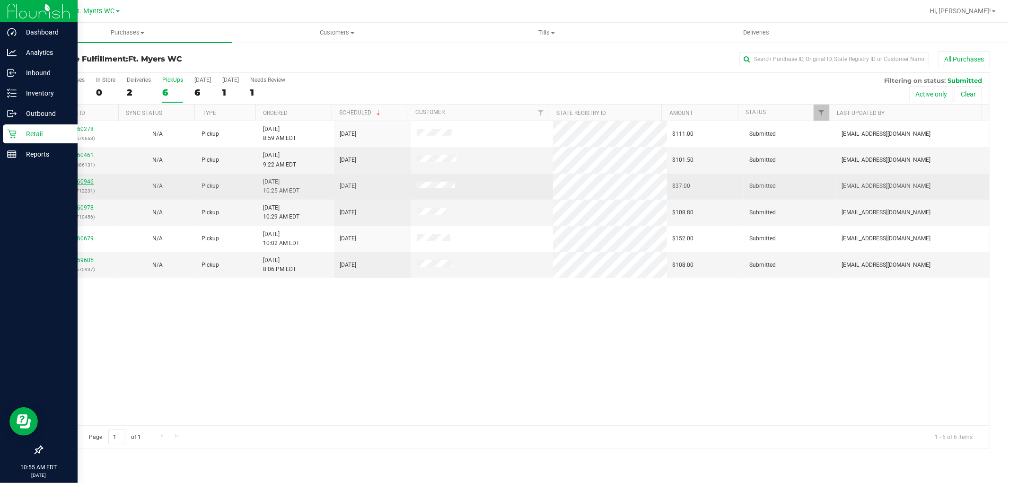
click at [76, 183] on link "11860946" at bounding box center [80, 181] width 26 height 7
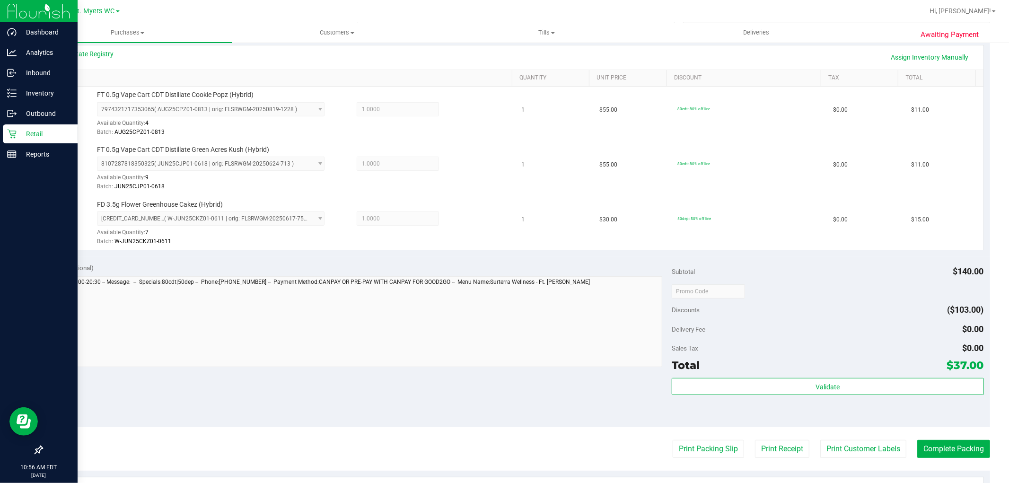
scroll to position [367, 0]
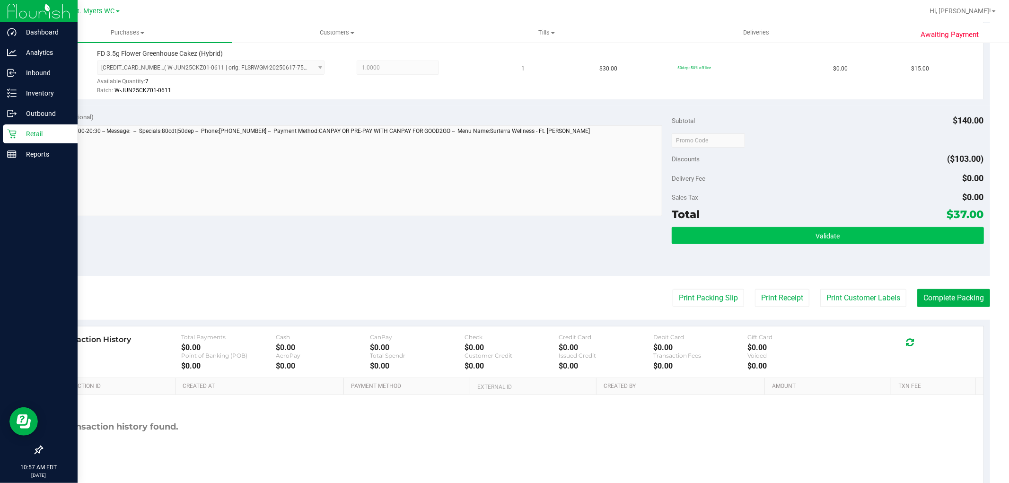
click at [706, 222] on div "Total $37.00" at bounding box center [827, 214] width 312 height 17
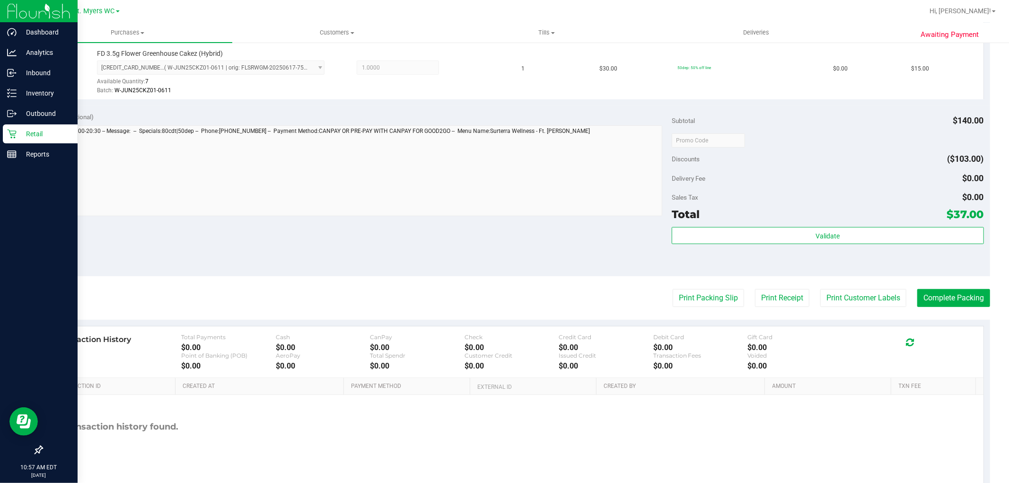
click at [707, 244] on div "Validate" at bounding box center [827, 236] width 312 height 18
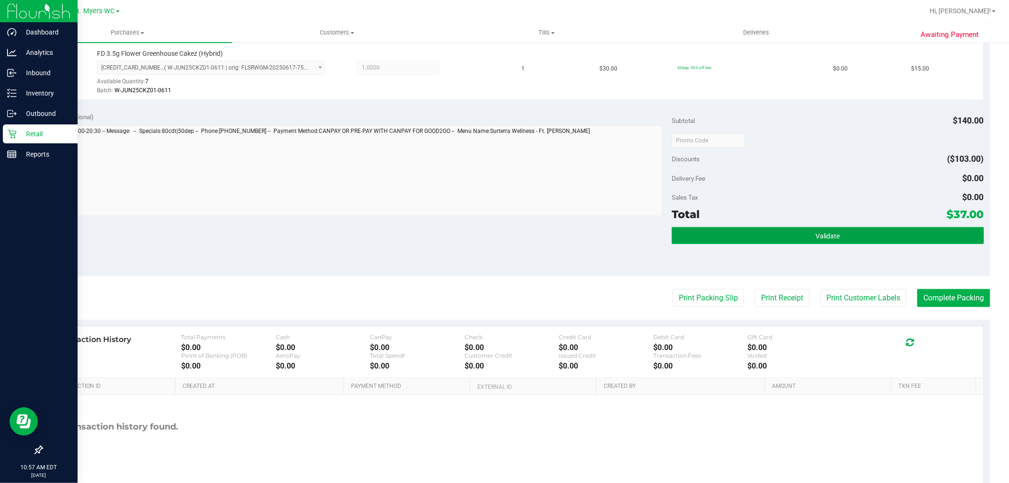
click at [713, 237] on button "Validate" at bounding box center [827, 235] width 312 height 17
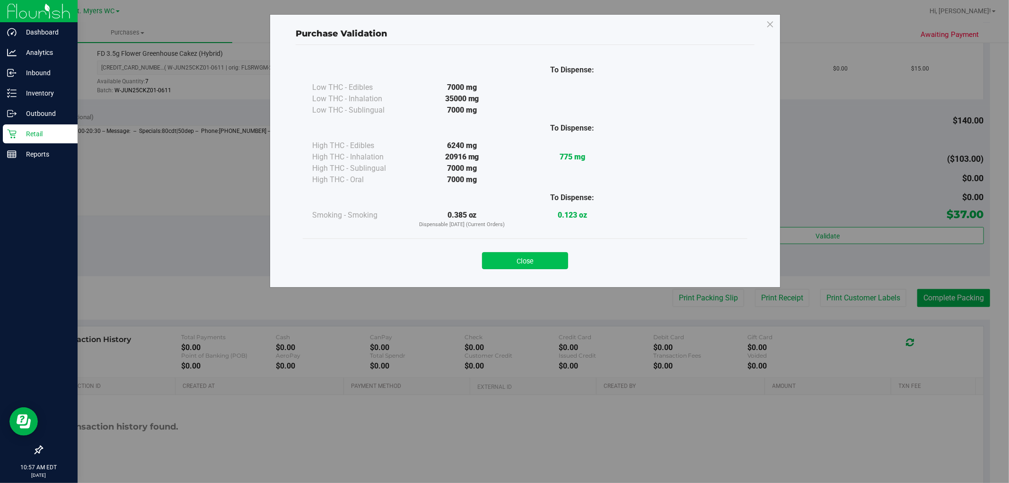
click at [525, 268] on button "Close" at bounding box center [525, 260] width 86 height 17
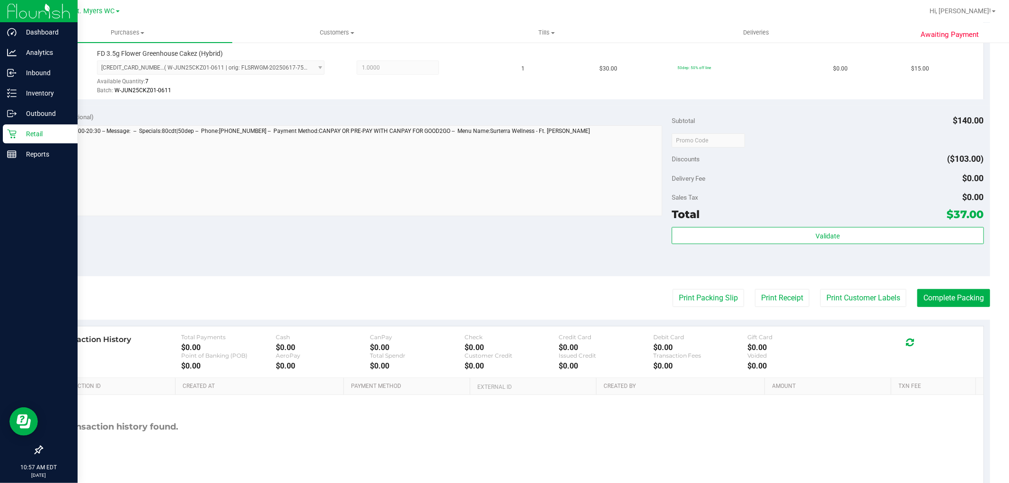
click at [652, 295] on div "Print Packing Slip Print Receipt Print Customer Labels Complete Packing" at bounding box center [516, 298] width 948 height 18
click at [683, 296] on button "Print Packing Slip" at bounding box center [707, 298] width 71 height 18
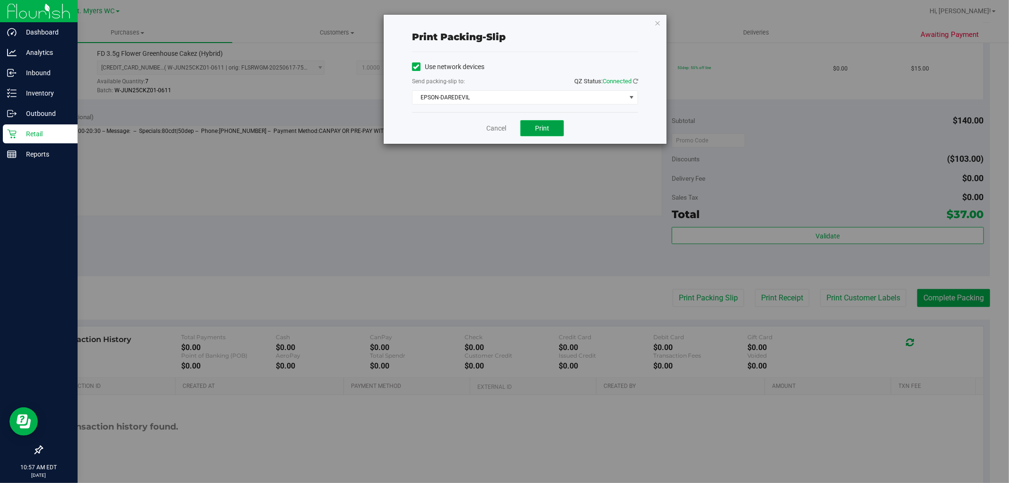
click at [551, 126] on button "Print" at bounding box center [542, 128] width 44 height 16
click at [489, 126] on link "Cancel" at bounding box center [496, 128] width 20 height 10
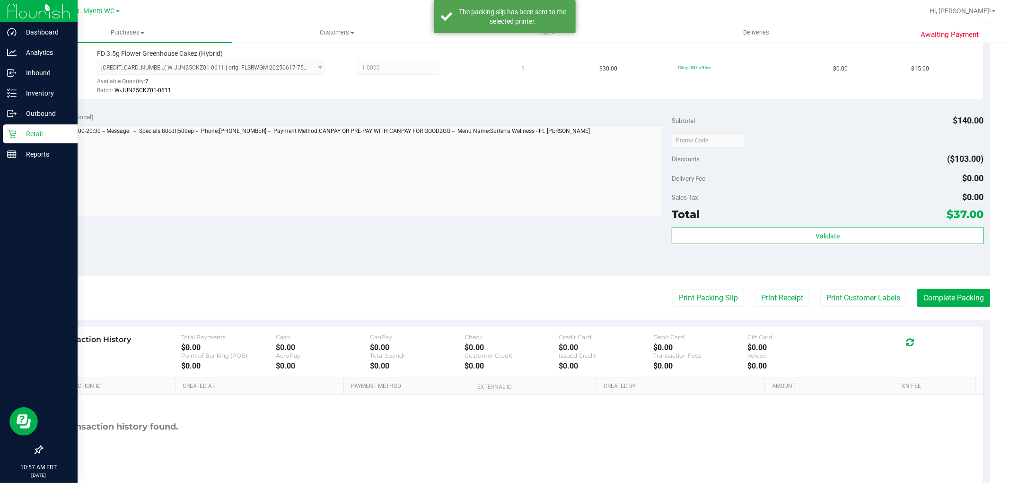
click at [811, 249] on div "Validate" at bounding box center [827, 248] width 312 height 43
click at [820, 244] on div "Validate" at bounding box center [827, 236] width 312 height 18
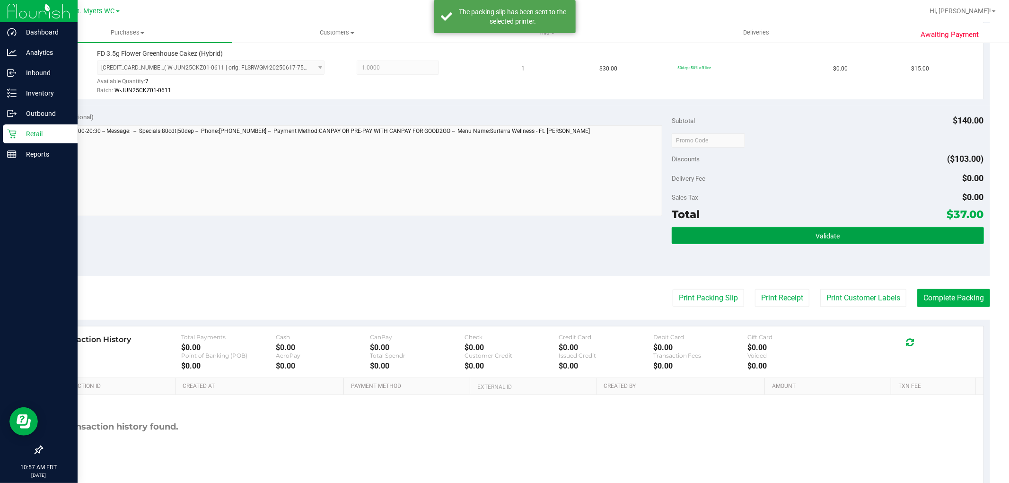
click at [830, 233] on span "Validate" at bounding box center [827, 236] width 24 height 8
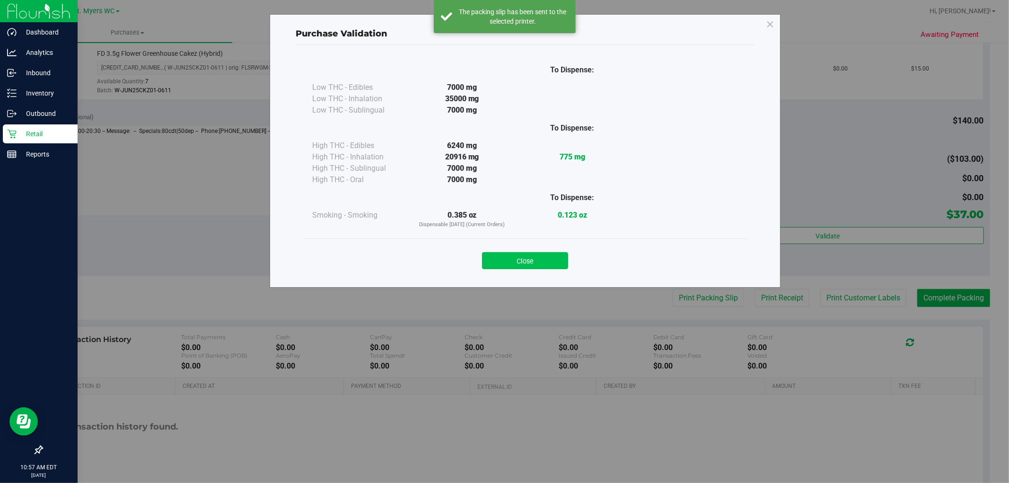
click at [541, 264] on button "Close" at bounding box center [525, 260] width 86 height 17
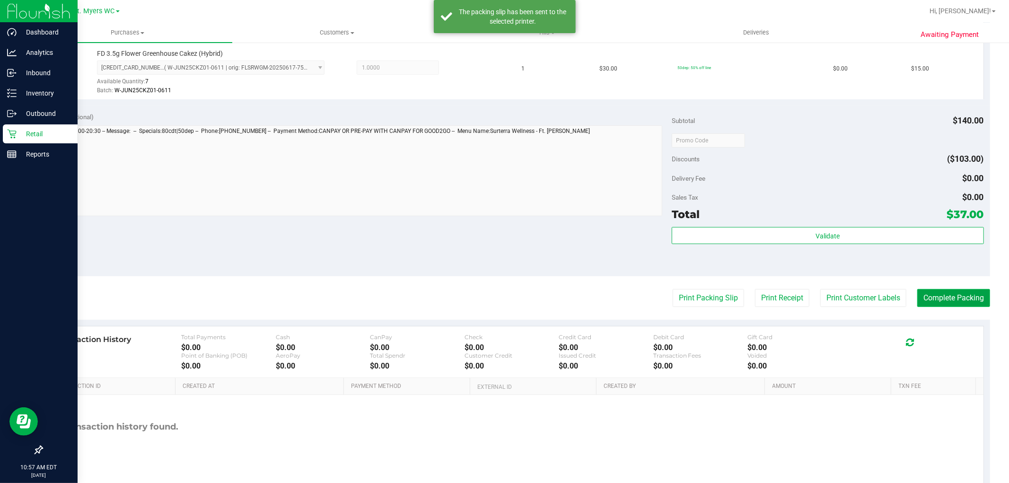
click at [957, 297] on button "Complete Packing" at bounding box center [953, 298] width 73 height 18
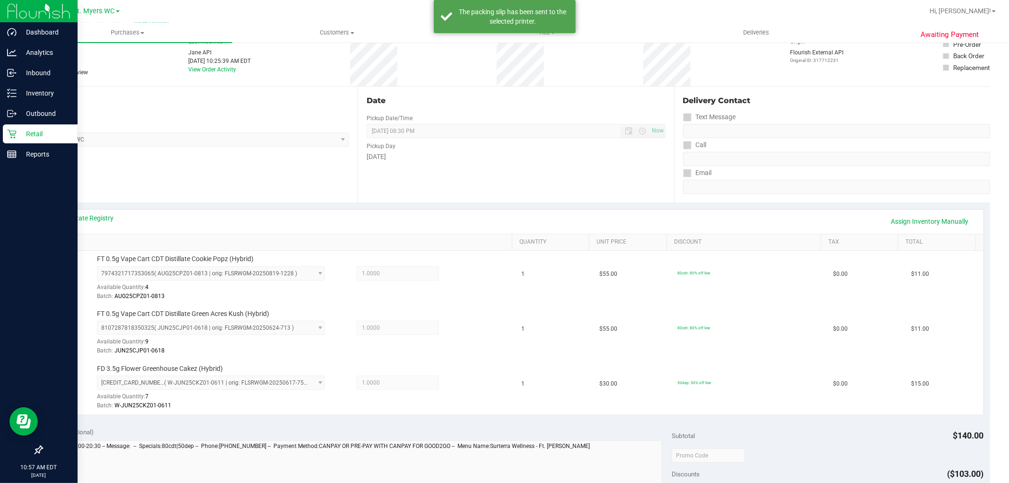
scroll to position [0, 0]
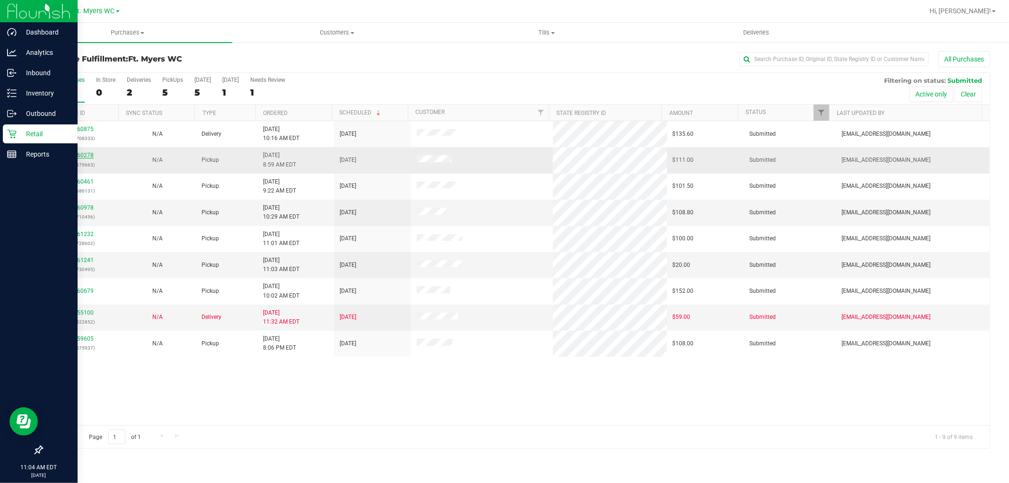
click at [88, 153] on link "11860278" at bounding box center [80, 155] width 26 height 7
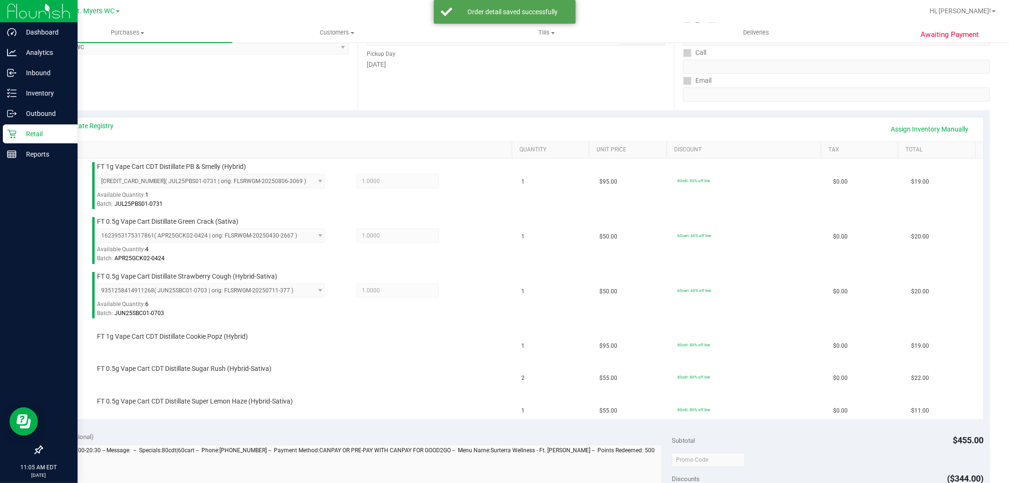
scroll to position [157, 0]
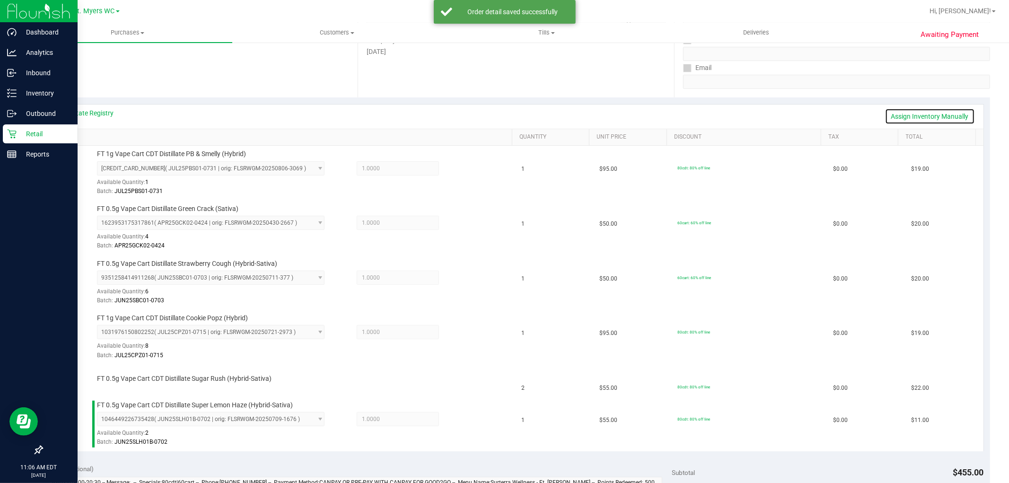
click at [900, 110] on link "Assign Inventory Manually" at bounding box center [930, 116] width 90 height 16
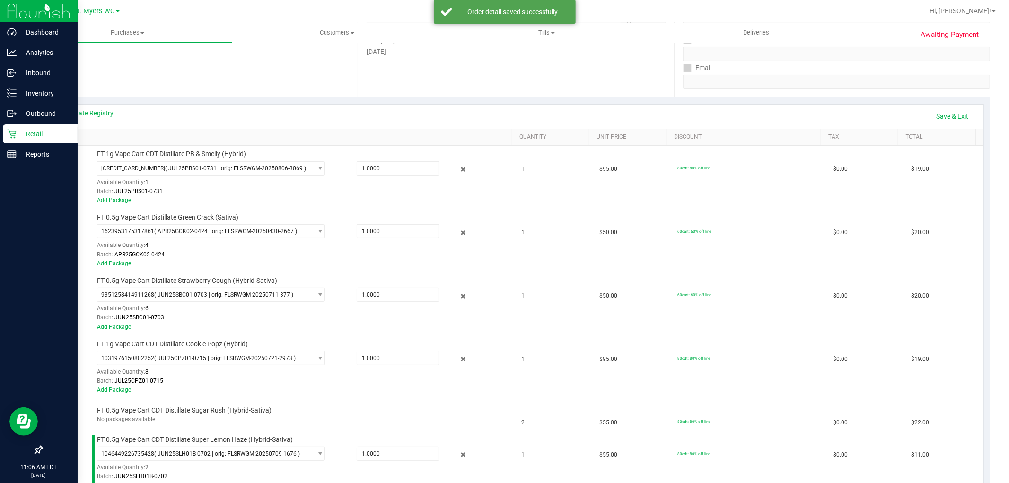
click at [915, 115] on div "View State Registry Save & Exit" at bounding box center [515, 116] width 917 height 16
click at [930, 118] on link "Save & Exit" at bounding box center [952, 116] width 44 height 16
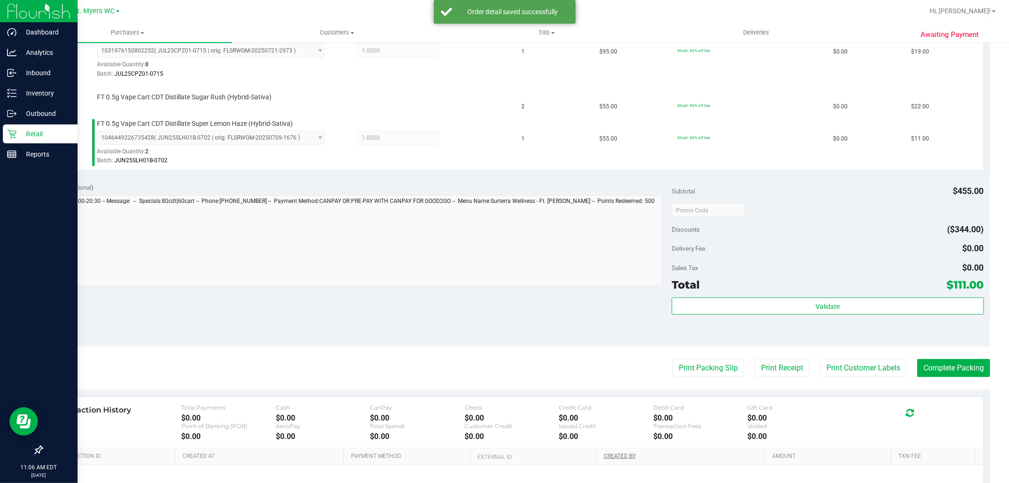
scroll to position [525, 0]
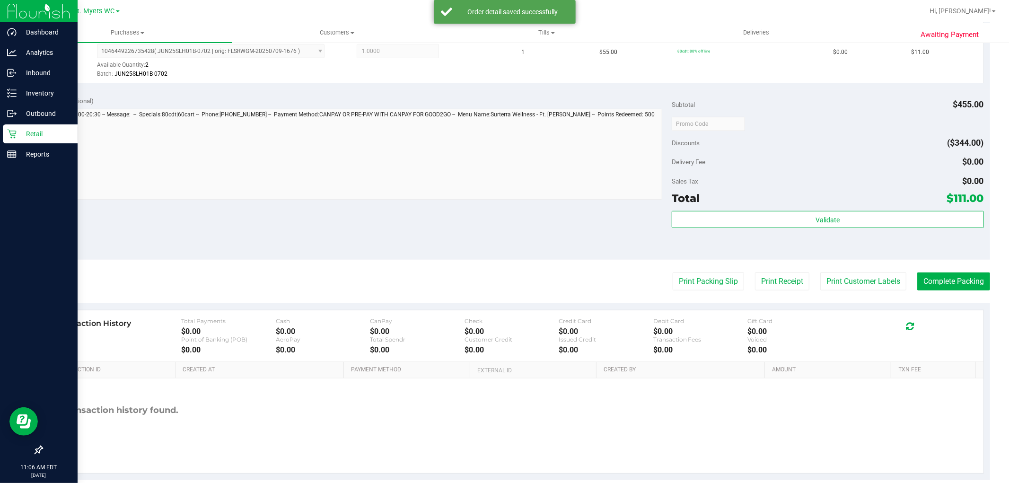
click at [722, 268] on purchase-details "Back Edit Purchase Cancel Purchase View Profile # 11860278 BioTrack ID: - Submi…" at bounding box center [516, 3] width 948 height 954
click at [724, 275] on button "Print Packing Slip" at bounding box center [707, 281] width 71 height 18
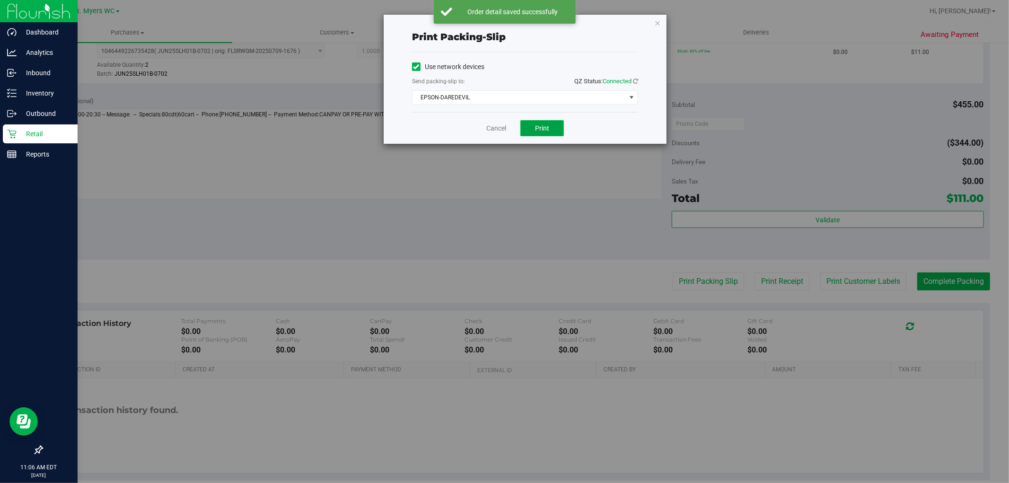
click at [553, 125] on button "Print" at bounding box center [542, 128] width 44 height 16
click at [491, 127] on link "Cancel" at bounding box center [496, 128] width 20 height 10
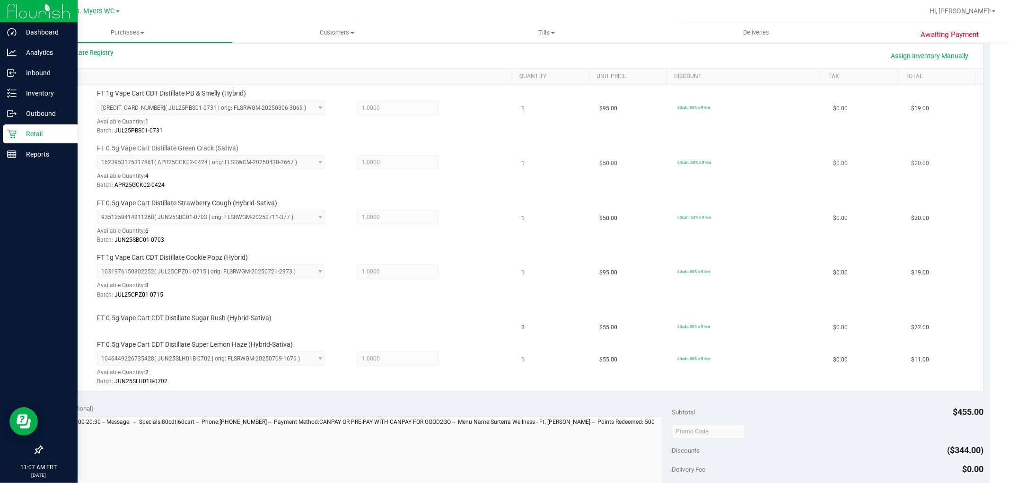
scroll to position [262, 0]
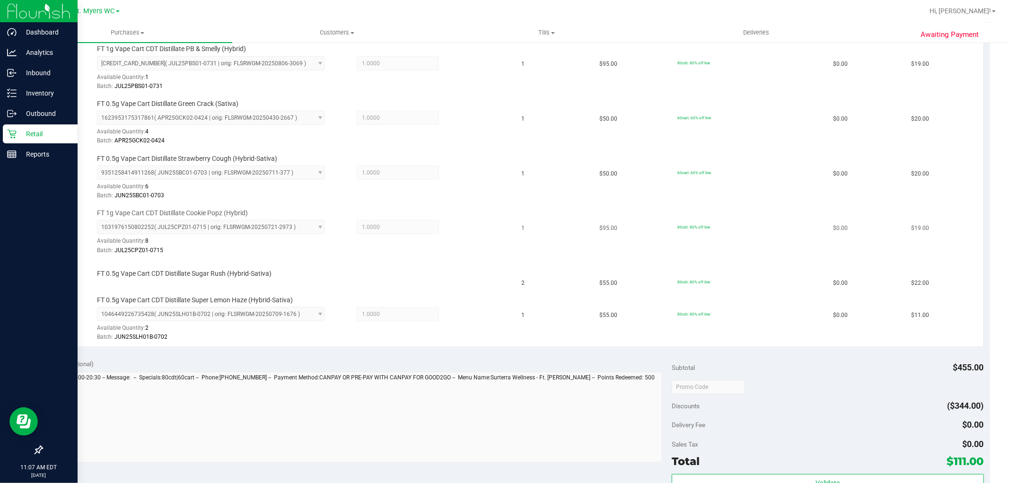
click at [564, 213] on td "1" at bounding box center [555, 232] width 78 height 55
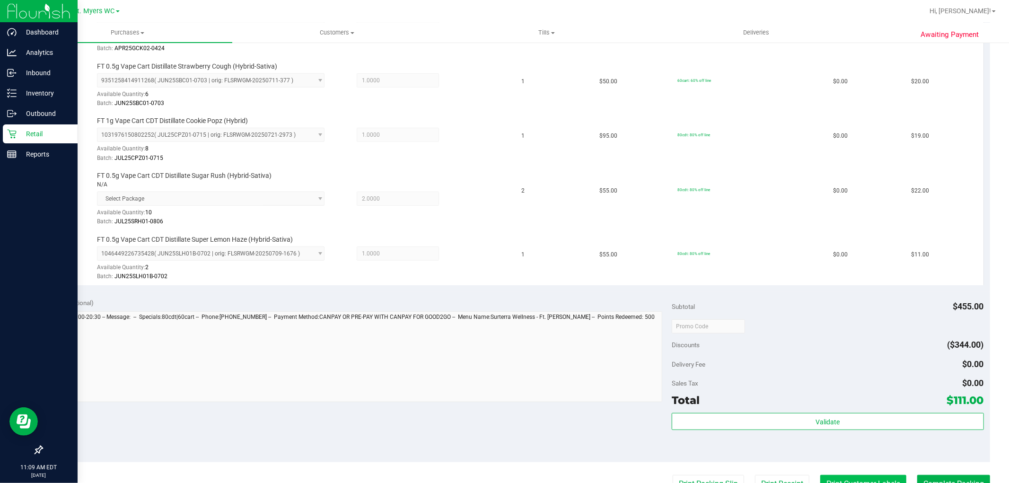
scroll to position [473, 0]
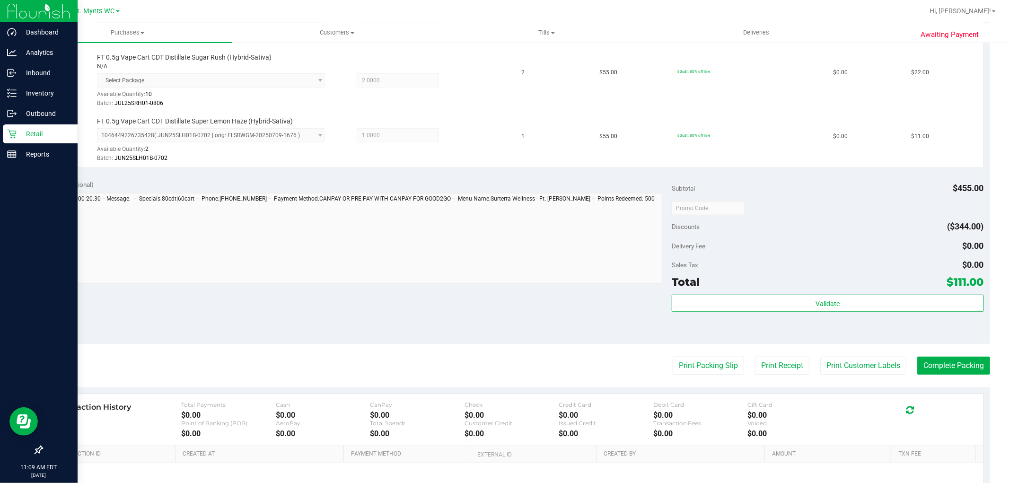
click at [877, 292] on div "Subtotal $455.00 Discounts ($344.00) Delivery Fee $0.00 Sales Tax $0.00 Total $…" at bounding box center [827, 258] width 312 height 157
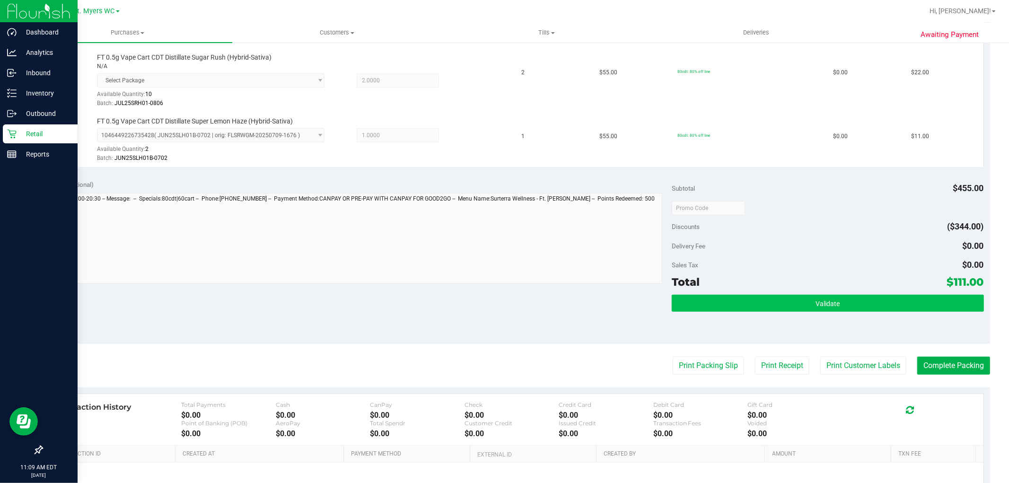
click at [891, 295] on div "Subtotal $455.00 Discounts ($344.00) Delivery Fee $0.00 Sales Tax $0.00 Total $…" at bounding box center [827, 258] width 312 height 157
click at [904, 299] on button "Validate" at bounding box center [827, 303] width 312 height 17
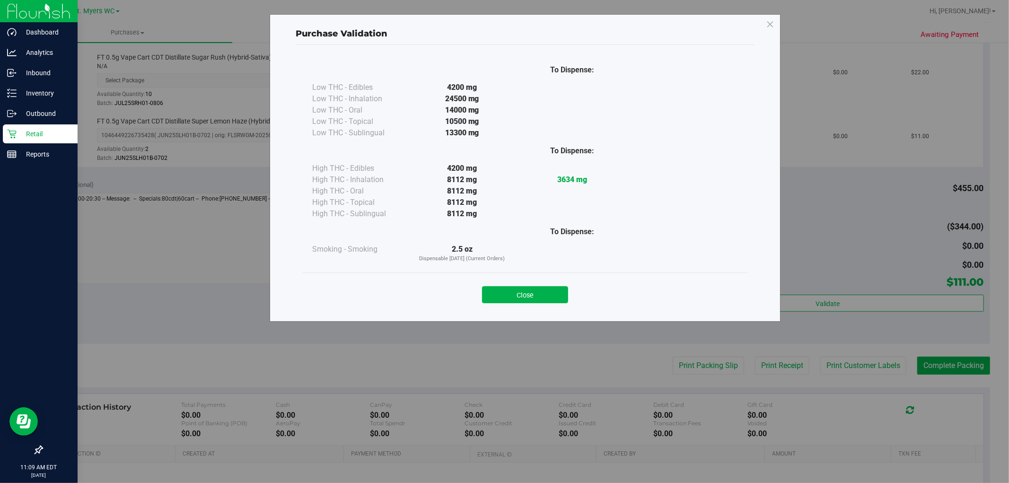
click at [558, 309] on div "Close" at bounding box center [525, 291] width 444 height 38
click at [546, 294] on button "Close" at bounding box center [525, 294] width 86 height 17
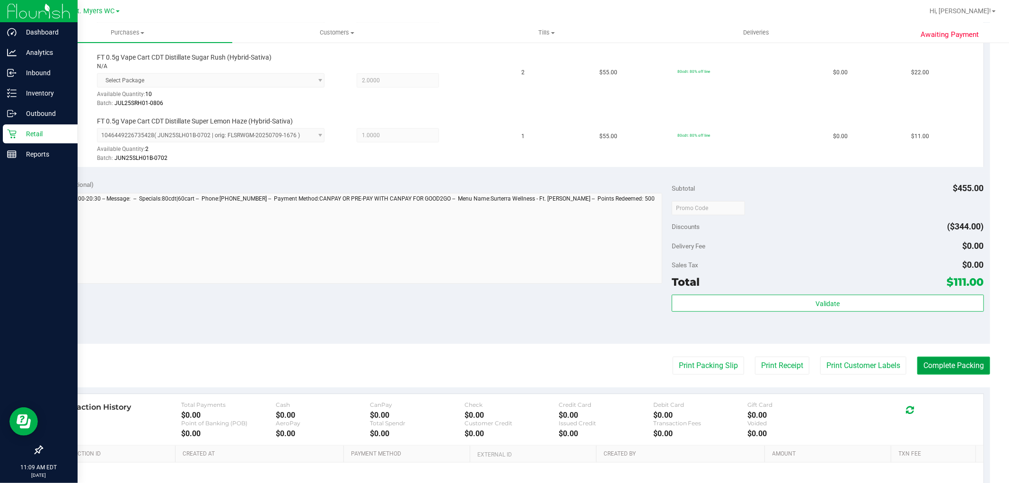
click at [943, 374] on button "Complete Packing" at bounding box center [953, 366] width 73 height 18
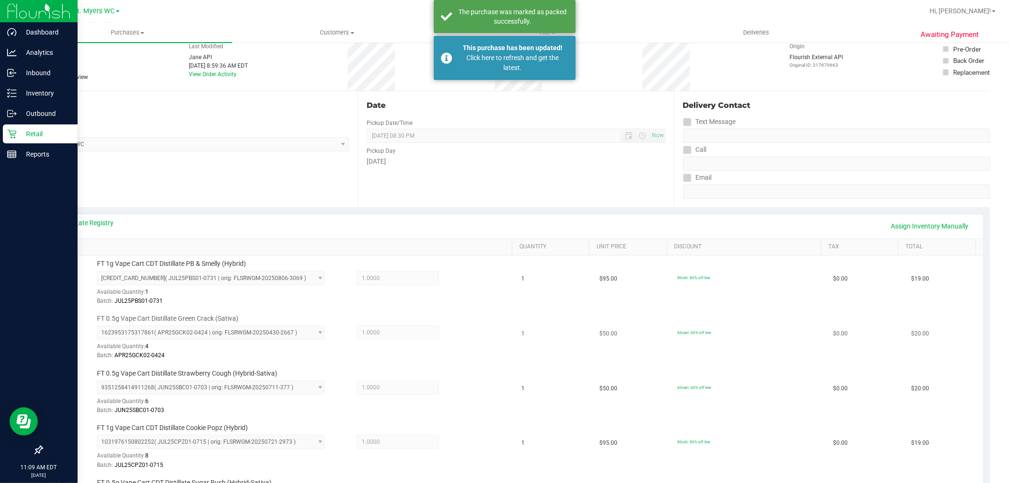
scroll to position [0, 0]
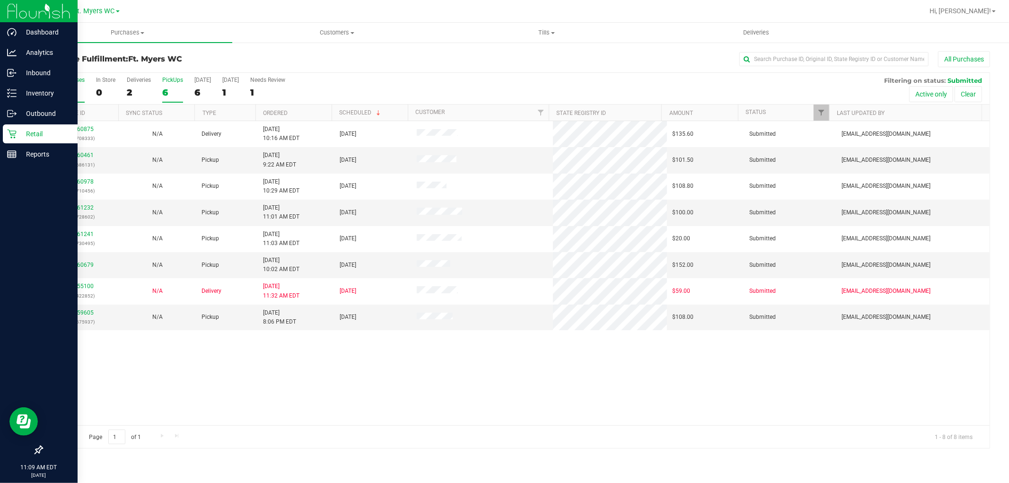
click at [171, 89] on div "6" at bounding box center [172, 92] width 21 height 11
click at [0, 0] on input "PickUps 6" at bounding box center [0, 0] width 0 height 0
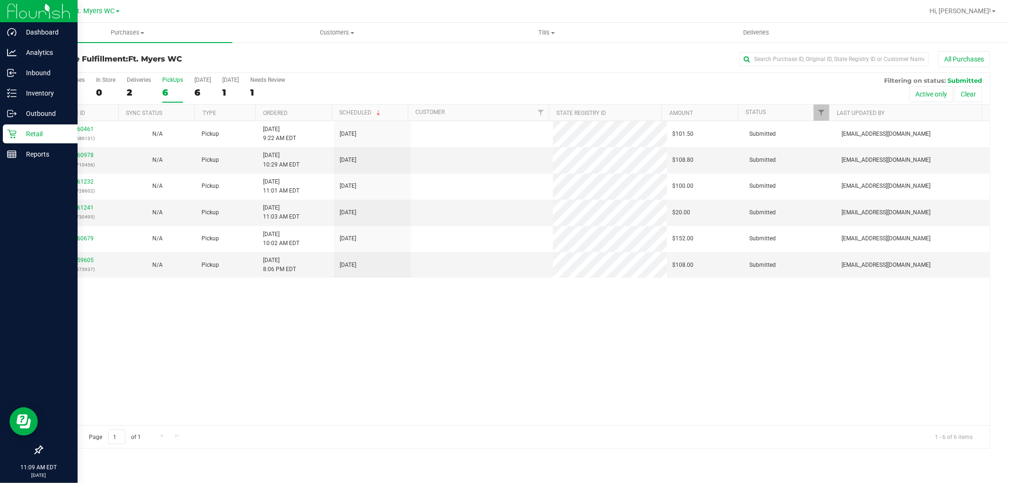
click at [184, 54] on div "Purchase Fulfillment: Ft. [PERSON_NAME] All Purchases" at bounding box center [516, 61] width 948 height 21
click at [87, 151] on div "11860978 (317710456)" at bounding box center [80, 160] width 65 height 18
click at [92, 153] on link "11860978" at bounding box center [80, 155] width 26 height 7
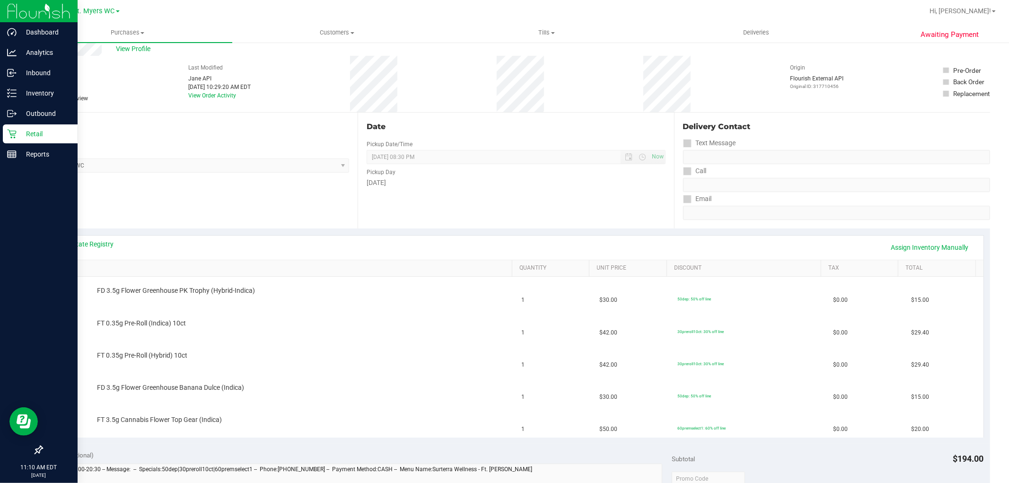
scroll to position [52, 0]
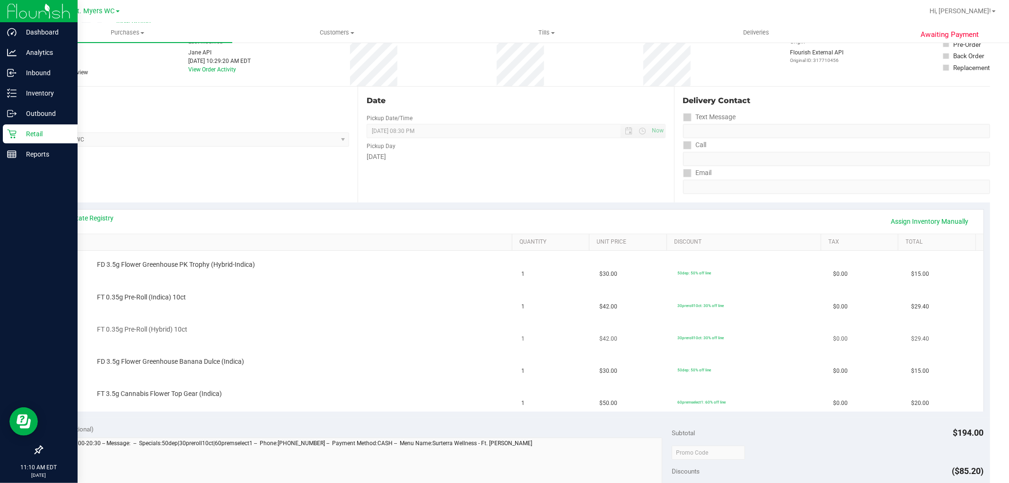
click at [415, 320] on td "FT 0.35g Pre-Roll (Hybrid) 10ct" at bounding box center [282, 331] width 467 height 32
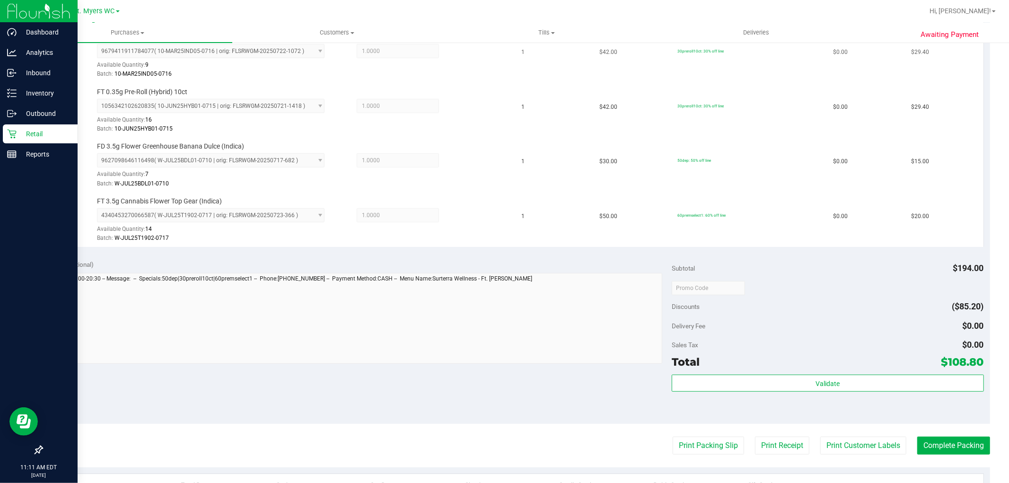
scroll to position [473, 0]
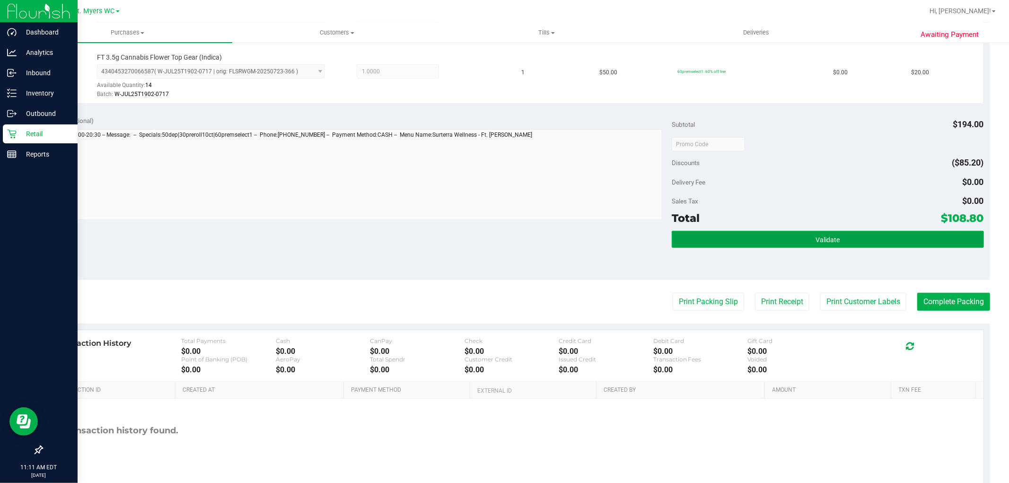
click at [767, 232] on button "Validate" at bounding box center [827, 239] width 312 height 17
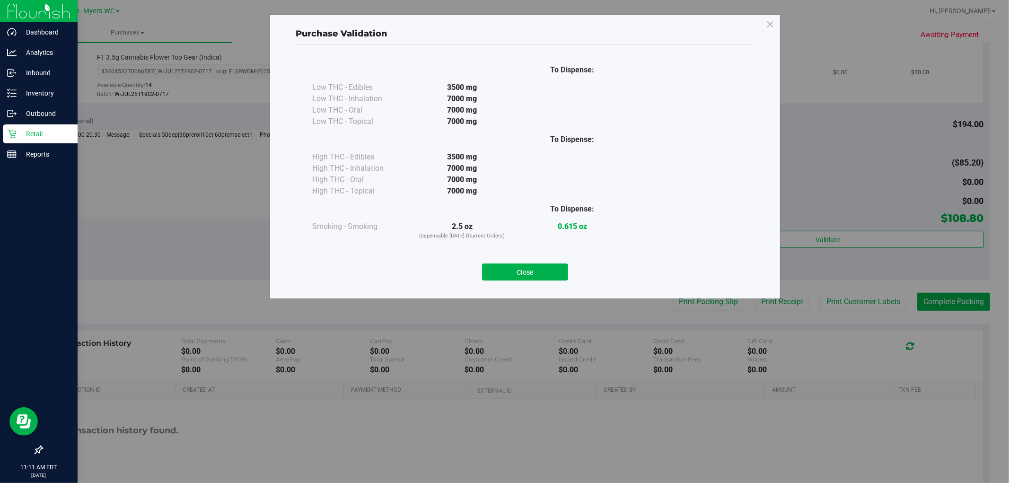
click at [551, 281] on div "Close" at bounding box center [525, 269] width 444 height 38
click at [555, 263] on button "Close" at bounding box center [525, 271] width 86 height 17
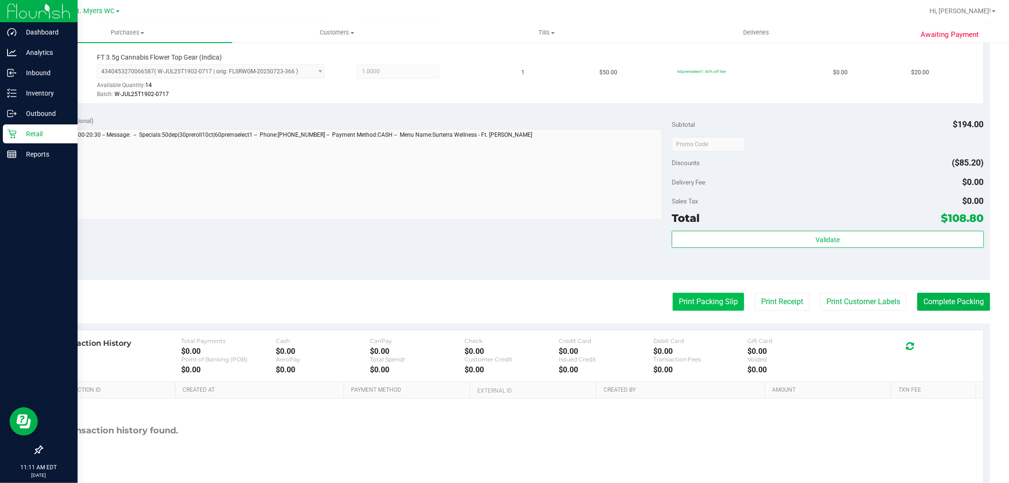
click at [713, 306] on button "Print Packing Slip" at bounding box center [707, 302] width 71 height 18
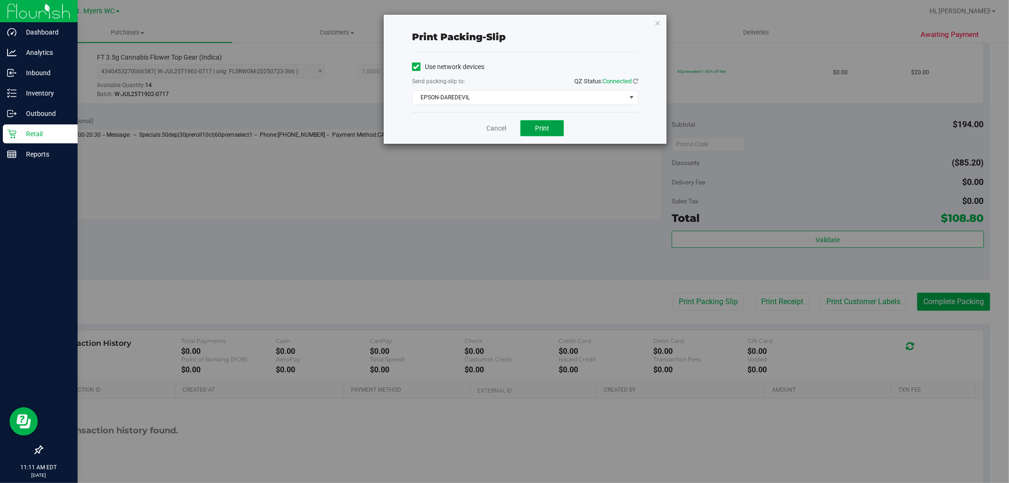
click at [535, 130] on span "Print" at bounding box center [542, 128] width 14 height 8
click at [498, 131] on link "Cancel" at bounding box center [496, 128] width 20 height 10
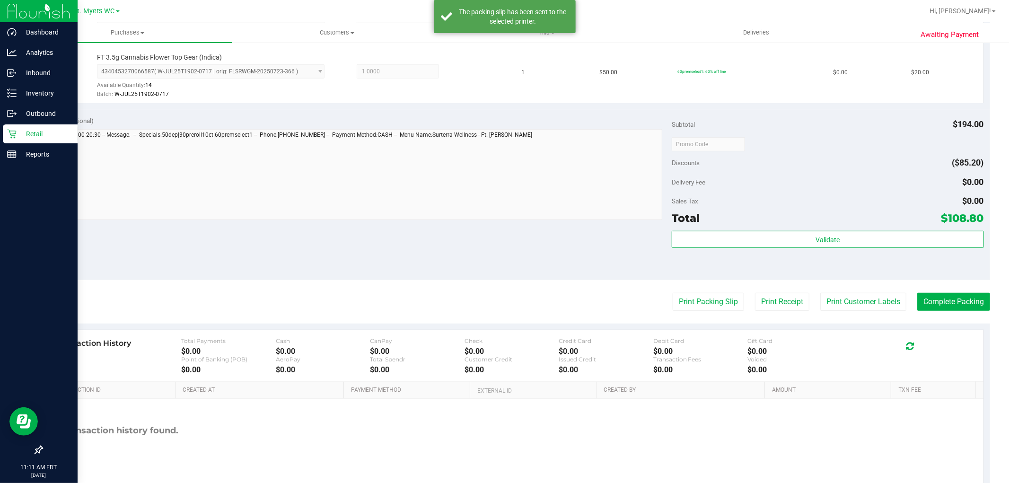
drag, startPoint x: 784, startPoint y: 228, endPoint x: 789, endPoint y: 228, distance: 5.2
click at [786, 228] on div "Subtotal $194.00 Discounts ($85.20) Delivery Fee $0.00 Sales Tax $0.00 Total $1…" at bounding box center [827, 194] width 312 height 157
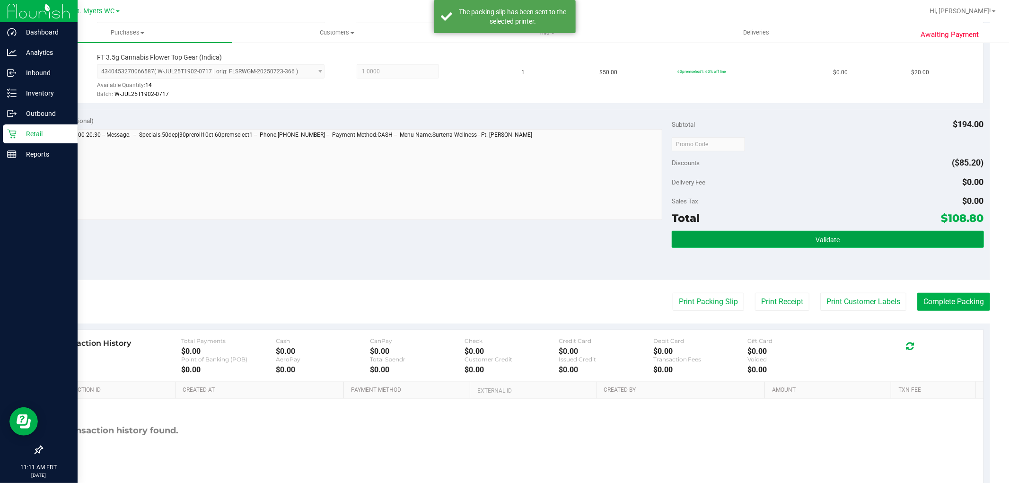
click at [797, 239] on button "Validate" at bounding box center [827, 239] width 312 height 17
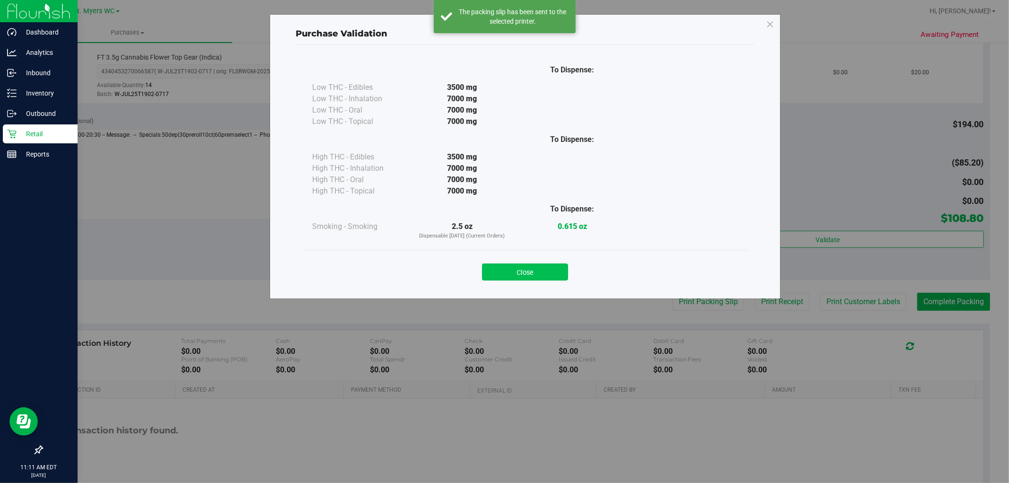
click at [514, 270] on button "Close" at bounding box center [525, 271] width 86 height 17
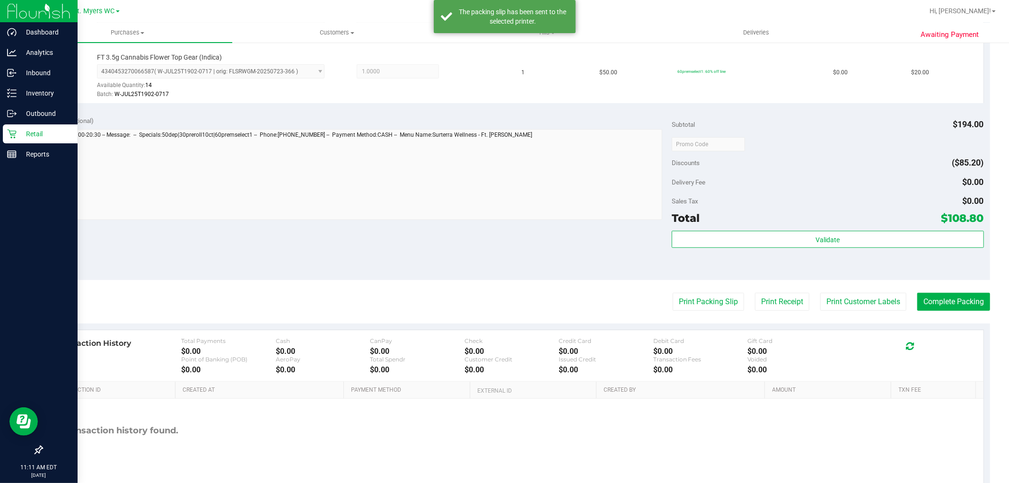
click at [936, 313] on purchase-details "Back Edit Purchase Cancel Purchase View Profile # 11860978 BioTrack ID: - Submi…" at bounding box center [516, 39] width 948 height 922
click at [937, 306] on button "Complete Packing" at bounding box center [953, 302] width 73 height 18
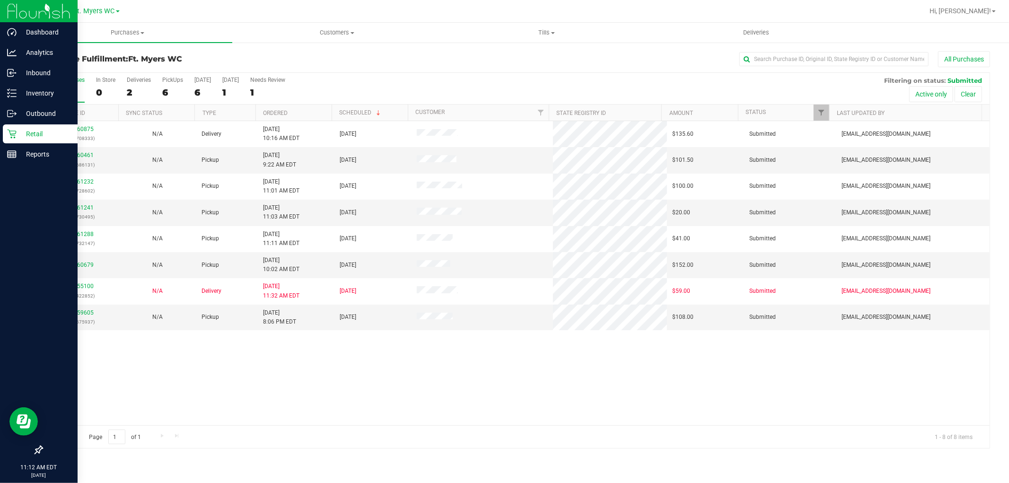
drag, startPoint x: 983, startPoint y: 322, endPoint x: 418, endPoint y: 357, distance: 565.7
click at [436, 365] on div "11860875 (317708333) N/A Delivery [DATE] 10:16 AM EDT 8/29/2025 $135.60 Submitt…" at bounding box center [515, 273] width 947 height 304
click at [168, 86] on label "PickUps 6" at bounding box center [172, 90] width 21 height 26
click at [0, 0] on input "PickUps 6" at bounding box center [0, 0] width 0 height 0
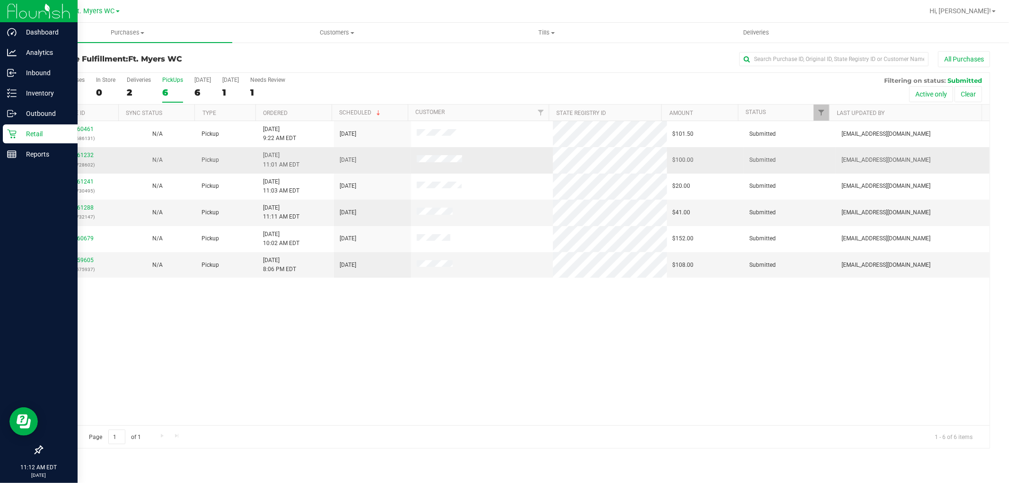
click at [67, 153] on div "11861232 (317728602)" at bounding box center [80, 160] width 65 height 18
drag, startPoint x: 97, startPoint y: 162, endPoint x: 69, endPoint y: 155, distance: 29.1
click at [96, 162] on p "(317728602)" at bounding box center [80, 164] width 65 height 9
click at [69, 155] on link "11861232" at bounding box center [80, 155] width 26 height 7
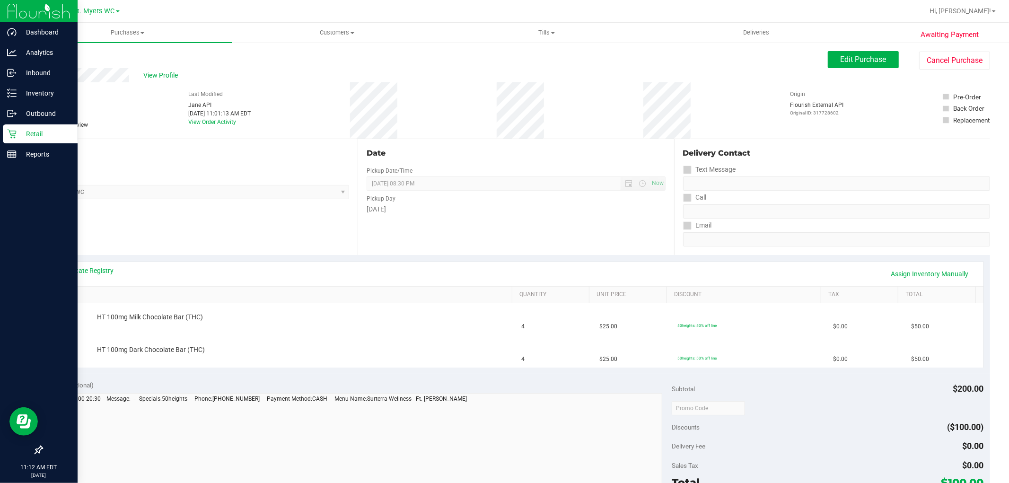
click at [369, 86] on purchase-details "Back Edit Purchase Cancel Purchase View Profile # 11861232 BioTrack ID: - Submi…" at bounding box center [516, 407] width 948 height 713
drag, startPoint x: 423, startPoint y: 217, endPoint x: 454, endPoint y: 188, distance: 42.5
click at [444, 128] on div "# 11861232 BioTrack ID: - Submitted Needs review Last Modified [PERSON_NAME] AP…" at bounding box center [516, 110] width 948 height 56
click at [452, 195] on div "Pickup Day" at bounding box center [515, 198] width 298 height 14
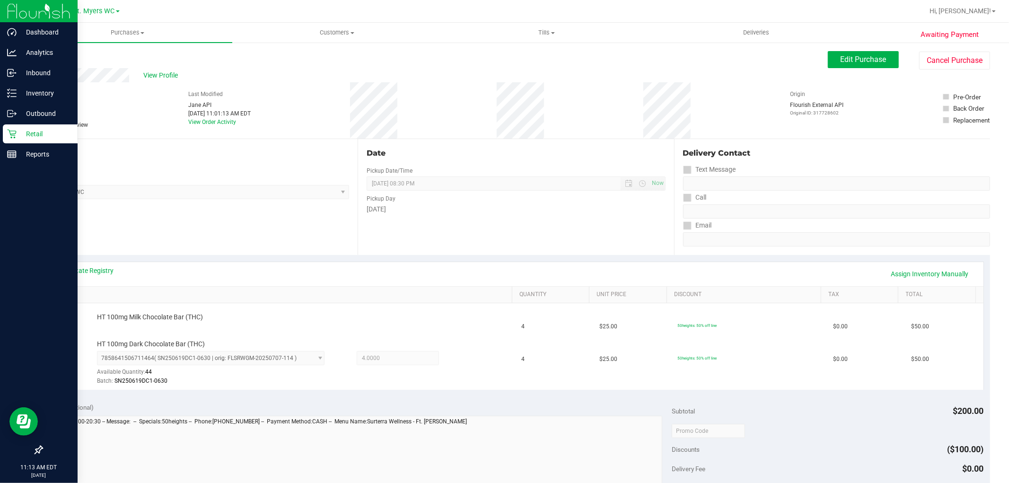
click at [512, 231] on div "Date Pickup Date/Time [DATE] Now [DATE] 08:30 PM Now Pickup Day [DATE]" at bounding box center [515, 197] width 316 height 116
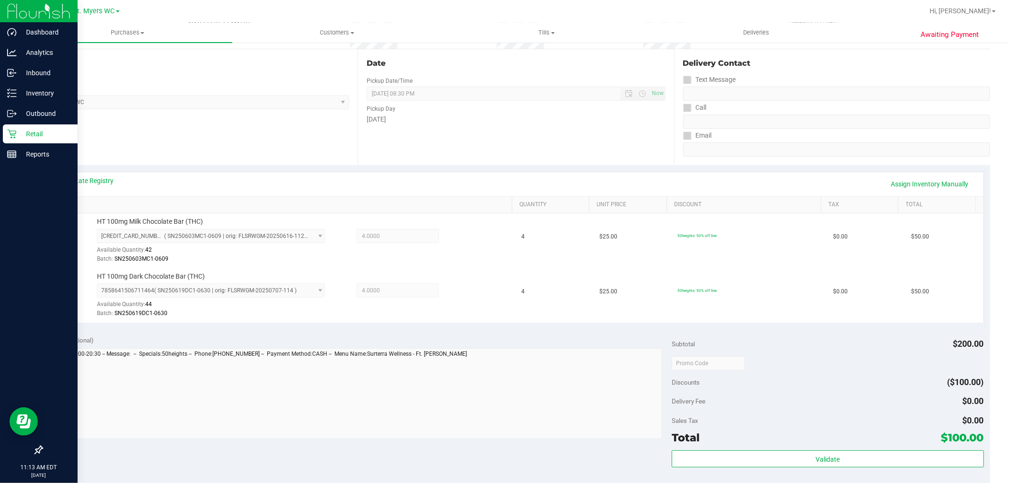
scroll to position [262, 0]
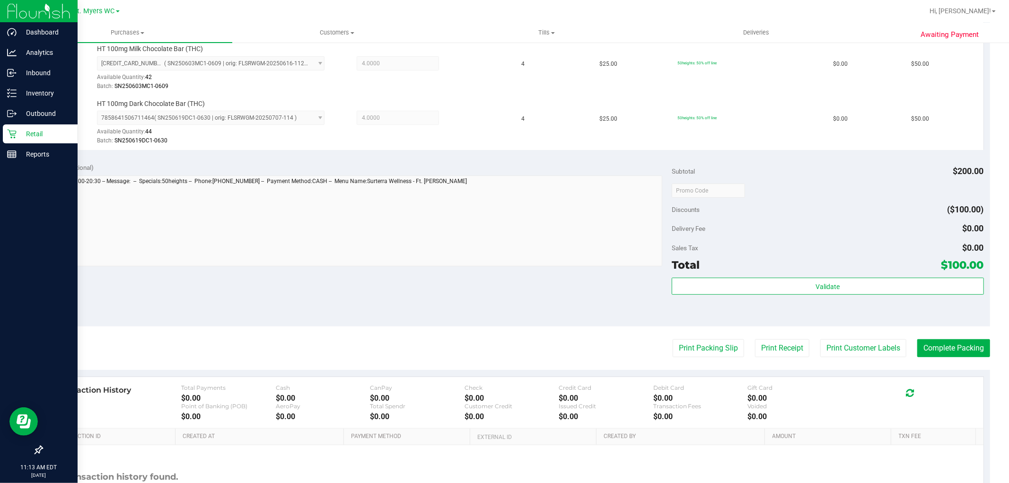
drag, startPoint x: 740, startPoint y: 313, endPoint x: 750, endPoint y: 275, distance: 39.2
click at [741, 309] on div "Validate" at bounding box center [827, 299] width 312 height 43
click at [750, 275] on div "Subtotal $200.00 Discounts ($100.00) Delivery Fee $0.00 Sales Tax $0.00 Total $…" at bounding box center [827, 241] width 312 height 157
click at [753, 276] on div "Subtotal $200.00 Discounts ($100.00) Delivery Fee $0.00 Sales Tax $0.00 Total $…" at bounding box center [827, 241] width 312 height 157
click at [754, 277] on div "Subtotal $200.00 Discounts ($100.00) Delivery Fee $0.00 Sales Tax $0.00 Total $…" at bounding box center [827, 241] width 312 height 157
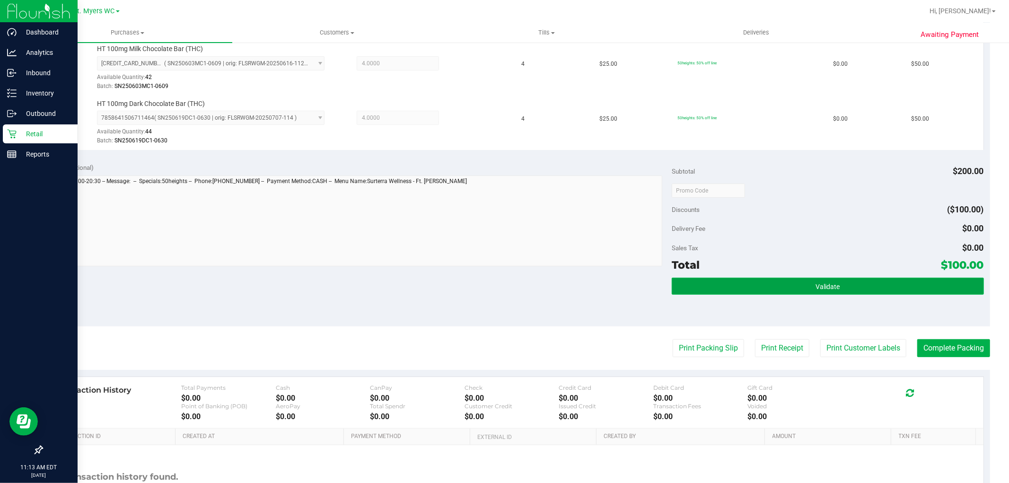
click at [754, 288] on button "Validate" at bounding box center [827, 286] width 312 height 17
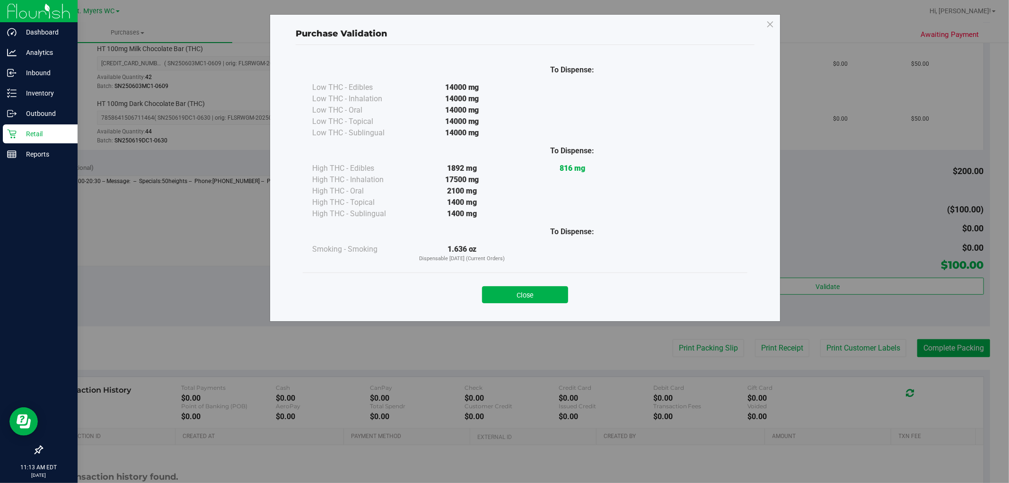
click at [527, 284] on div "Close" at bounding box center [525, 292] width 430 height 24
click at [532, 288] on button "Close" at bounding box center [525, 294] width 86 height 17
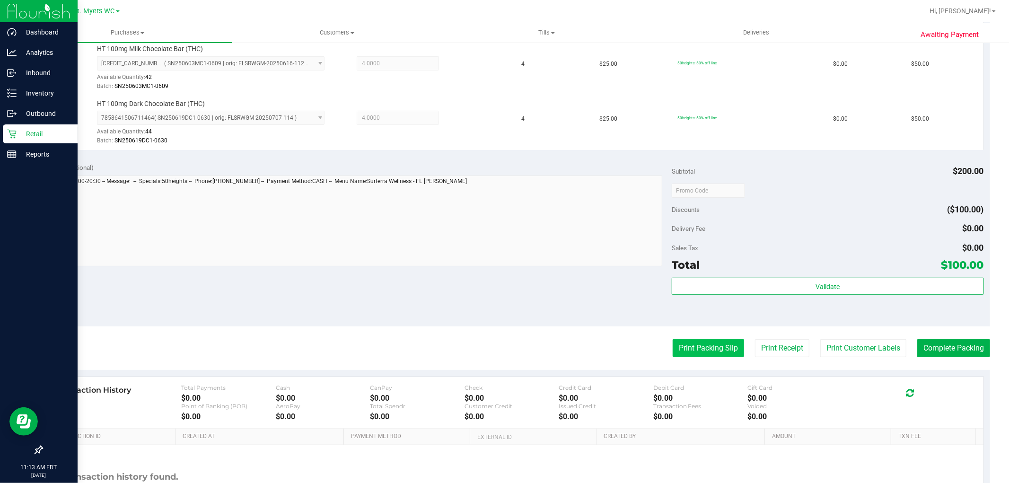
click at [672, 343] on button "Print Packing Slip" at bounding box center [707, 348] width 71 height 18
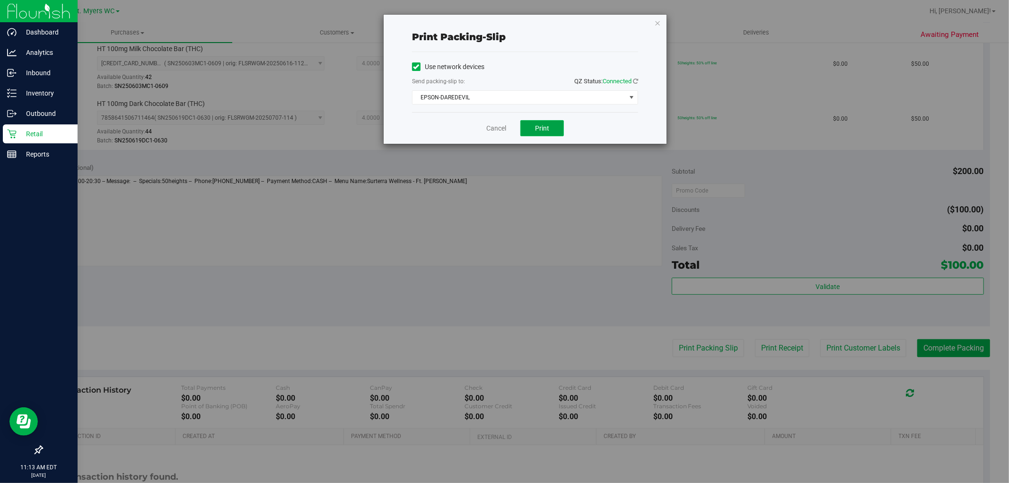
click at [544, 128] on span "Print" at bounding box center [542, 128] width 14 height 8
click at [493, 130] on link "Cancel" at bounding box center [496, 128] width 20 height 10
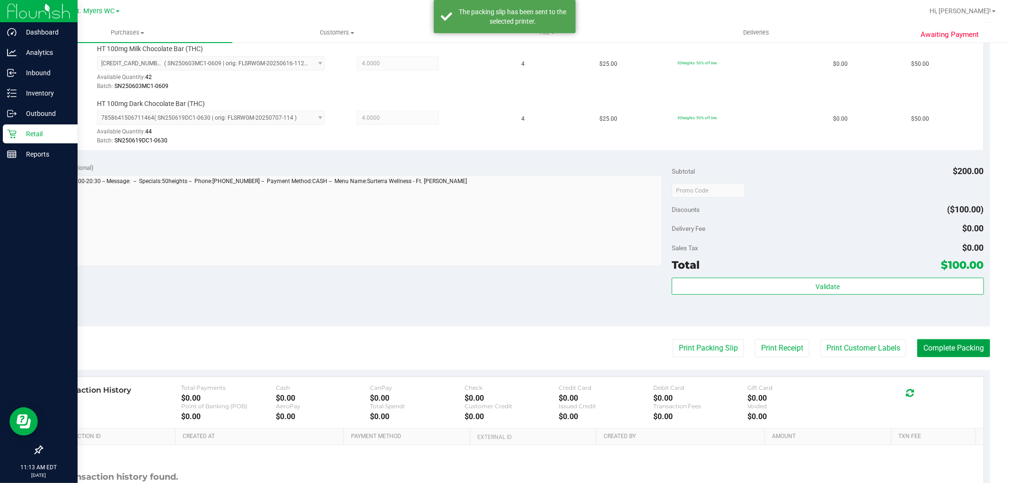
drag, startPoint x: 949, startPoint y: 347, endPoint x: 927, endPoint y: 338, distance: 23.4
click at [949, 347] on button "Complete Packing" at bounding box center [953, 348] width 73 height 18
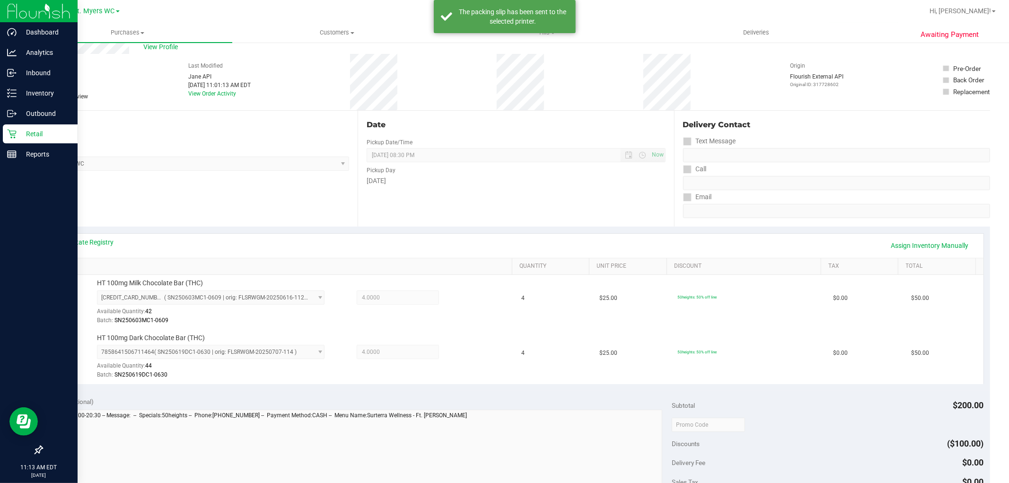
scroll to position [0, 0]
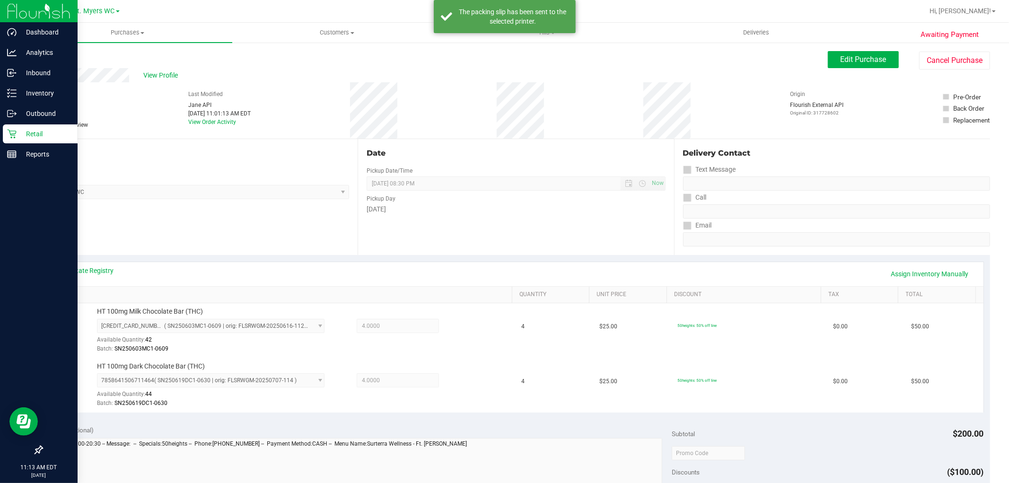
click at [409, 91] on div "# 11861232 BioTrack ID: - Submitted Needs review Last Modified [PERSON_NAME] AP…" at bounding box center [516, 110] width 948 height 56
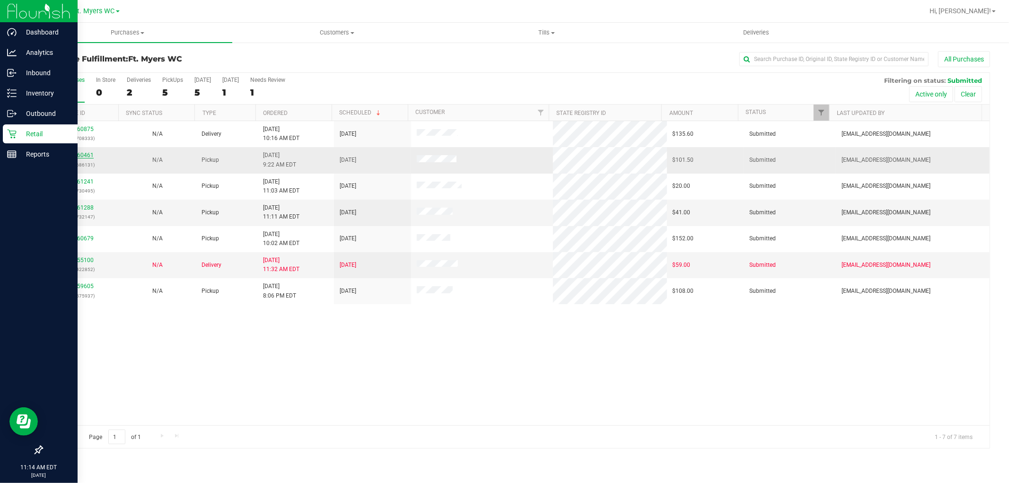
click at [82, 155] on link "11860461" at bounding box center [80, 155] width 26 height 7
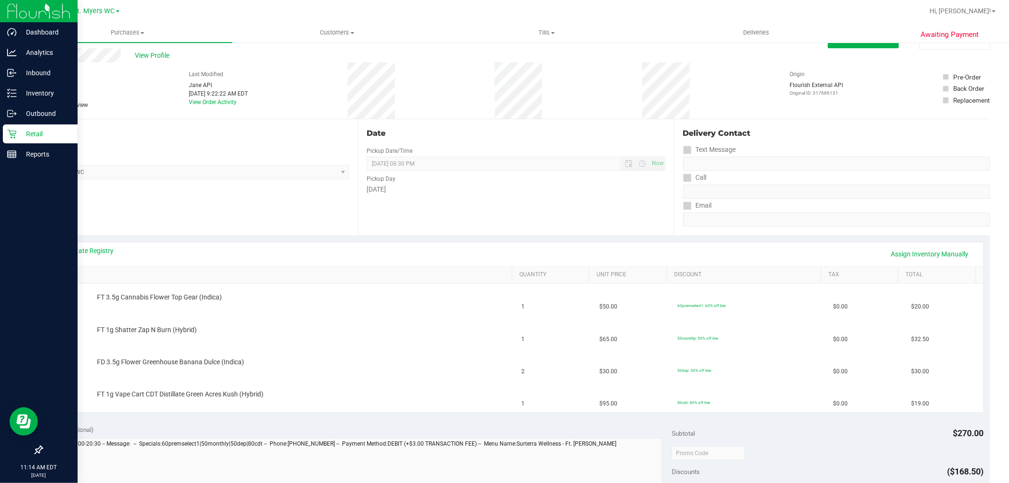
scroll to position [52, 0]
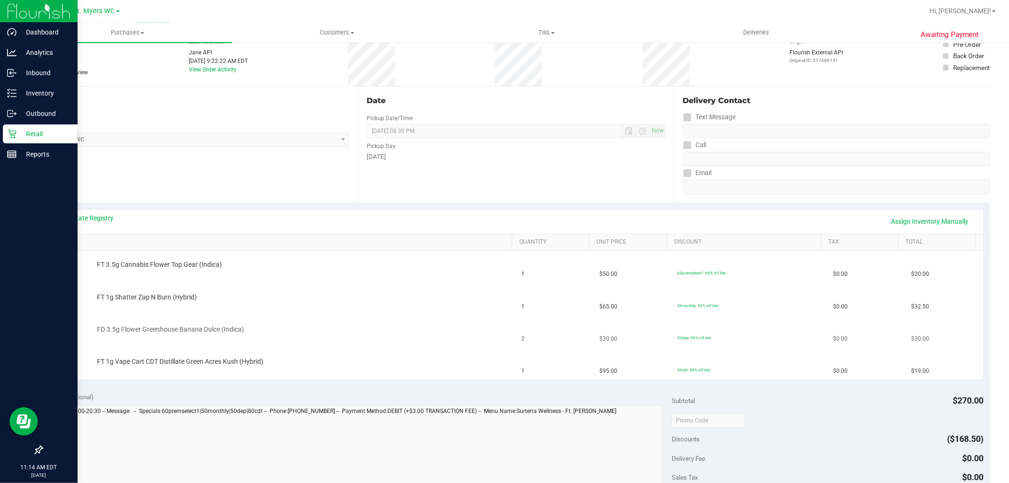
click at [432, 322] on td "FD 3.5g Flower Greenhouse Banana Dulce (Indica)" at bounding box center [282, 331] width 467 height 32
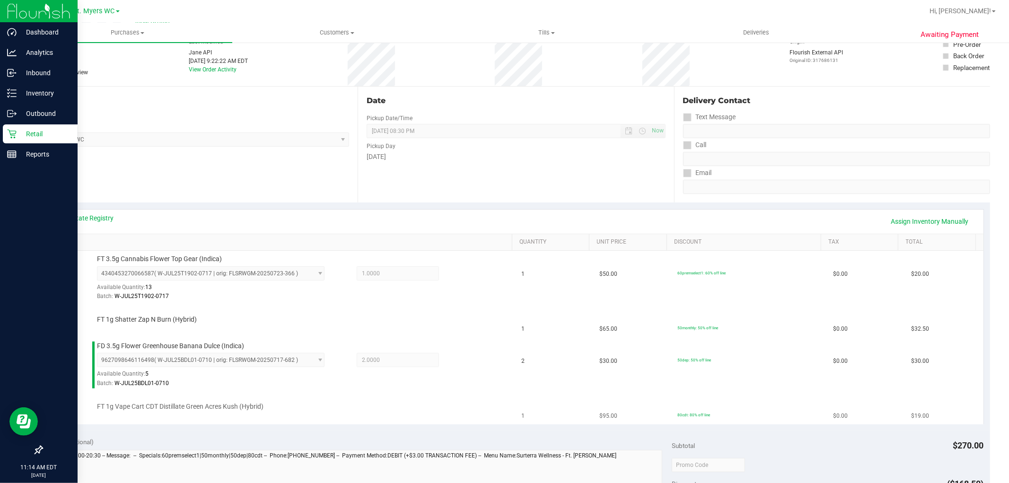
drag, startPoint x: 429, startPoint y: 320, endPoint x: 318, endPoint y: 397, distance: 135.6
click at [318, 397] on td "FT 1g Vape Cart CDT Distillate Green Acres Kush (Hybrid)" at bounding box center [282, 408] width 467 height 32
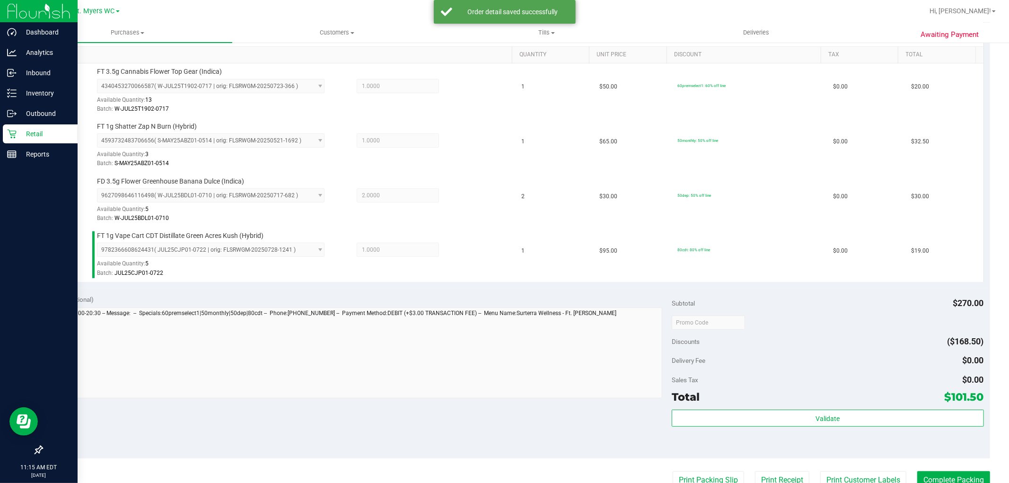
scroll to position [315, 0]
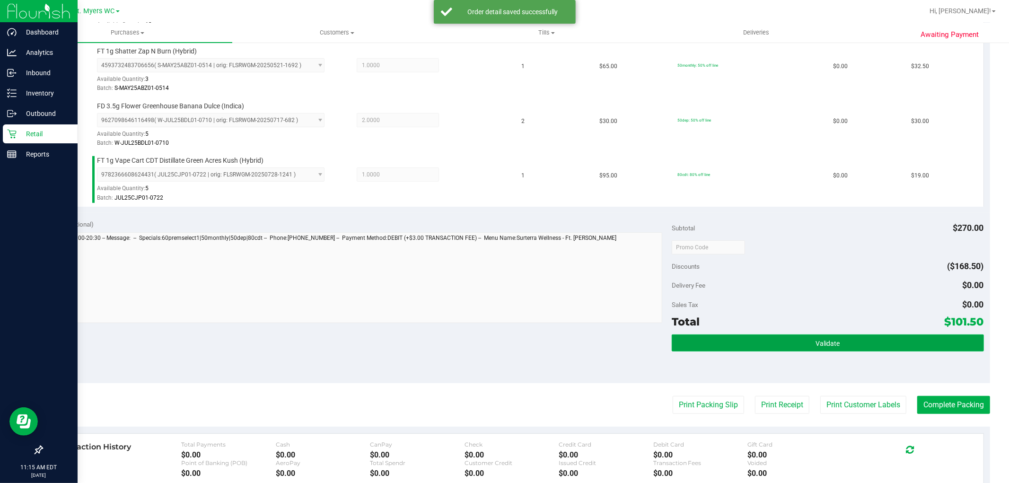
click at [722, 347] on button "Validate" at bounding box center [827, 342] width 312 height 17
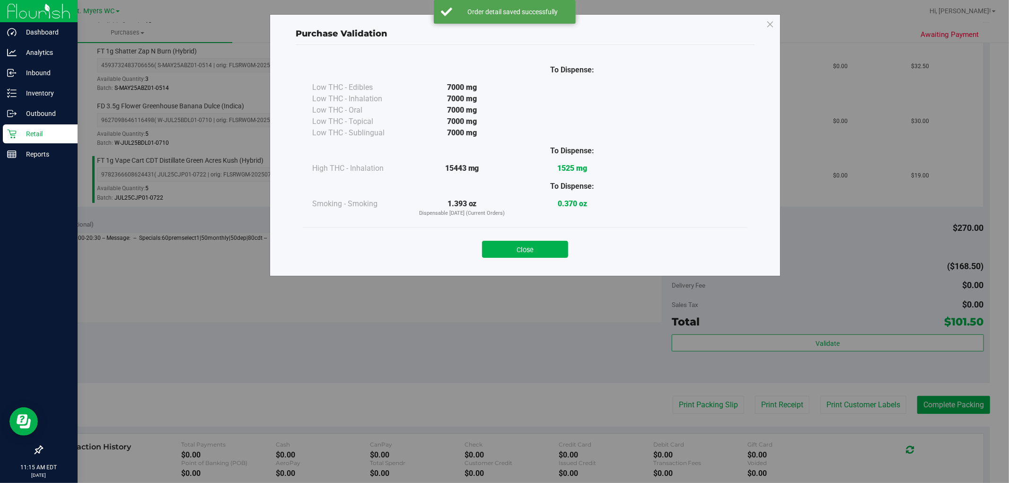
click at [550, 266] on div "To Dispense: Low THC - Edibles 7000 mg" at bounding box center [525, 156] width 459 height 222
click at [555, 249] on button "Close" at bounding box center [525, 249] width 86 height 17
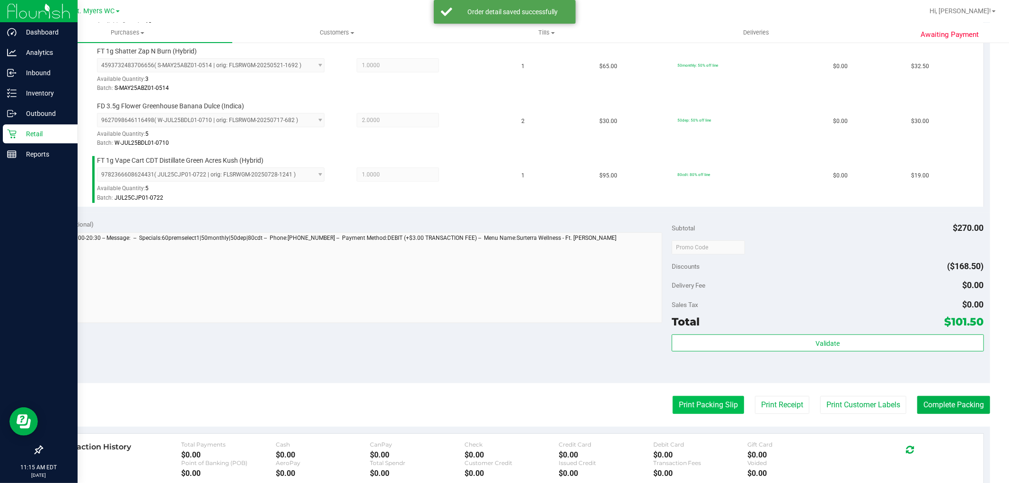
click at [698, 414] on button "Print Packing Slip" at bounding box center [707, 405] width 71 height 18
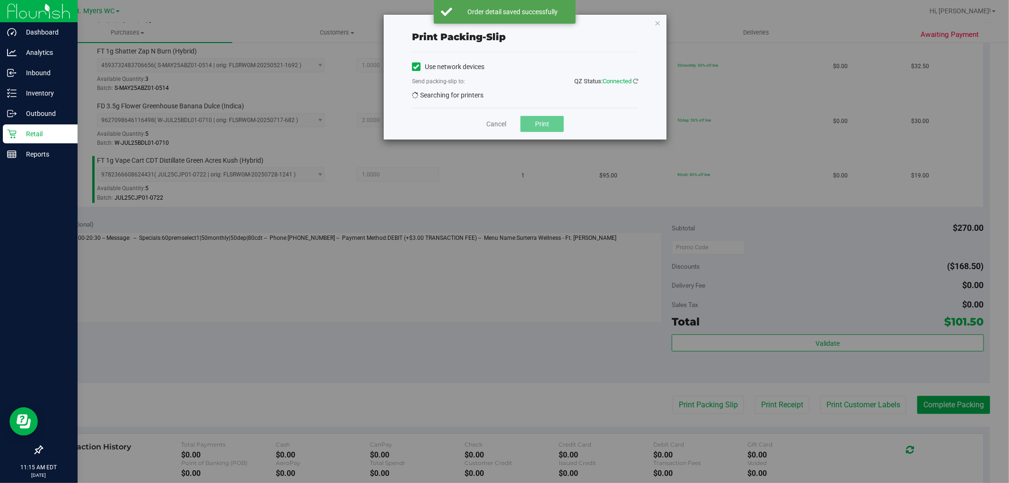
click at [549, 126] on span "Print" at bounding box center [542, 124] width 14 height 8
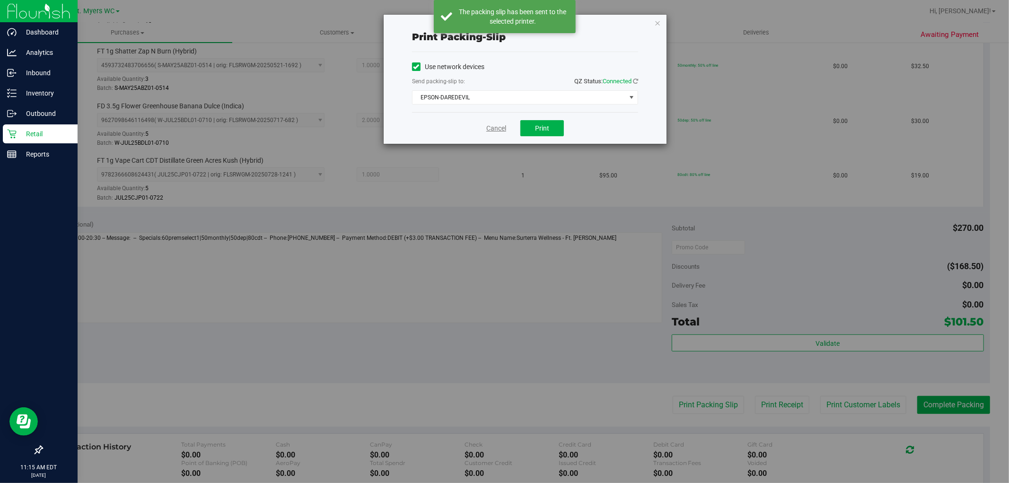
click at [485, 127] on div "Cancel Print" at bounding box center [525, 128] width 226 height 32
click at [488, 128] on link "Cancel" at bounding box center [496, 128] width 20 height 10
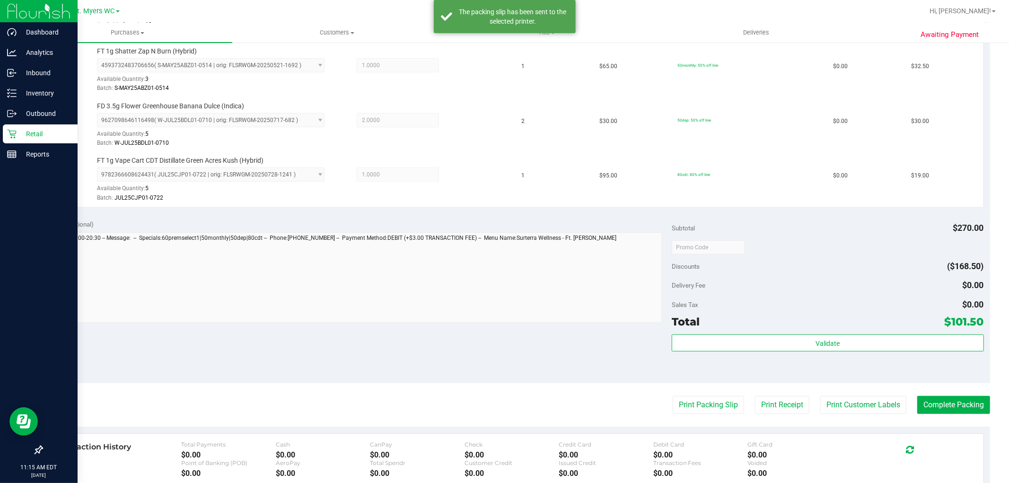
click at [781, 319] on div "Total $101.50" at bounding box center [827, 321] width 312 height 17
click at [802, 331] on div "Subtotal $270.00 Discounts ($168.50) Delivery Fee $0.00 Sales Tax $0.00 Total $…" at bounding box center [827, 297] width 312 height 157
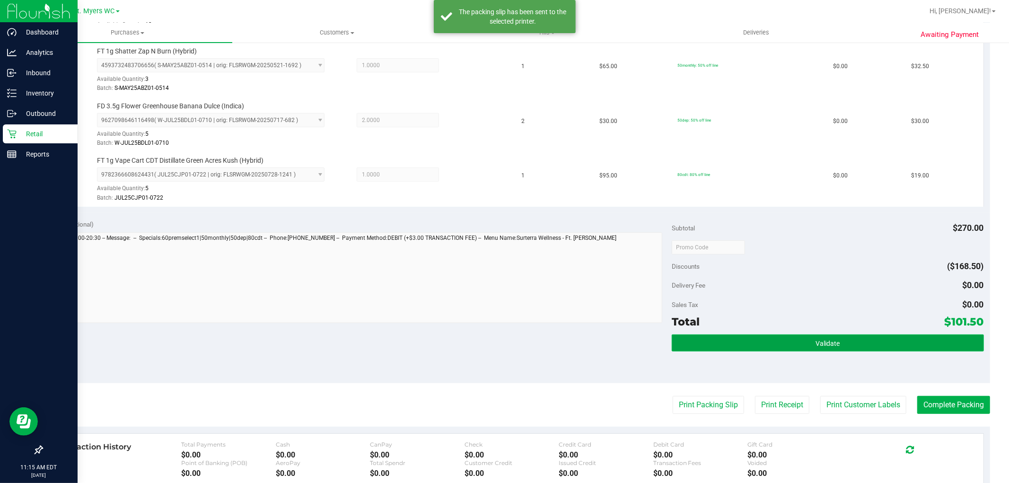
click at [810, 336] on button "Validate" at bounding box center [827, 342] width 312 height 17
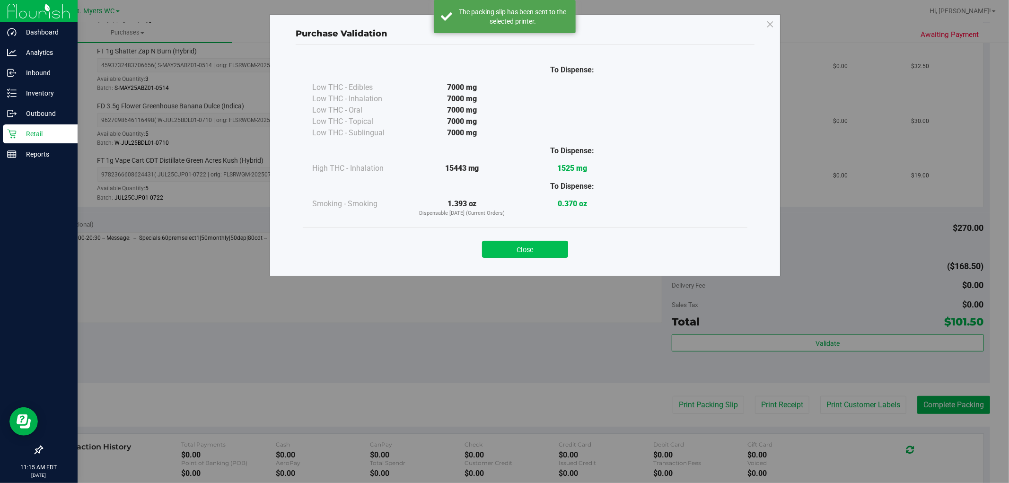
click at [519, 249] on button "Close" at bounding box center [525, 249] width 86 height 17
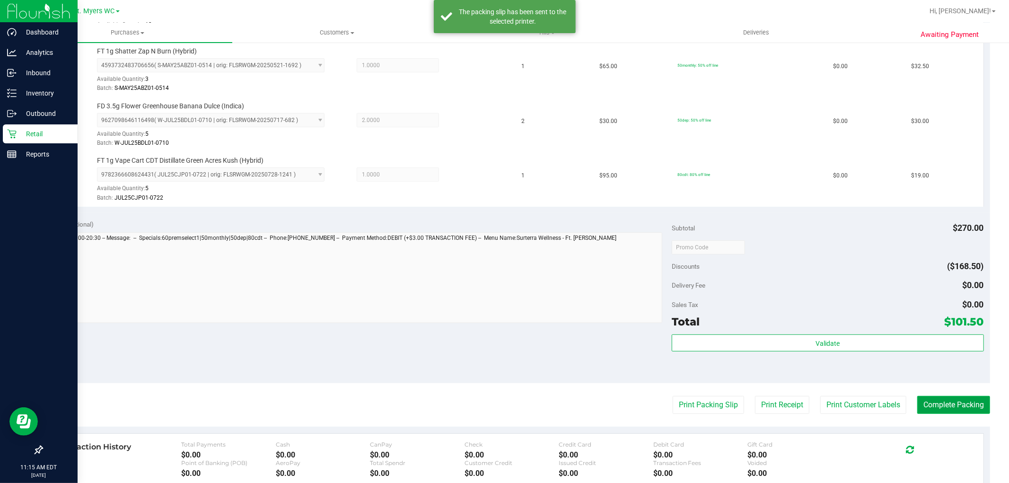
click at [943, 414] on button "Complete Packing" at bounding box center [953, 405] width 73 height 18
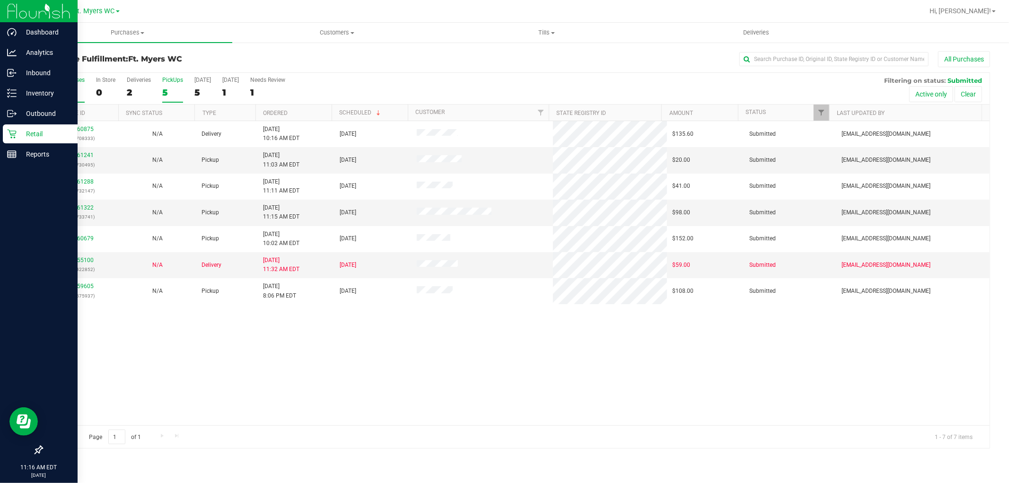
click at [169, 92] on div "5" at bounding box center [172, 92] width 21 height 11
click at [0, 0] on input "PickUps 5" at bounding box center [0, 0] width 0 height 0
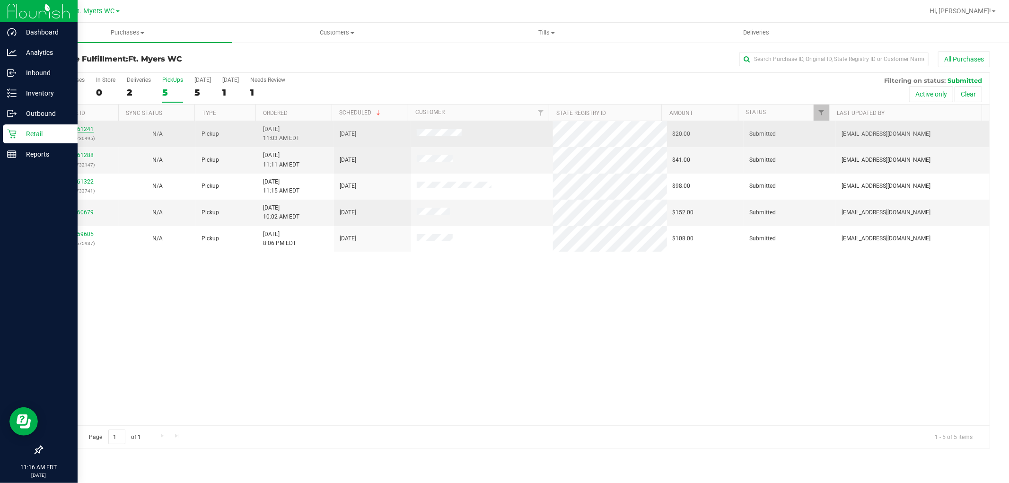
click at [79, 130] on link "11861241" at bounding box center [80, 129] width 26 height 7
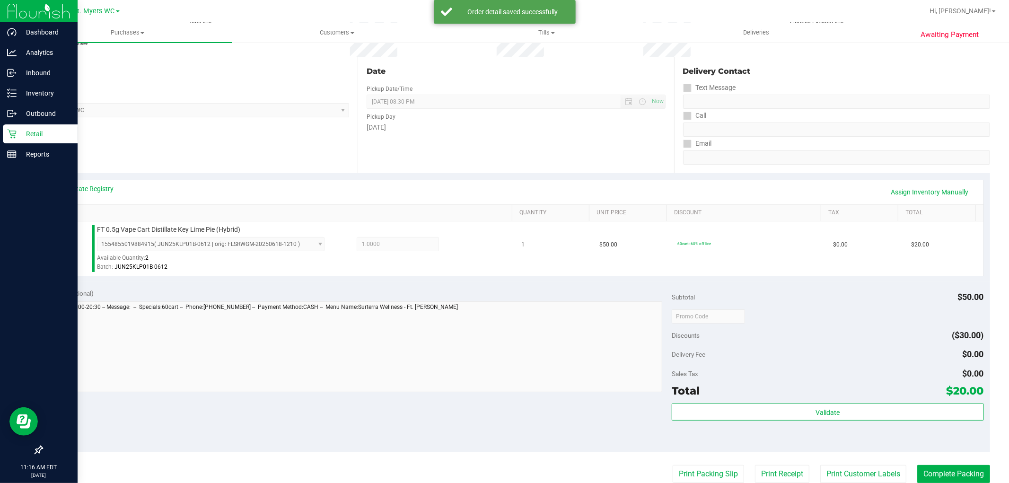
scroll to position [157, 0]
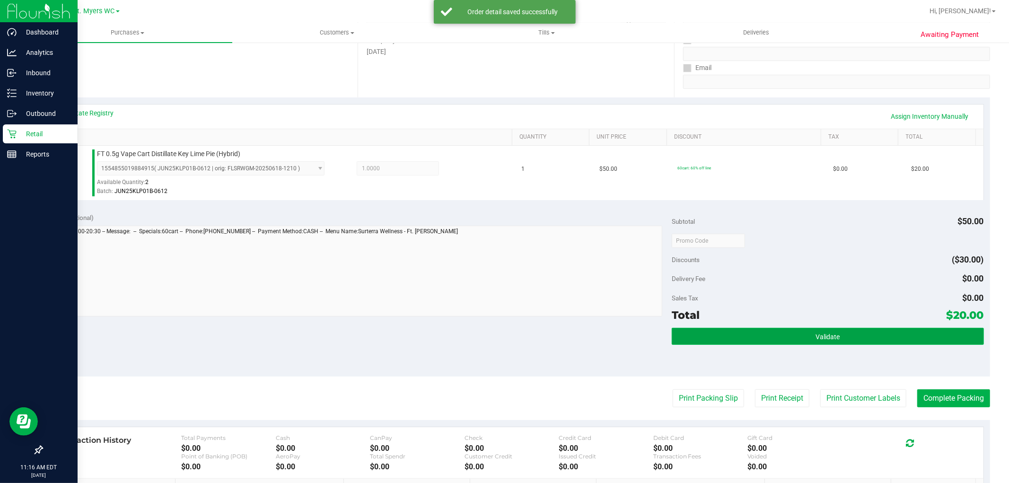
click at [750, 333] on button "Validate" at bounding box center [827, 336] width 312 height 17
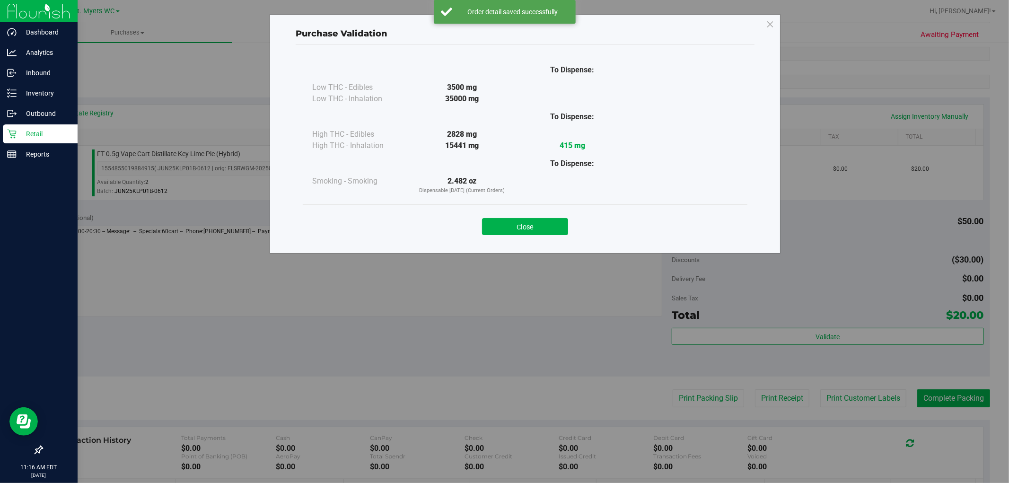
click at [522, 237] on div "Close" at bounding box center [525, 223] width 444 height 38
click at [532, 225] on button "Close" at bounding box center [525, 226] width 86 height 17
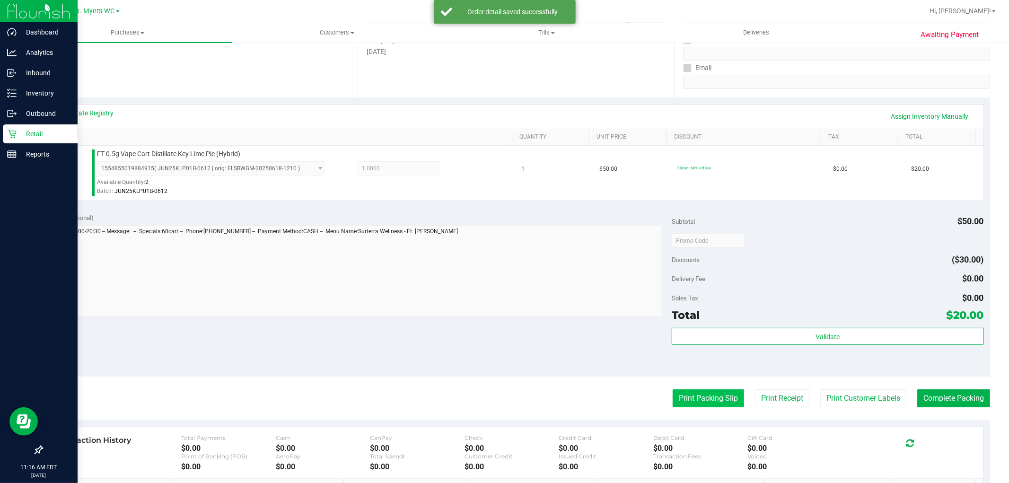
click at [702, 399] on button "Print Packing Slip" at bounding box center [707, 398] width 71 height 18
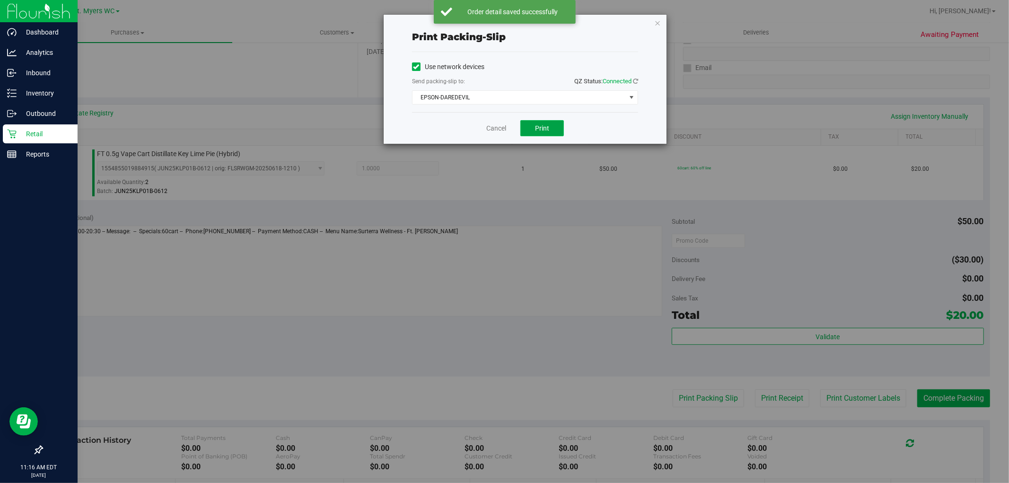
click at [538, 135] on button "Print" at bounding box center [542, 128] width 44 height 16
click at [501, 127] on link "Cancel" at bounding box center [496, 128] width 20 height 10
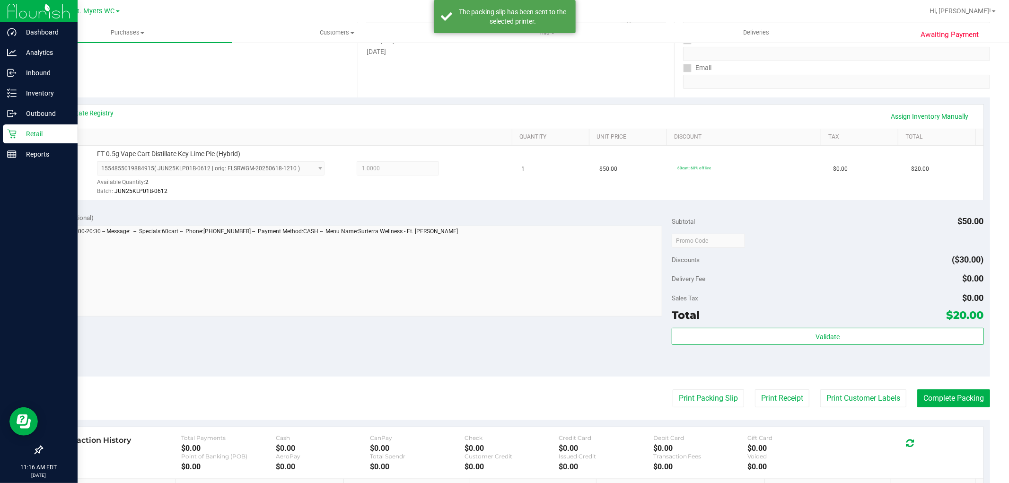
click at [856, 346] on div "Validate" at bounding box center [827, 337] width 312 height 18
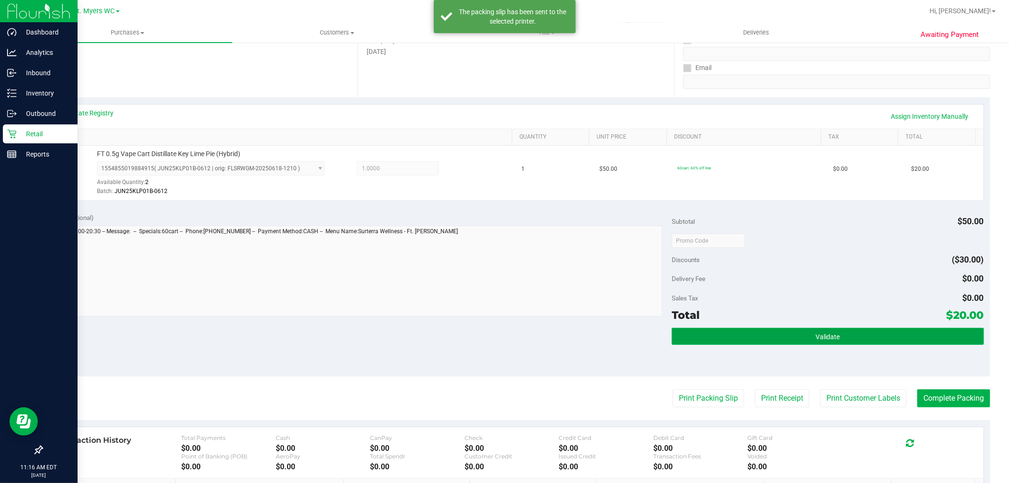
click at [861, 335] on button "Validate" at bounding box center [827, 336] width 312 height 17
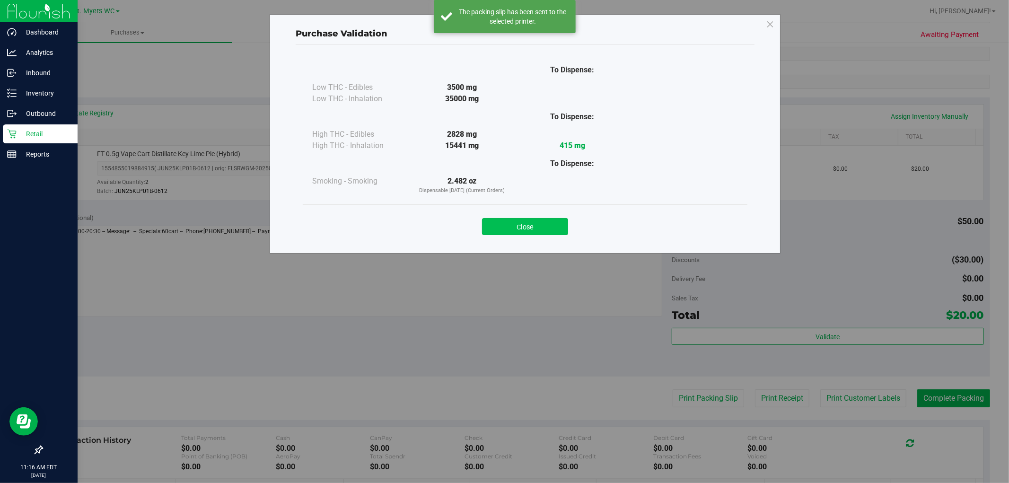
click at [525, 223] on button "Close" at bounding box center [525, 226] width 86 height 17
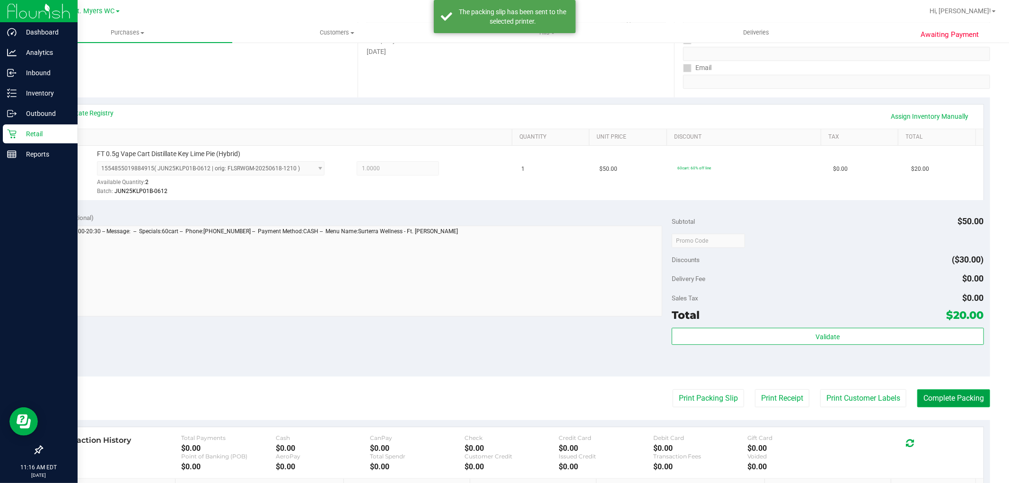
click at [963, 392] on button "Complete Packing" at bounding box center [953, 398] width 73 height 18
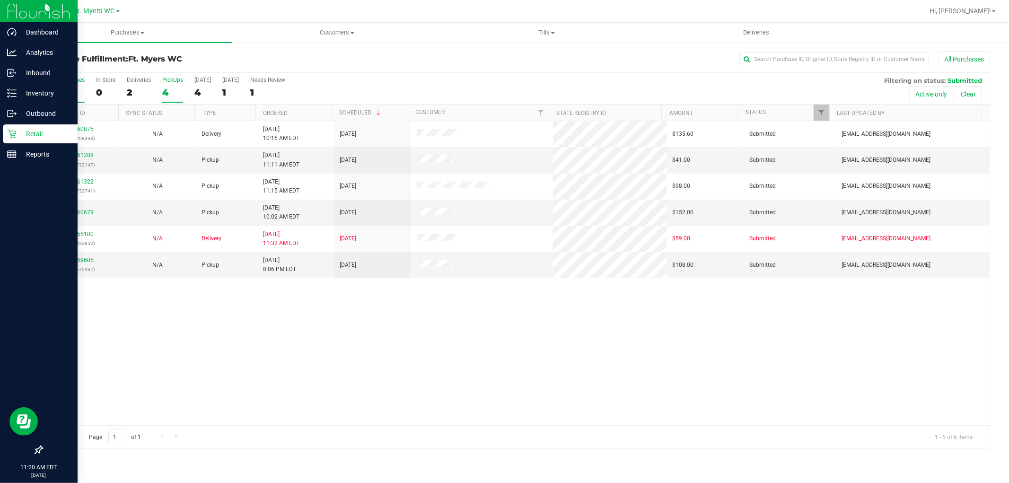
click at [162, 87] on div "4" at bounding box center [172, 92] width 21 height 11
click at [0, 0] on input "PickUps 4" at bounding box center [0, 0] width 0 height 0
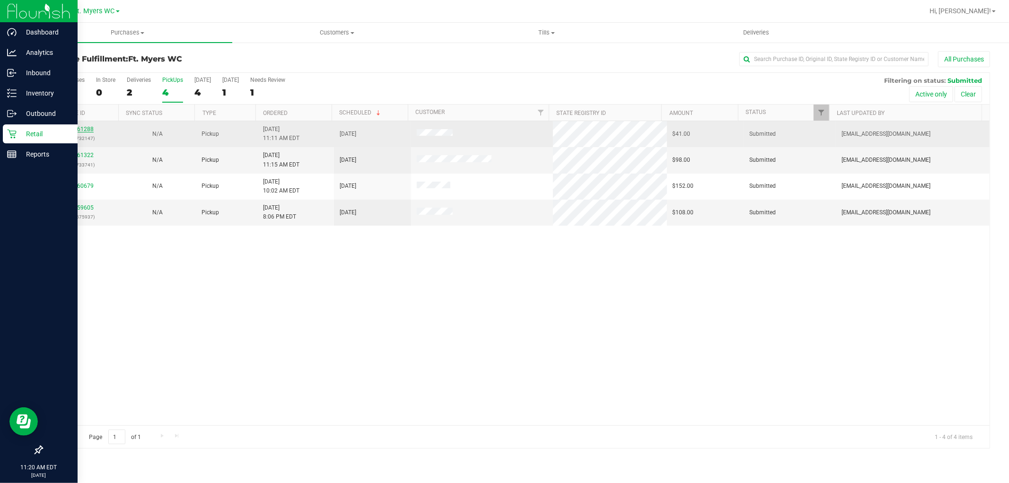
click at [78, 131] on link "11861288" at bounding box center [80, 129] width 26 height 7
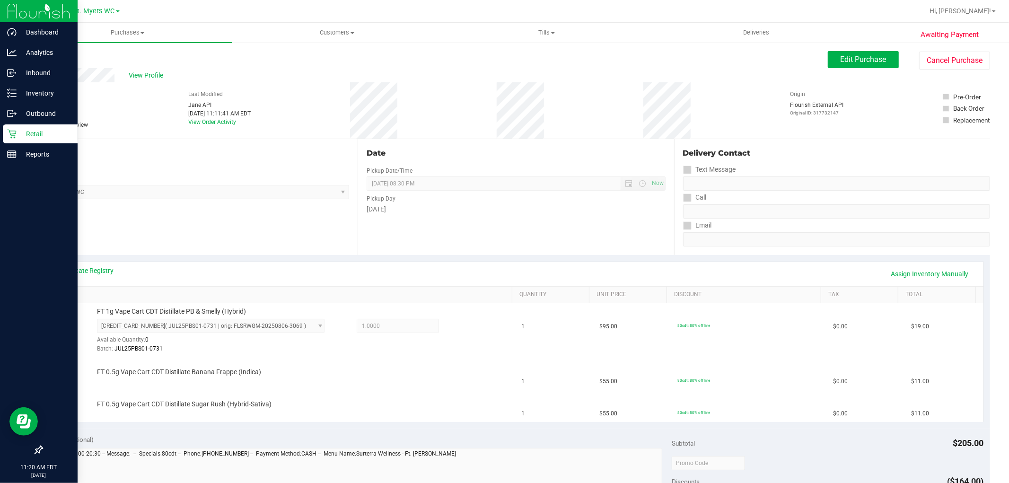
click at [424, 86] on div "# 11861288 BioTrack ID: - Submitted Needs review Last Modified [PERSON_NAME] AP…" at bounding box center [516, 110] width 948 height 56
click at [904, 279] on link "Assign Inventory Manually" at bounding box center [930, 274] width 90 height 16
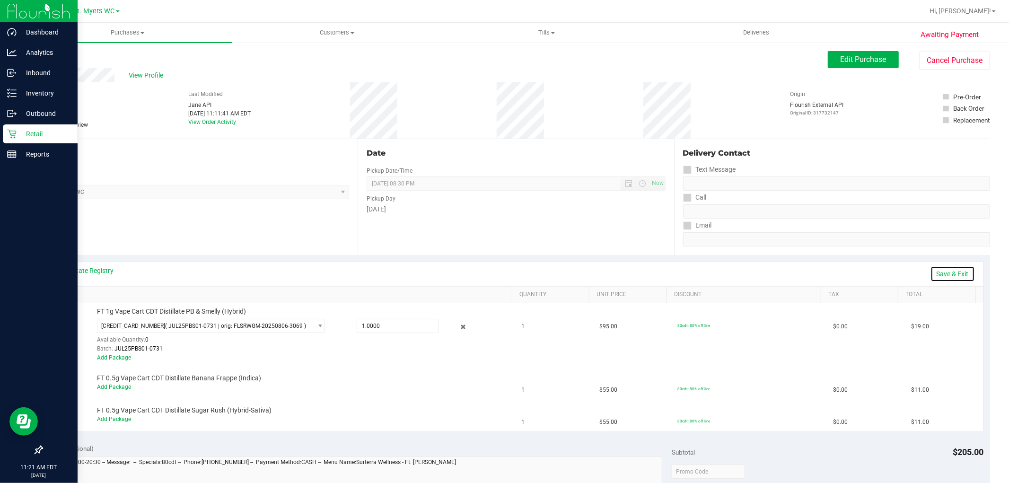
click at [952, 270] on link "Save & Exit" at bounding box center [952, 274] width 44 height 16
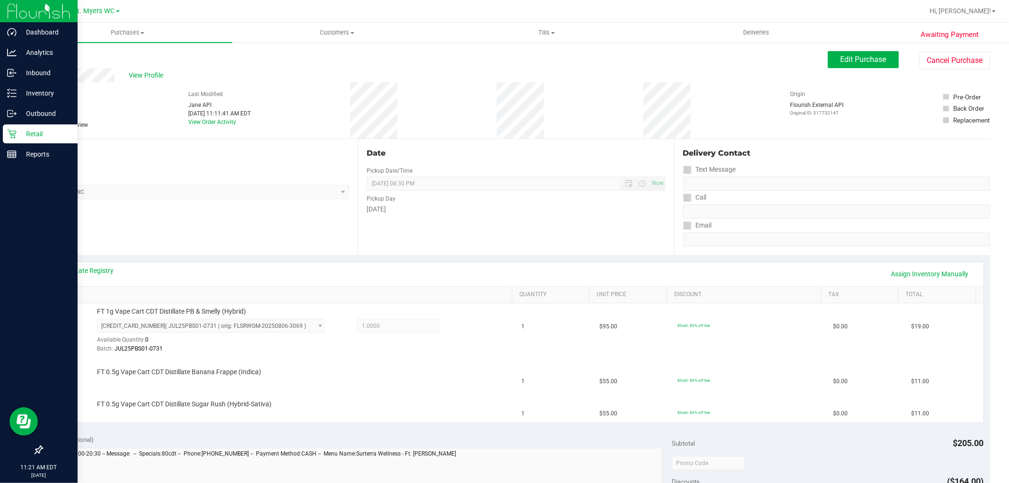
click at [551, 243] on div "Date Pickup Date/Time [DATE] Now [DATE] 08:30 PM Now Pickup Day [DATE]" at bounding box center [515, 197] width 316 height 116
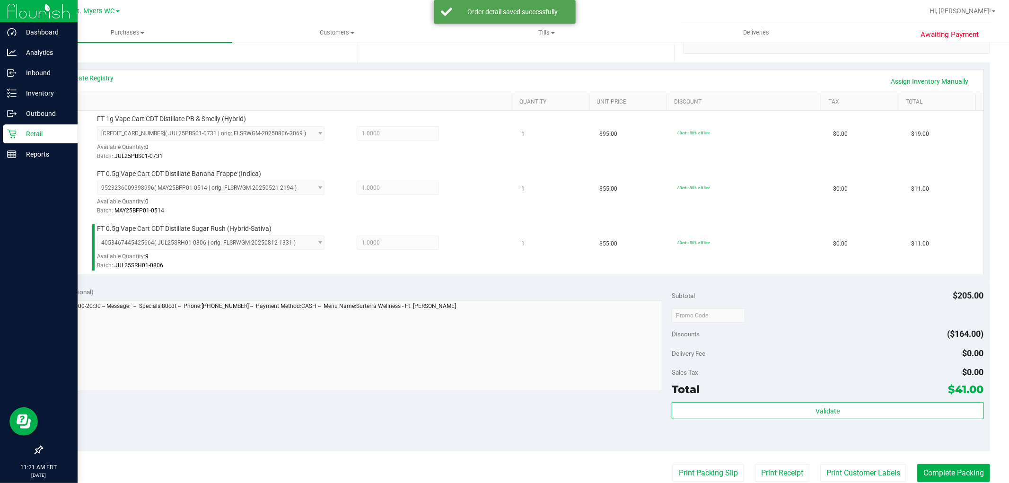
scroll to position [401, 0]
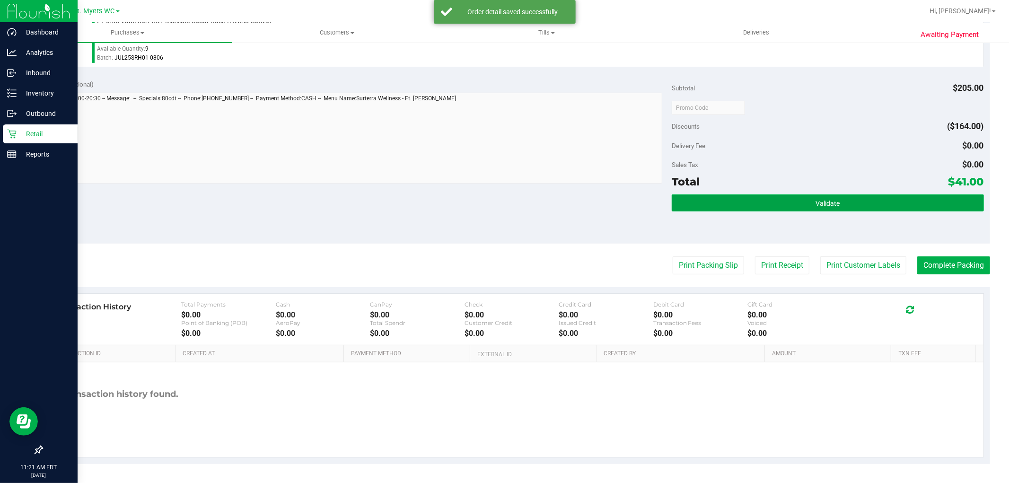
click at [914, 207] on button "Validate" at bounding box center [827, 202] width 312 height 17
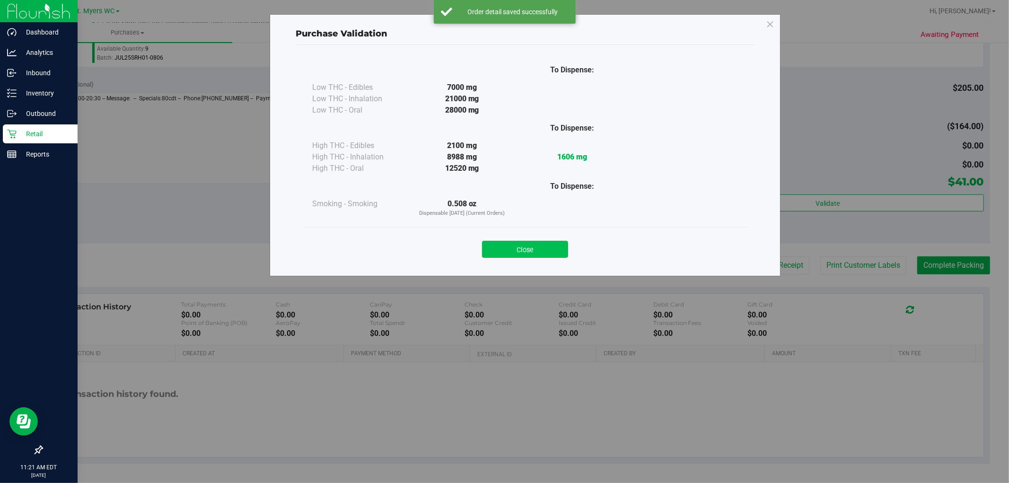
click at [548, 254] on button "Close" at bounding box center [525, 249] width 86 height 17
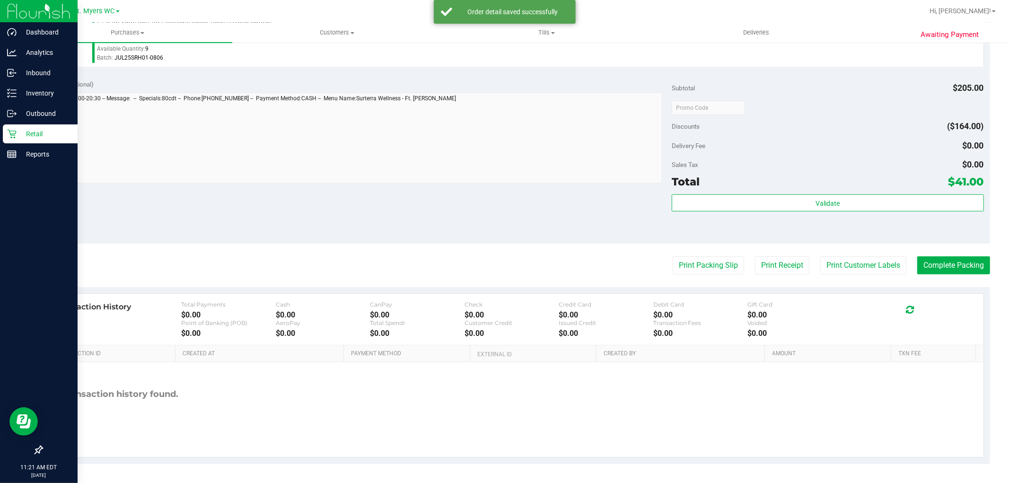
click at [656, 261] on div "Print Packing Slip Print Receipt Print Customer Labels Complete Packing" at bounding box center [516, 265] width 948 height 18
click at [683, 263] on button "Print Packing Slip" at bounding box center [707, 265] width 71 height 18
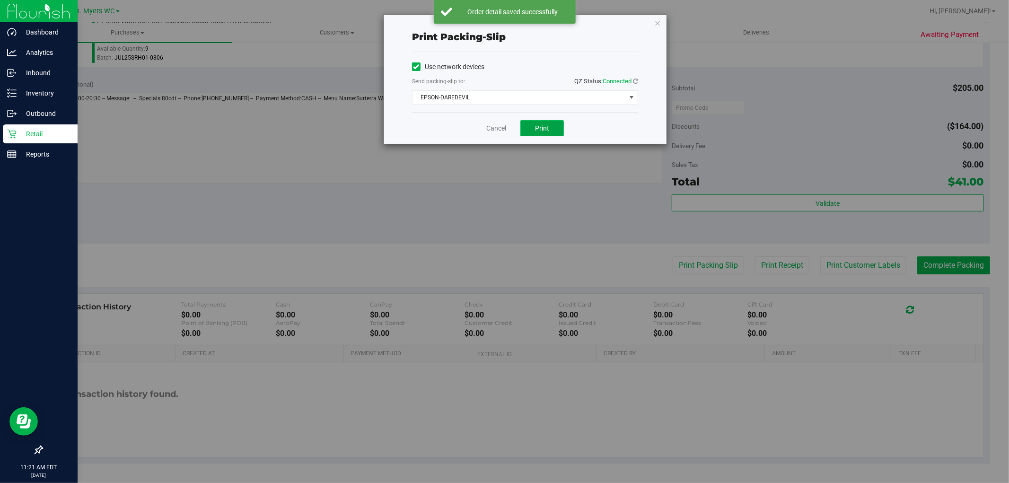
click at [555, 136] on button "Print" at bounding box center [542, 128] width 44 height 16
click at [494, 126] on link "Cancel" at bounding box center [496, 128] width 20 height 10
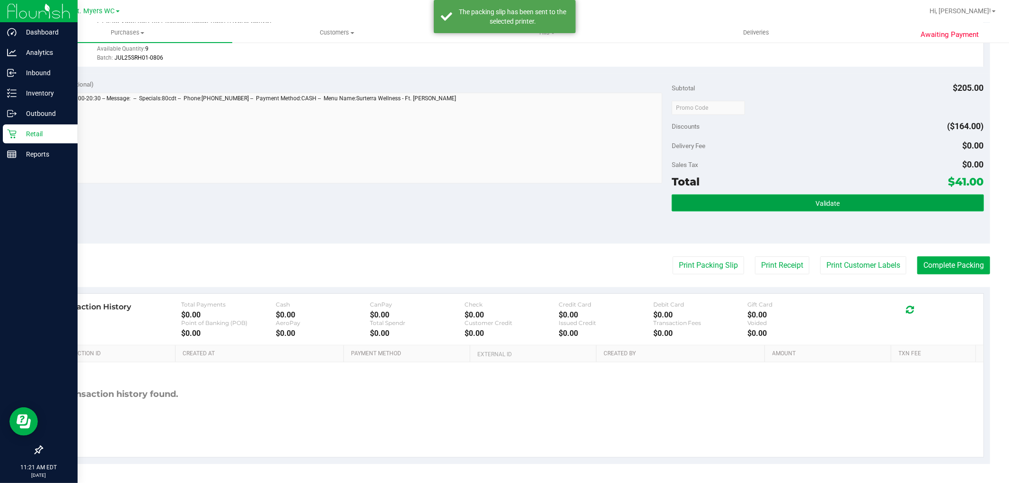
click at [791, 199] on button "Validate" at bounding box center [827, 202] width 312 height 17
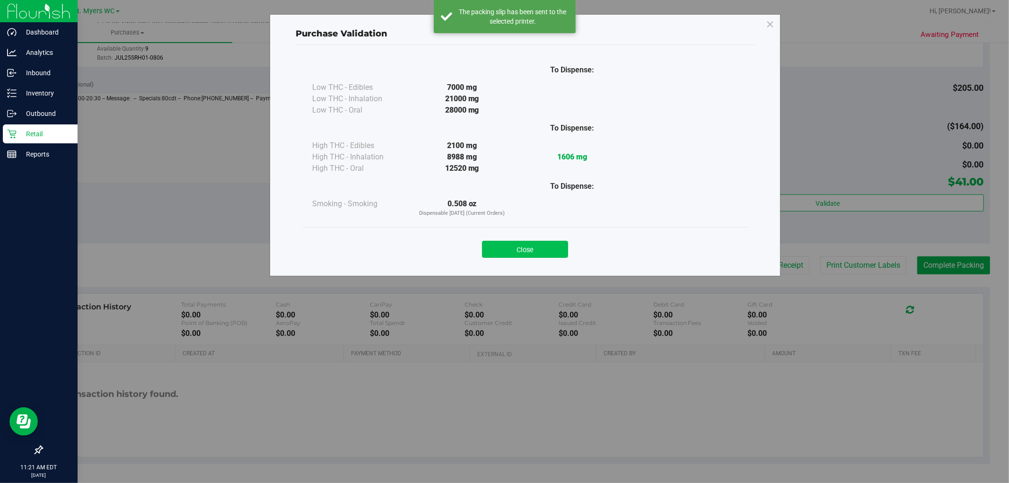
click at [531, 256] on button "Close" at bounding box center [525, 249] width 86 height 17
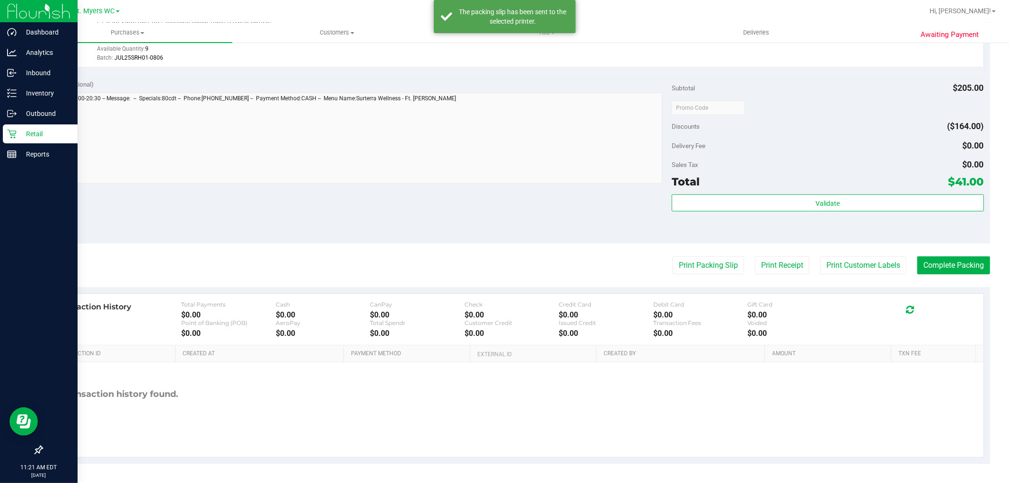
click at [923, 246] on purchase-details "Back Edit Purchase Cancel Purchase View Profile # 11861288 BioTrack ID: - Submi…" at bounding box center [516, 57] width 948 height 813
click at [933, 270] on button "Complete Packing" at bounding box center [953, 265] width 73 height 18
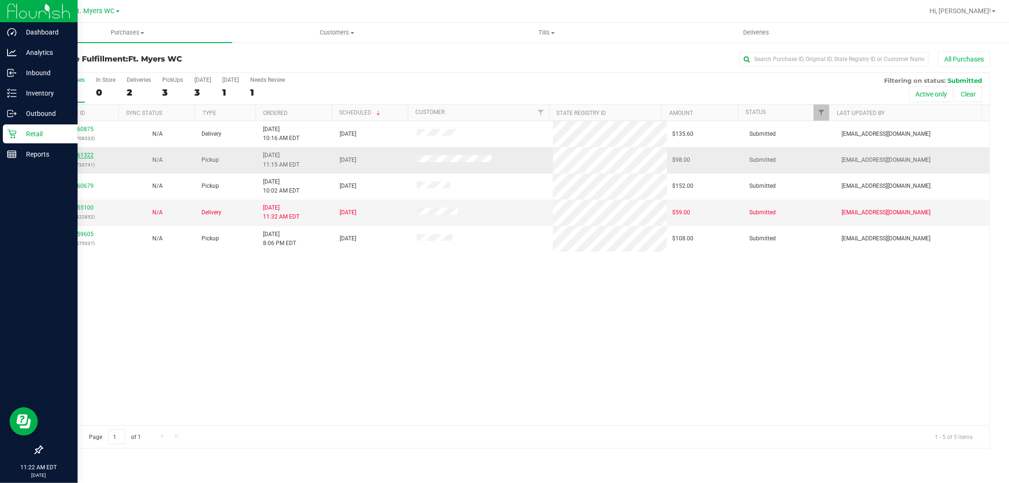
click at [88, 155] on link "11861322" at bounding box center [80, 155] width 26 height 7
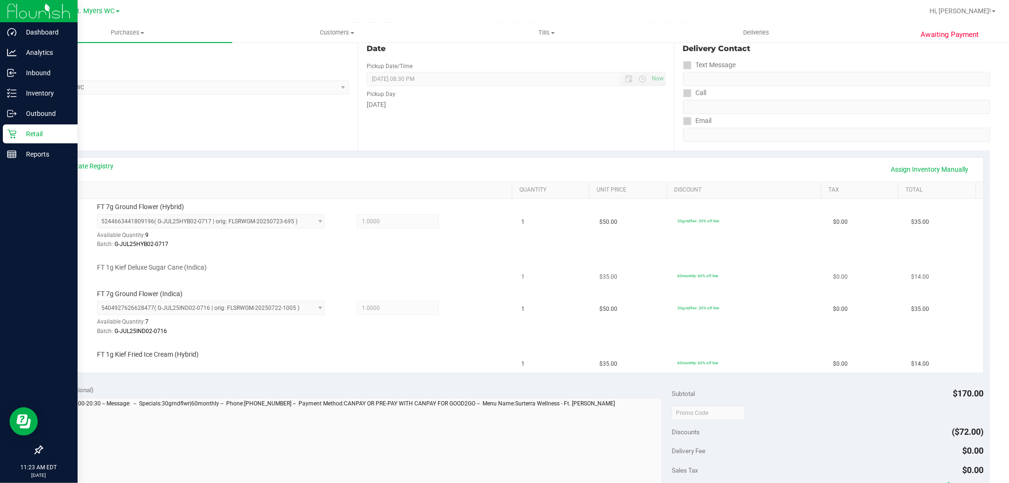
scroll to position [105, 0]
click at [485, 270] on div "FT 1g Kief Deluxe Sugar Cane (Indica)" at bounding box center [299, 266] width 415 height 9
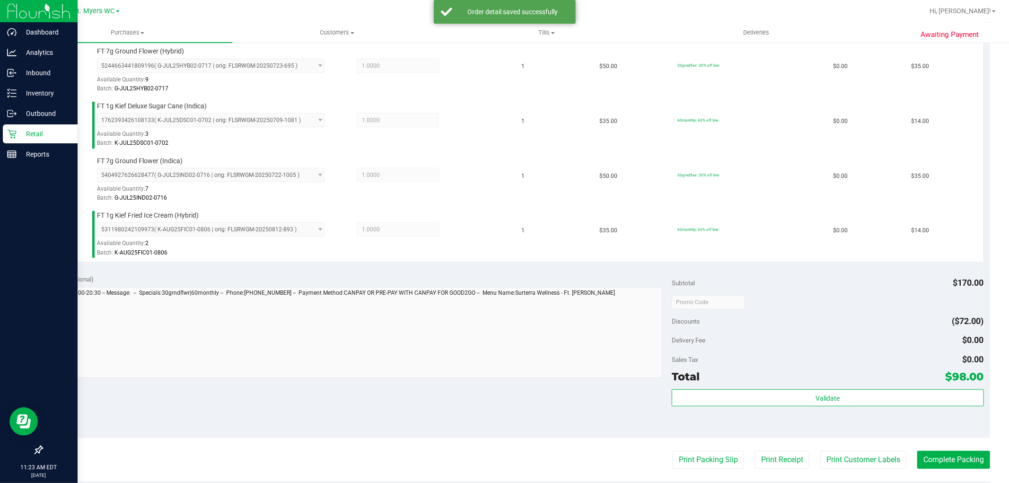
scroll to position [315, 0]
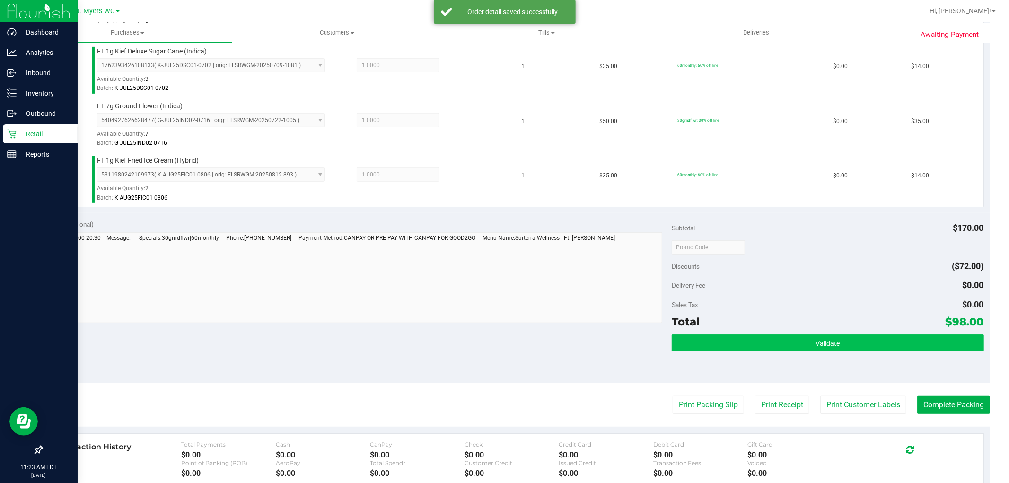
drag, startPoint x: 738, startPoint y: 324, endPoint x: 745, endPoint y: 335, distance: 13.0
click at [739, 324] on div "Total $98.00" at bounding box center [827, 321] width 312 height 17
click at [746, 336] on button "Validate" at bounding box center [827, 342] width 312 height 17
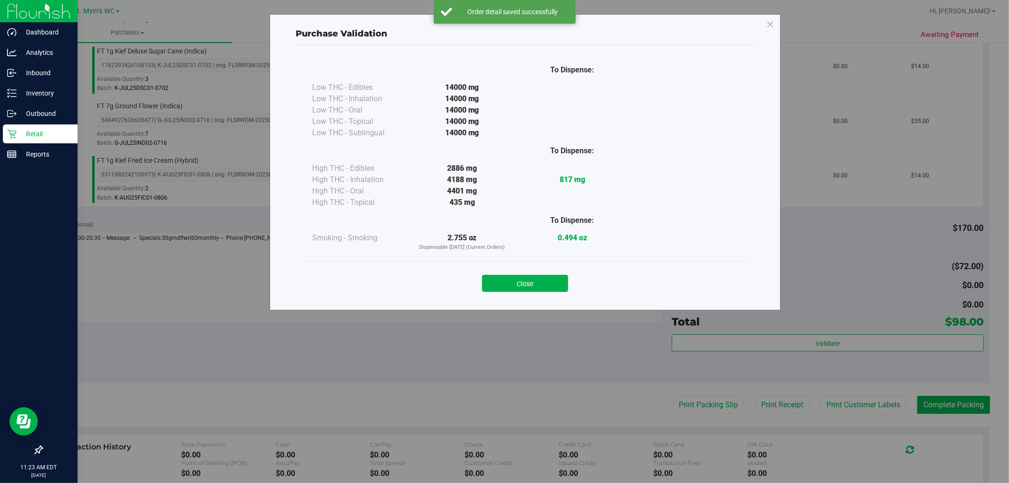
click at [512, 298] on div "Close" at bounding box center [525, 280] width 444 height 38
click at [517, 288] on div "Close" at bounding box center [525, 280] width 444 height 38
click at [517, 288] on button "Close" at bounding box center [525, 283] width 86 height 17
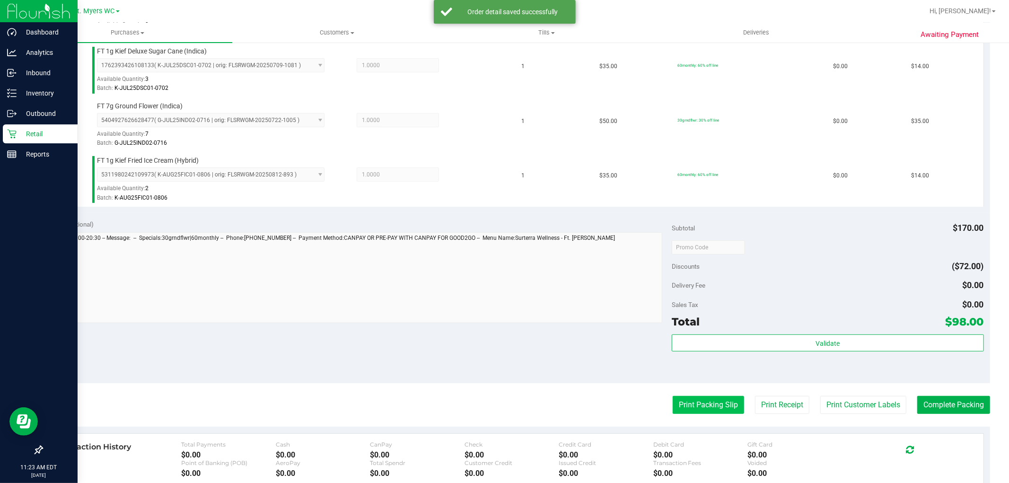
click at [696, 398] on button "Print Packing Slip" at bounding box center [707, 405] width 71 height 18
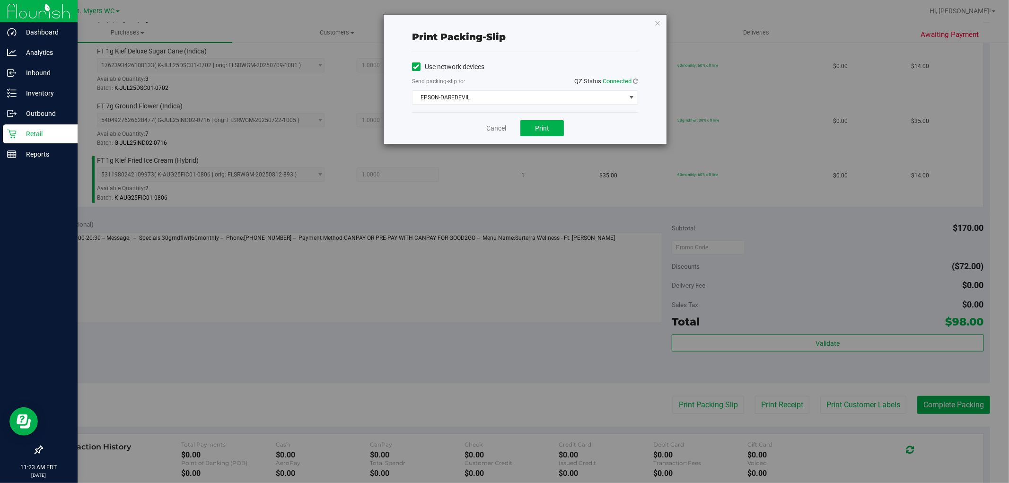
click at [540, 119] on div "Cancel Print" at bounding box center [525, 128] width 226 height 32
click at [549, 131] on button "Print" at bounding box center [542, 128] width 44 height 16
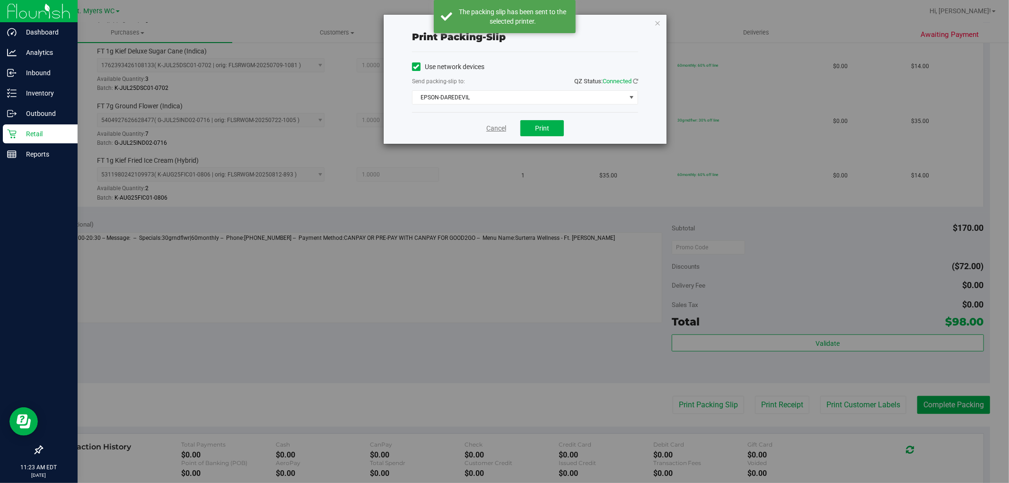
click at [493, 128] on link "Cancel" at bounding box center [496, 128] width 20 height 10
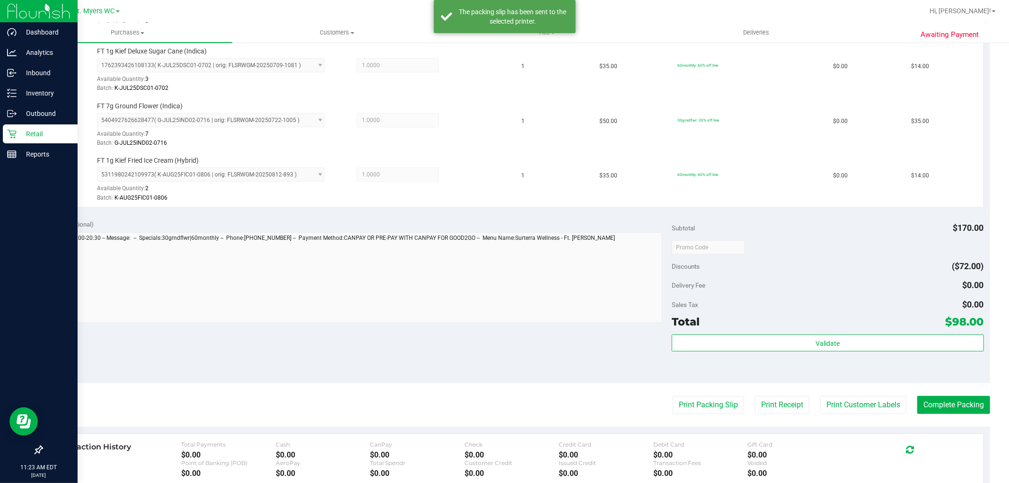
click at [776, 329] on div "Total $98.00" at bounding box center [827, 321] width 312 height 17
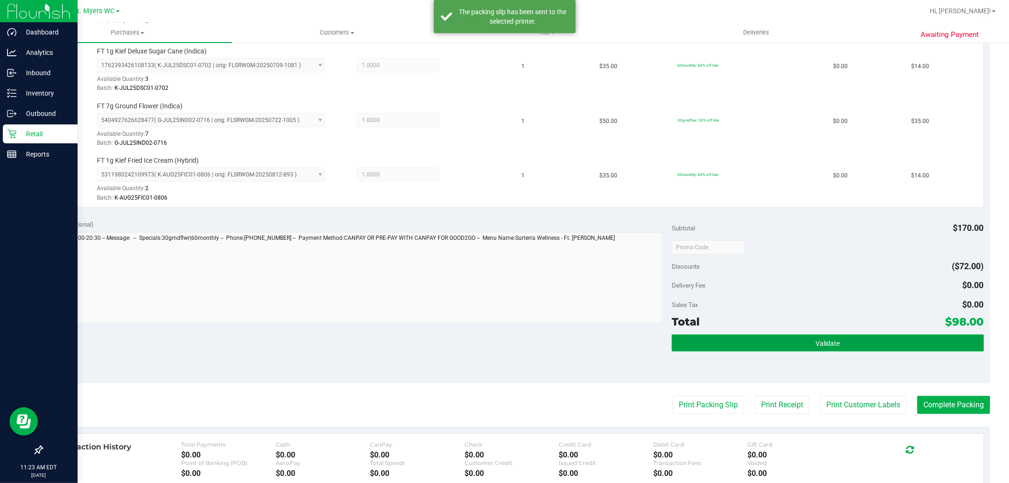
click at [780, 334] on button "Validate" at bounding box center [827, 342] width 312 height 17
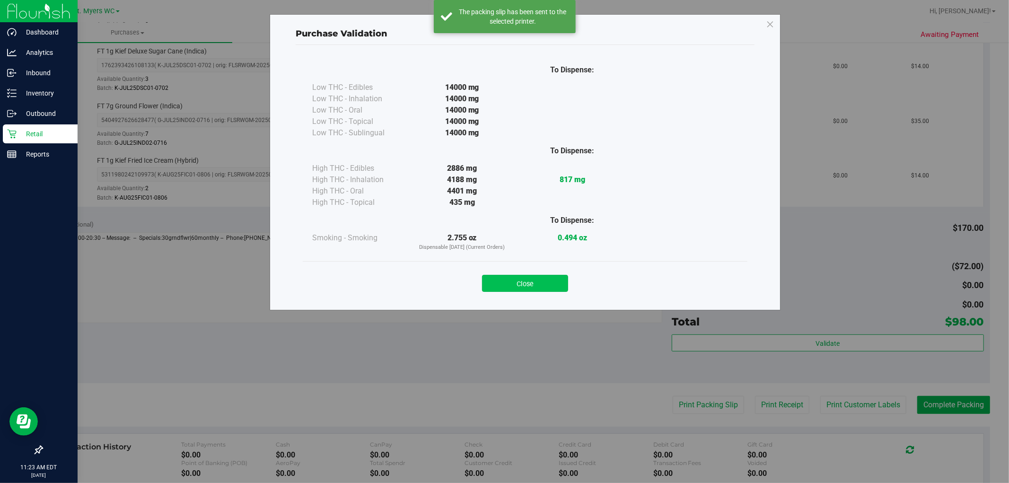
click at [557, 289] on button "Close" at bounding box center [525, 283] width 86 height 17
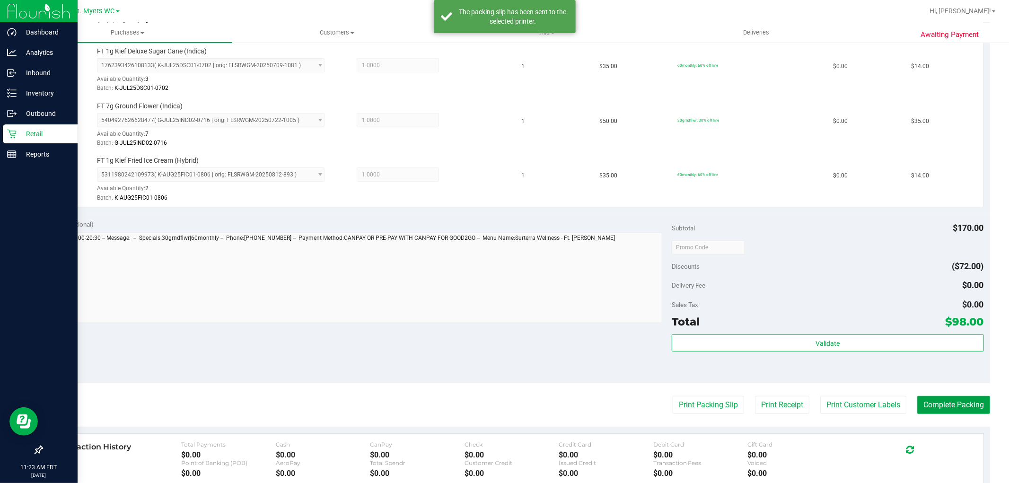
click at [963, 398] on button "Complete Packing" at bounding box center [953, 405] width 73 height 18
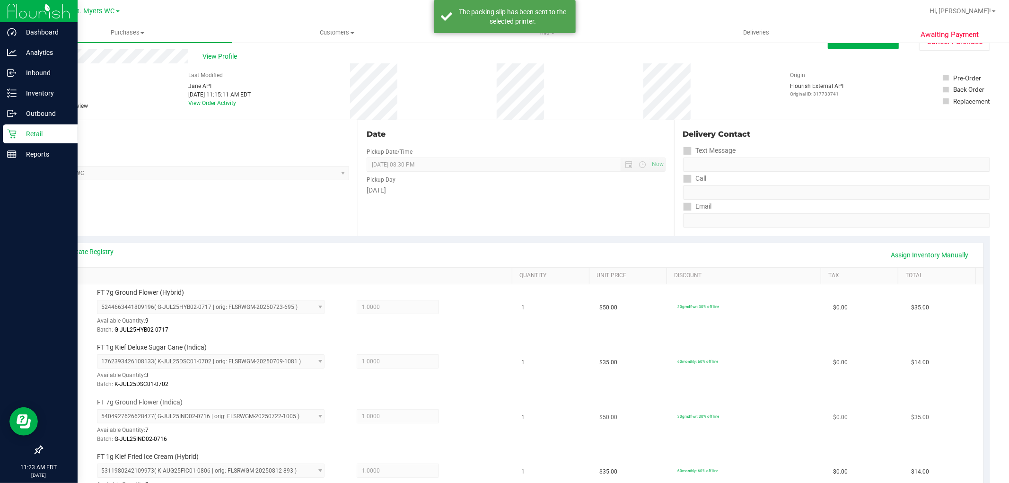
scroll to position [0, 0]
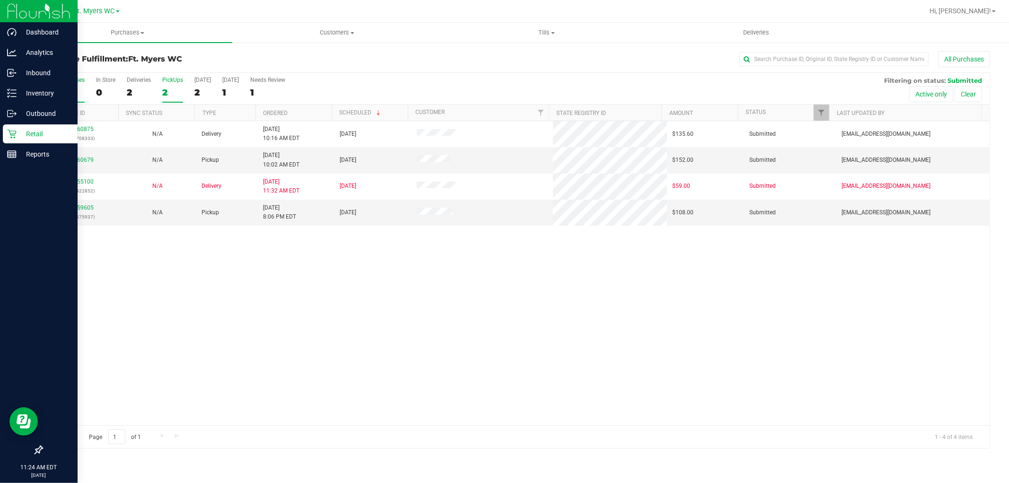
click at [168, 84] on label "PickUps 2" at bounding box center [172, 90] width 21 height 26
click at [0, 0] on input "PickUps 2" at bounding box center [0, 0] width 0 height 0
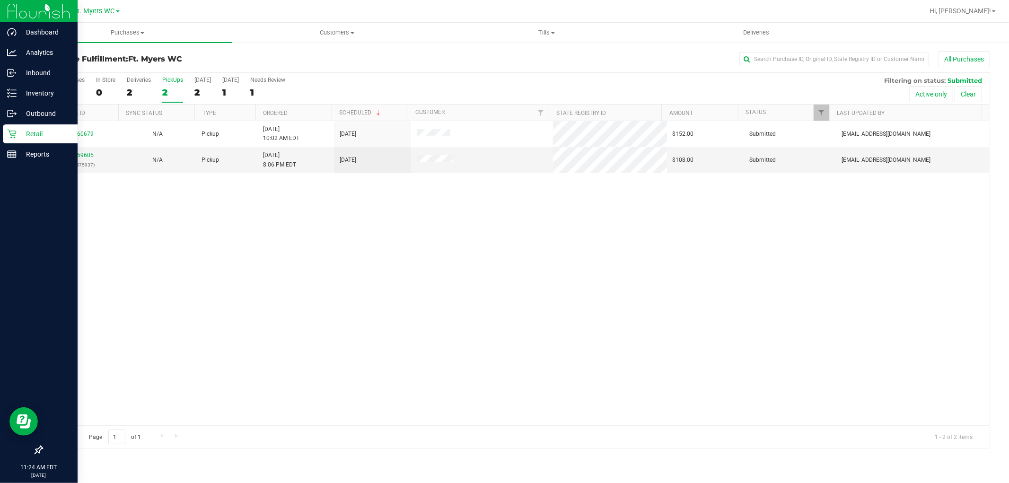
click at [256, 228] on div "11860679 N/A Pickup [DATE] 10:02 AM EDT 8/28/2025 $152.00 Submitted [EMAIL_ADDR…" at bounding box center [515, 273] width 947 height 304
click at [78, 153] on link "11859605" at bounding box center [80, 155] width 26 height 7
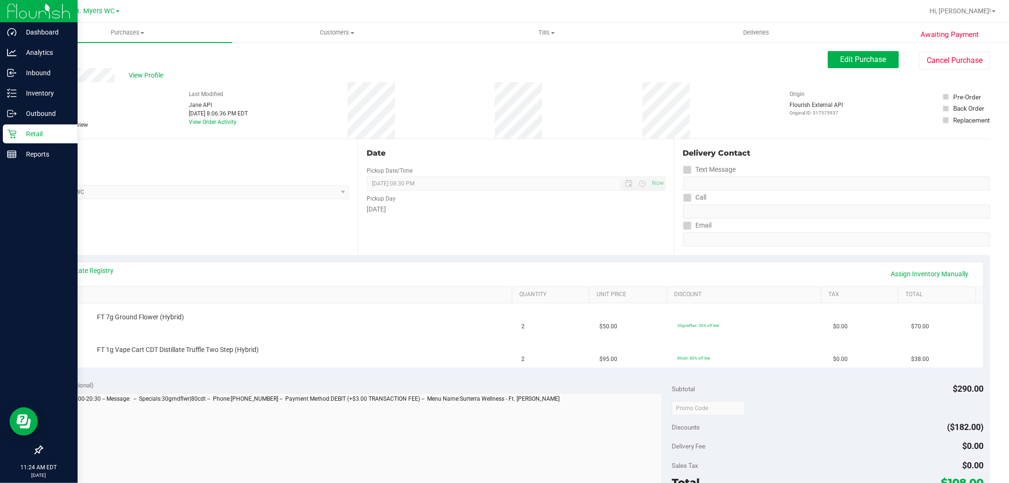
click at [269, 235] on div "Location Pickup Store Ft. [PERSON_NAME] Select Store [PERSON_NAME][GEOGRAPHIC_D…" at bounding box center [200, 197] width 316 height 116
click at [270, 235] on div "Location Pickup Store Ft. [PERSON_NAME] Select Store [PERSON_NAME][GEOGRAPHIC_D…" at bounding box center [200, 197] width 316 height 116
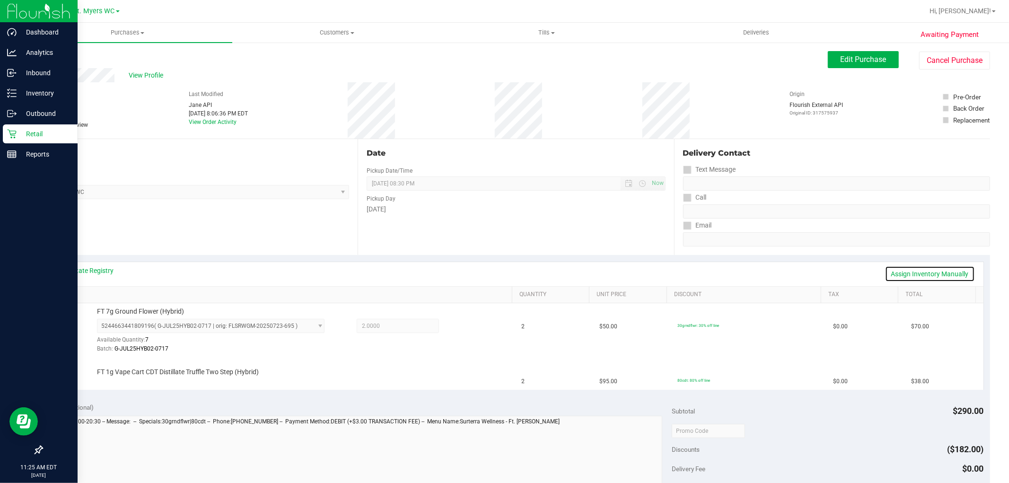
click at [888, 274] on link "Assign Inventory Manually" at bounding box center [930, 274] width 90 height 16
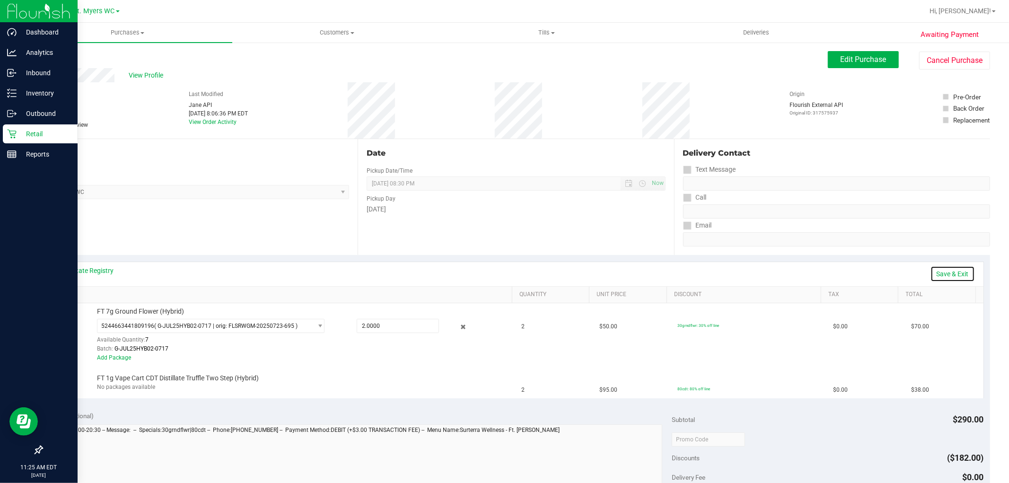
click at [943, 274] on link "Save & Exit" at bounding box center [952, 274] width 44 height 16
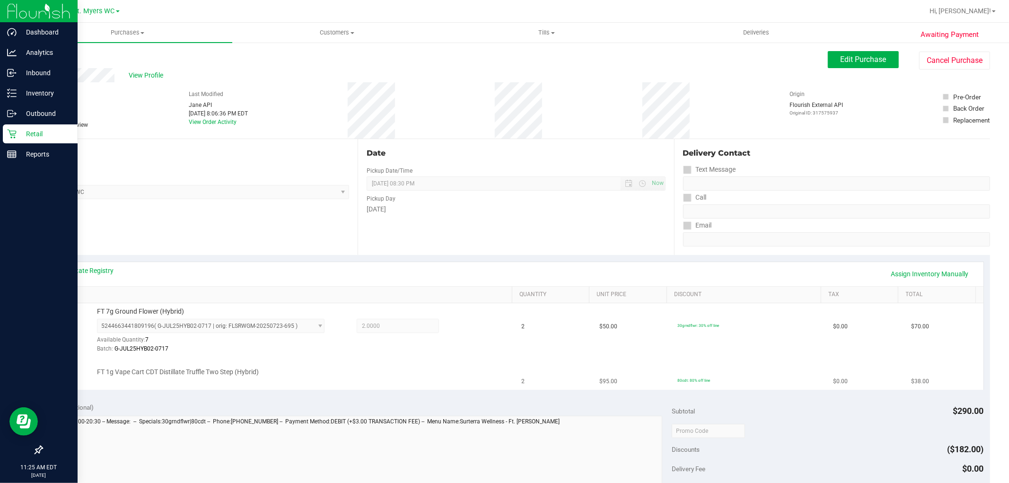
click at [199, 375] on span "FT 1g Vape Cart CDT Distillate Truffle Two Step (Hybrid)" at bounding box center [178, 371] width 162 height 9
copy div "FT 1g Vape Cart CDT Distillate Truffle Two Step (Hybrid)"
click at [287, 260] on div "View State Registry Assign Inventory Manually SKU Quantity Unit Price Discount …" at bounding box center [516, 325] width 948 height 141
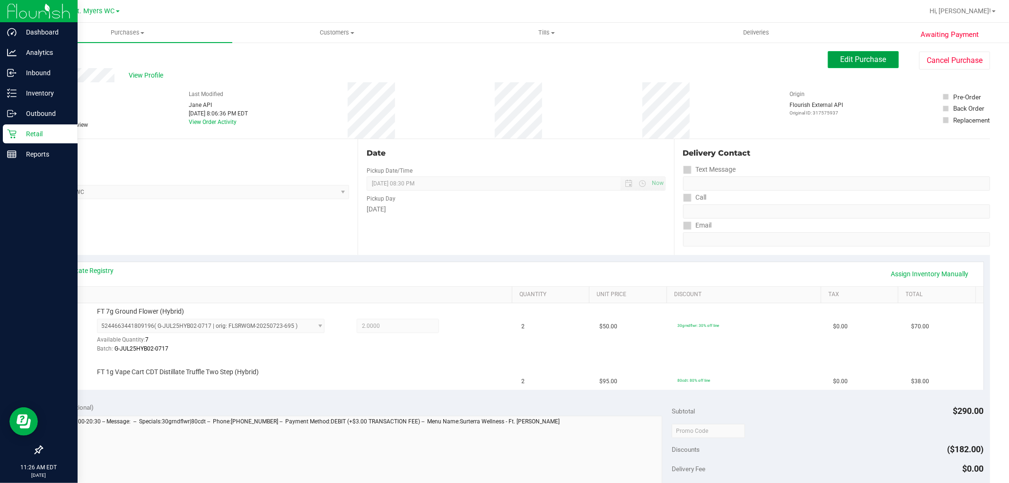
click at [840, 55] on span "Edit Purchase" at bounding box center [863, 59] width 46 height 9
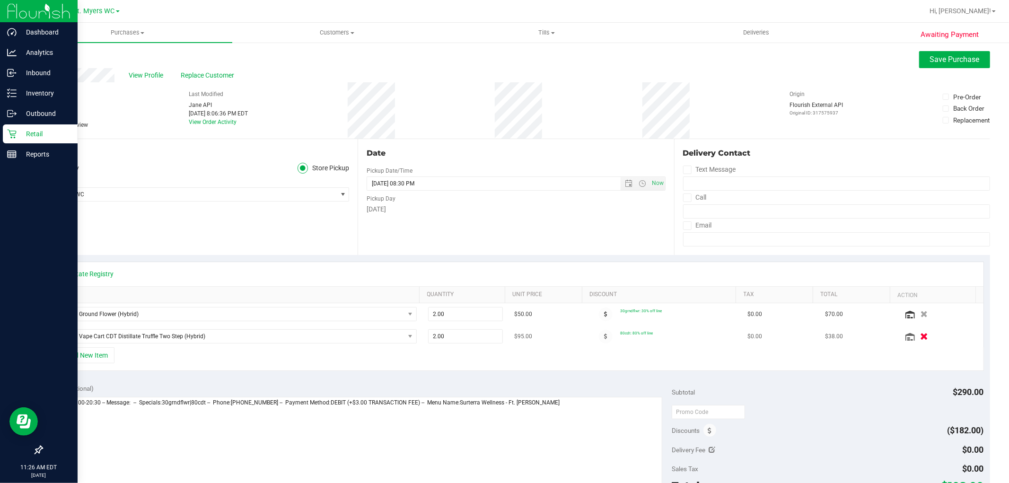
click at [920, 339] on icon "button" at bounding box center [924, 336] width 8 height 7
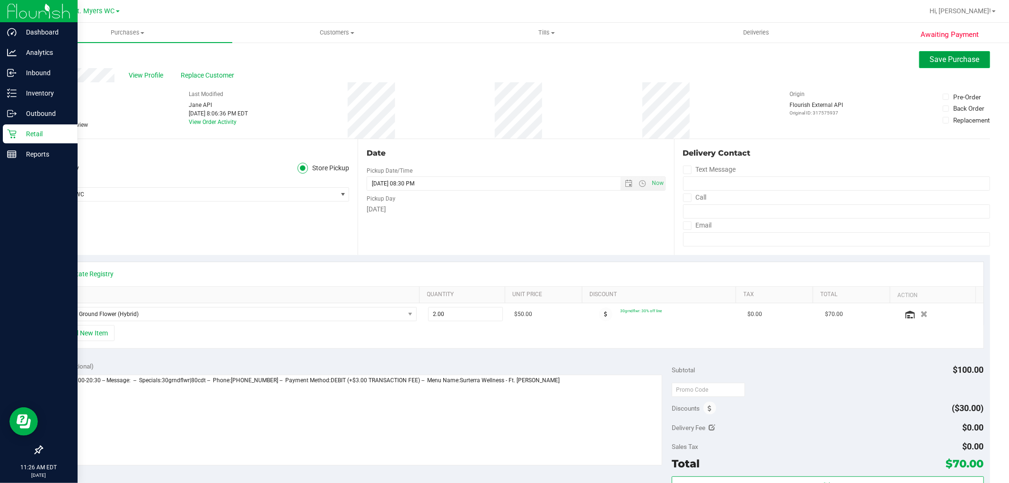
click at [950, 64] on button "Save Purchase" at bounding box center [954, 59] width 71 height 17
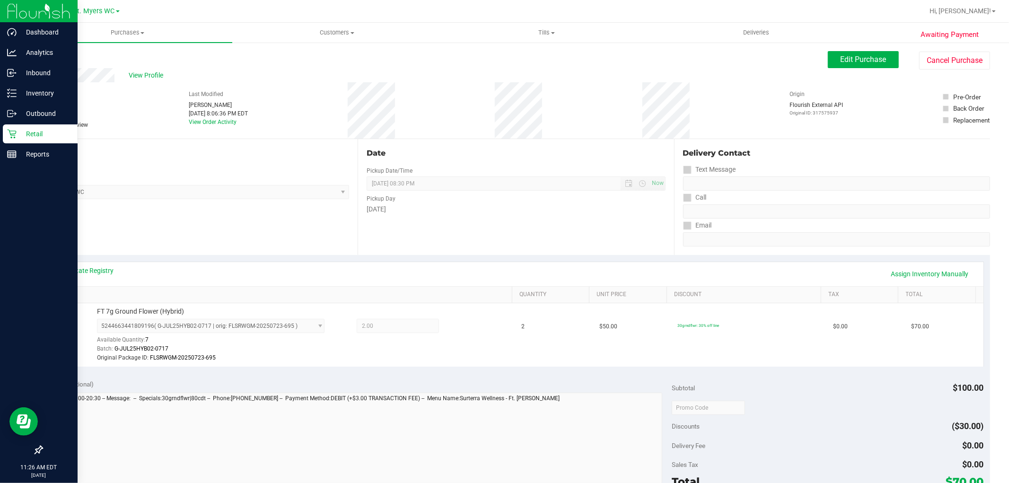
scroll to position [300, 0]
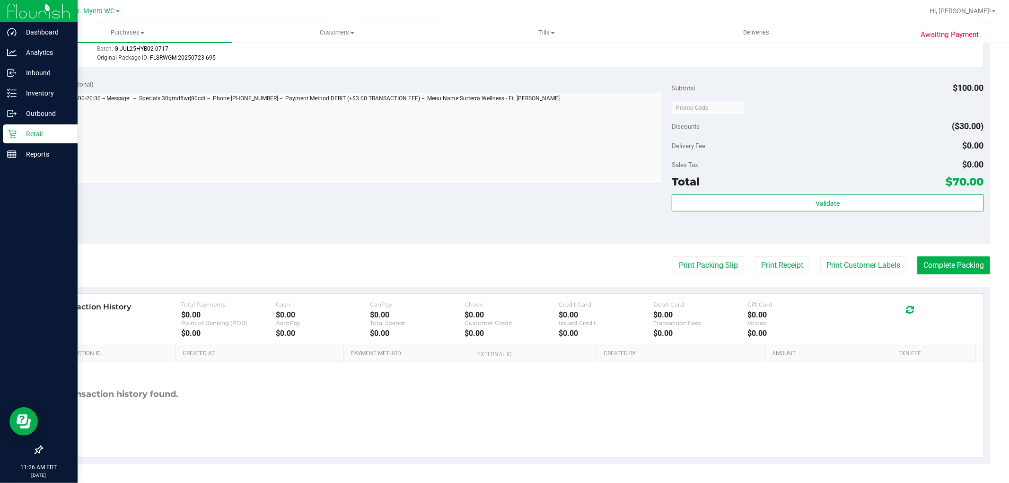
click at [755, 219] on div "Validate" at bounding box center [827, 215] width 312 height 43
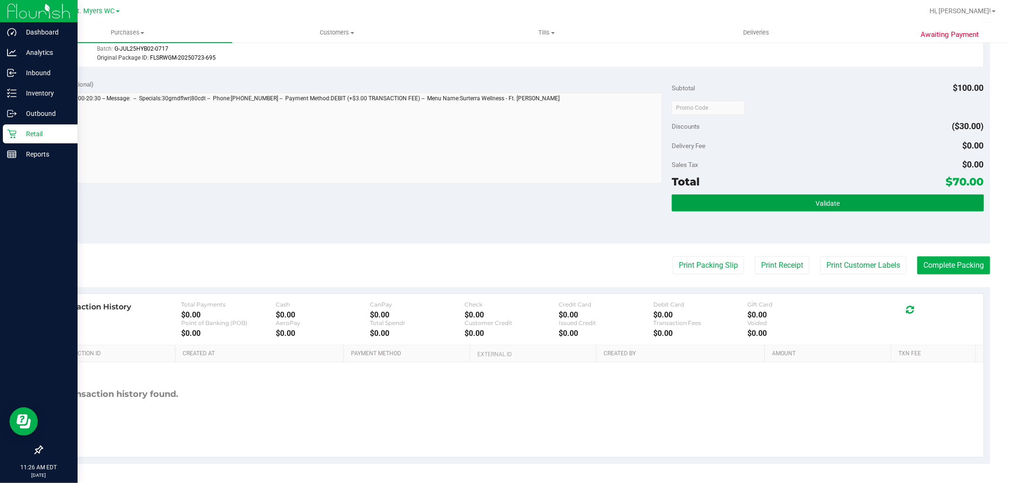
click at [759, 200] on button "Validate" at bounding box center [827, 202] width 312 height 17
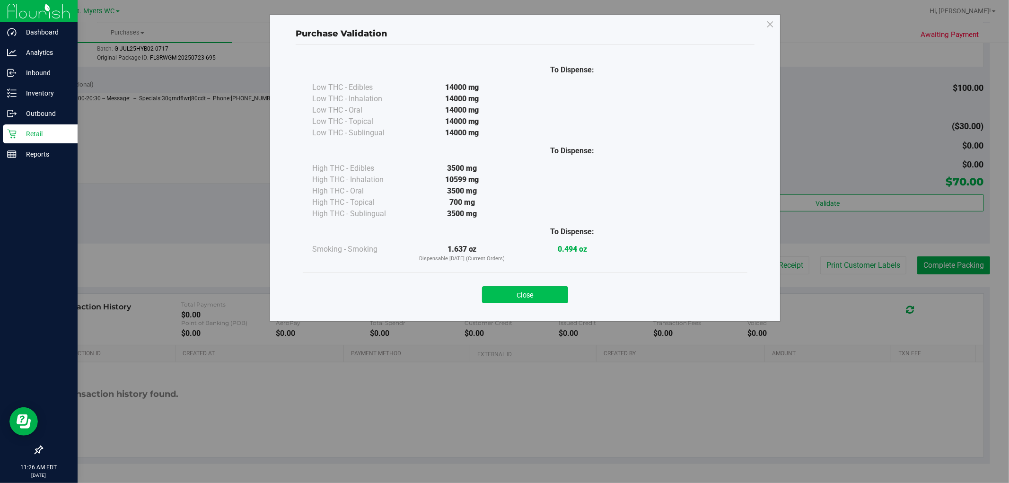
click at [546, 296] on button "Close" at bounding box center [525, 294] width 86 height 17
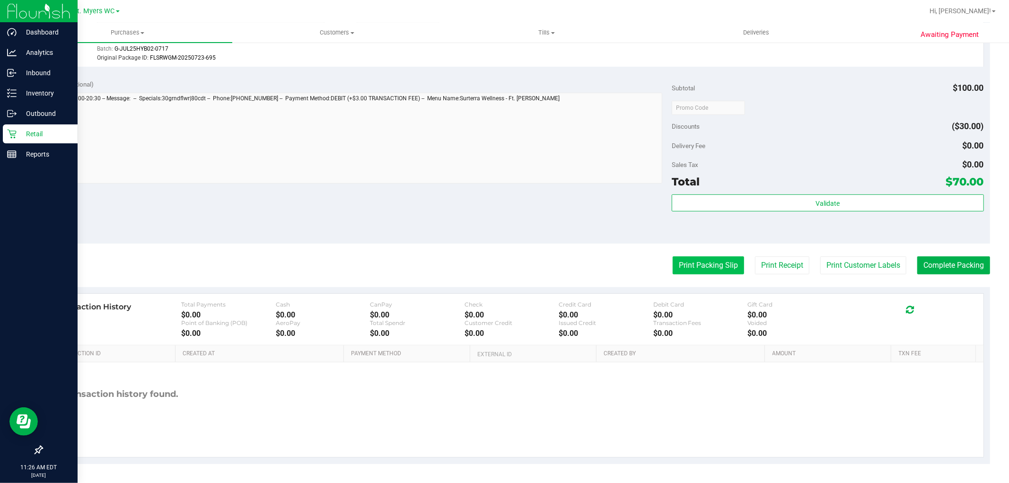
click at [672, 271] on button "Print Packing Slip" at bounding box center [707, 265] width 71 height 18
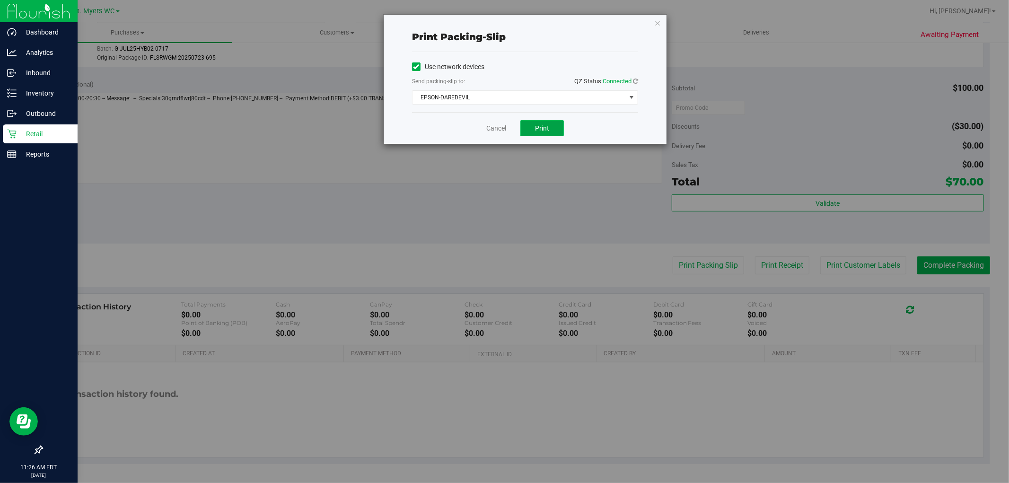
click at [550, 128] on button "Print" at bounding box center [542, 128] width 44 height 16
click at [495, 126] on link "Cancel" at bounding box center [496, 128] width 20 height 10
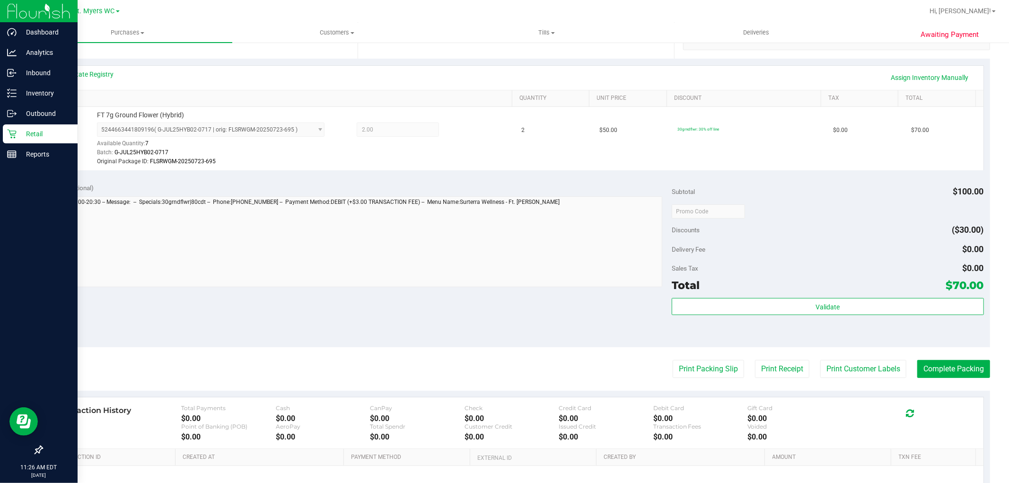
scroll to position [195, 0]
click at [847, 322] on div "Validate" at bounding box center [827, 320] width 312 height 43
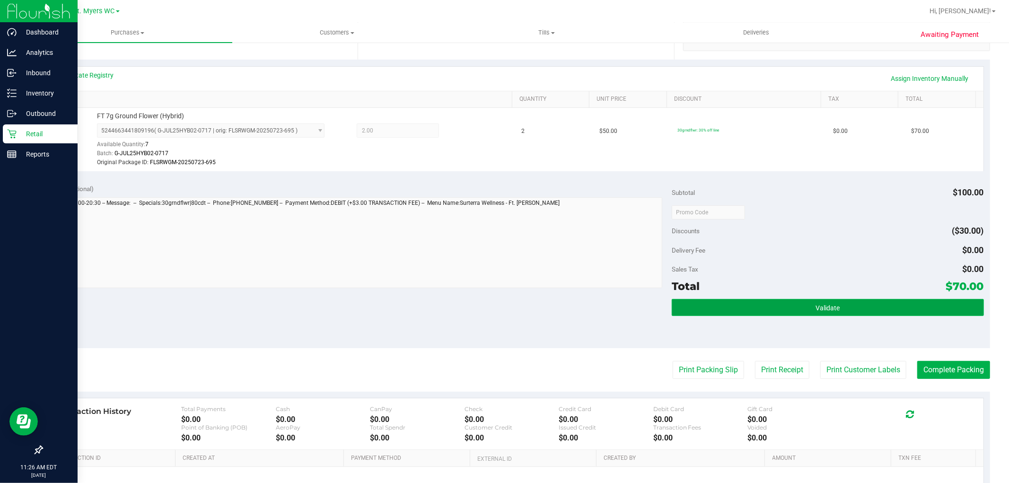
click at [852, 313] on button "Validate" at bounding box center [827, 307] width 312 height 17
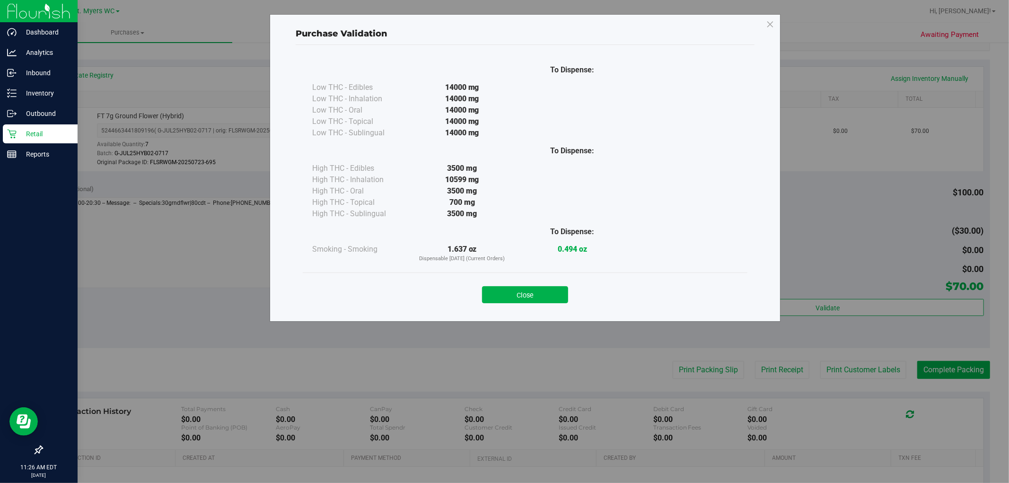
click at [544, 308] on div "Close" at bounding box center [525, 291] width 444 height 38
click at [541, 292] on button "Close" at bounding box center [525, 294] width 86 height 17
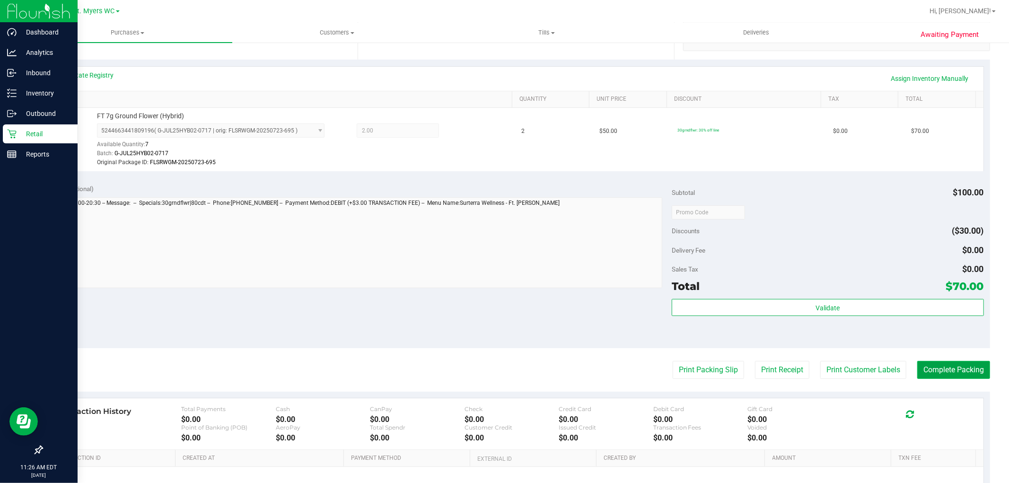
click at [945, 362] on button "Complete Packing" at bounding box center [953, 370] width 73 height 18
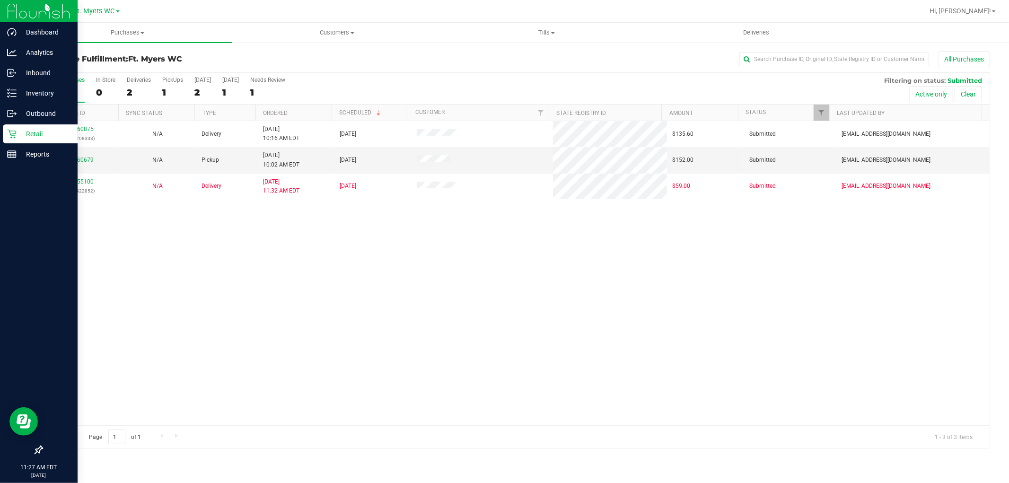
click at [20, 137] on p "Retail" at bounding box center [45, 133] width 57 height 11
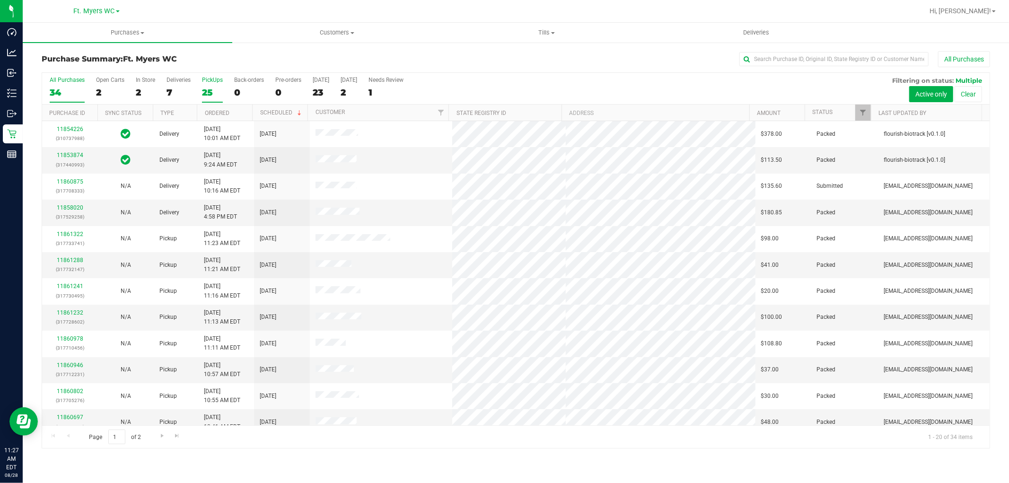
click at [207, 83] on label "PickUps 25" at bounding box center [212, 90] width 21 height 26
click at [0, 0] on input "PickUps 25" at bounding box center [0, 0] width 0 height 0
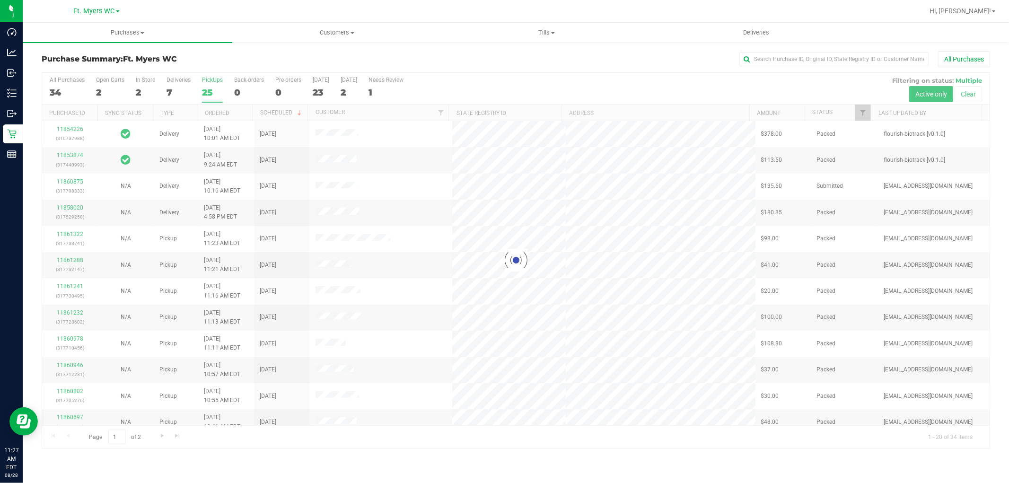
click at [209, 76] on div at bounding box center [515, 260] width 947 height 375
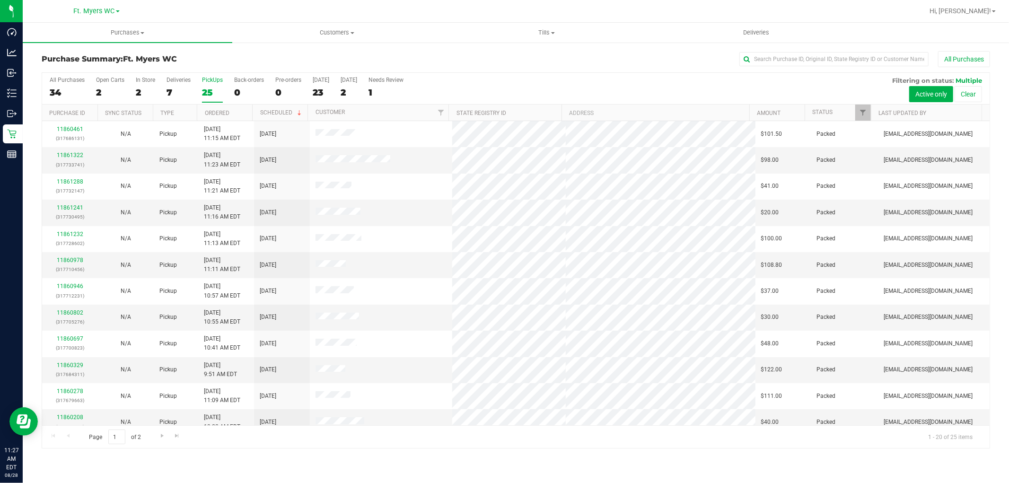
scroll to position [219, 0]
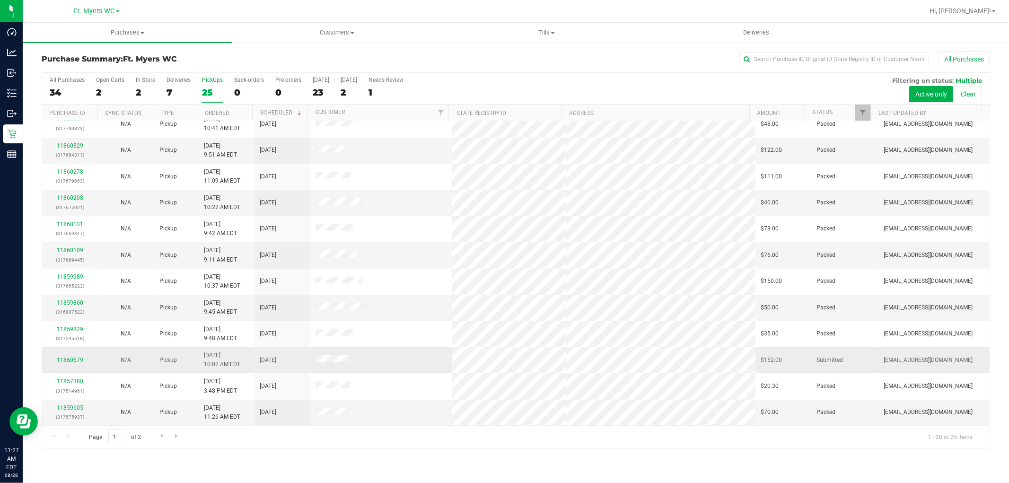
drag, startPoint x: 384, startPoint y: 170, endPoint x: 390, endPoint y: 348, distance: 177.9
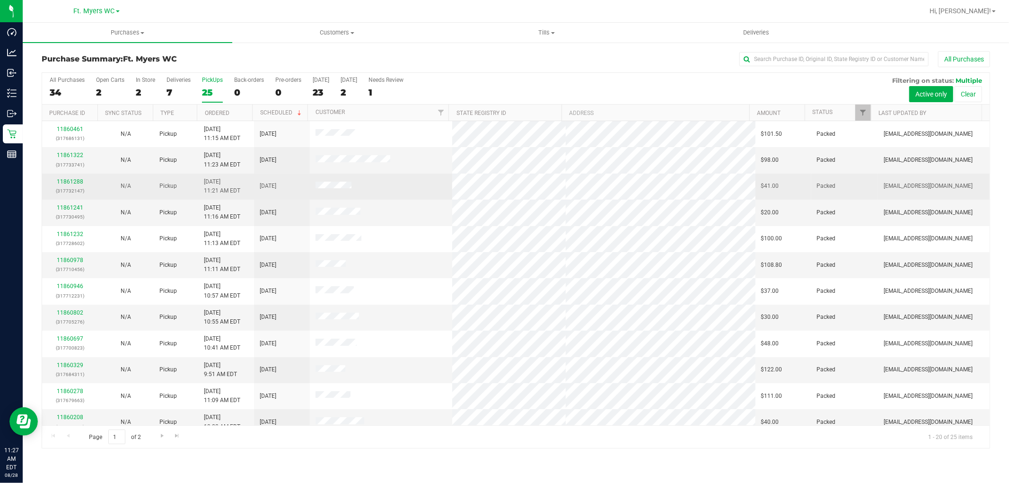
drag, startPoint x: 390, startPoint y: 349, endPoint x: 358, endPoint y: 183, distance: 168.0
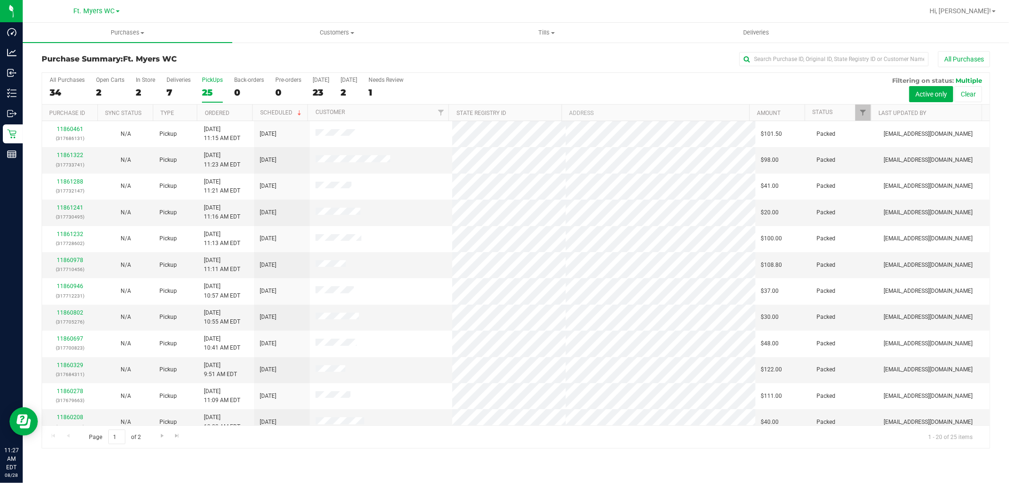
scroll to position [219, 0]
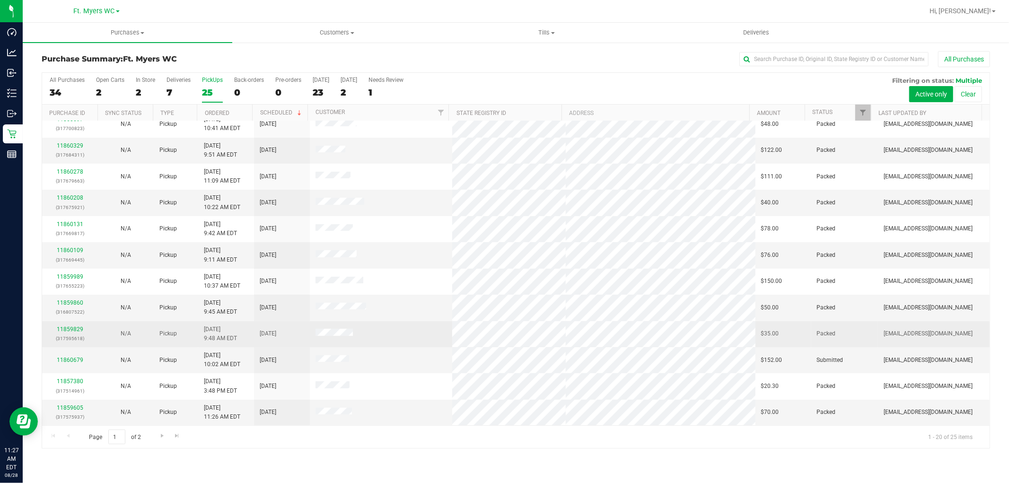
click at [637, 371] on tr "11860679 N/A Pickup [DATE] 10:02 AM EDT 8/28/2025 $152.00 Submitted [EMAIL_ADDR…" at bounding box center [515, 360] width 947 height 26
